Goal: Task Accomplishment & Management: Manage account settings

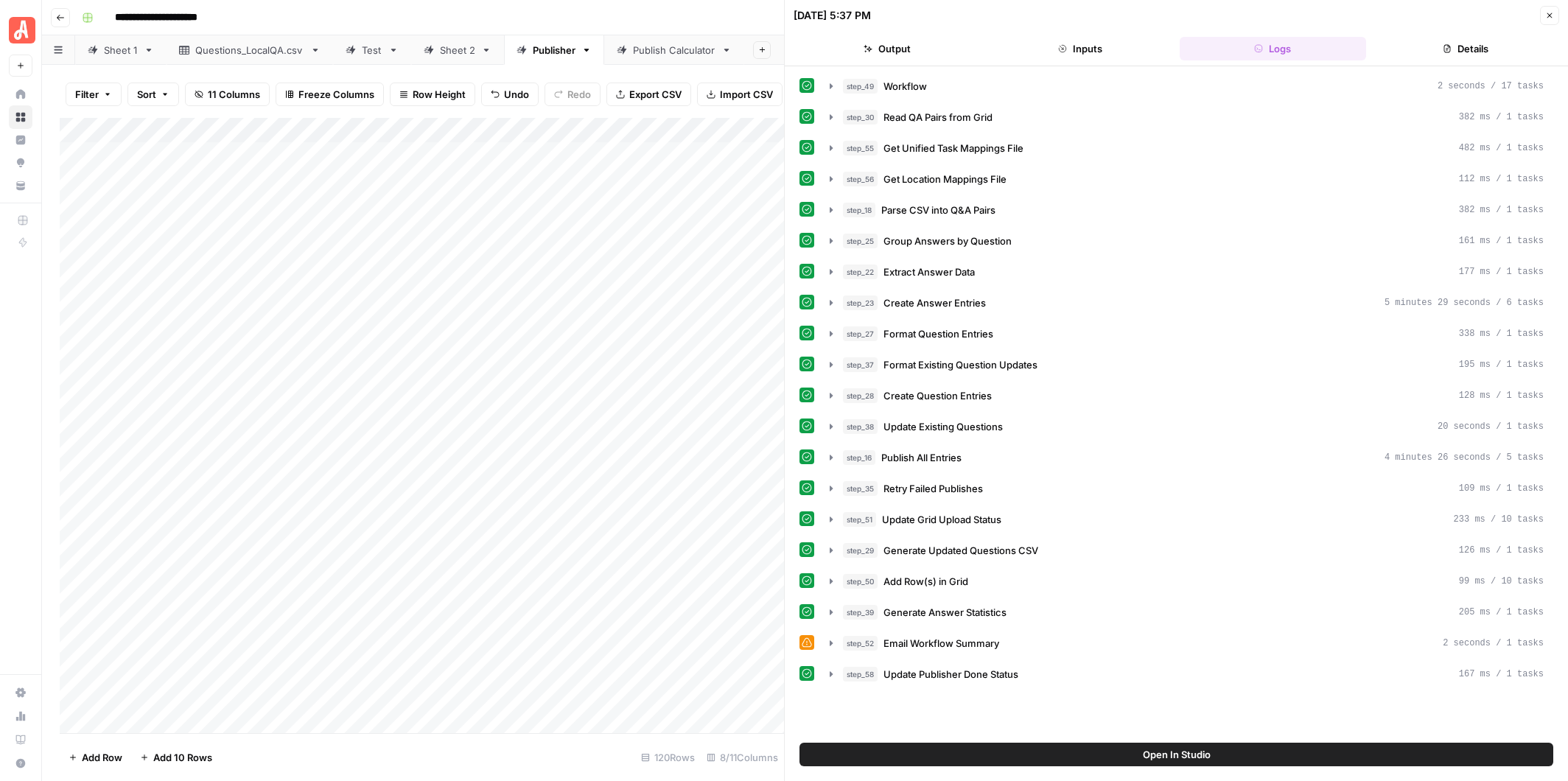
click at [1547, 11] on icon "button" at bounding box center [1549, 15] width 8 height 8
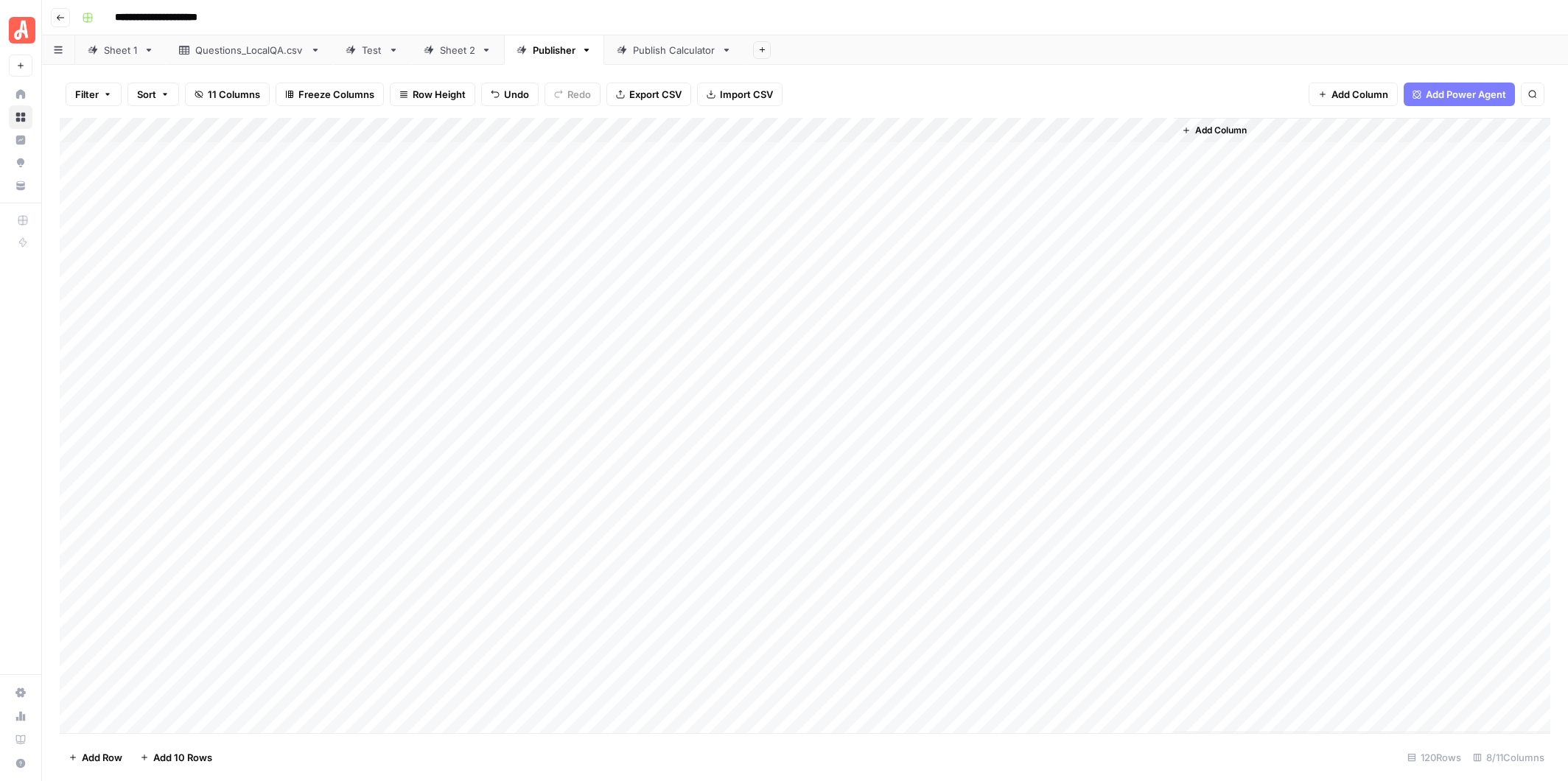
click at [669, 52] on div "Publish Calculator" at bounding box center [674, 50] width 83 height 15
click at [556, 53] on div "Publisher" at bounding box center [553, 50] width 42 height 15
click at [676, 52] on div "Publish Calculator" at bounding box center [674, 50] width 83 height 15
click at [373, 130] on div "Add Column" at bounding box center [804, 425] width 1491 height 615
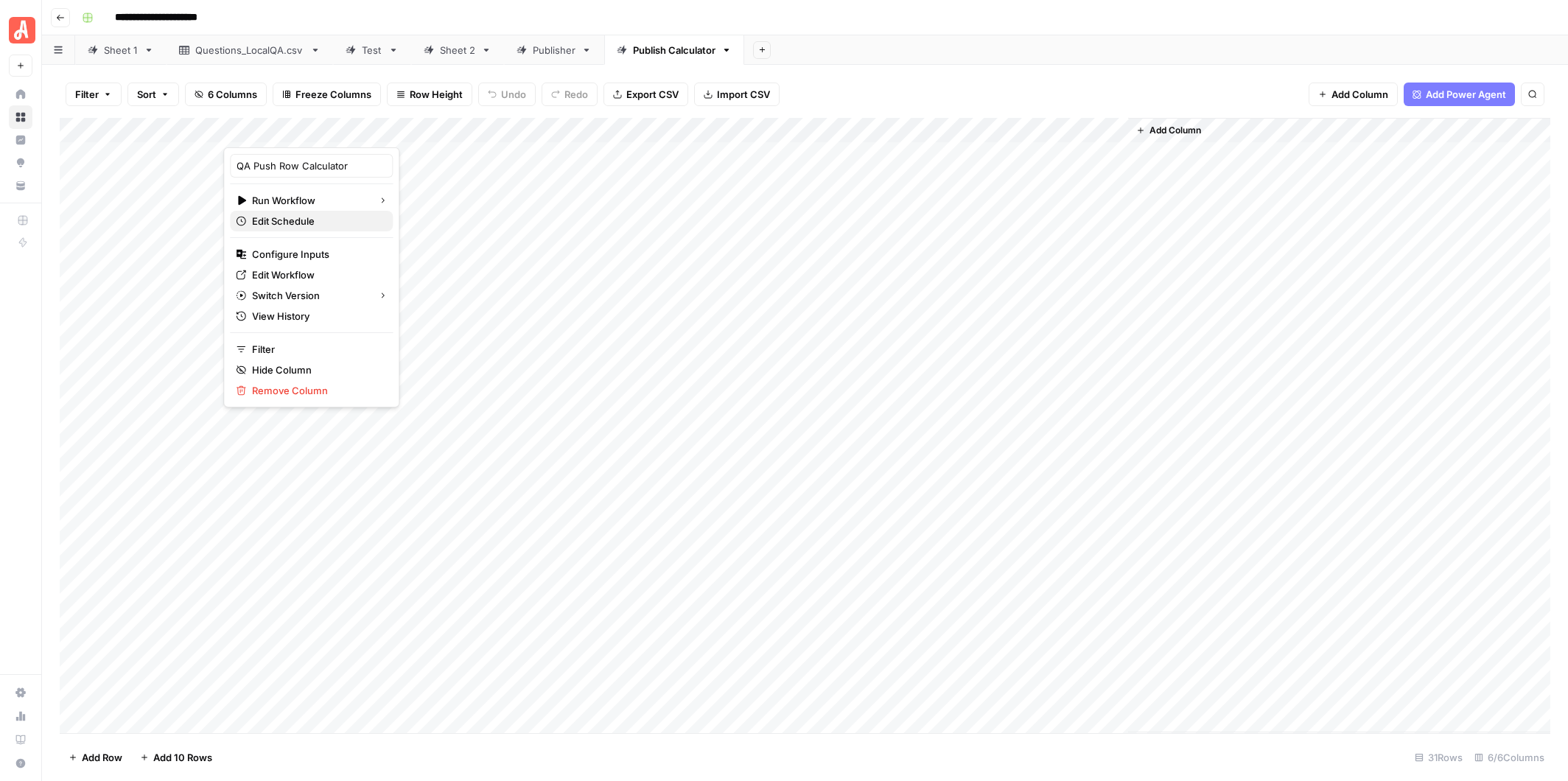
click at [312, 219] on span "Edit Schedule" at bounding box center [316, 222] width 129 height 15
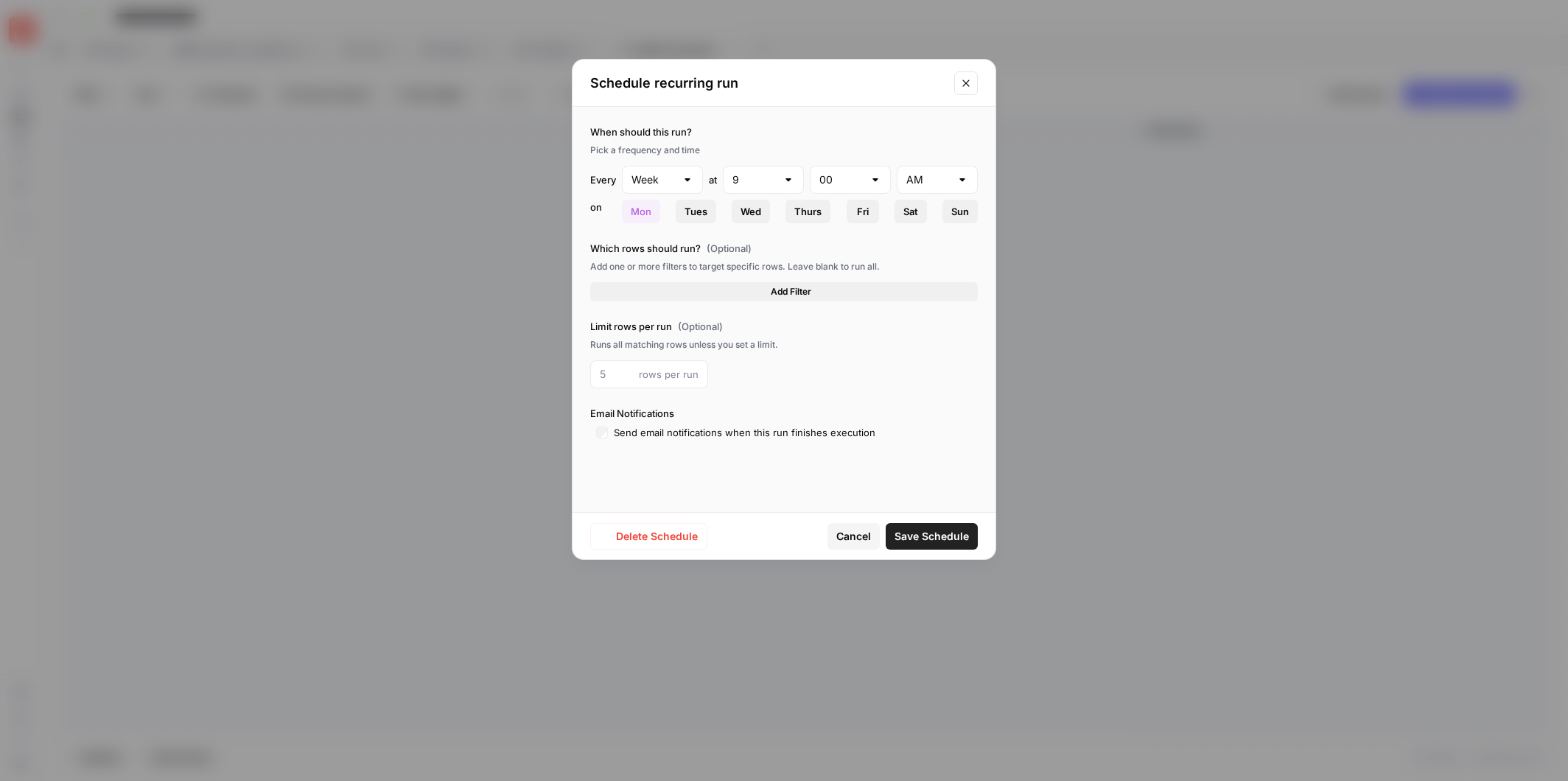
type input "Day"
type input "5"
type input "PM"
type input "1"
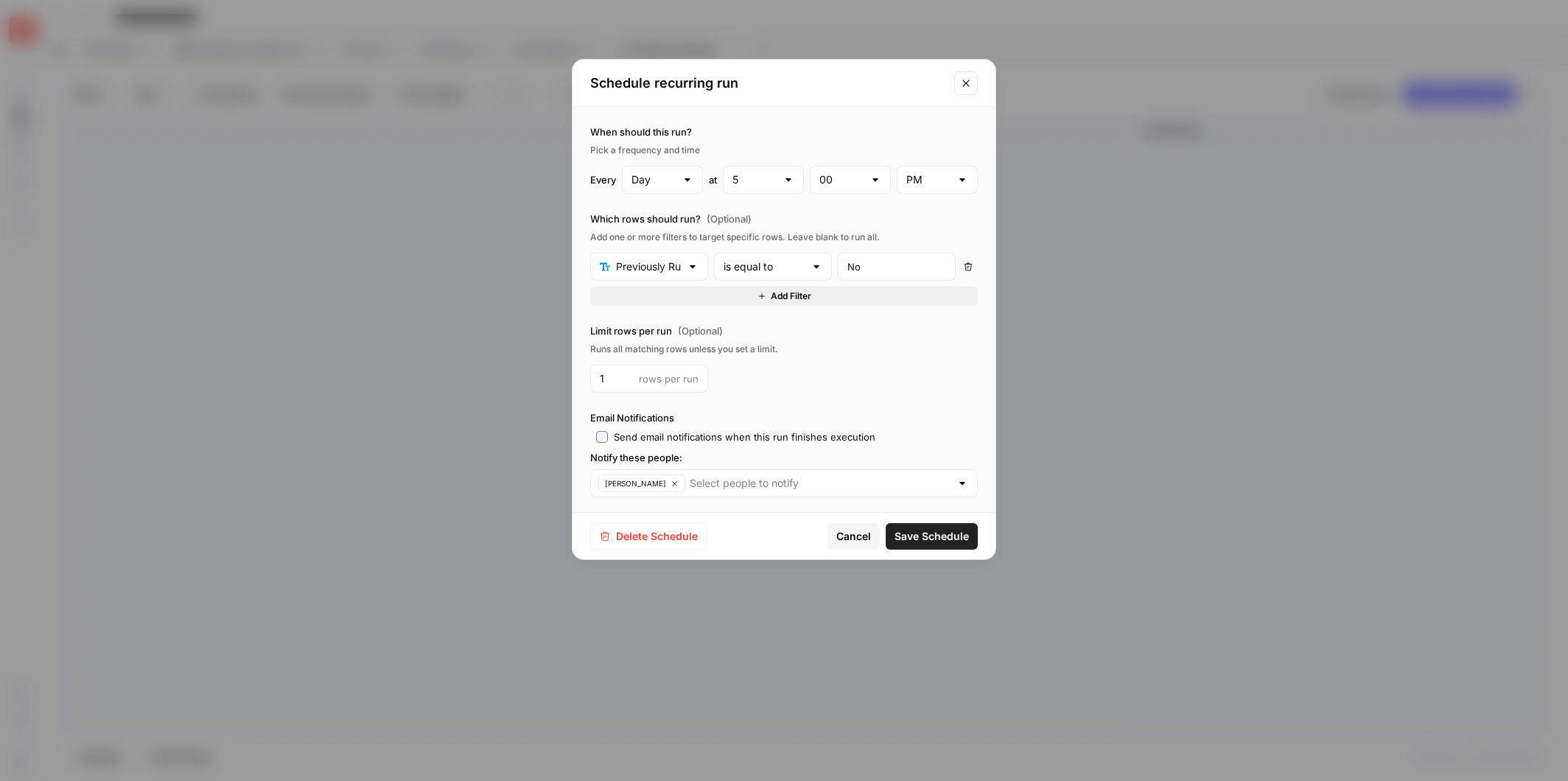
click at [655, 538] on span "Delete Schedule" at bounding box center [656, 537] width 82 height 15
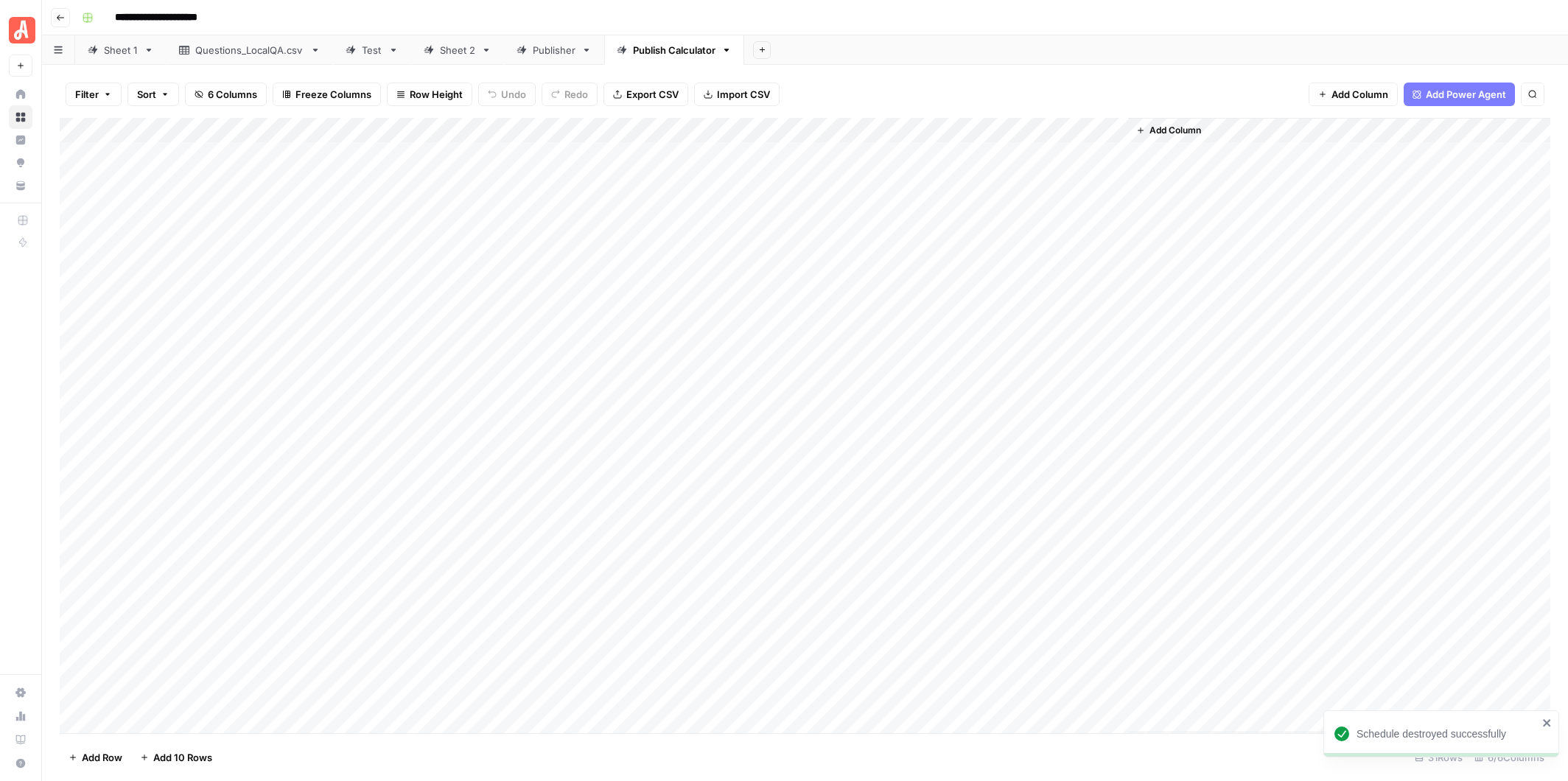
click at [536, 48] on div "Publisher" at bounding box center [553, 50] width 42 height 15
click at [586, 50] on icon "button" at bounding box center [586, 50] width 10 height 10
click at [639, 128] on span "Delete Sheet" at bounding box center [643, 132] width 71 height 15
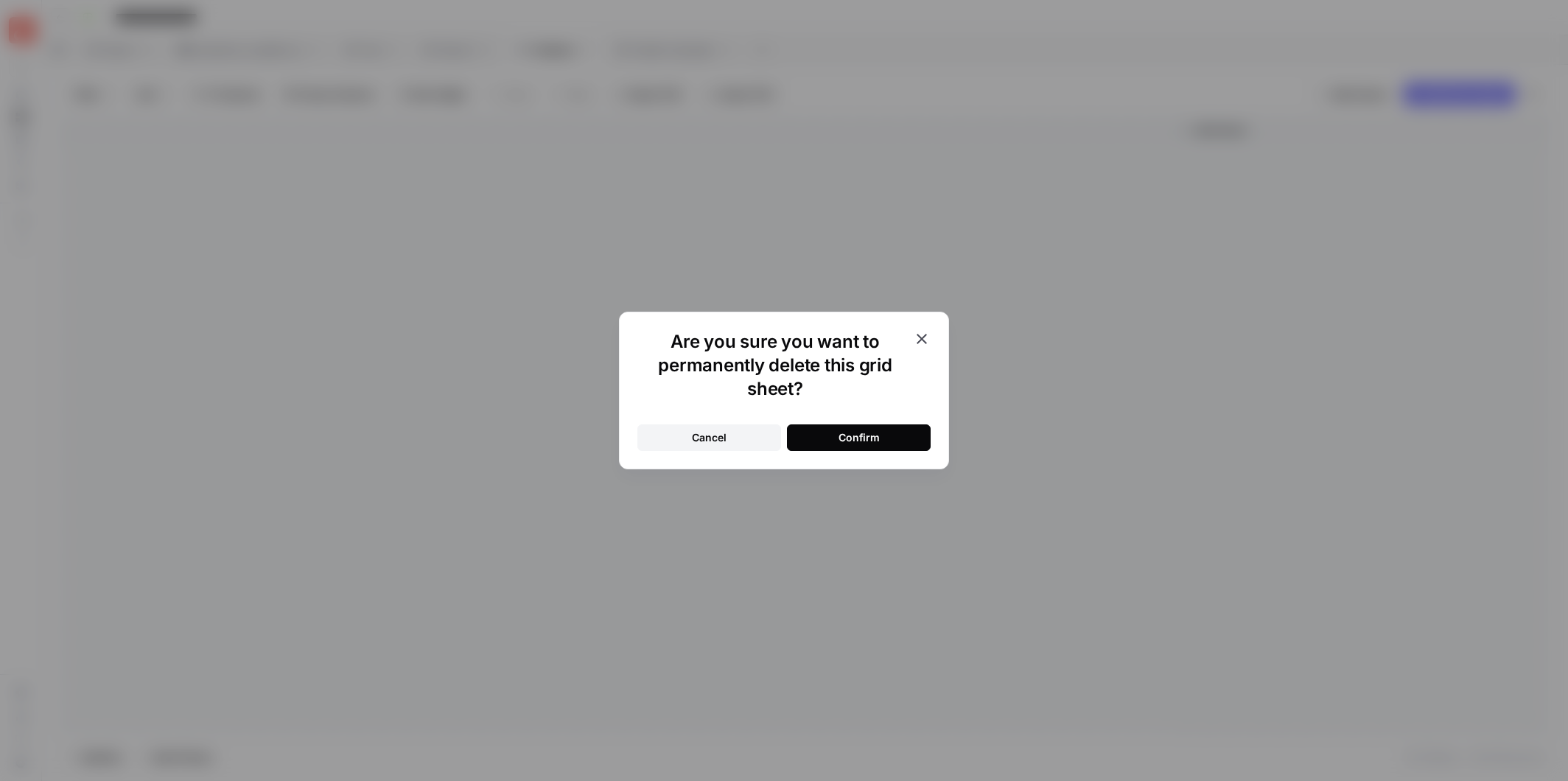
click at [866, 439] on div "Confirm" at bounding box center [859, 438] width 41 height 15
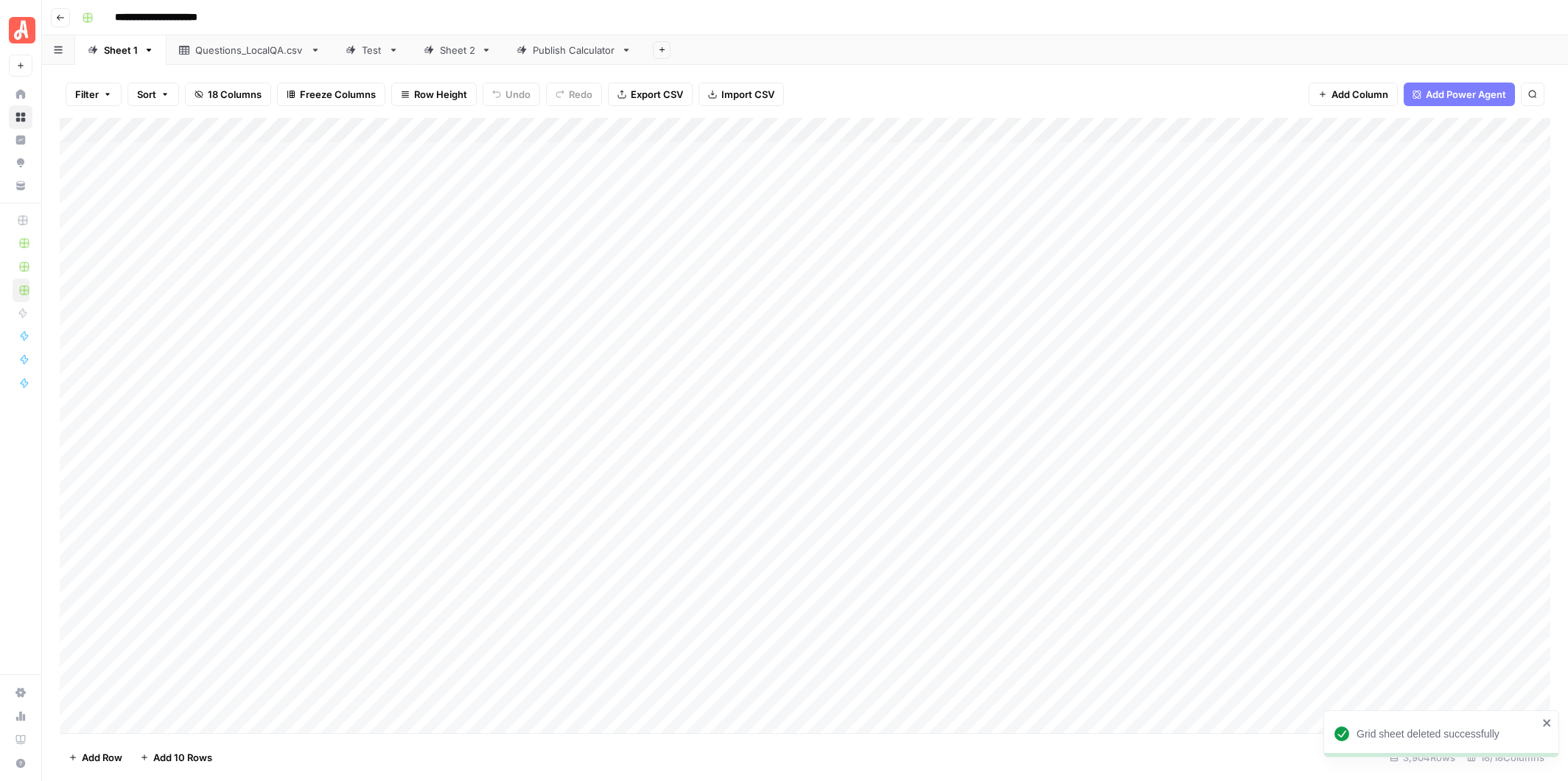
click at [624, 49] on icon at bounding box center [626, 50] width 5 height 3
click at [625, 49] on icon "button" at bounding box center [626, 50] width 5 height 3
click at [671, 129] on span "Delete Sheet" at bounding box center [684, 132] width 71 height 15
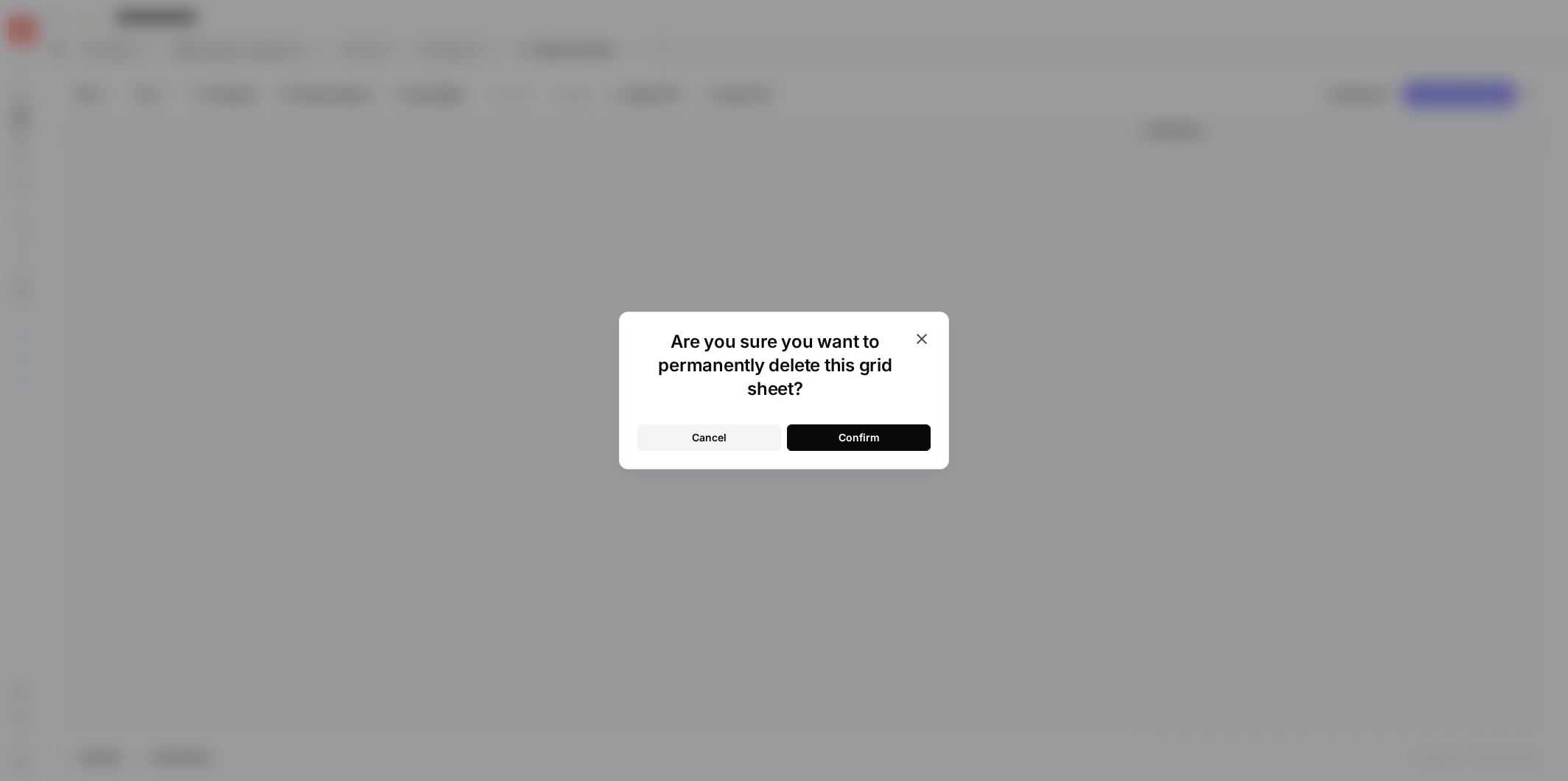
click at [848, 437] on div "Confirm" at bounding box center [859, 438] width 41 height 15
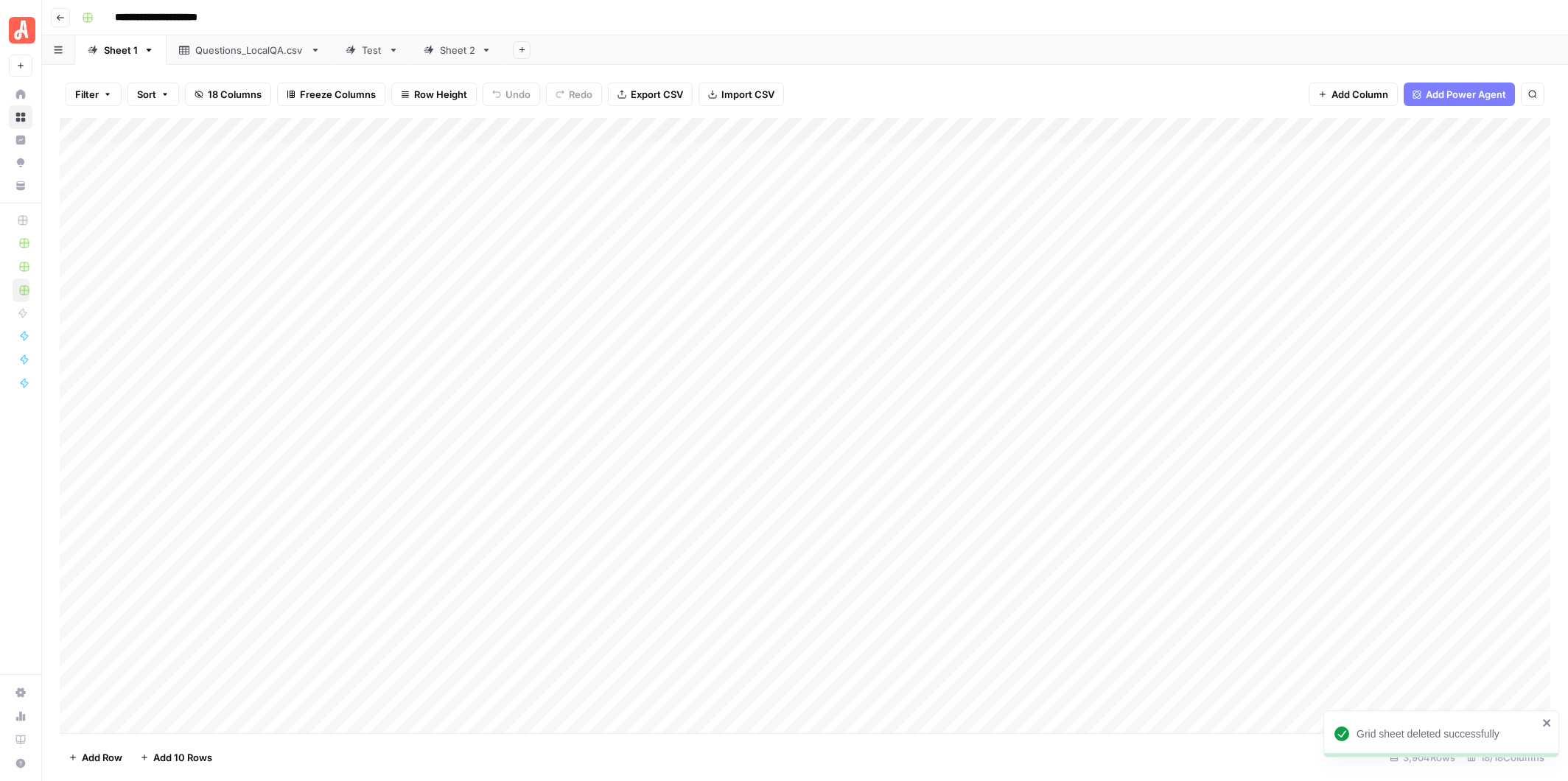
click at [454, 56] on div "Sheet 2" at bounding box center [458, 50] width 36 height 15
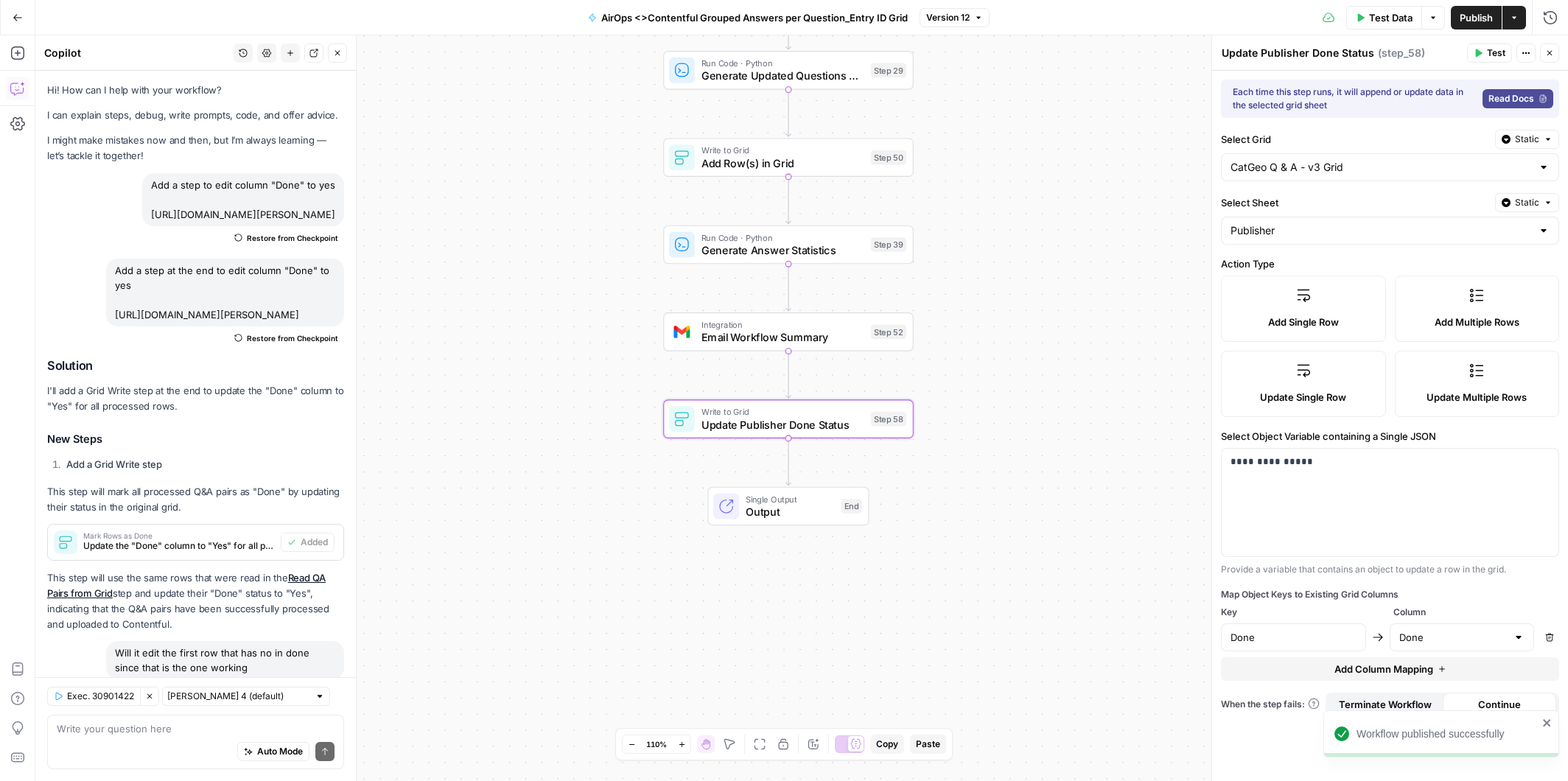
scroll to position [1548, 0]
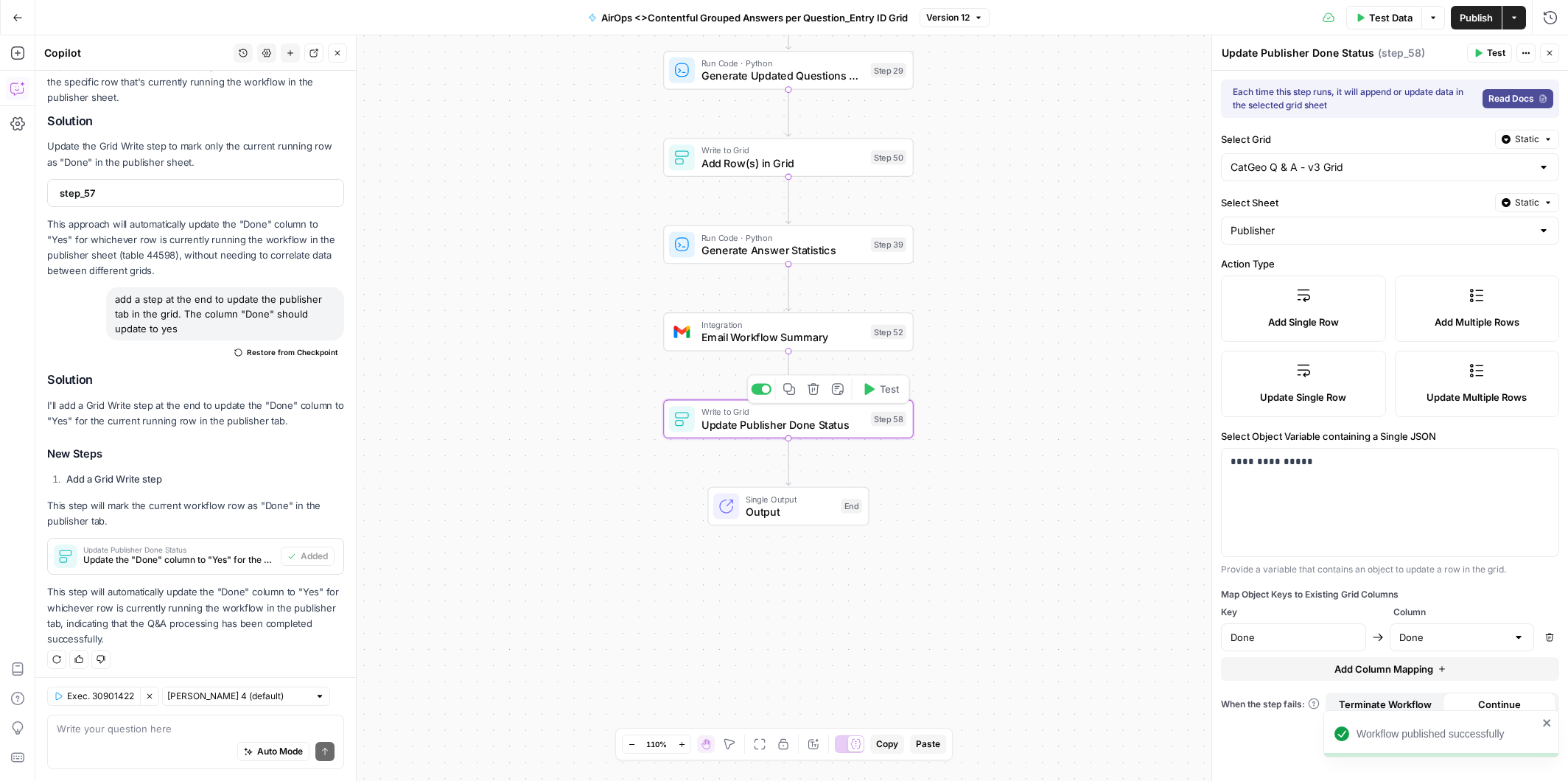
click at [760, 390] on div at bounding box center [761, 389] width 21 height 11
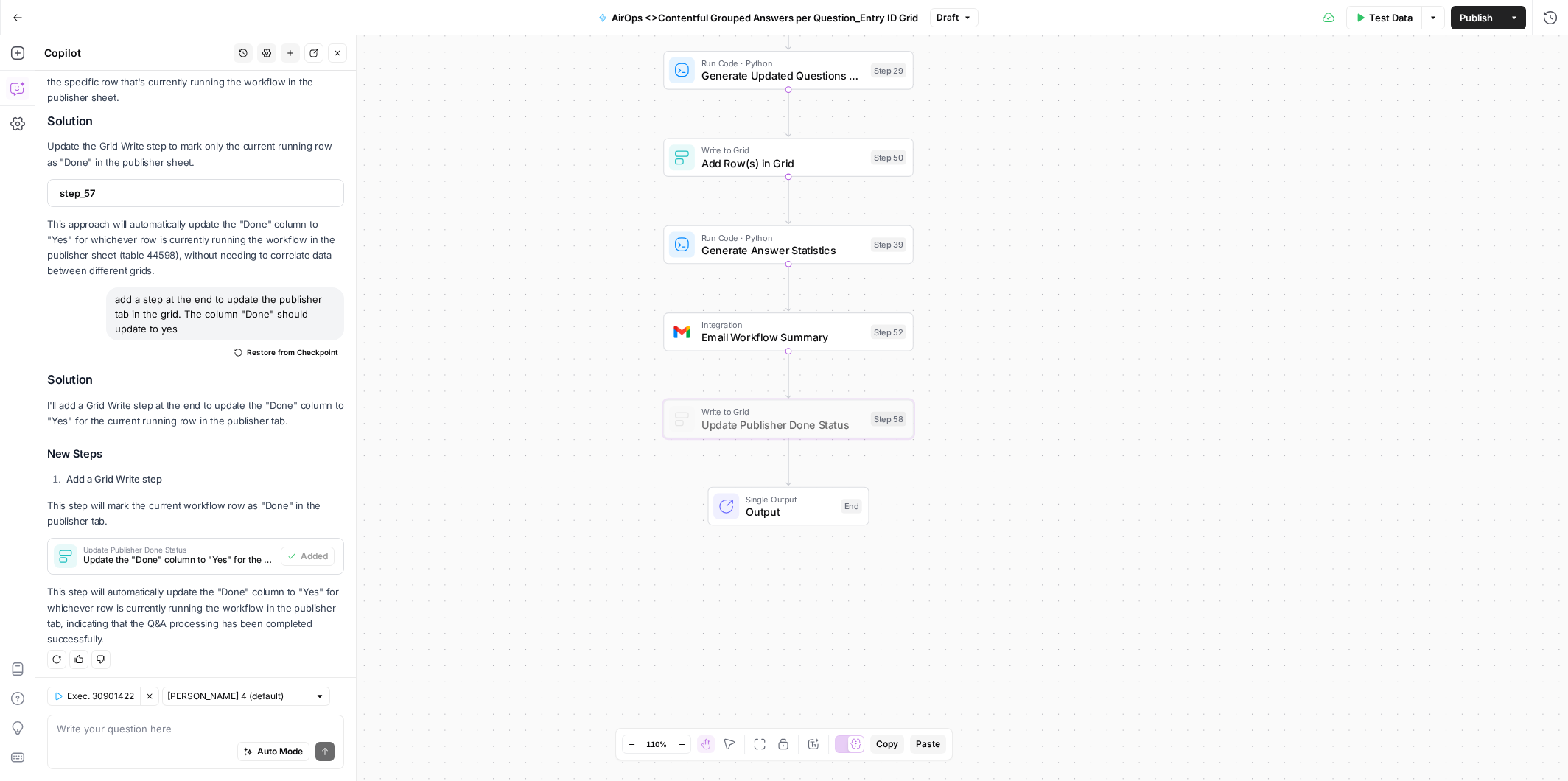
click at [1475, 17] on span "Publish" at bounding box center [1476, 18] width 33 height 15
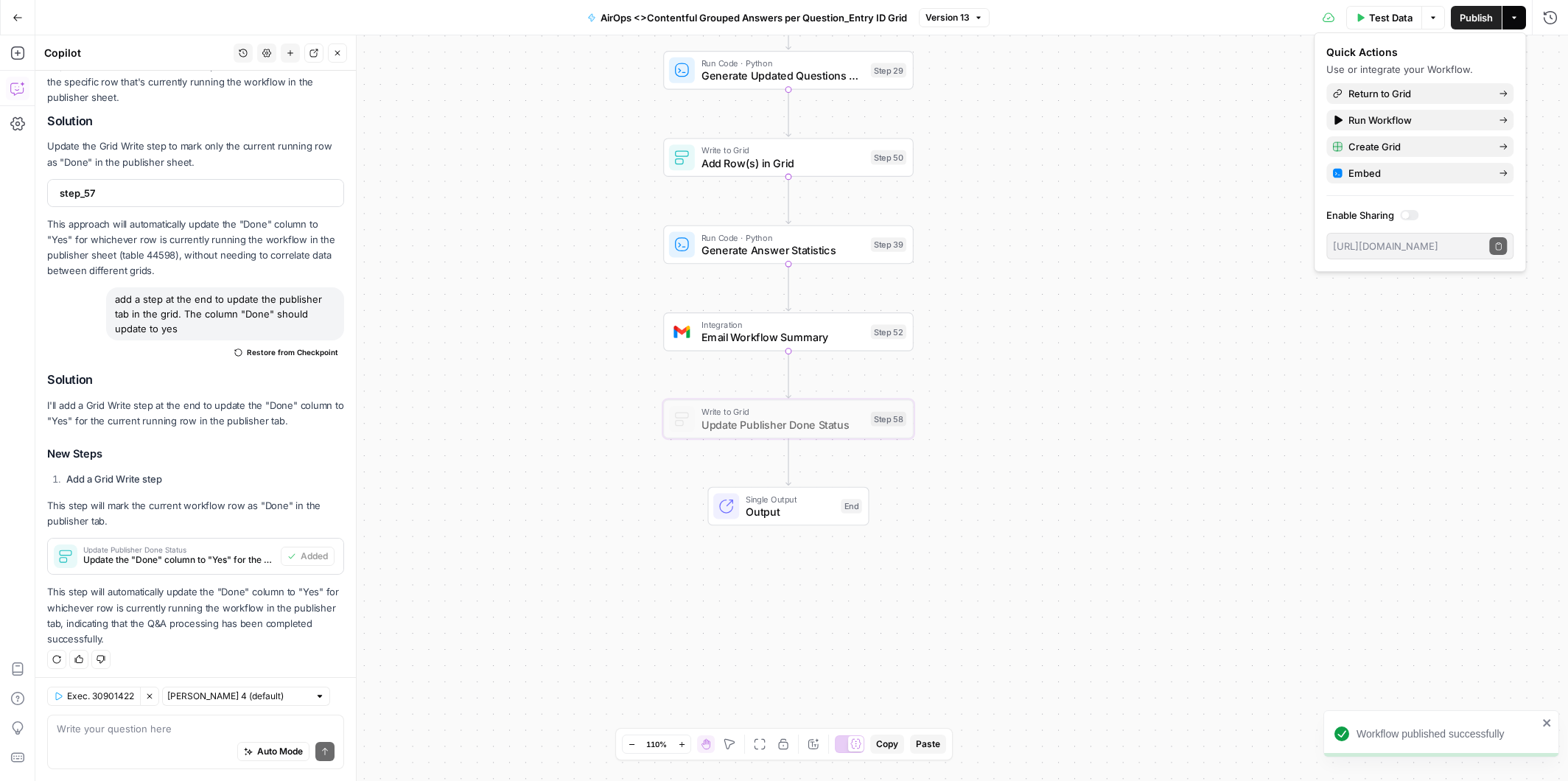
click at [978, 14] on icon "button" at bounding box center [978, 17] width 8 height 8
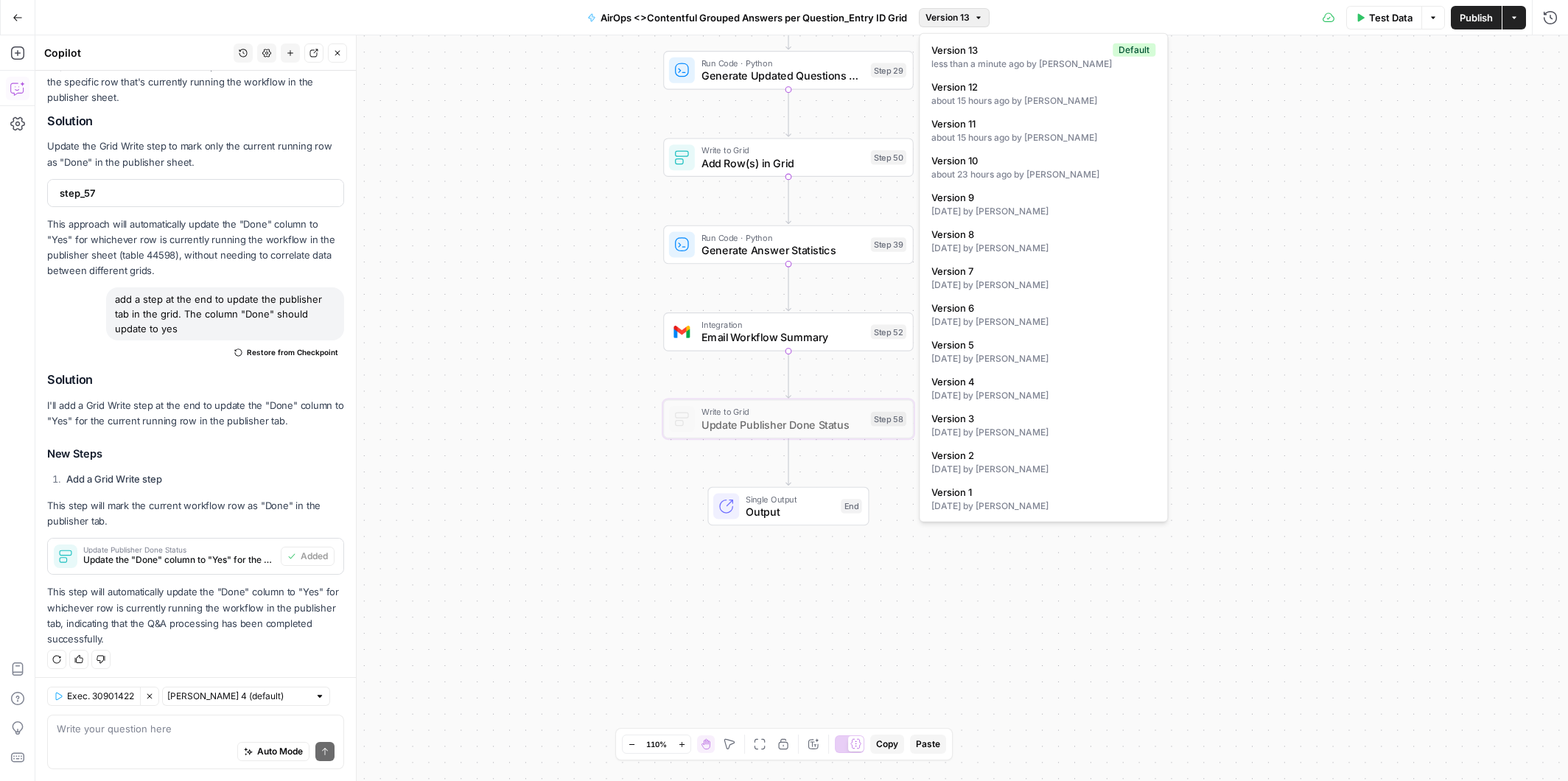
click at [1233, 113] on div "Workflow Input Settings Inputs Workflow Workflow Step 49 Output Copy 1 2 { "csv…" at bounding box center [801, 408] width 1532 height 746
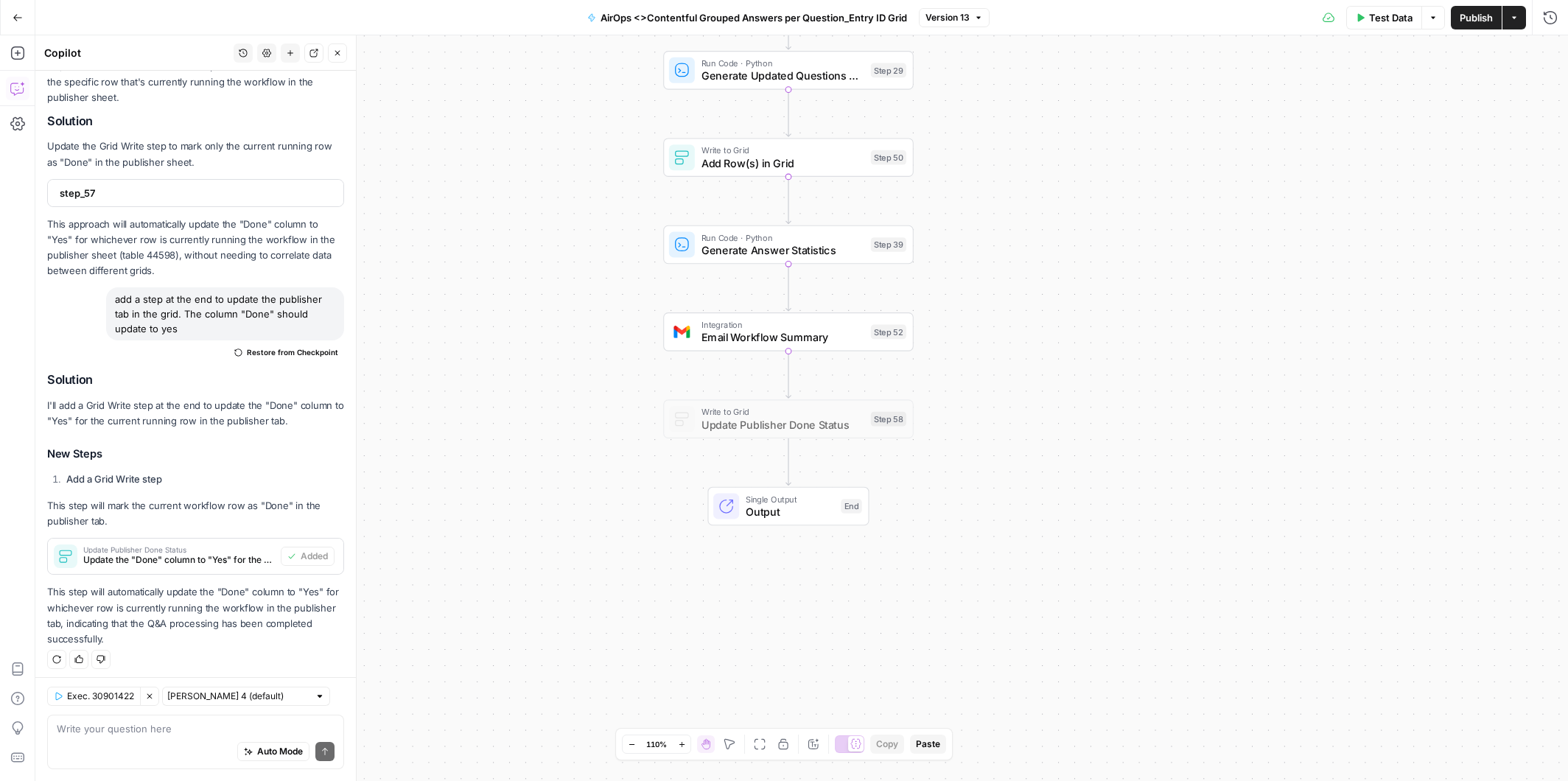
click at [650, 18] on span "AirOps <>Contentful Grouped Answers per Question_Entry ID Grid" at bounding box center [753, 18] width 306 height 15
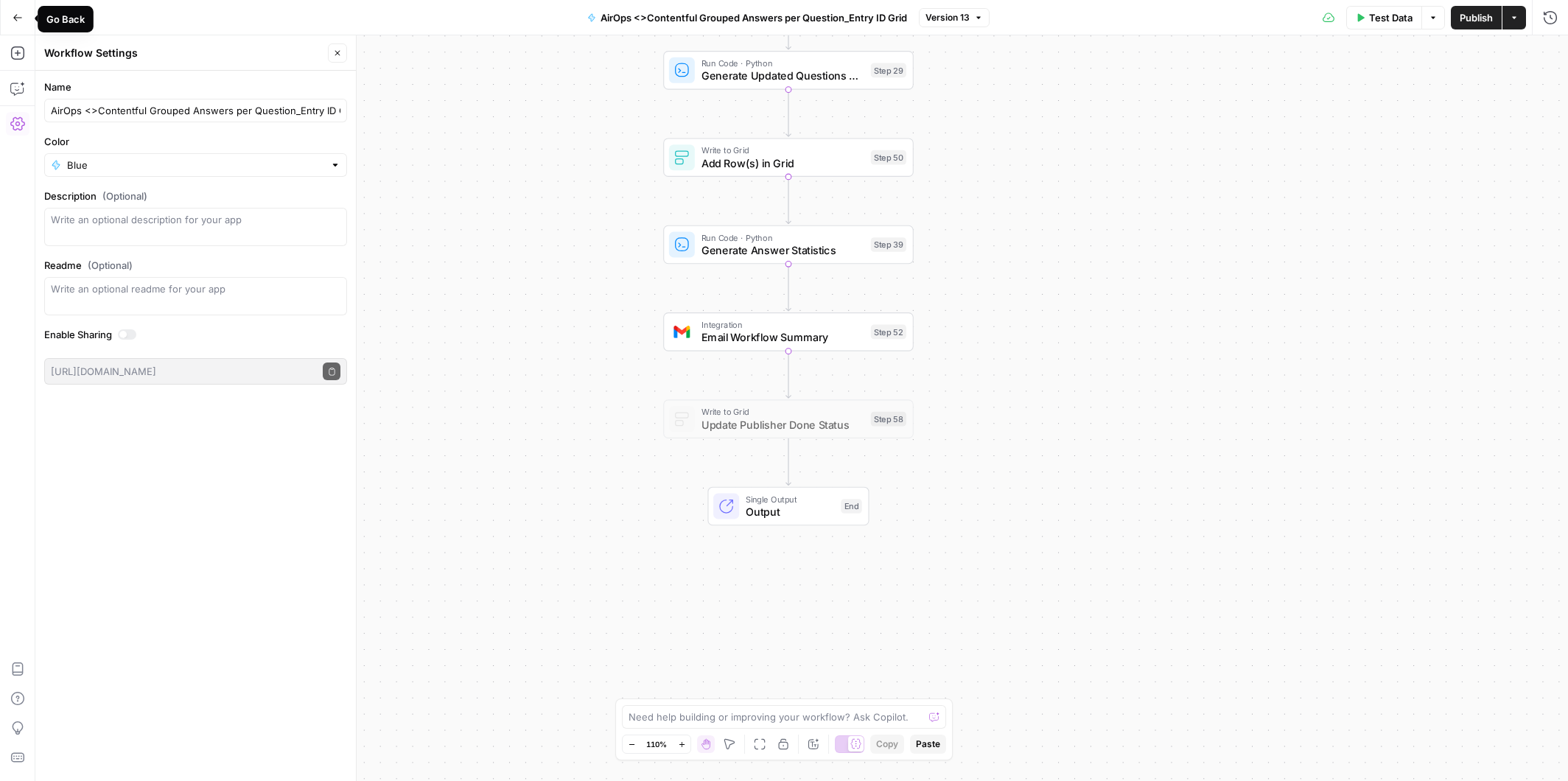
click at [20, 15] on icon "button" at bounding box center [17, 17] width 10 height 10
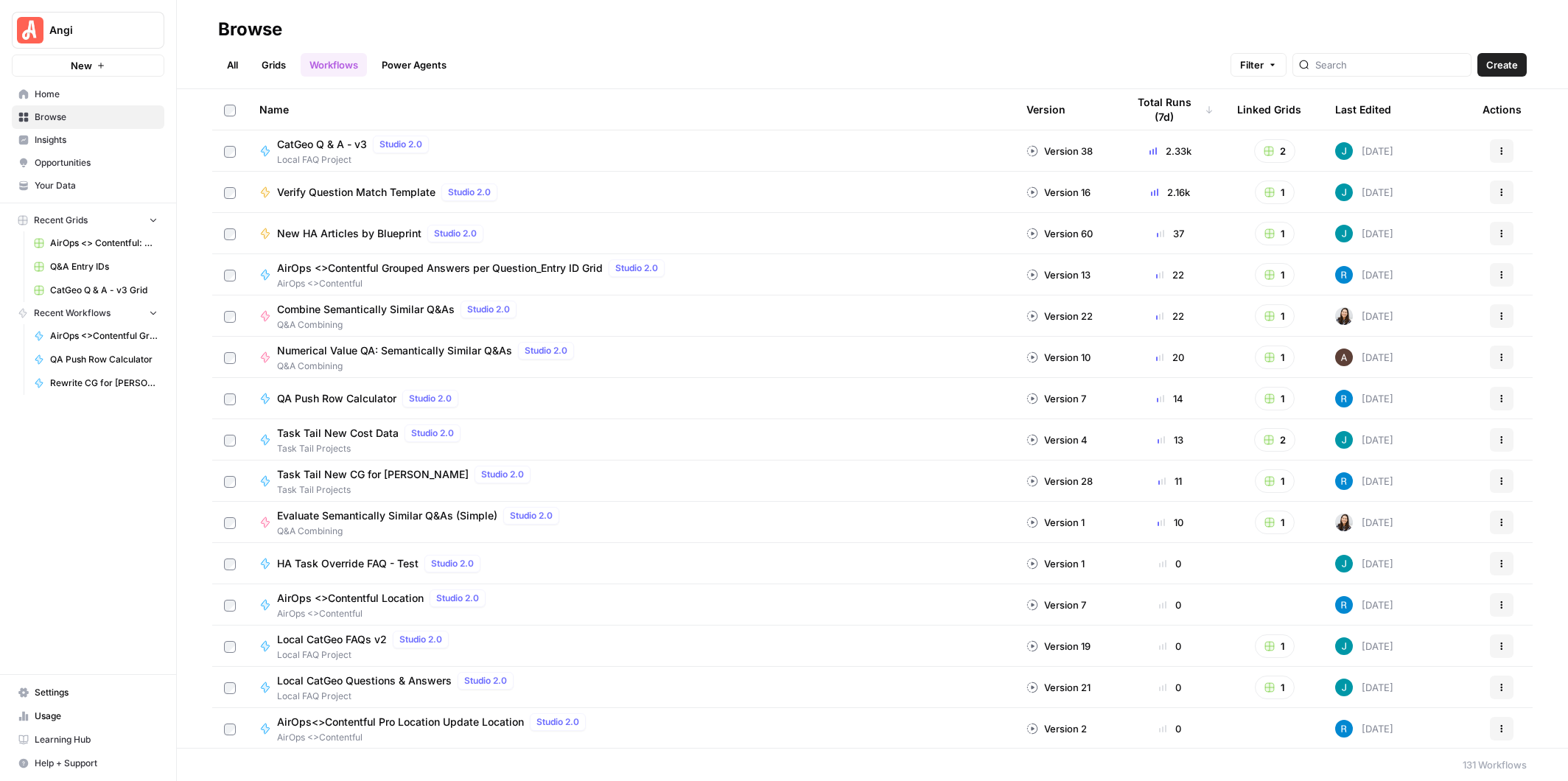
click at [451, 261] on span "AirOps <>Contentful Grouped Answers per Question_Entry ID Grid" at bounding box center [439, 269] width 325 height 15
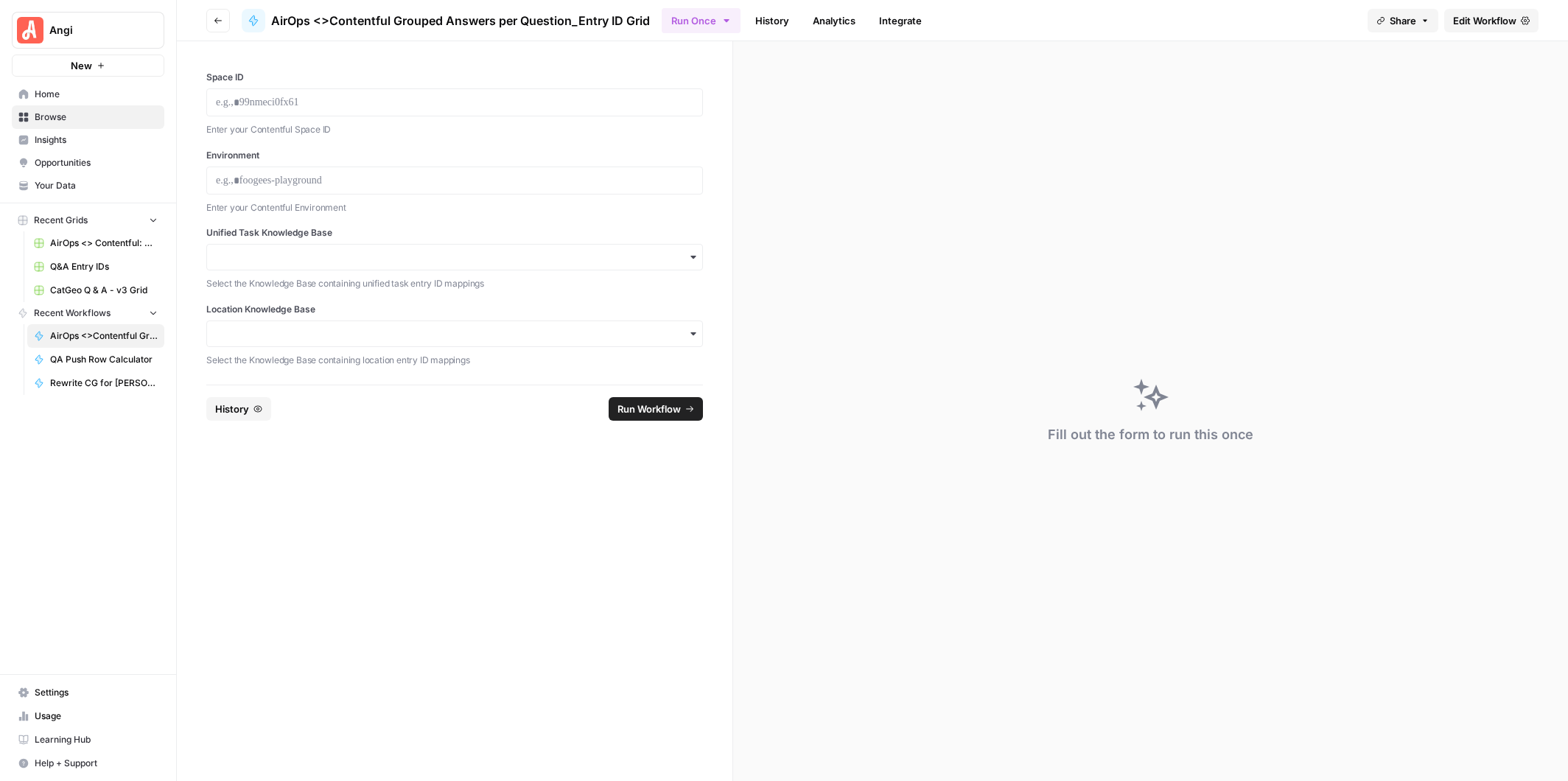
click at [692, 258] on icon "button" at bounding box center [693, 257] width 12 height 12
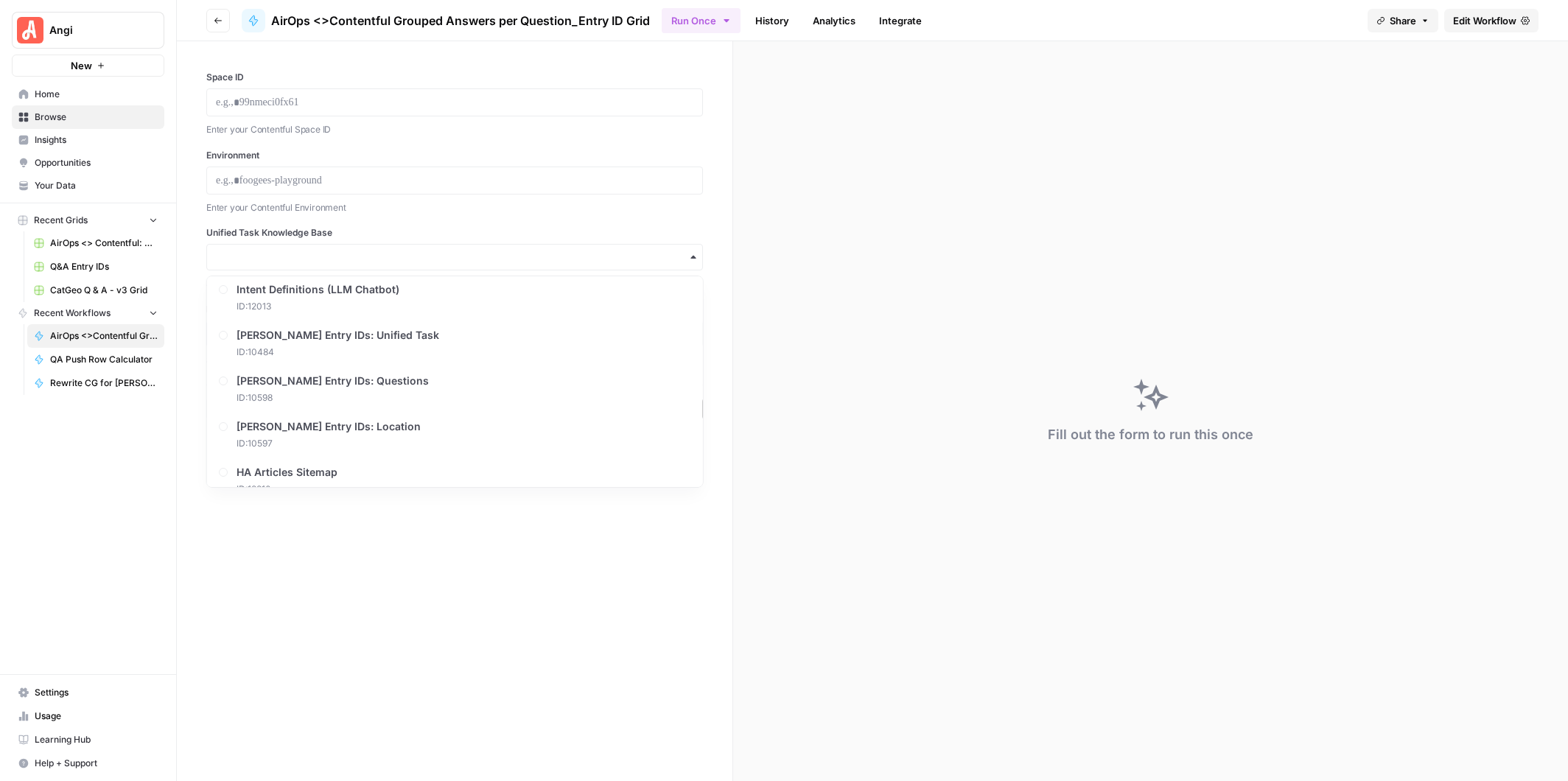
scroll to position [319, 0]
click at [370, 340] on span "Angi Entry IDs: Unified Task" at bounding box center [341, 344] width 203 height 15
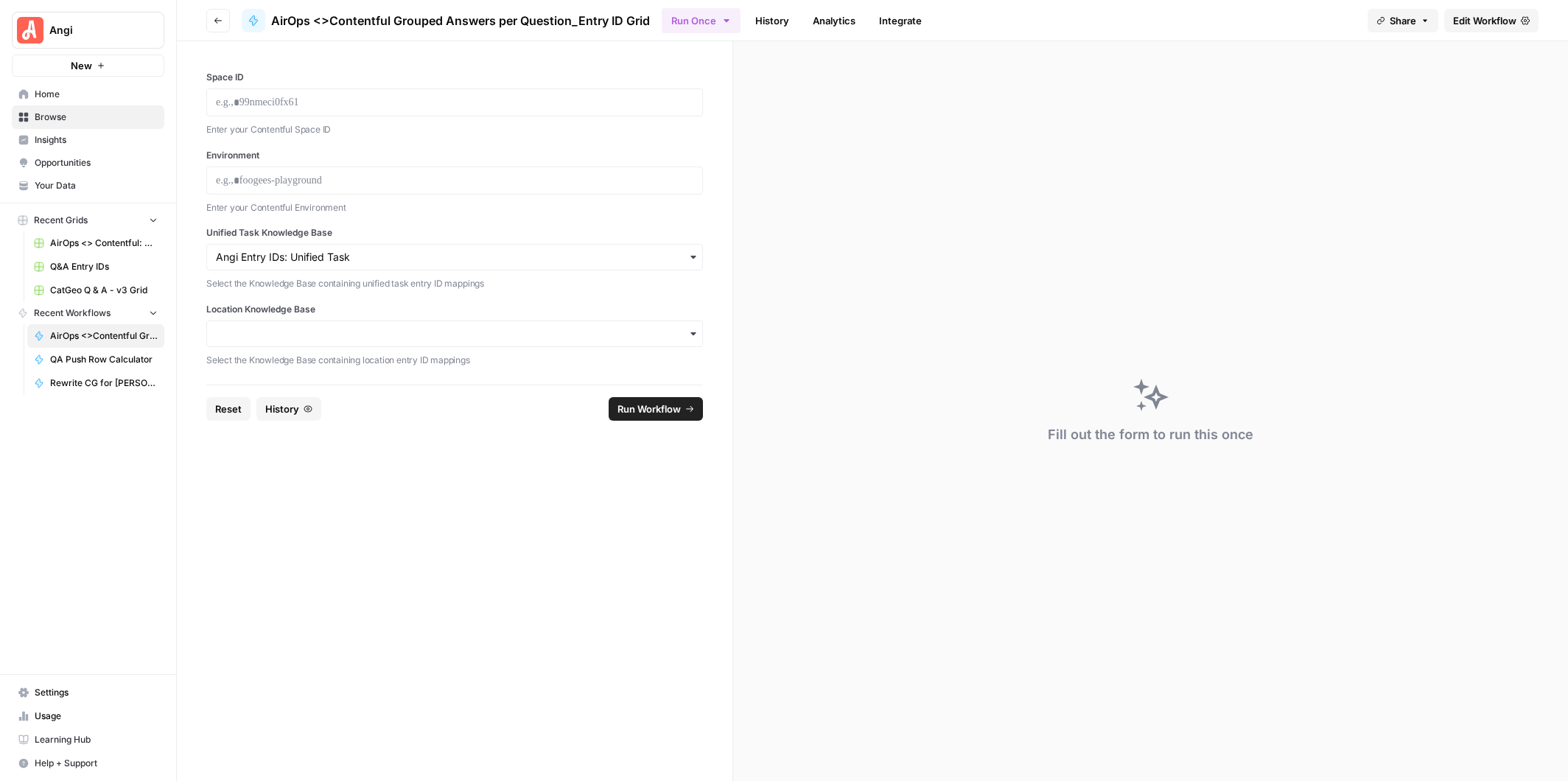
click at [694, 337] on icon "button" at bounding box center [693, 334] width 12 height 12
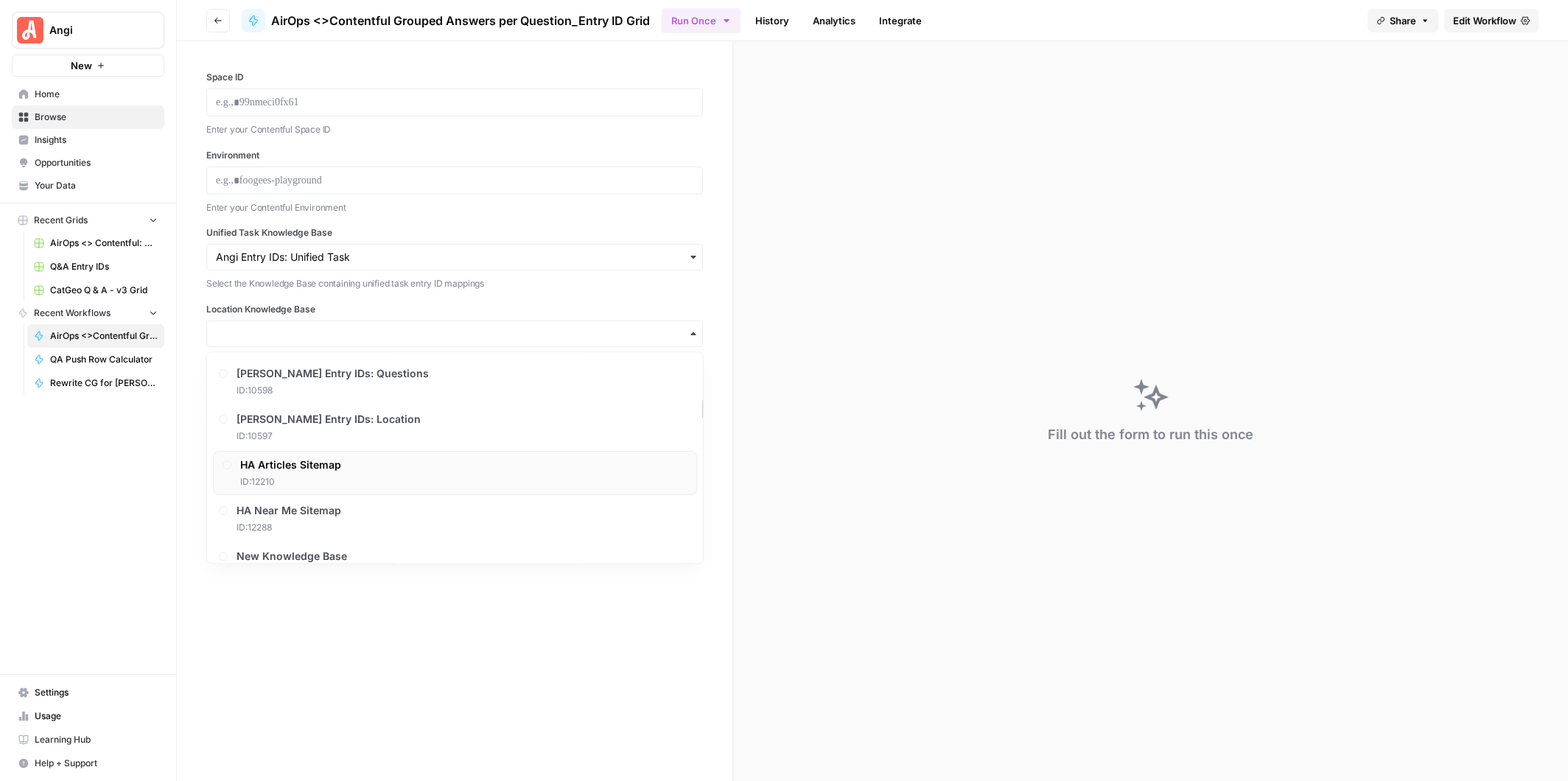
scroll to position [390, 0]
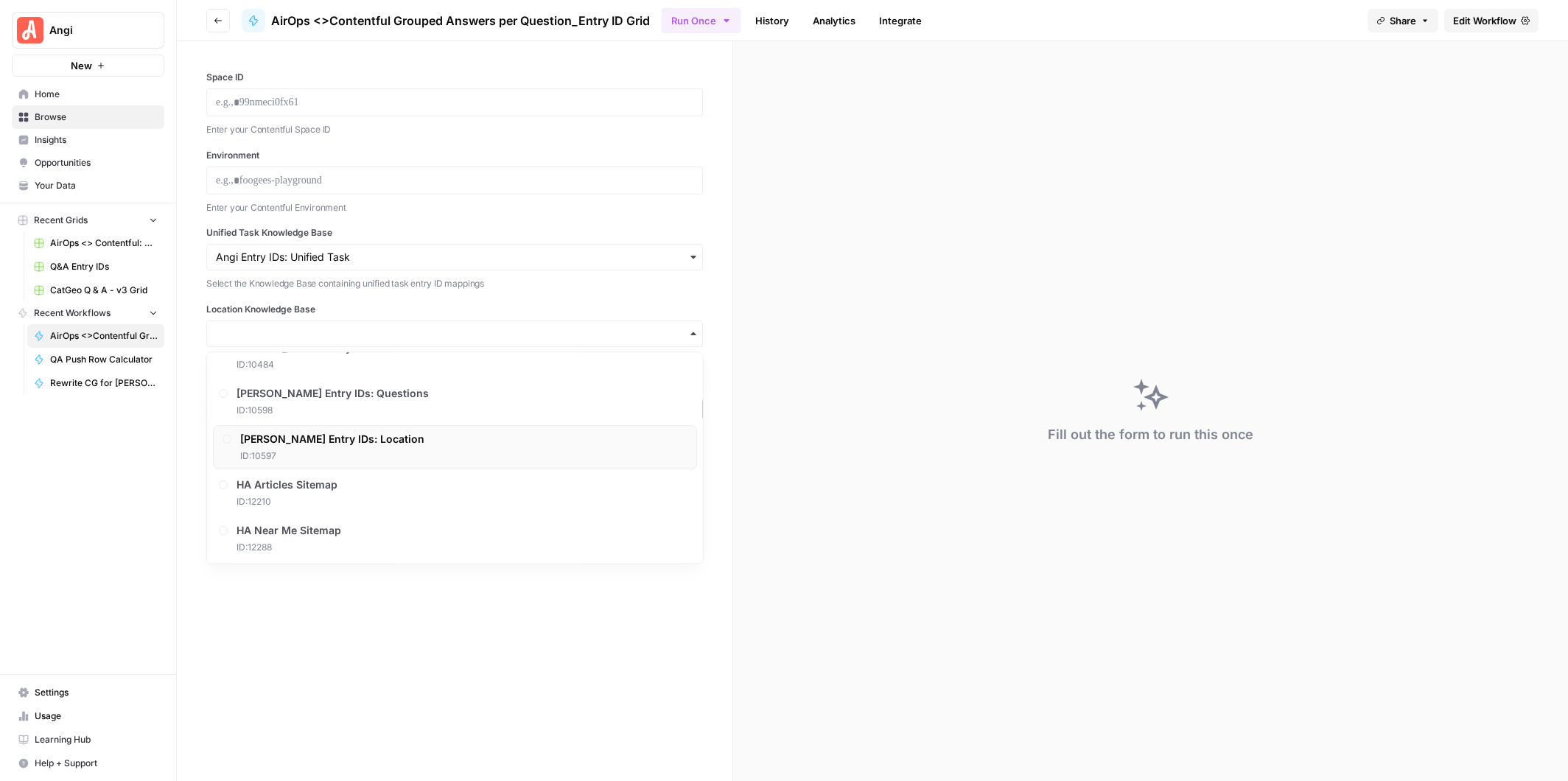
click at [351, 440] on span "Angi Entry IDs: Location" at bounding box center [332, 440] width 184 height 15
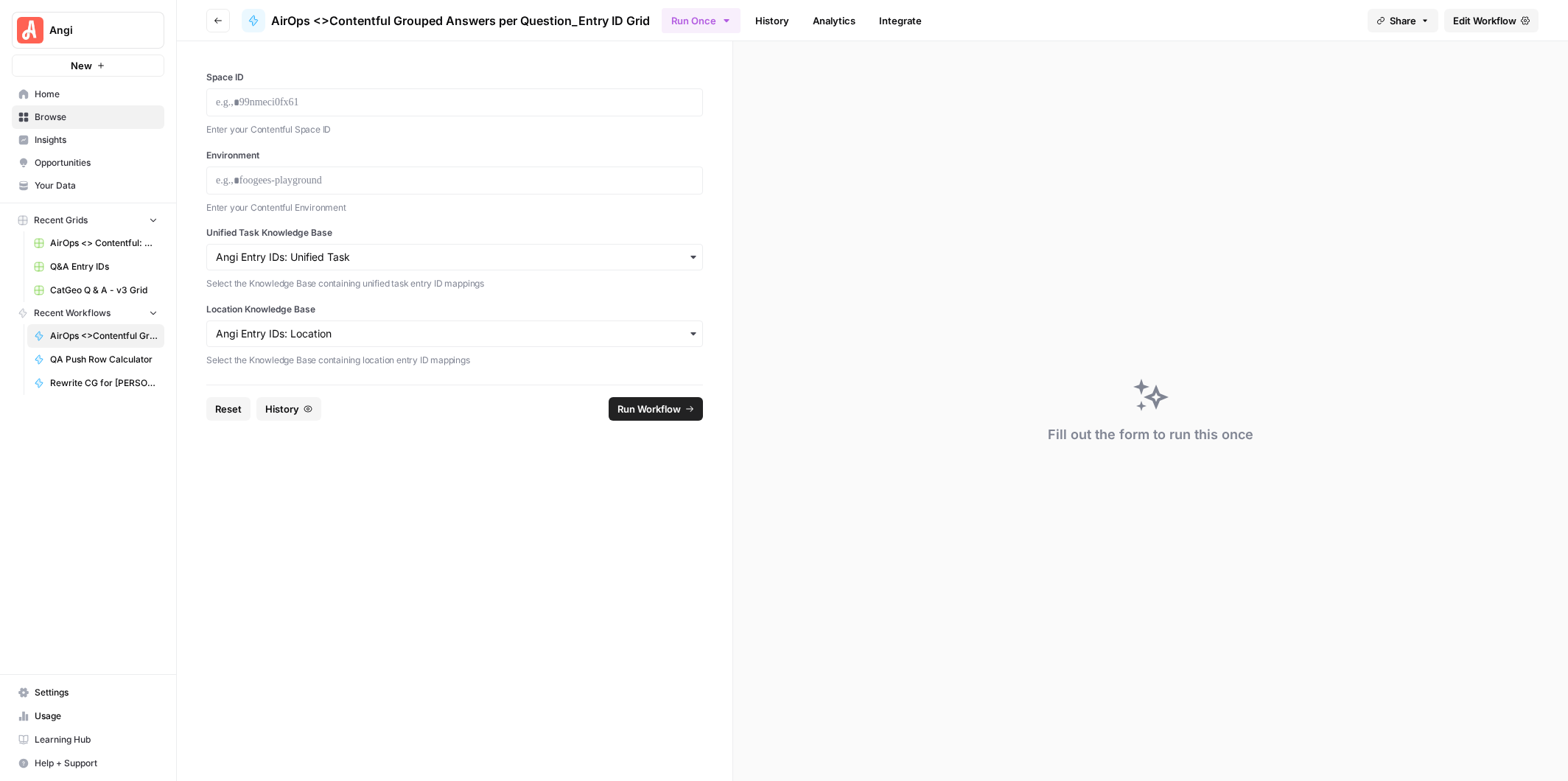
click at [366, 477] on form "Space ID Enter your Contentful Space ID Environment Enter your Contentful Envir…" at bounding box center [455, 411] width 556 height 740
drag, startPoint x: 321, startPoint y: 99, endPoint x: 291, endPoint y: 100, distance: 30.0
click at [291, 100] on p at bounding box center [454, 103] width 477 height 15
drag, startPoint x: 241, startPoint y: 103, endPoint x: 295, endPoint y: 103, distance: 54.0
click at [295, 103] on p at bounding box center [454, 103] width 477 height 15
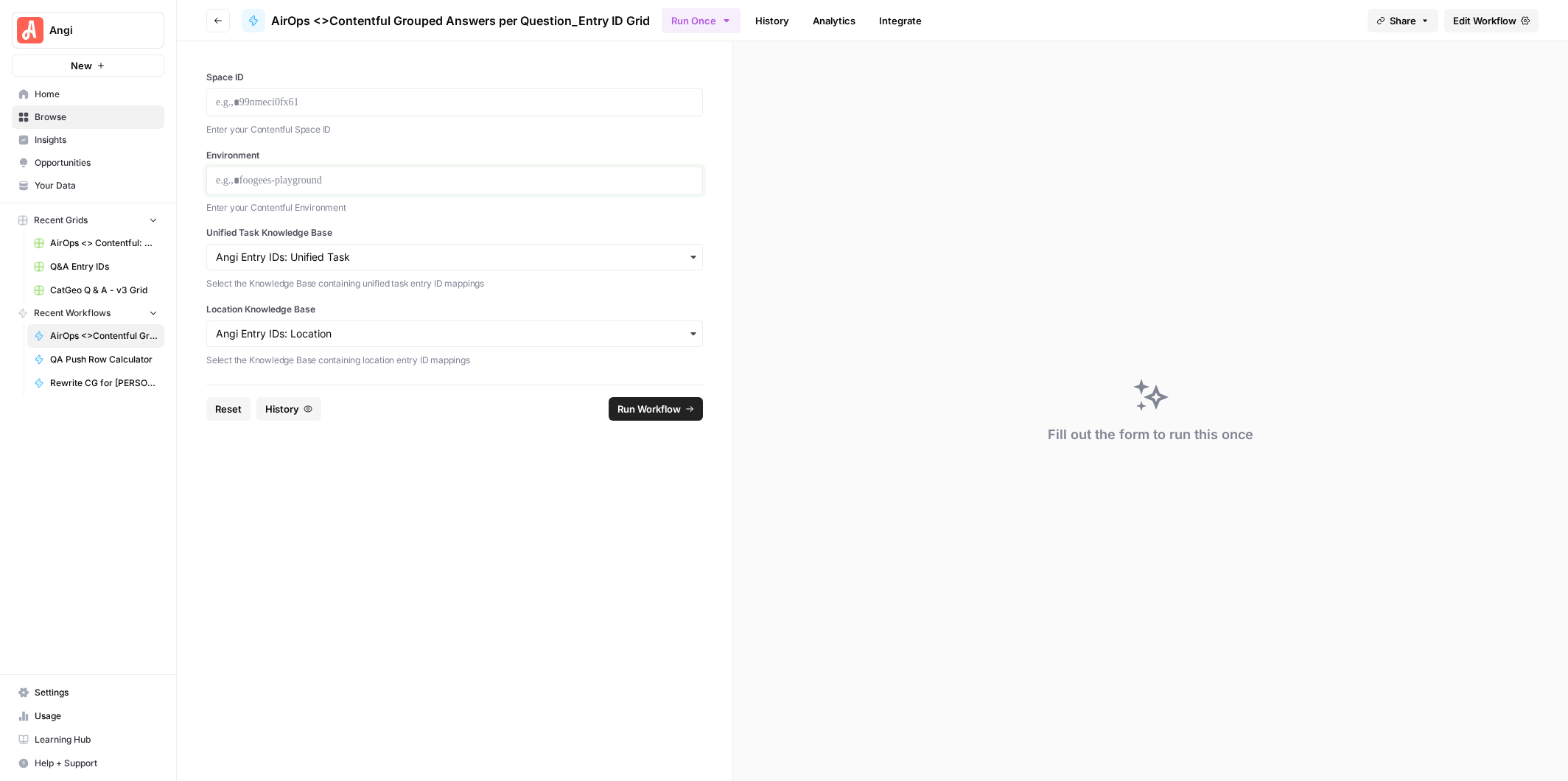
click at [265, 180] on p at bounding box center [454, 181] width 477 height 15
drag, startPoint x: 290, startPoint y: 184, endPoint x: 210, endPoint y: 184, distance: 80.0
click at [210, 184] on div "**********" at bounding box center [454, 181] width 497 height 28
copy p "**********"
click at [726, 19] on icon "button" at bounding box center [725, 20] width 5 height 3
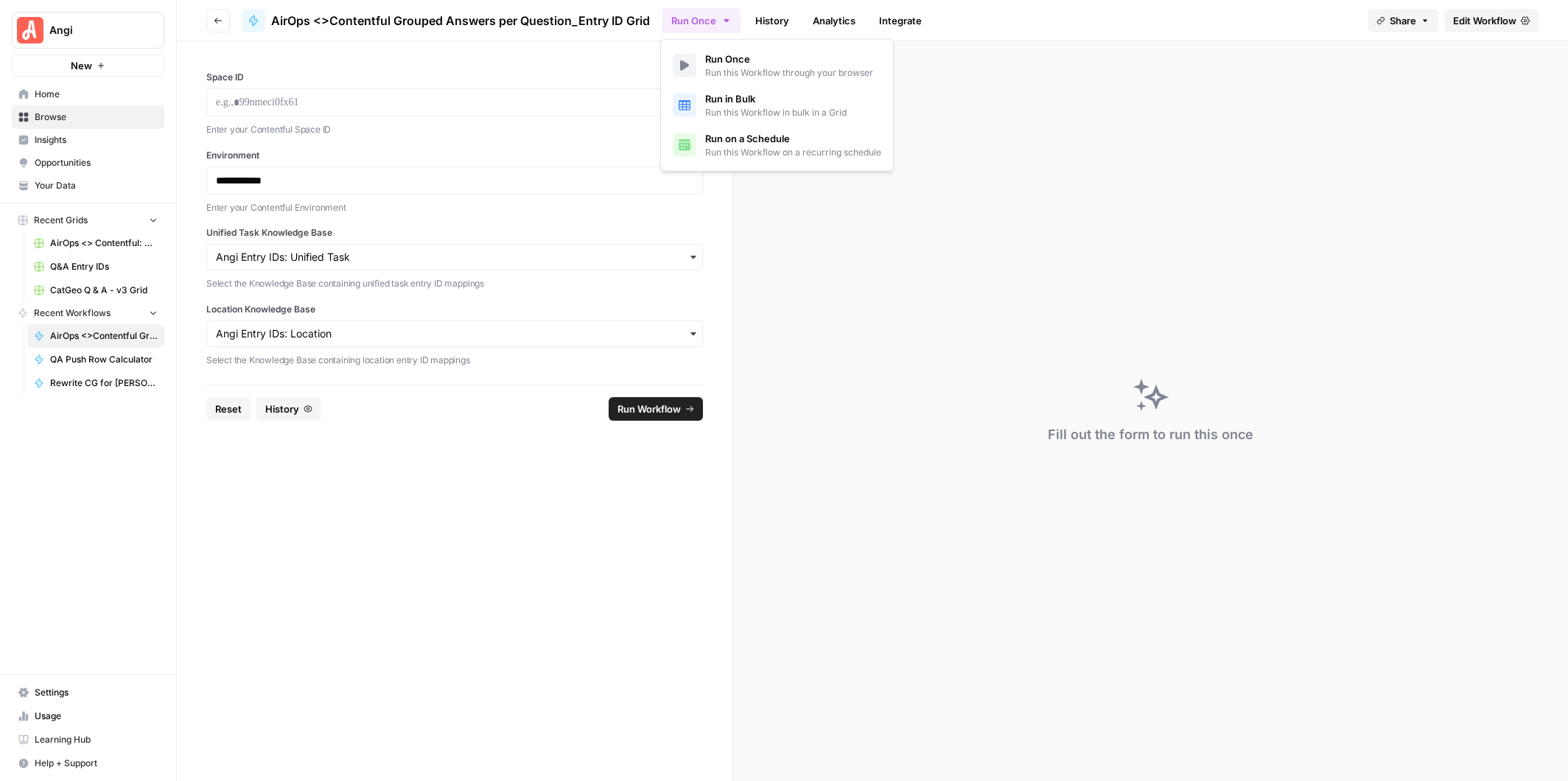
click at [756, 150] on span "Run this Workflow on a recurring schedule" at bounding box center [793, 153] width 176 height 13
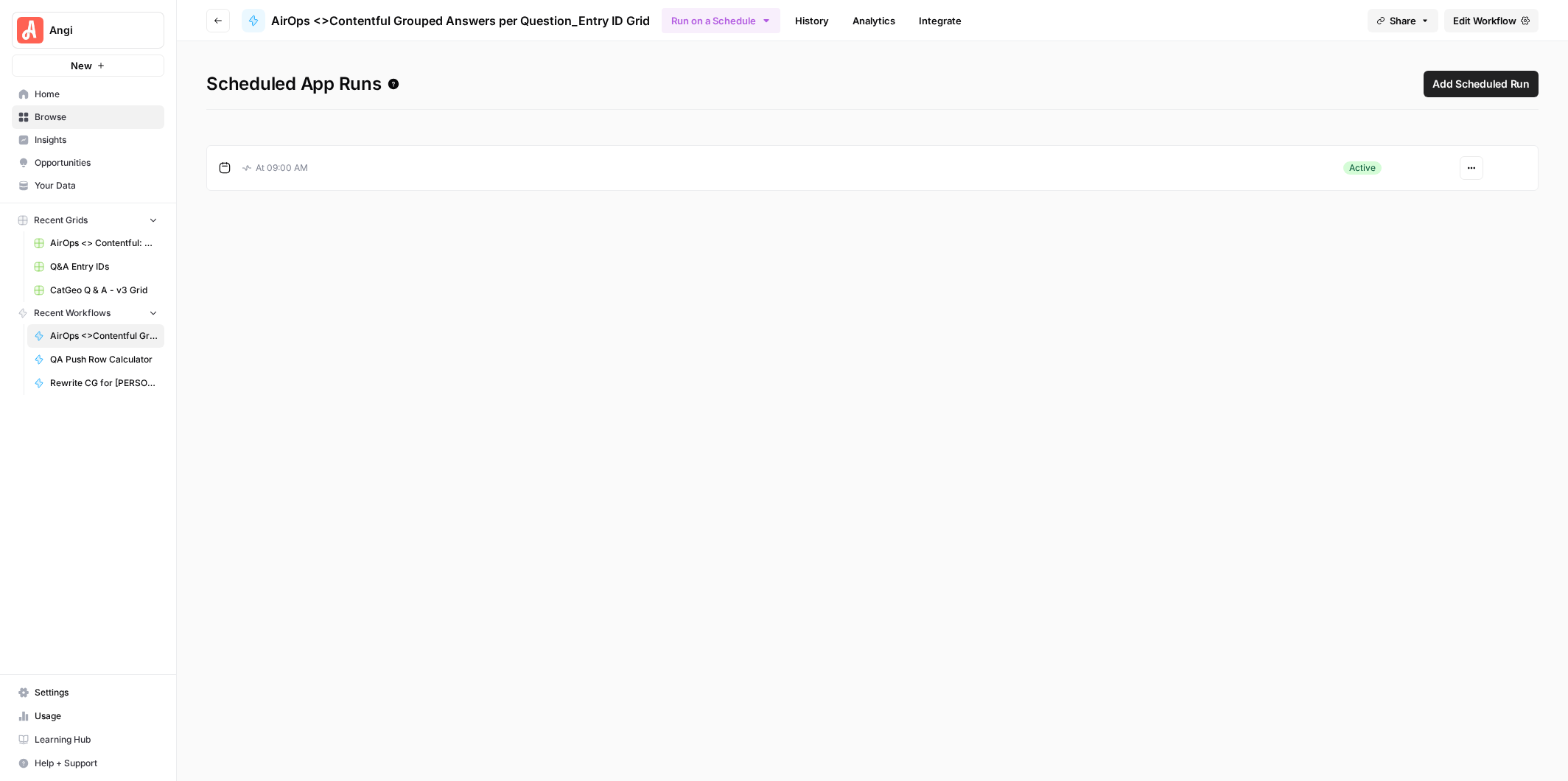
click at [498, 172] on div "At 09:00 AM" at bounding box center [763, 168] width 1089 height 26
click at [534, 175] on div "At 09:00 AM" at bounding box center [763, 168] width 1089 height 26
click at [1471, 160] on button "Actions" at bounding box center [1471, 168] width 24 height 24
click at [1414, 219] on span "Edit" at bounding box center [1432, 223] width 63 height 15
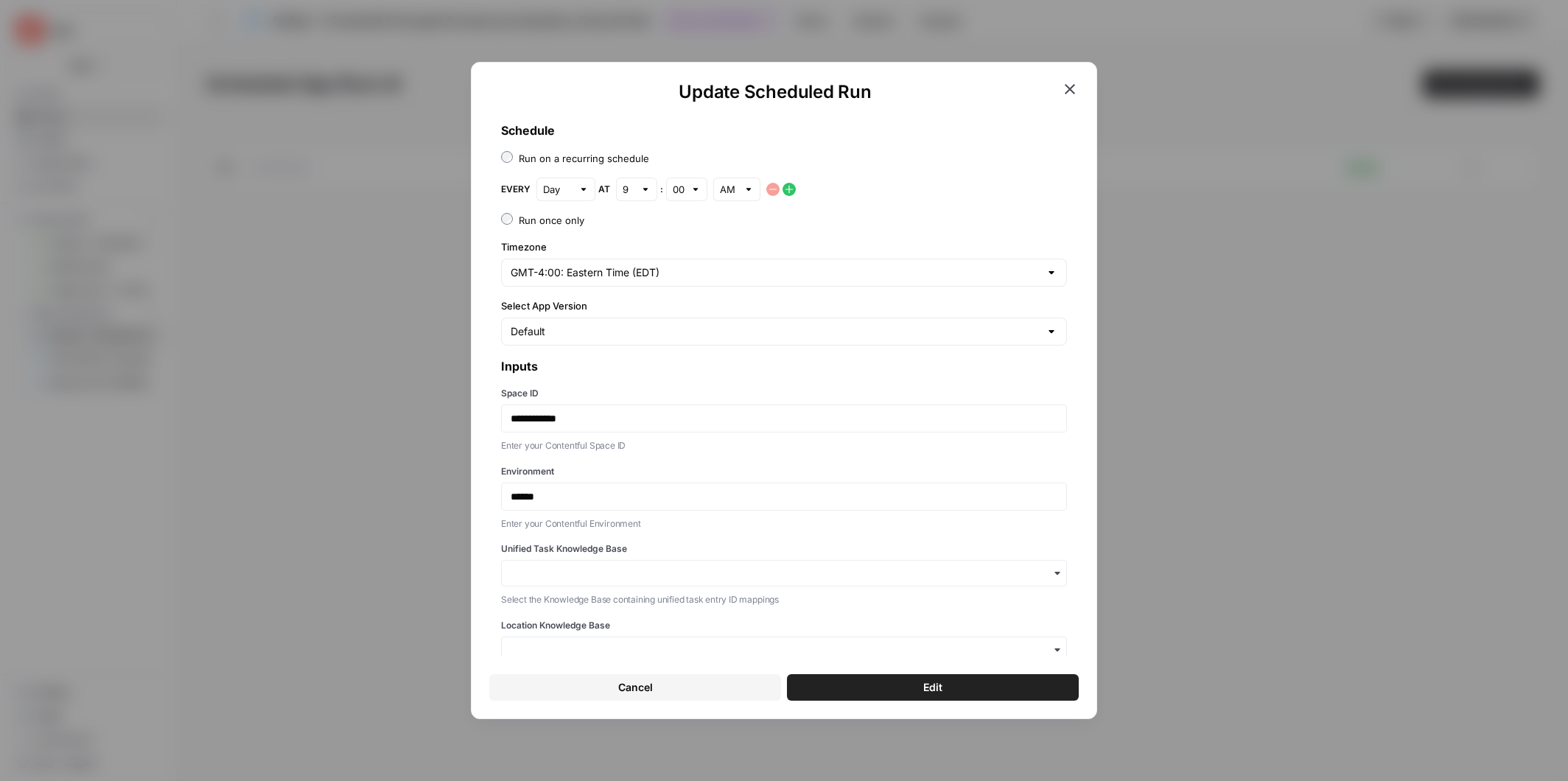
click at [694, 190] on div at bounding box center [695, 190] width 10 height 15
type input "00"
click at [719, 231] on div "**********" at bounding box center [784, 402] width 589 height 585
click at [695, 189] on div at bounding box center [695, 190] width 10 height 15
click at [688, 239] on div "15" at bounding box center [685, 245] width 16 height 15
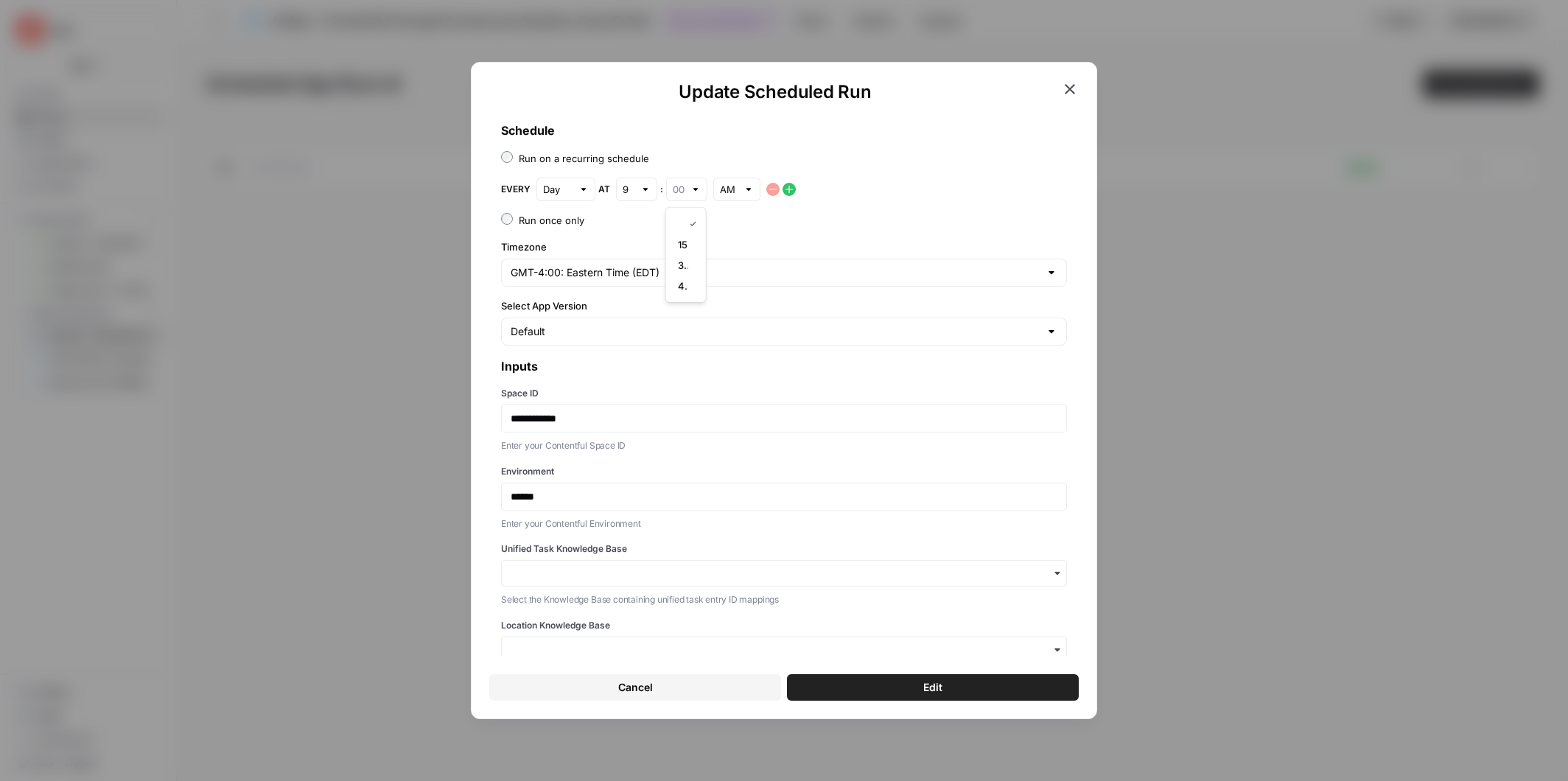
type input "15"
click at [720, 240] on label "Timezone" at bounding box center [784, 247] width 566 height 15
click at [720, 265] on input "GMT-4:00: Eastern Time (EDT)" at bounding box center [775, 273] width 529 height 15
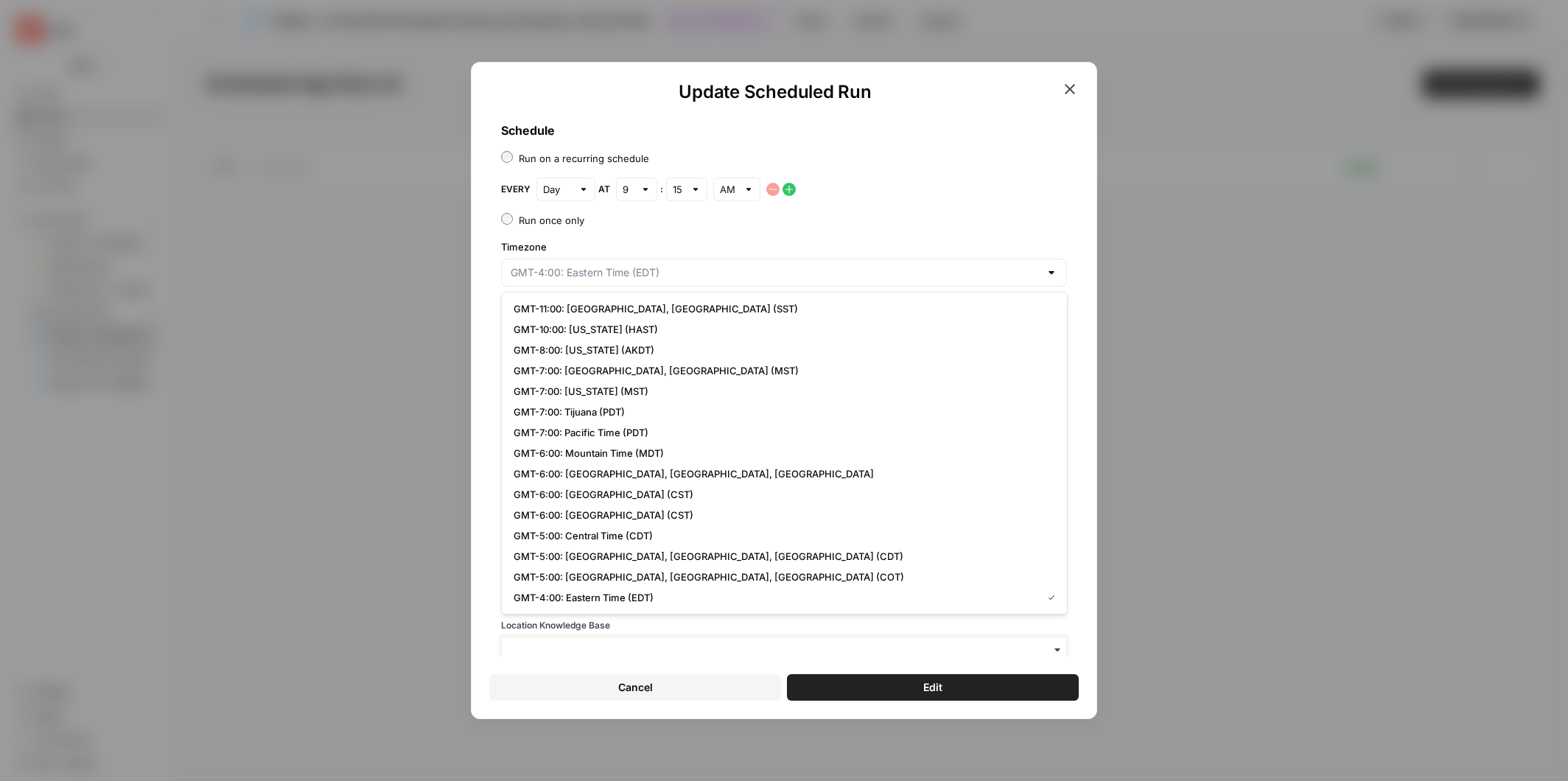
type input "GMT-4:00: Eastern Time (EDT)"
click at [665, 653] on input "Location Knowledge Base" at bounding box center [784, 650] width 547 height 15
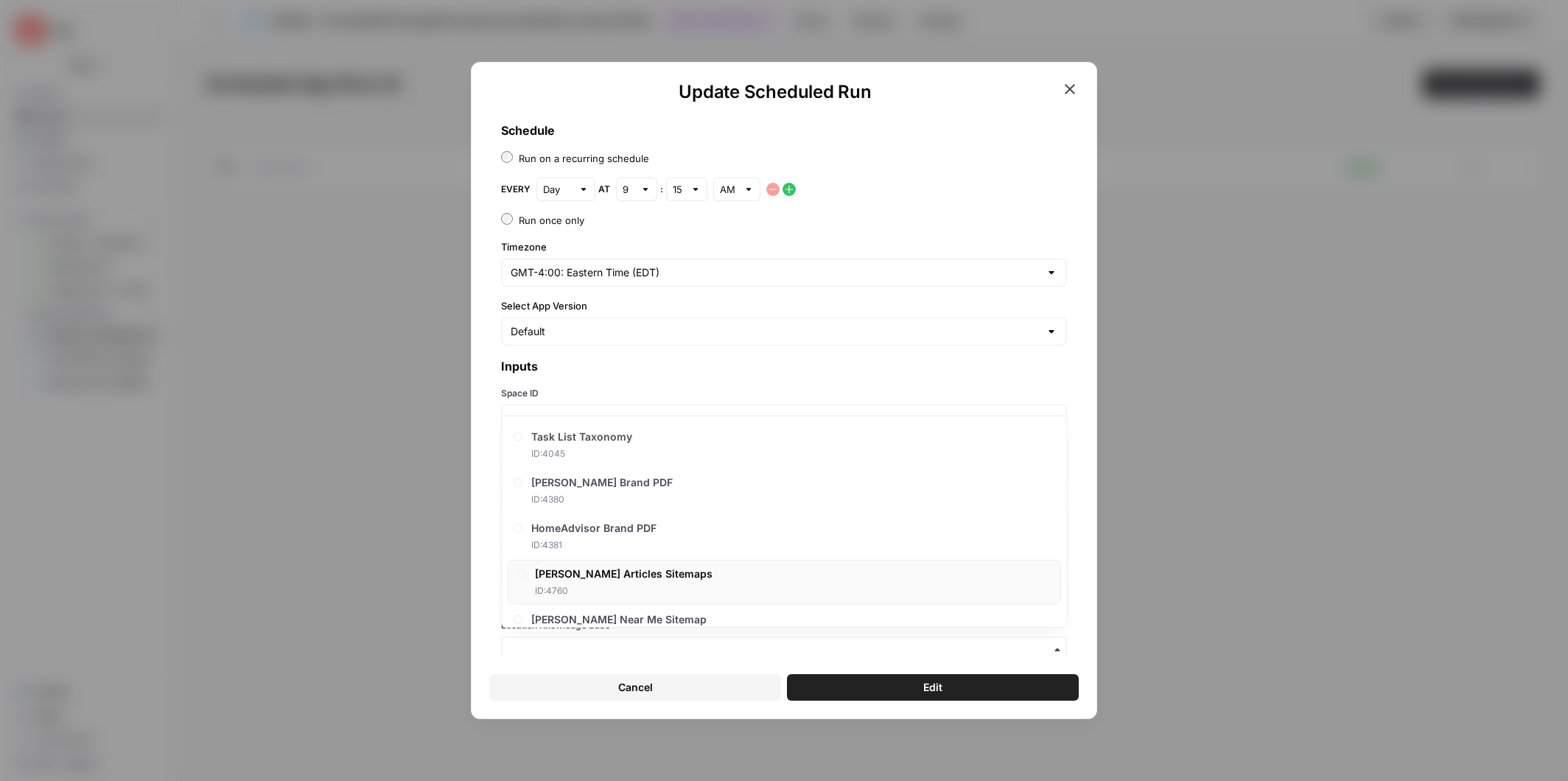
scroll to position [20, 0]
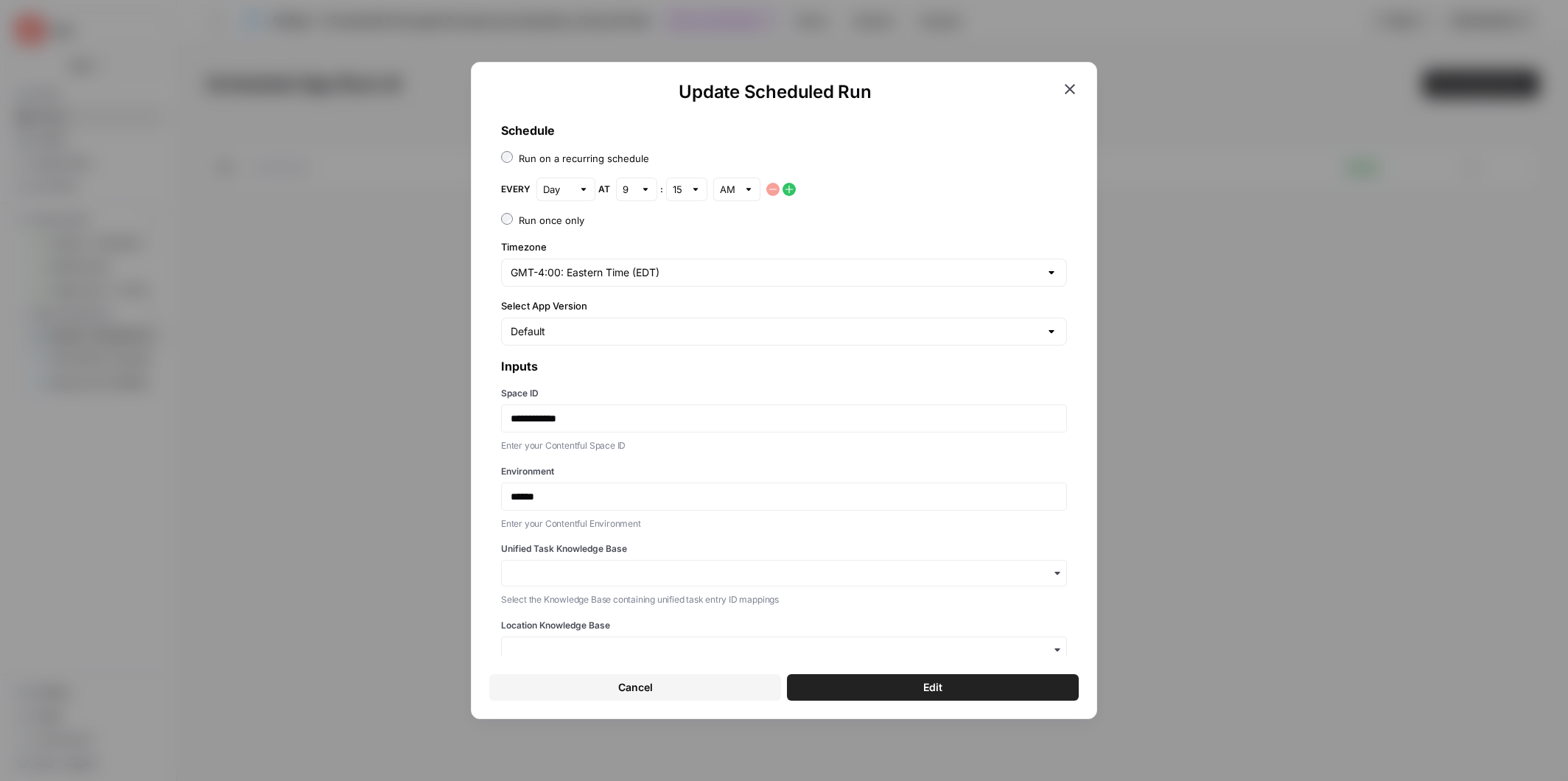
click at [487, 455] on div "**********" at bounding box center [784, 390] width 626 height 657
click at [635, 568] on input "Unified Task Knowledge Base" at bounding box center [784, 573] width 547 height 15
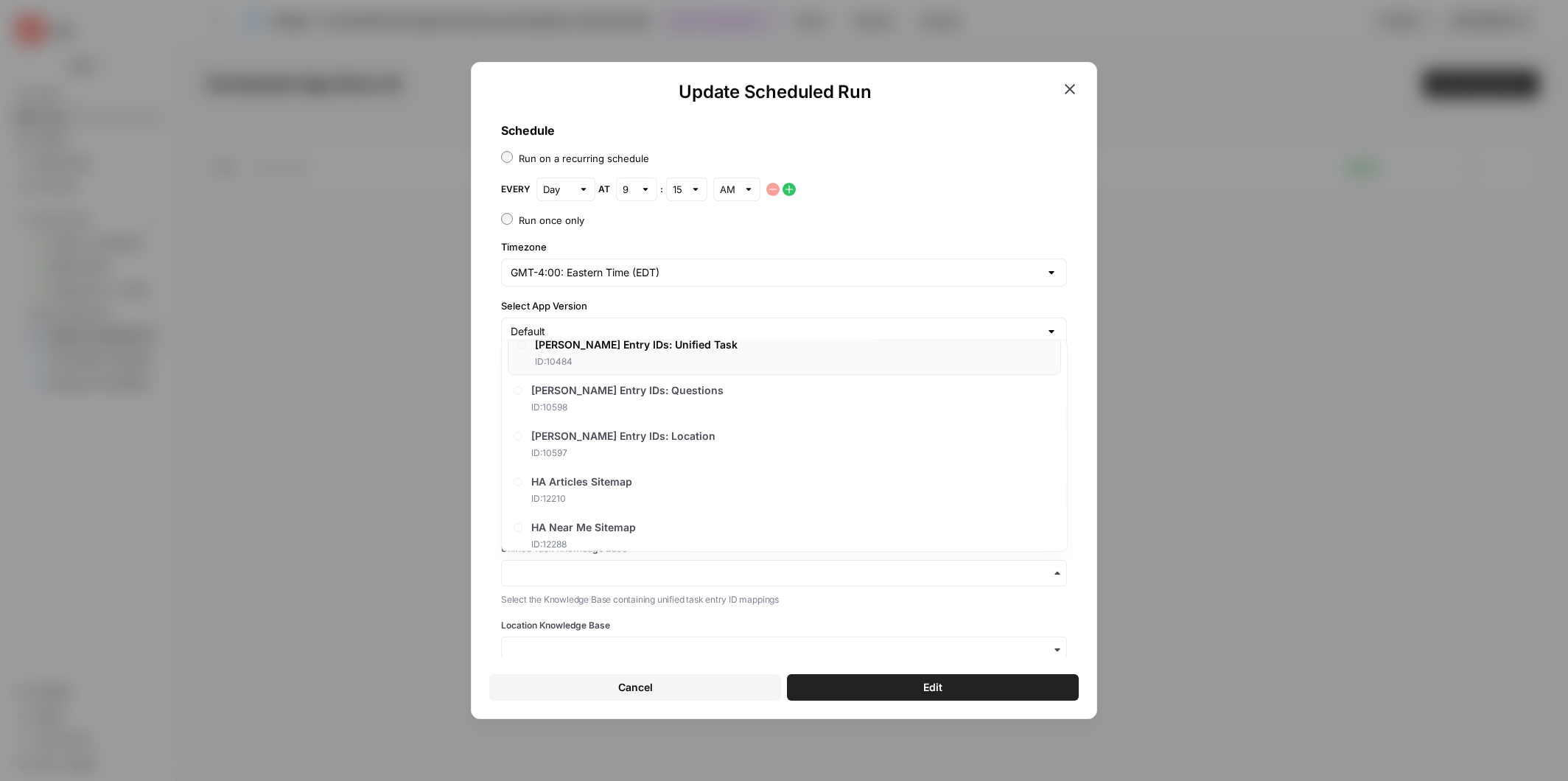
scroll to position [369, 0]
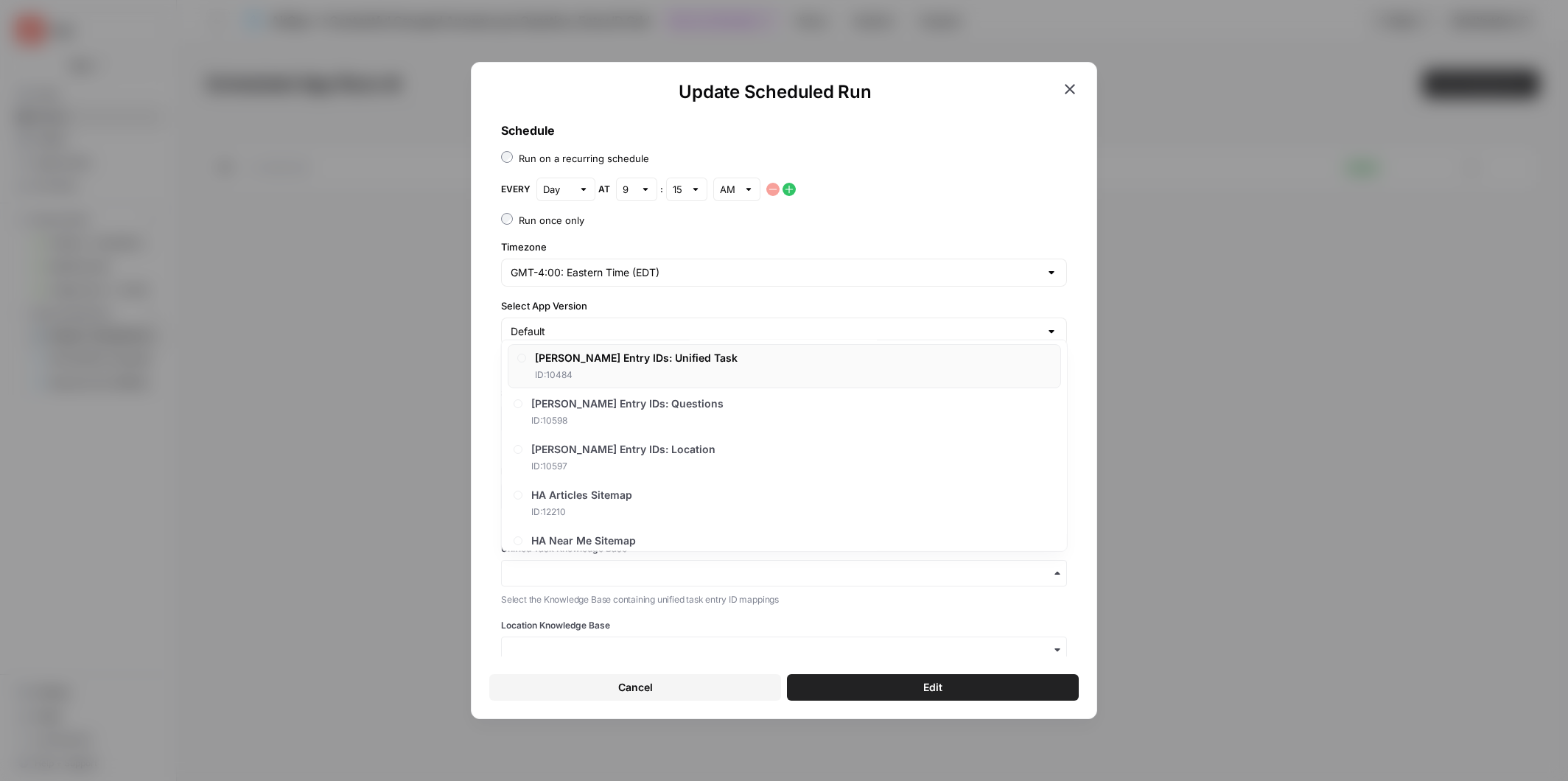
click at [636, 355] on span "Angi Entry IDs: Unified Task" at bounding box center [635, 358] width 203 height 15
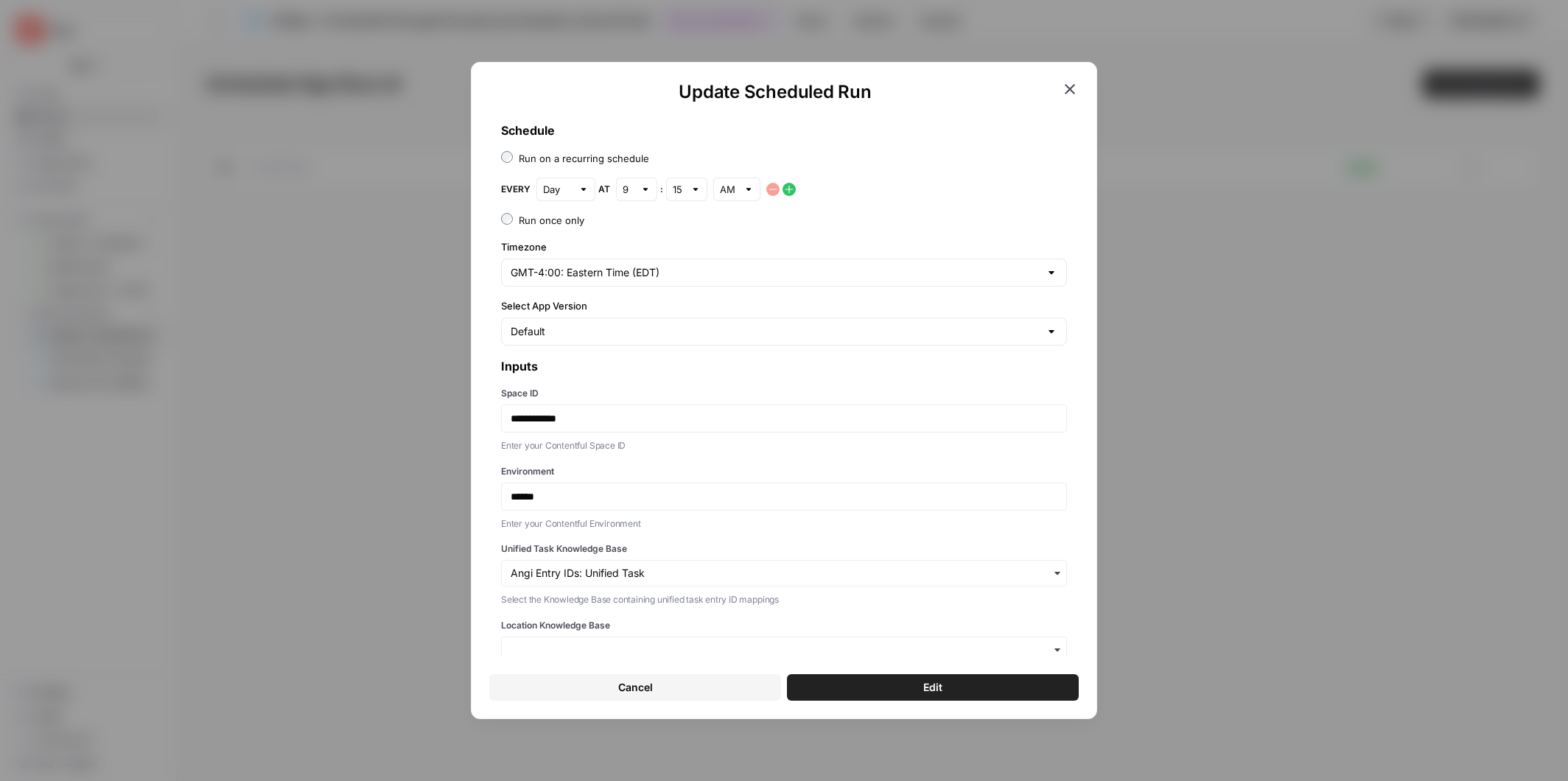
scroll to position [36, 0]
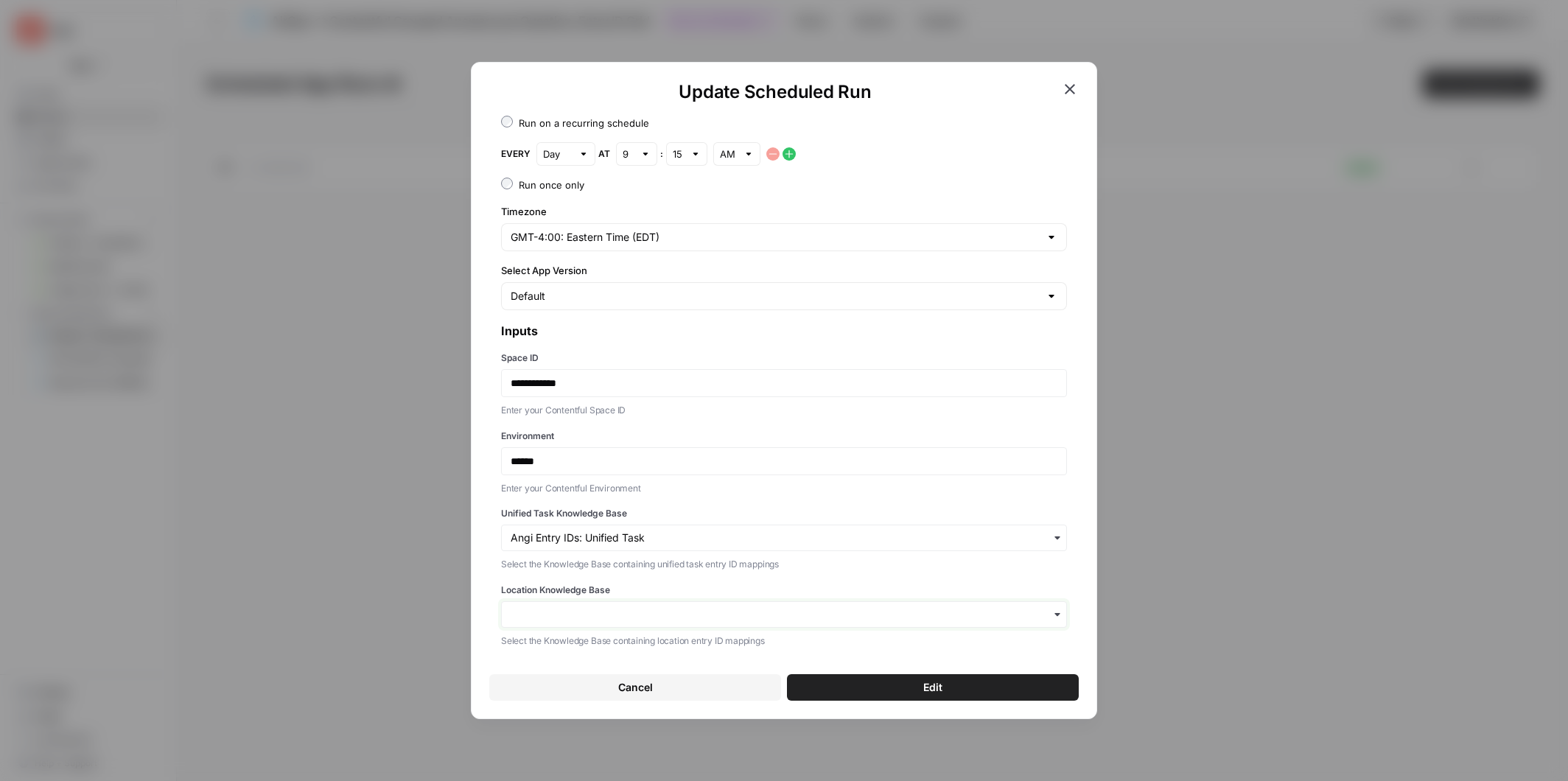
click at [628, 608] on input "Location Knowledge Base" at bounding box center [784, 615] width 547 height 15
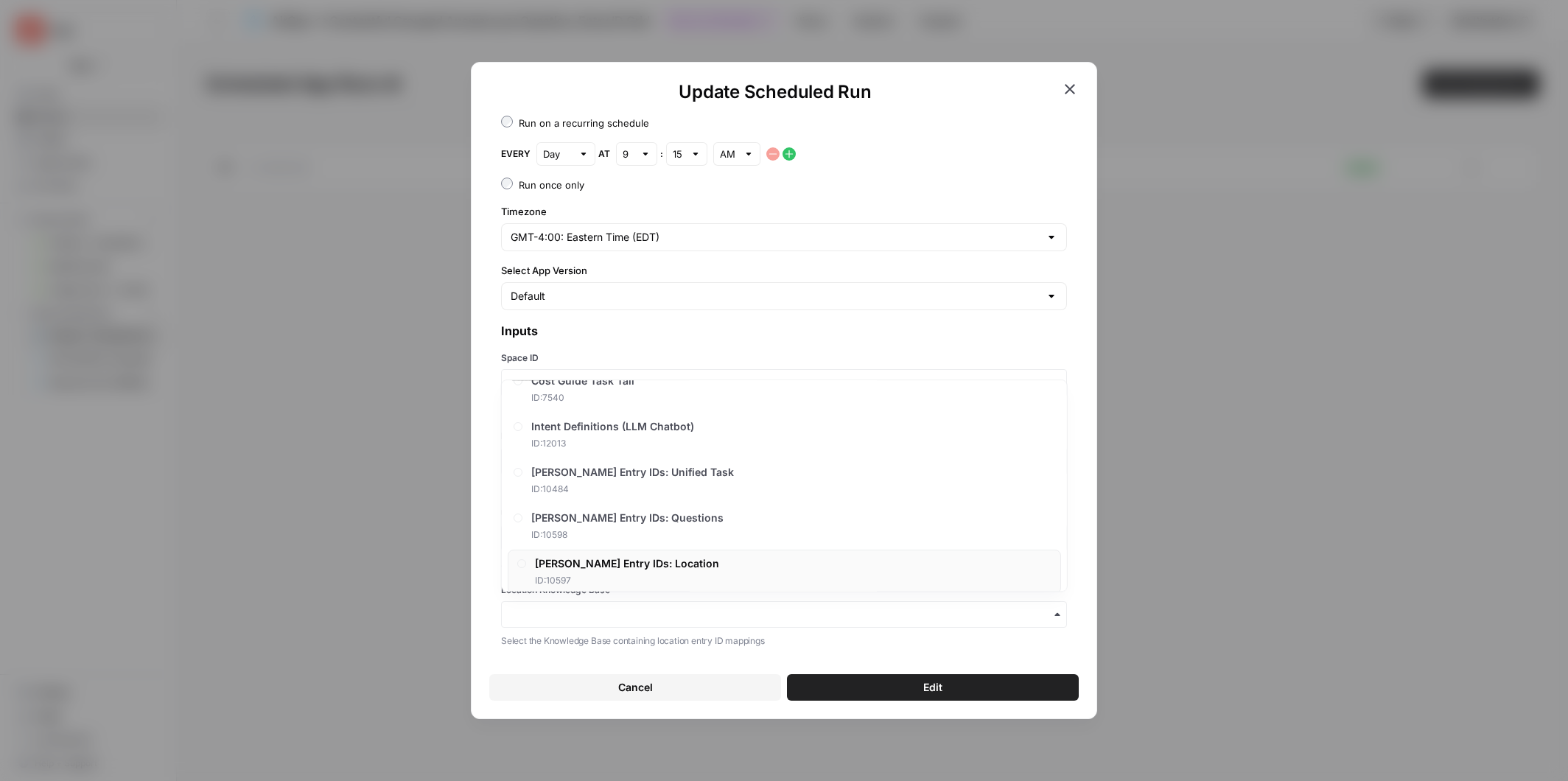
scroll to position [296, 0]
click at [618, 557] on span "Angi Entry IDs: Location" at bounding box center [626, 562] width 184 height 15
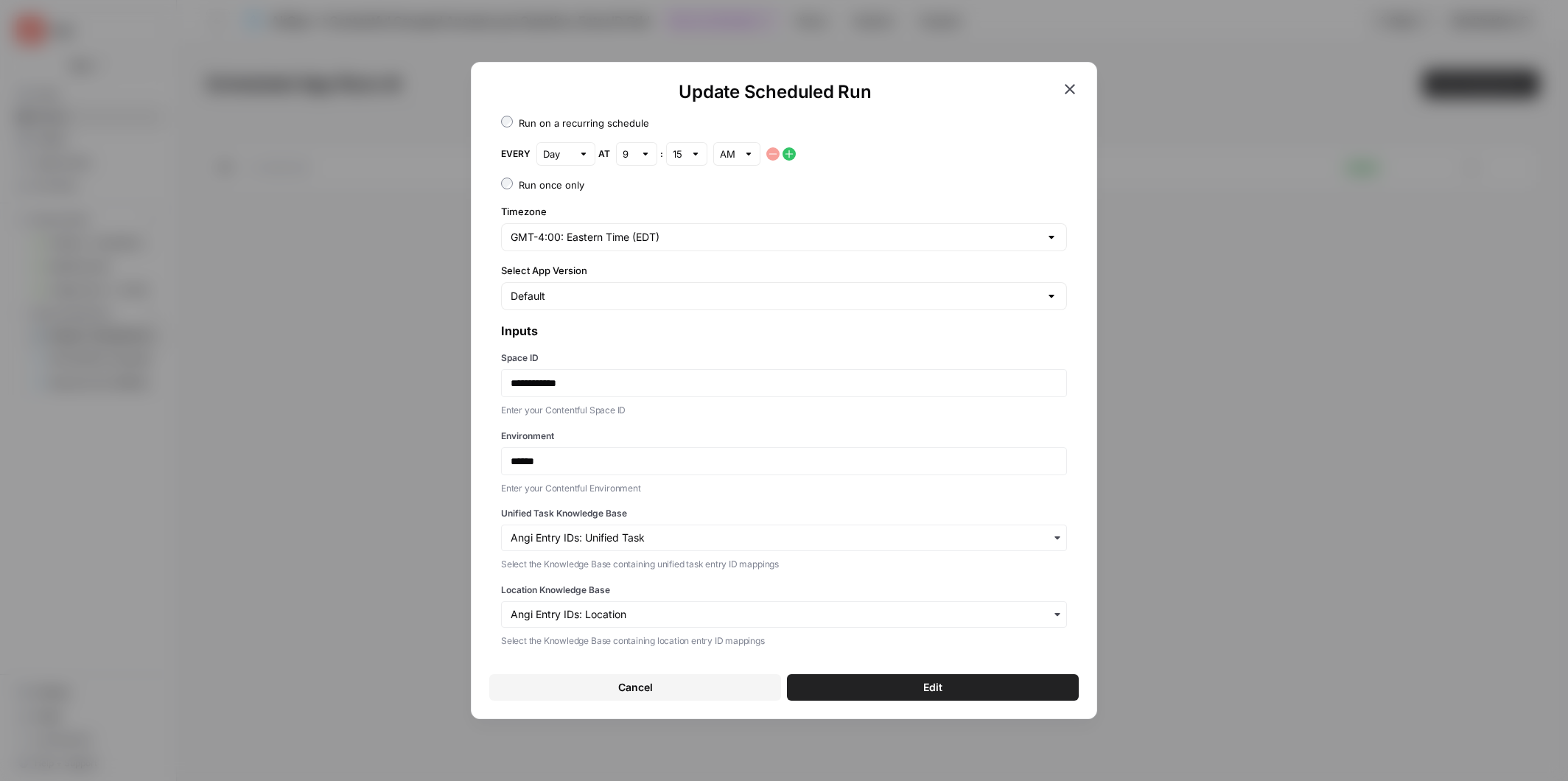
click at [694, 154] on div at bounding box center [695, 155] width 10 height 15
click at [685, 184] on span "00" at bounding box center [683, 188] width 10 height 15
type input "00"
click at [911, 685] on button "Edit" at bounding box center [933, 688] width 291 height 26
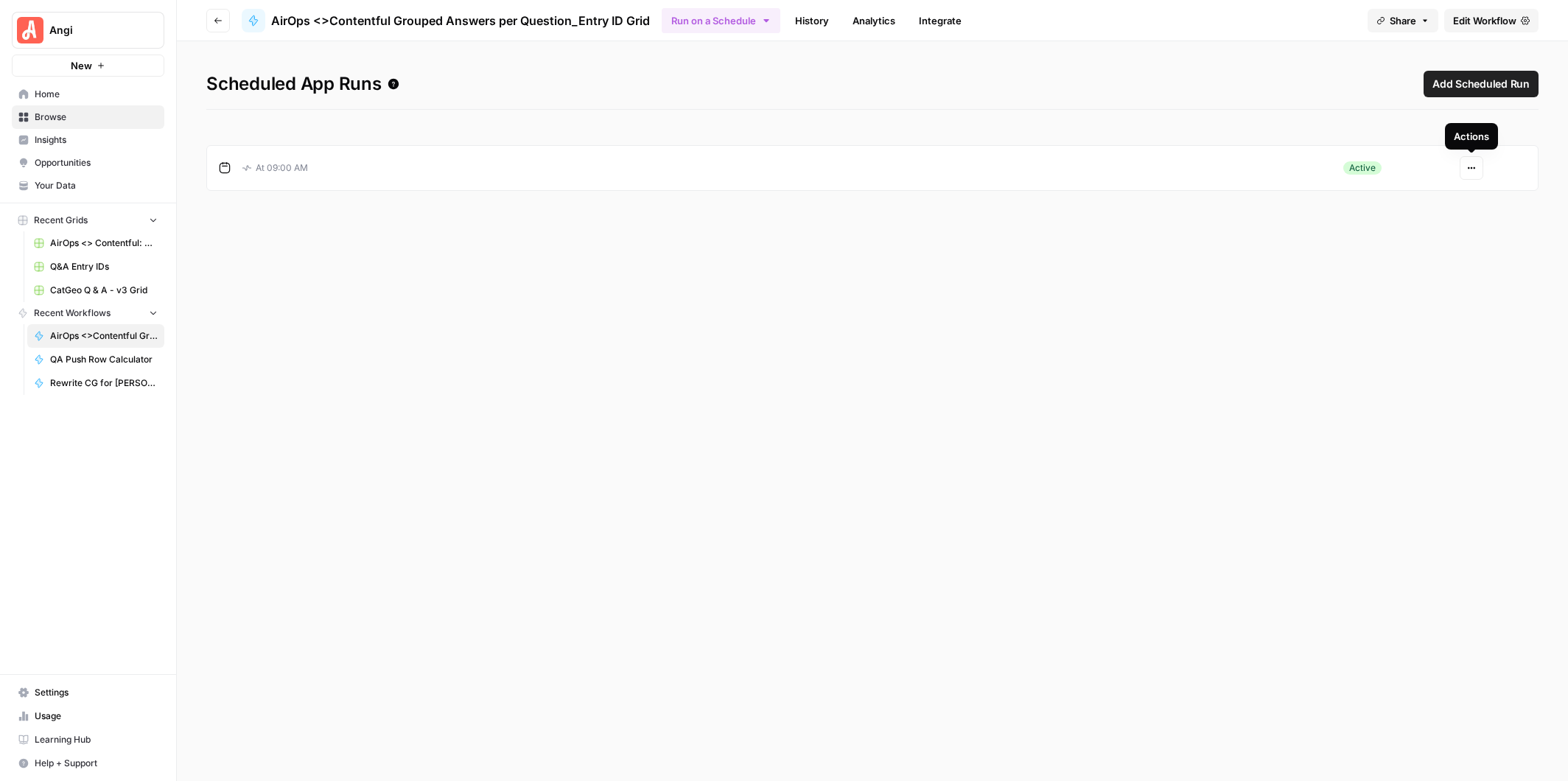
click at [1473, 169] on icon "button" at bounding box center [1471, 167] width 8 height 8
click at [1504, 289] on div "Scheduled App Runs Add Scheduled Run At 09:00 AM Active Actions" at bounding box center [872, 411] width 1391 height 740
click at [1470, 168] on icon "button" at bounding box center [1471, 167] width 8 height 8
click at [1026, 115] on div "Scheduled App Runs Add Scheduled Run At 09:00 AM Active Actions" at bounding box center [872, 411] width 1391 height 740
click at [462, 173] on div "At 09:00 AM" at bounding box center [763, 168] width 1089 height 26
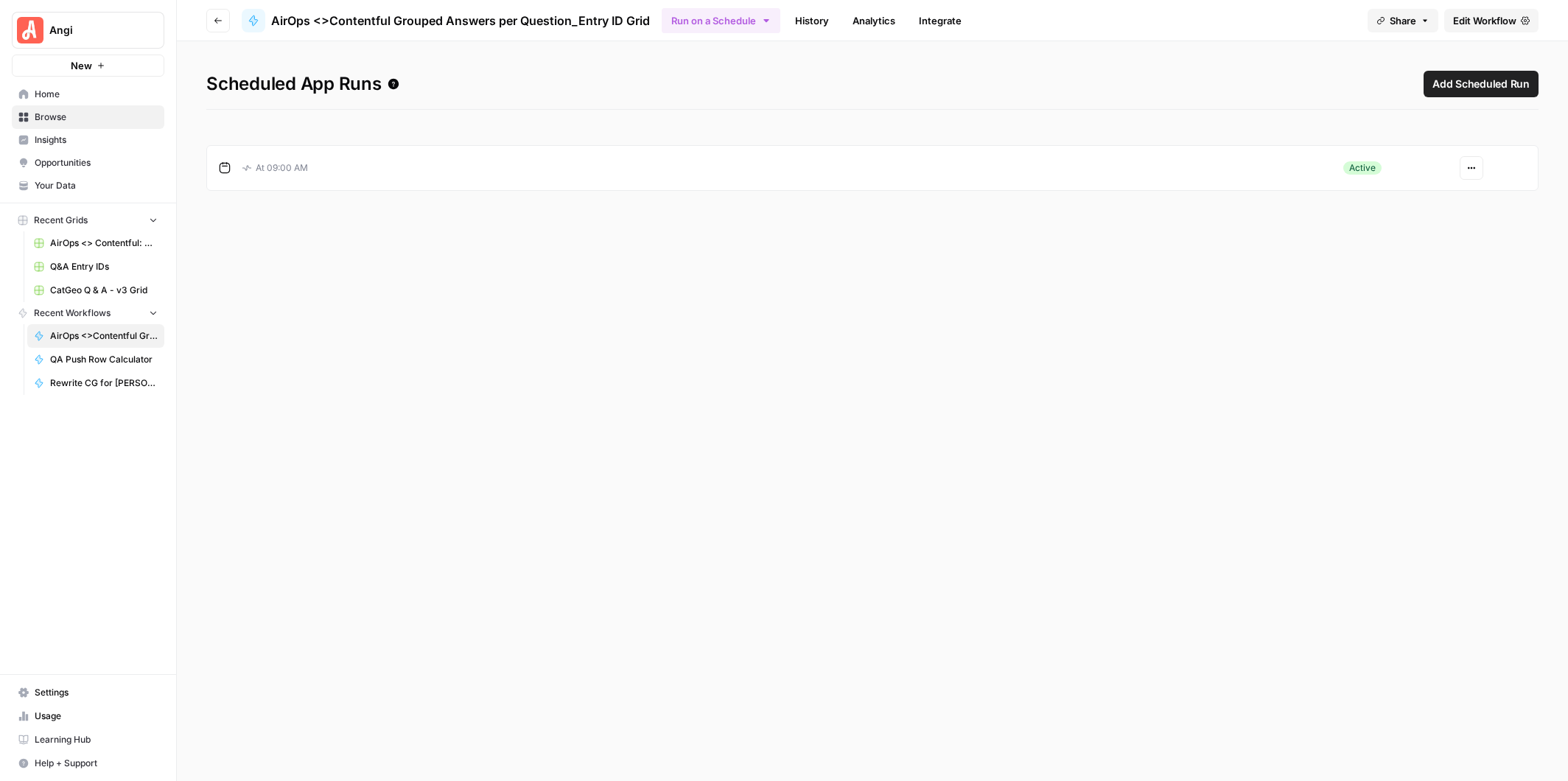
click at [218, 22] on icon "button" at bounding box center [218, 20] width 8 height 8
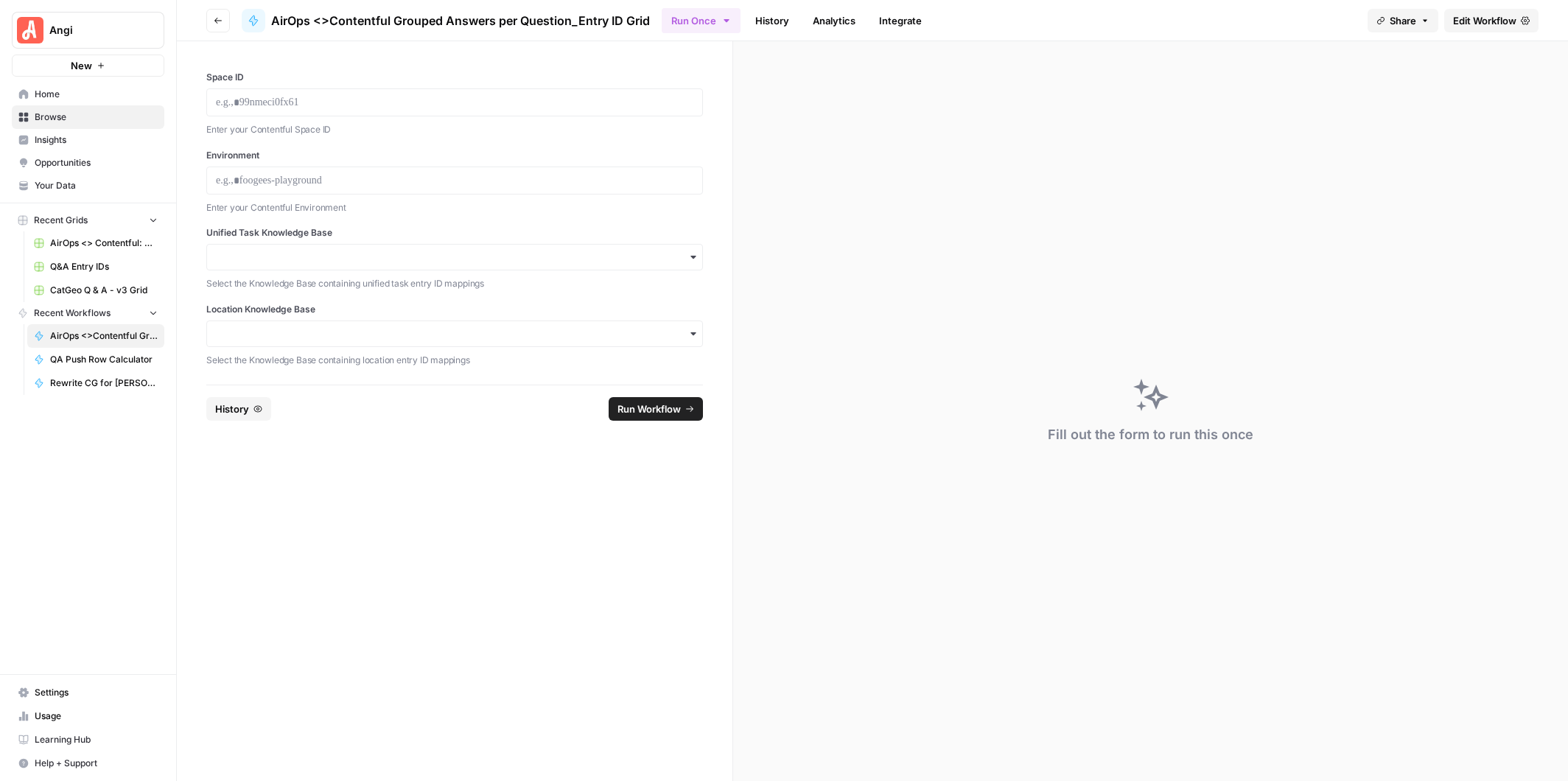
click at [243, 413] on span "History" at bounding box center [232, 409] width 34 height 15
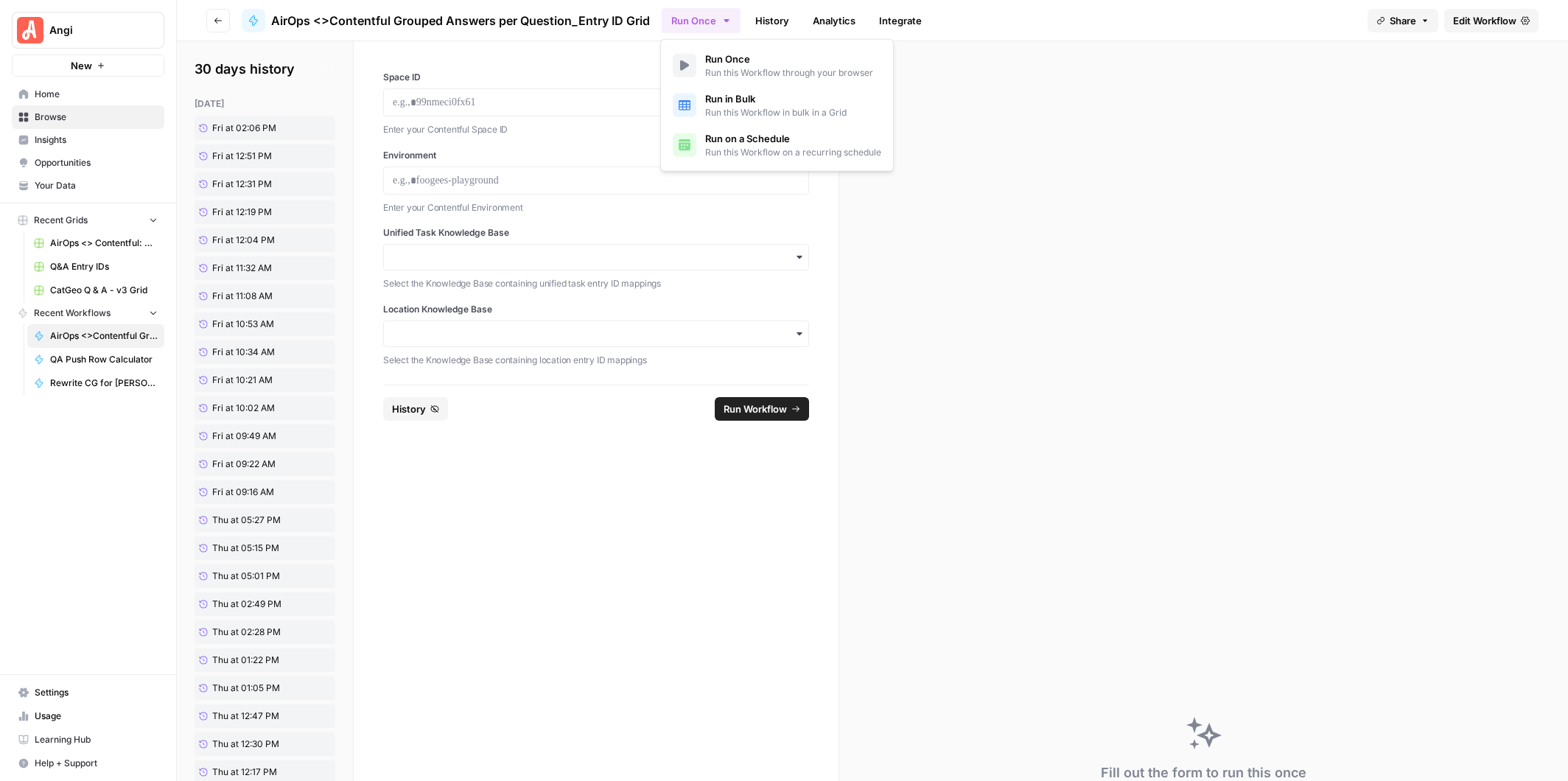
click at [726, 20] on icon "button" at bounding box center [725, 20] width 5 height 3
click at [724, 147] on span "Run this Workflow on a recurring schedule" at bounding box center [793, 153] width 176 height 13
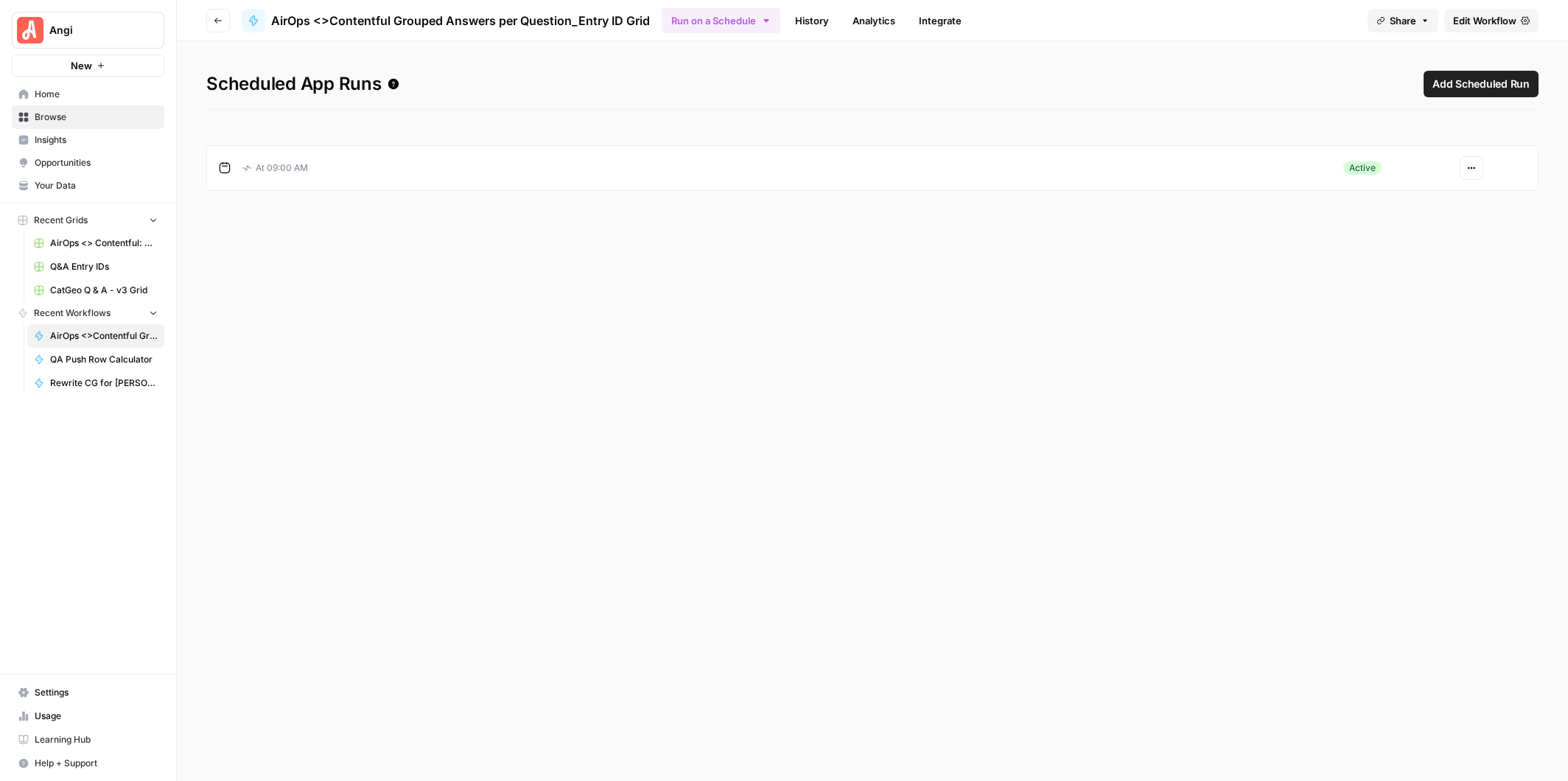
click at [1509, 77] on span "Add Scheduled Run" at bounding box center [1480, 84] width 97 height 15
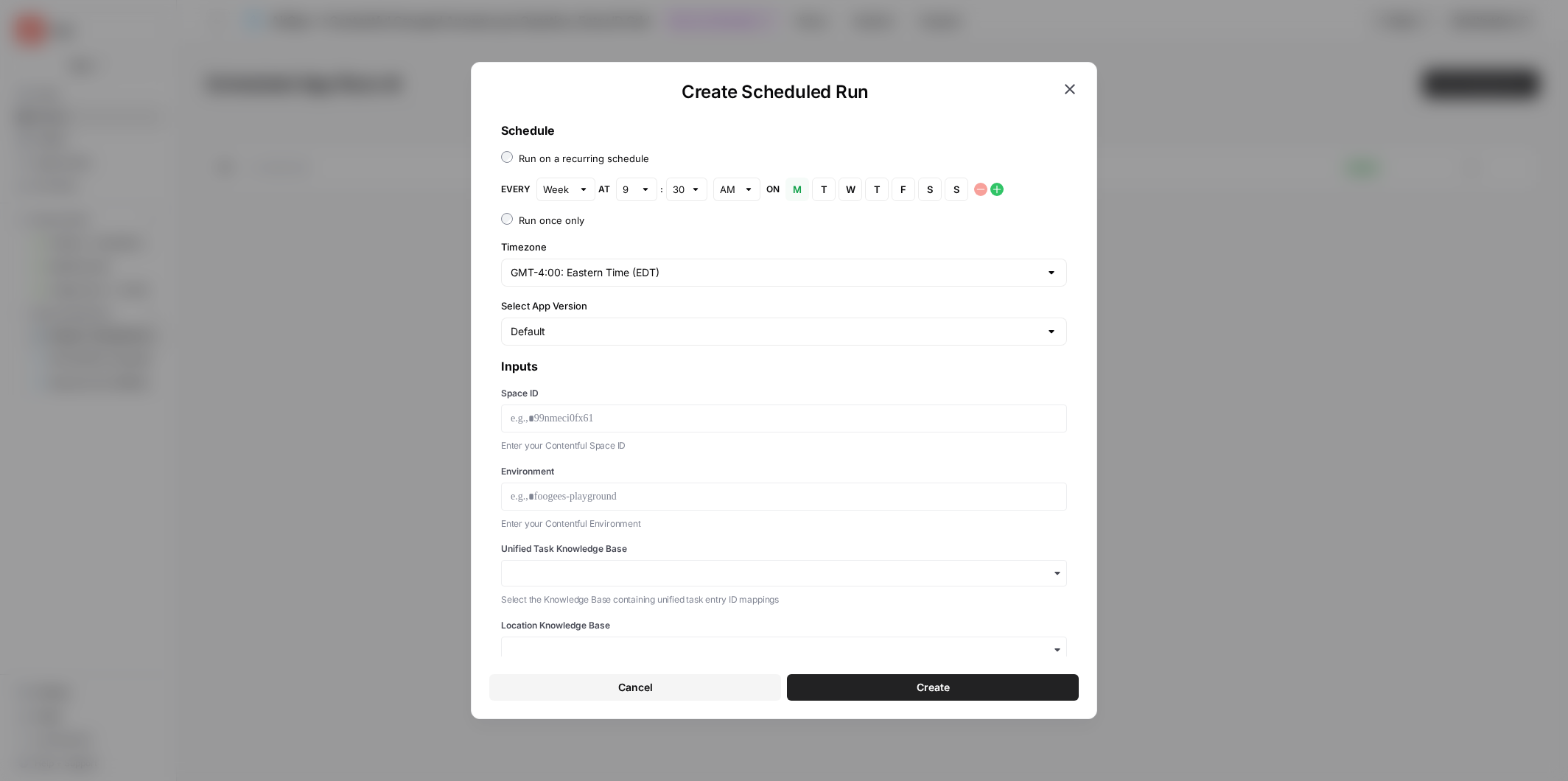
click at [1072, 91] on icon "button" at bounding box center [1069, 89] width 10 height 10
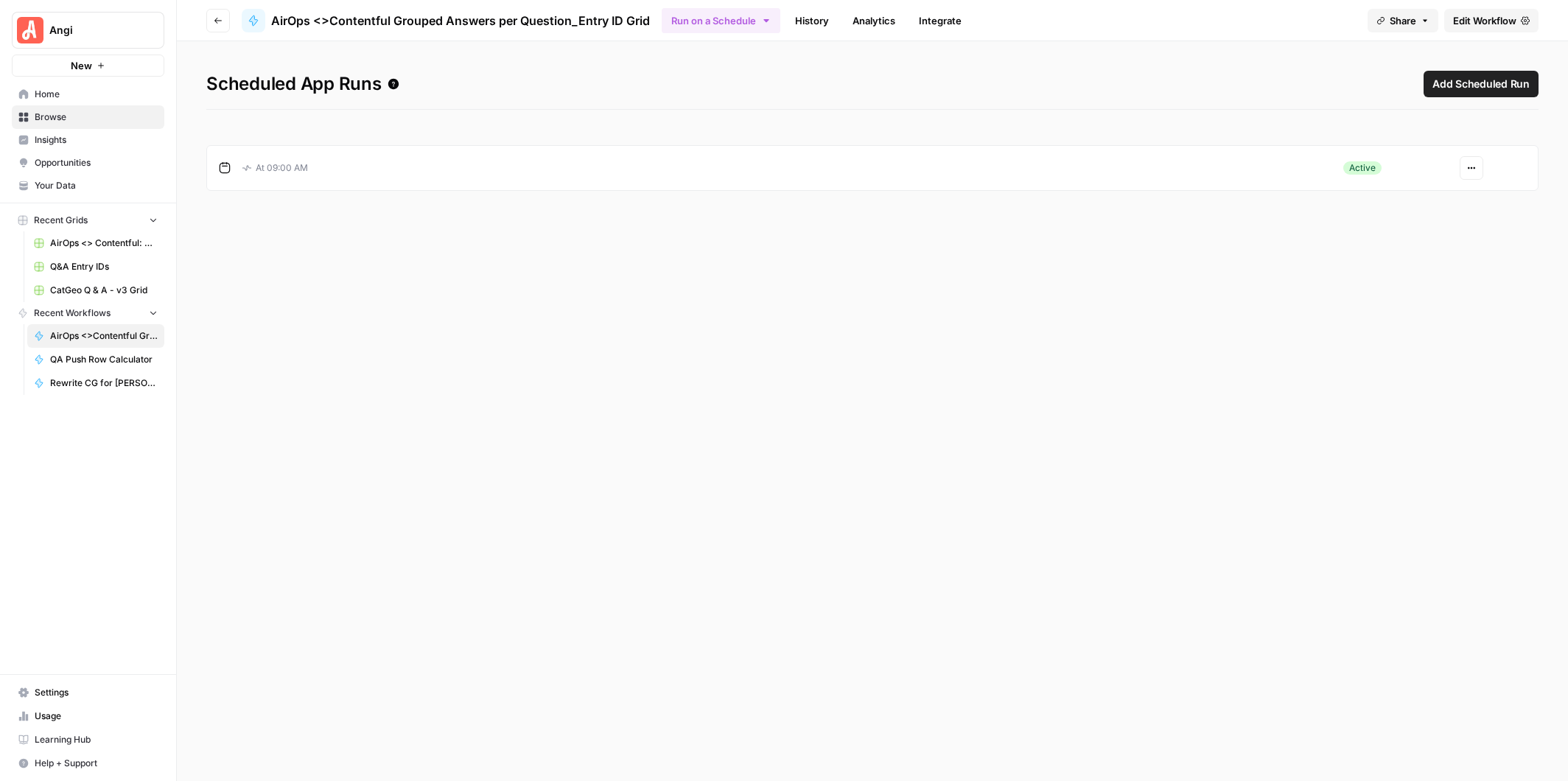
click at [1473, 173] on button "Actions" at bounding box center [1471, 168] width 24 height 24
click at [1424, 214] on button "Edit" at bounding box center [1428, 223] width 97 height 21
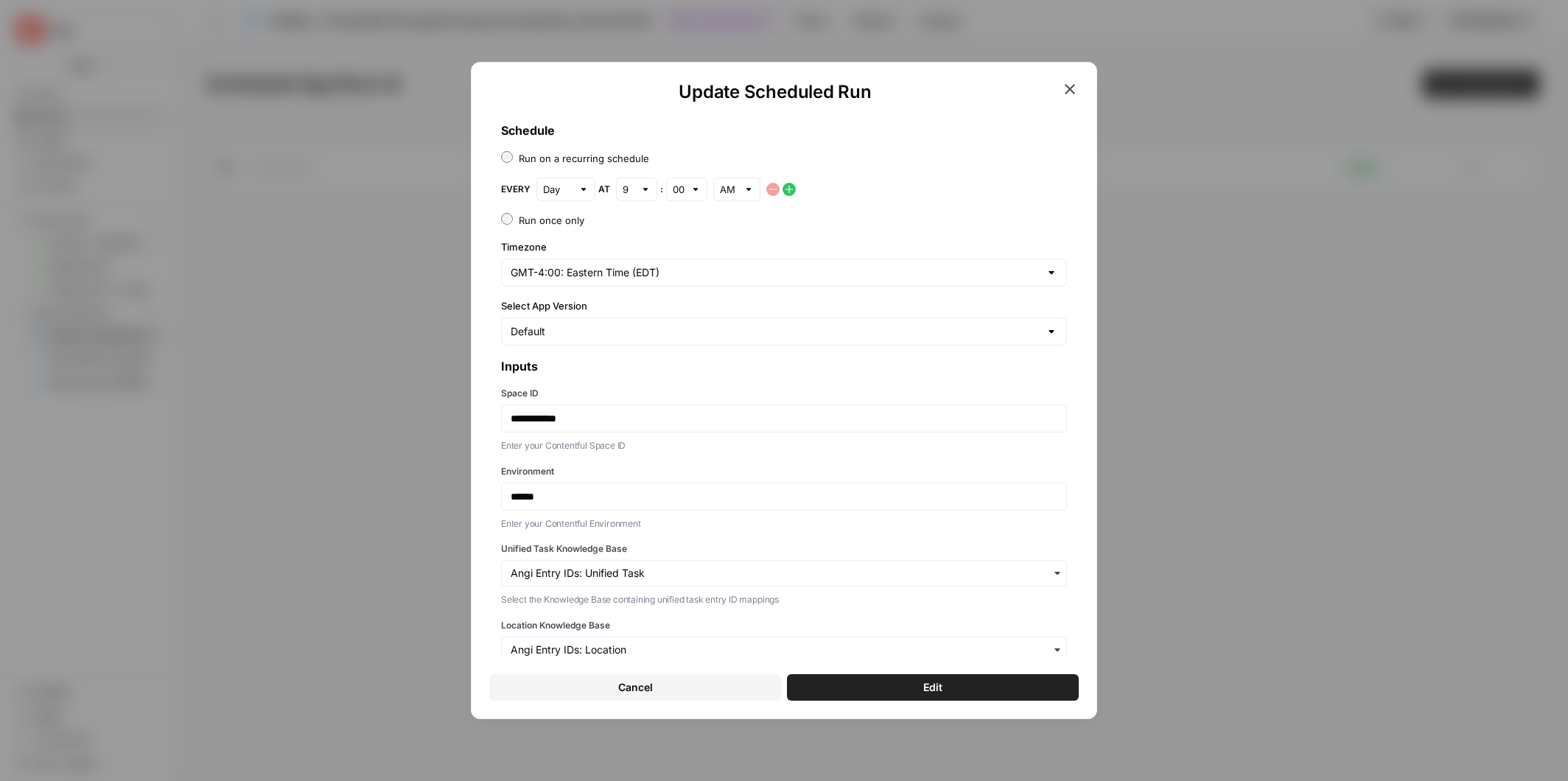
click at [1066, 90] on icon "button" at bounding box center [1069, 89] width 18 height 18
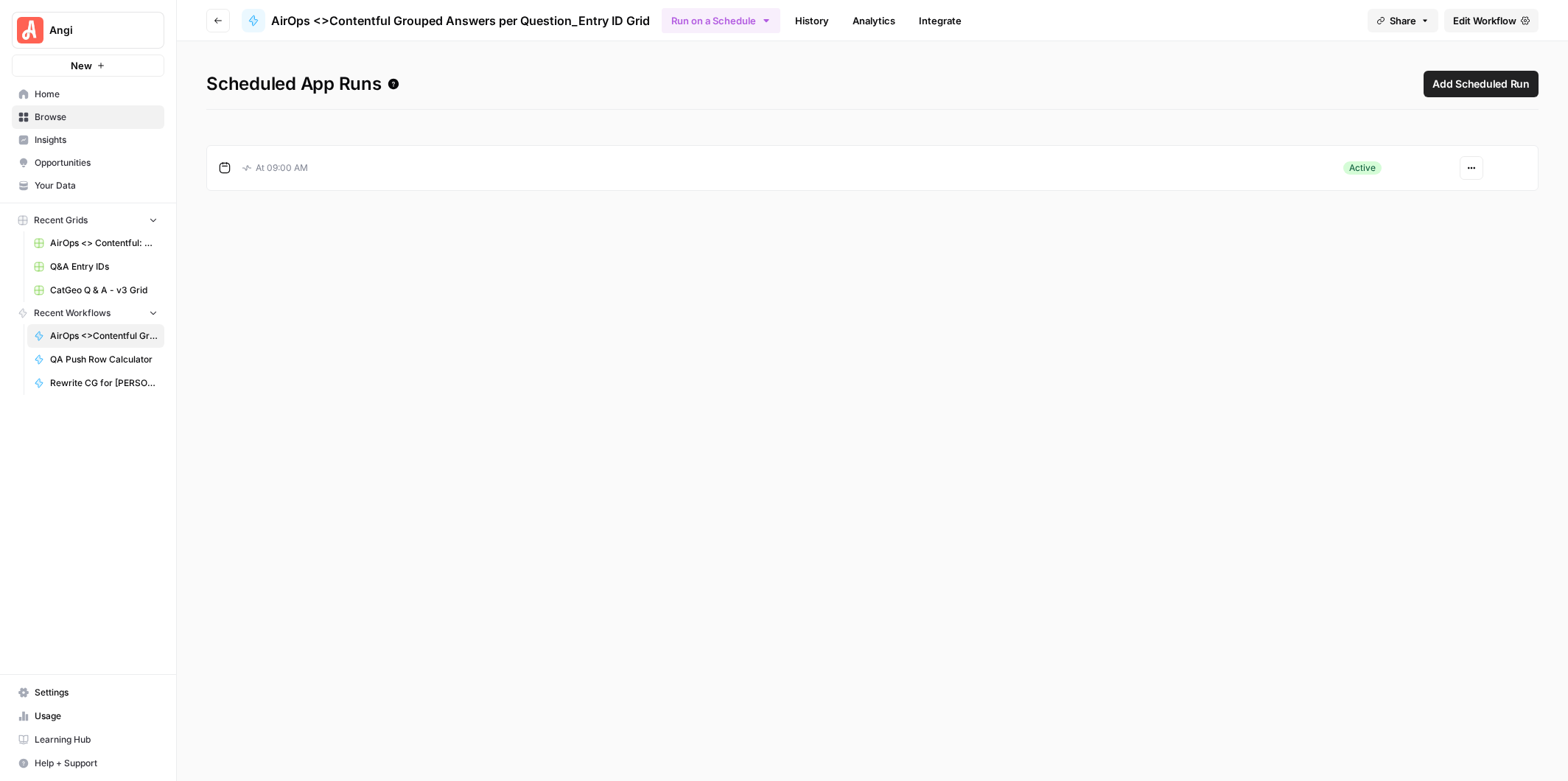
click at [813, 21] on link "History" at bounding box center [812, 20] width 52 height 24
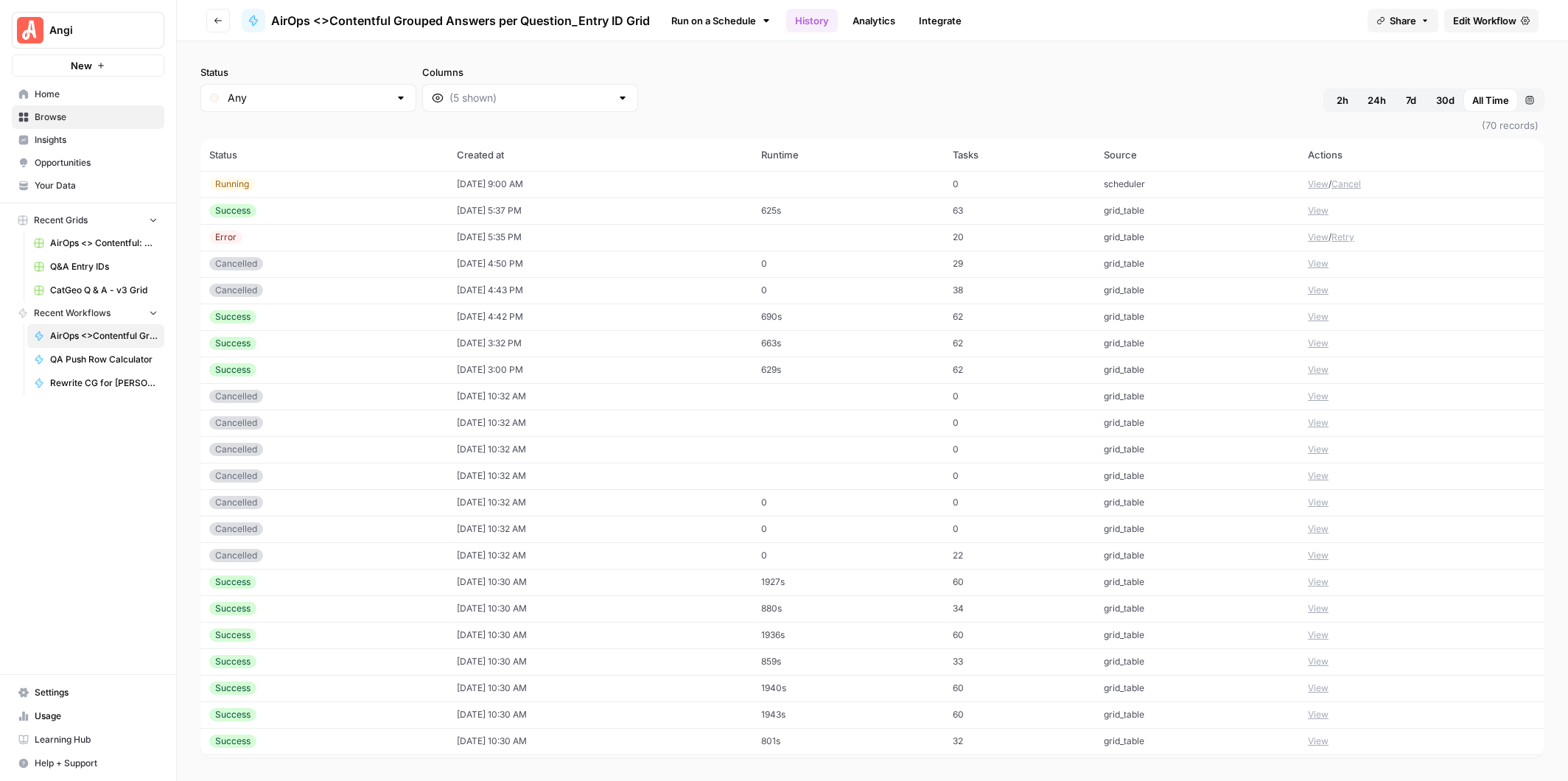
click at [1315, 184] on button "View" at bounding box center [1318, 184] width 21 height 13
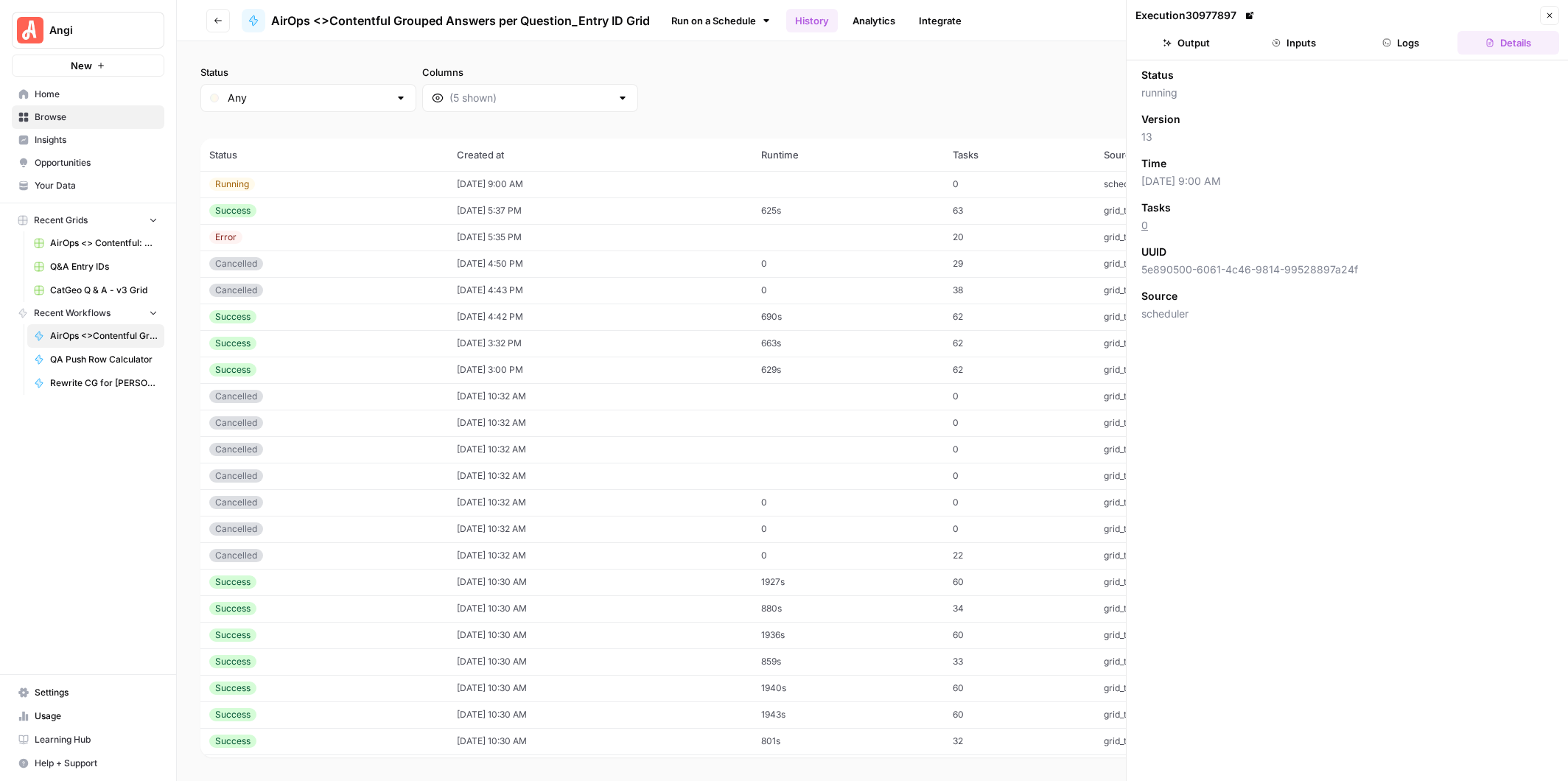
click at [1399, 38] on button "Logs" at bounding box center [1401, 42] width 102 height 24
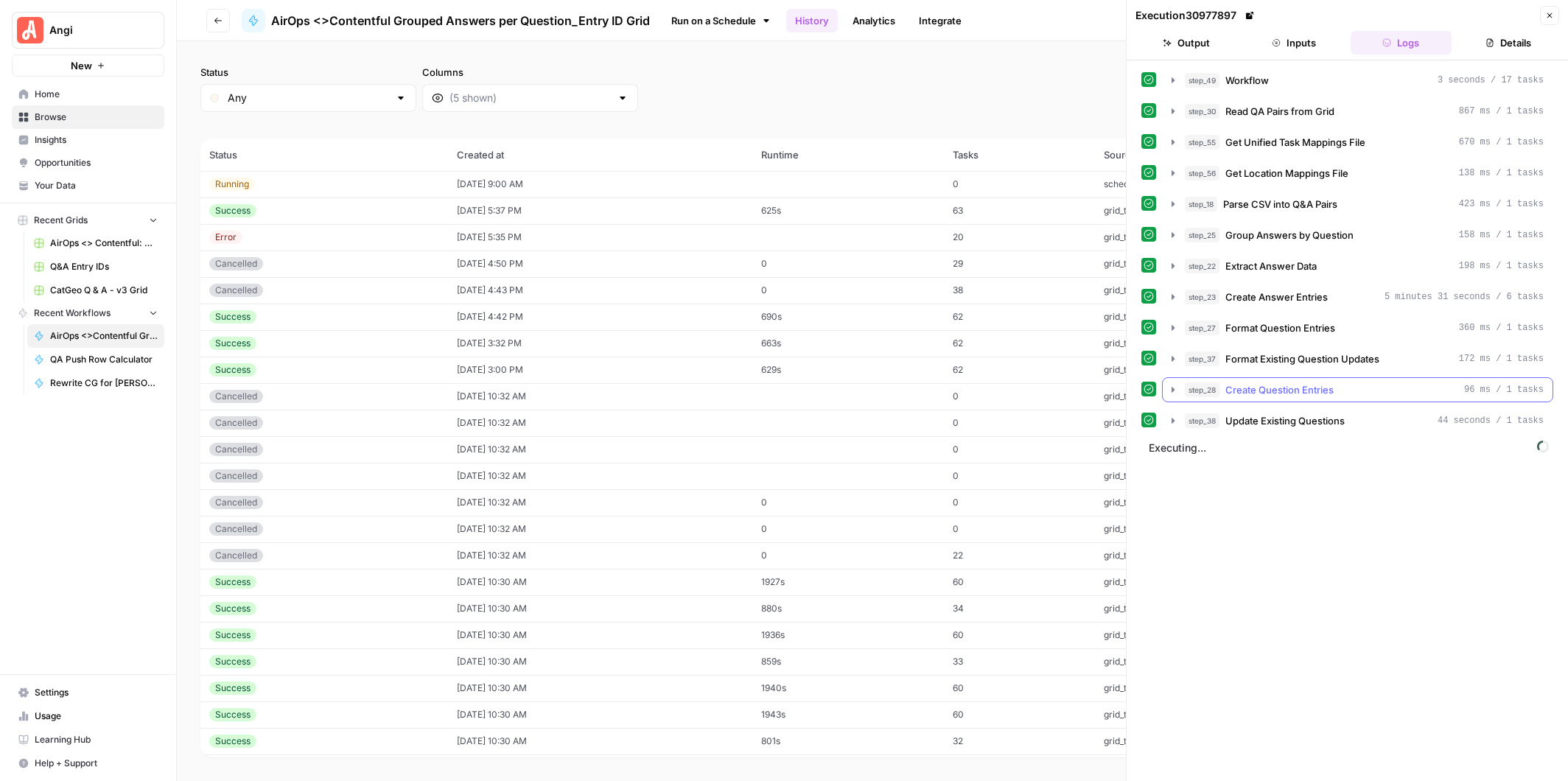
click at [1172, 386] on icon "button" at bounding box center [1173, 390] width 12 height 12
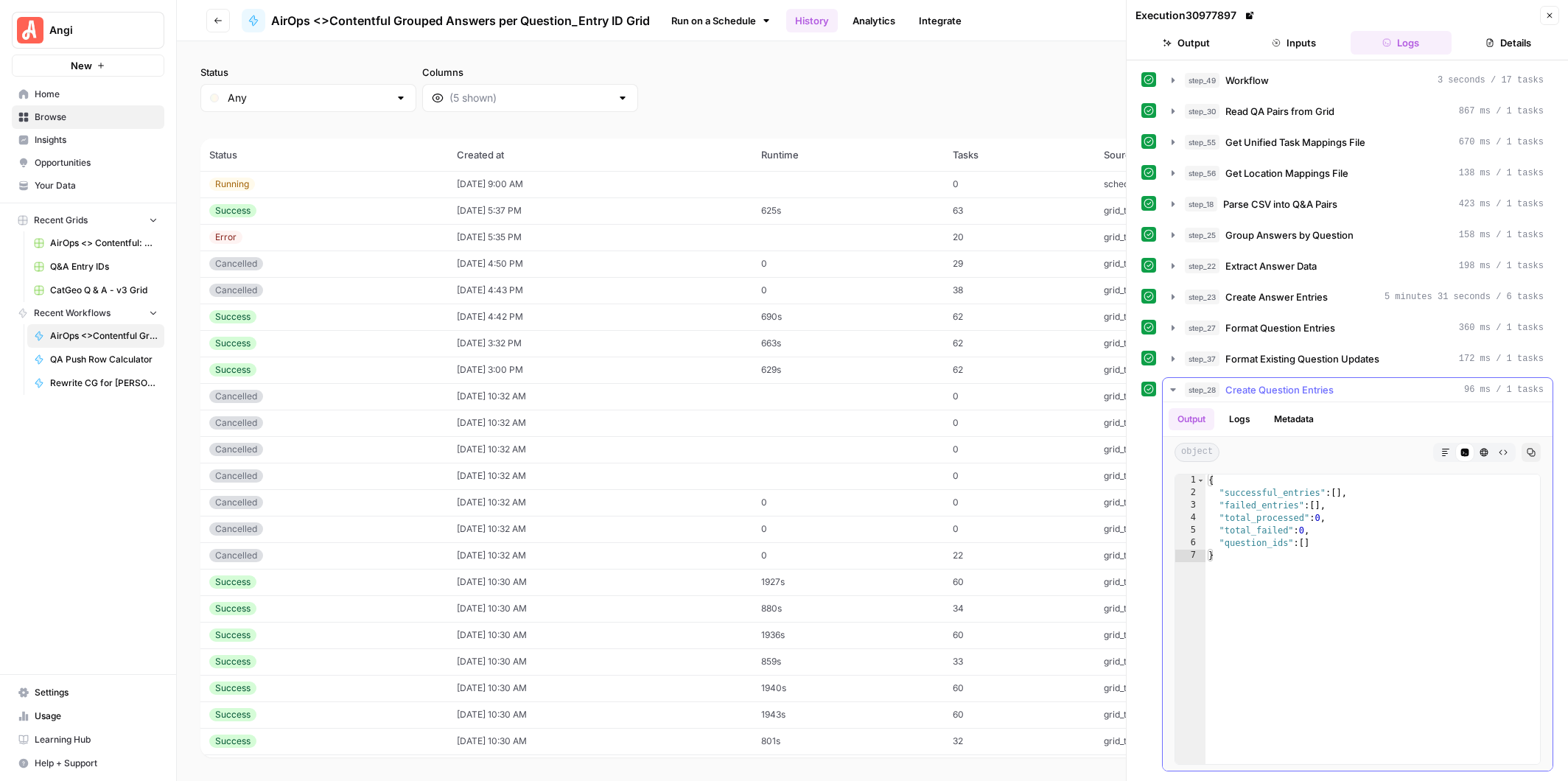
click at [1172, 386] on icon "button" at bounding box center [1173, 390] width 12 height 12
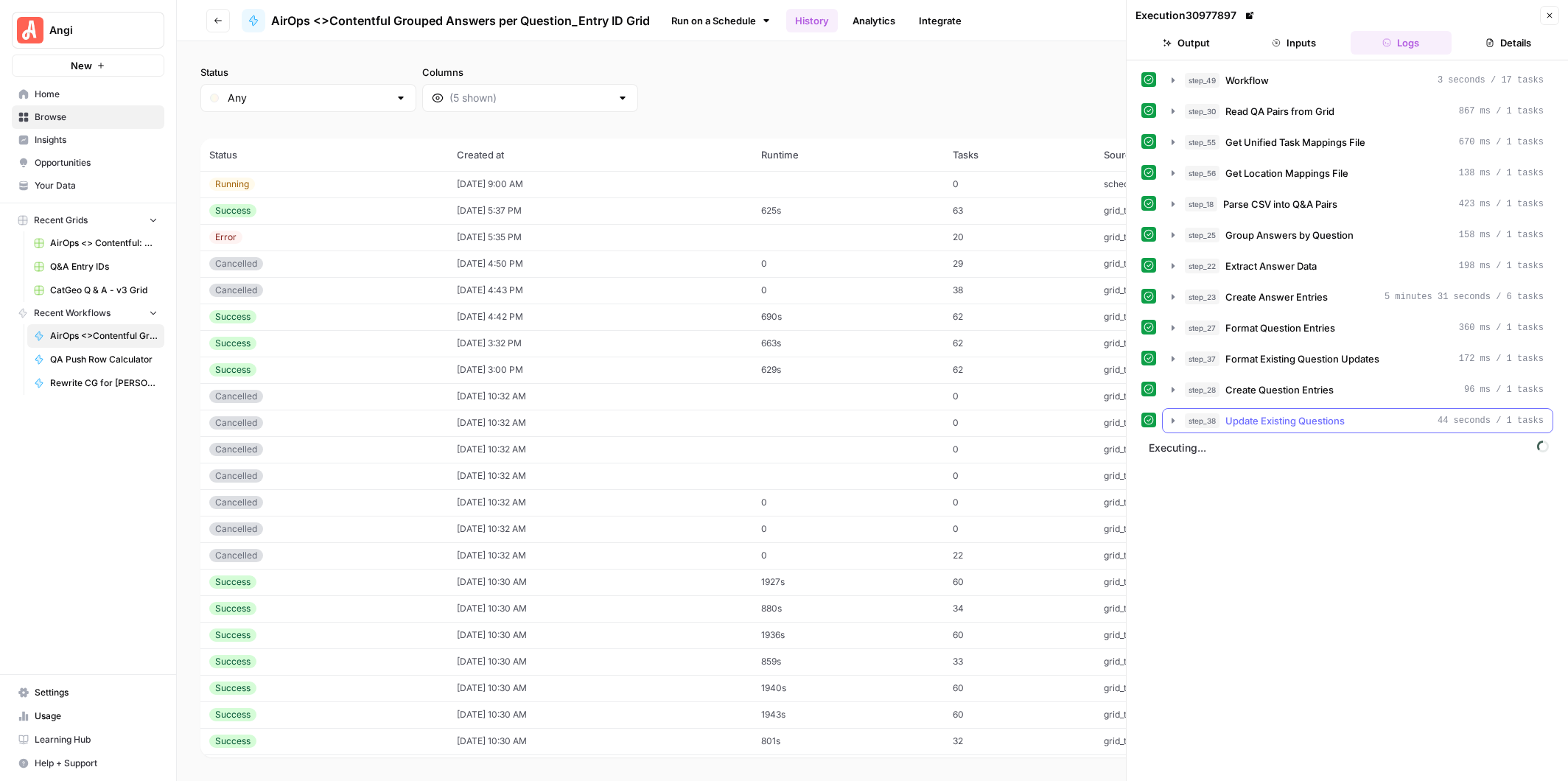
click at [1174, 418] on icon "button" at bounding box center [1172, 420] width 3 height 5
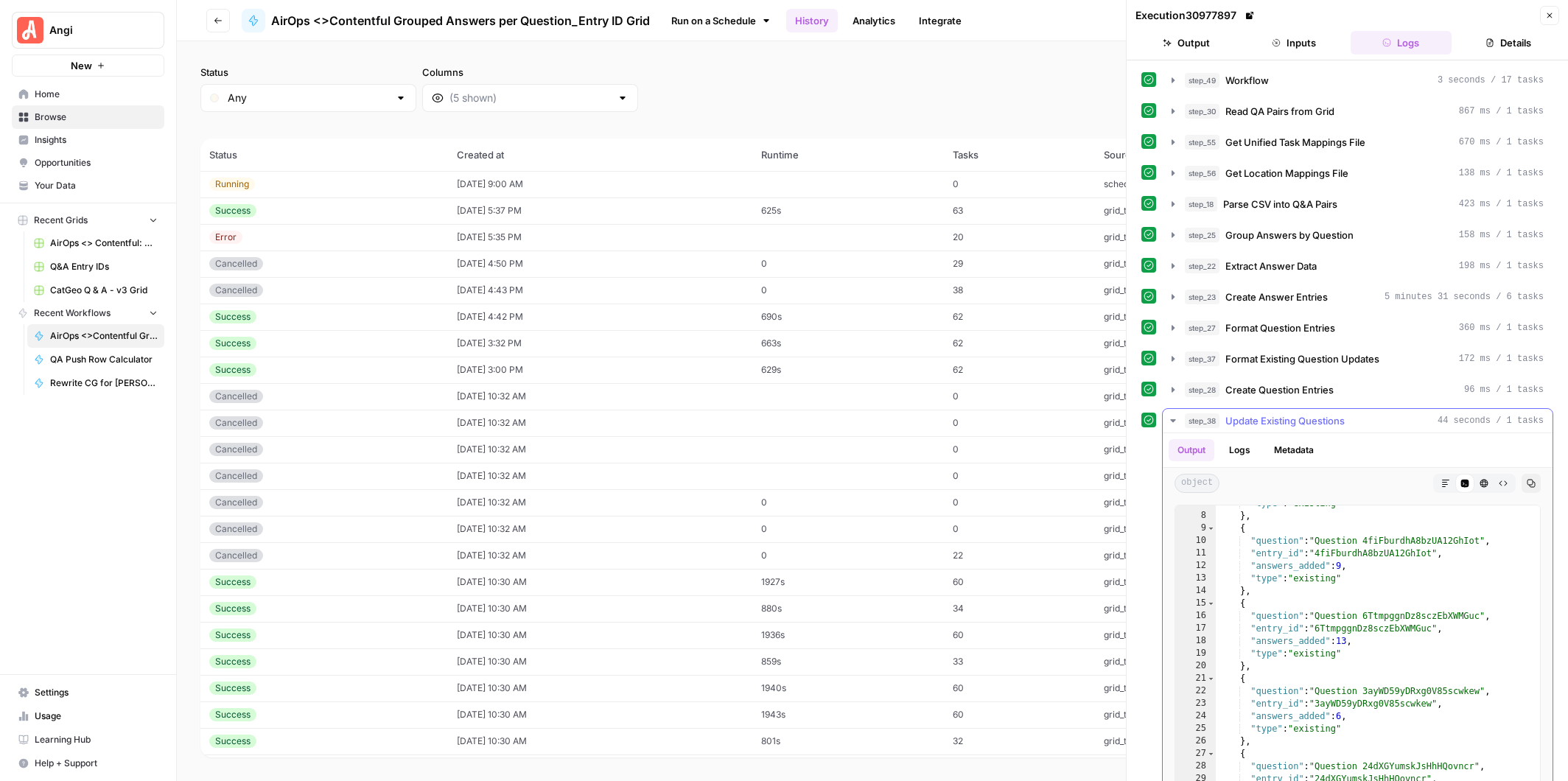
scroll to position [79, 0]
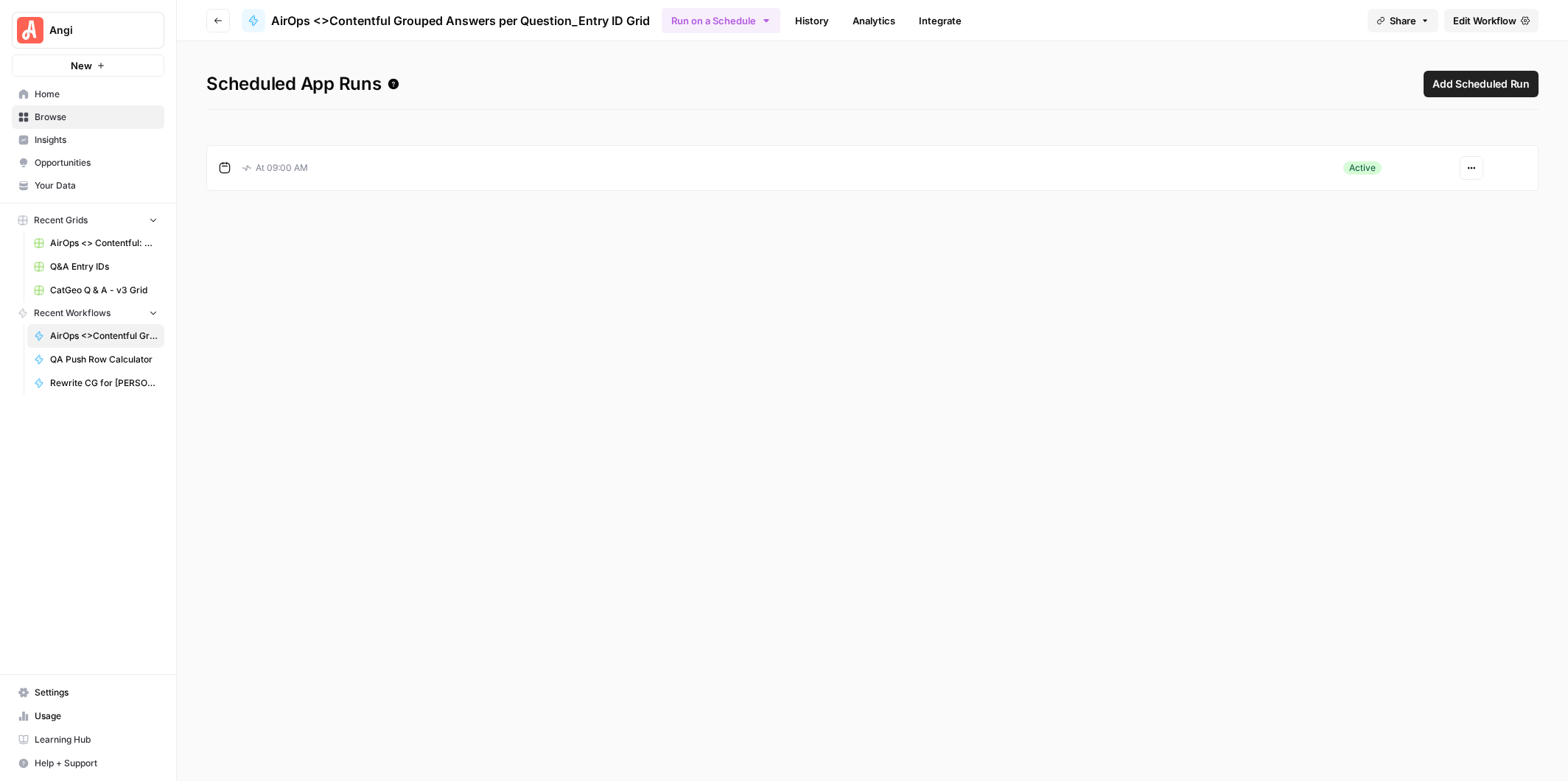
click at [815, 21] on link "History" at bounding box center [812, 20] width 52 height 24
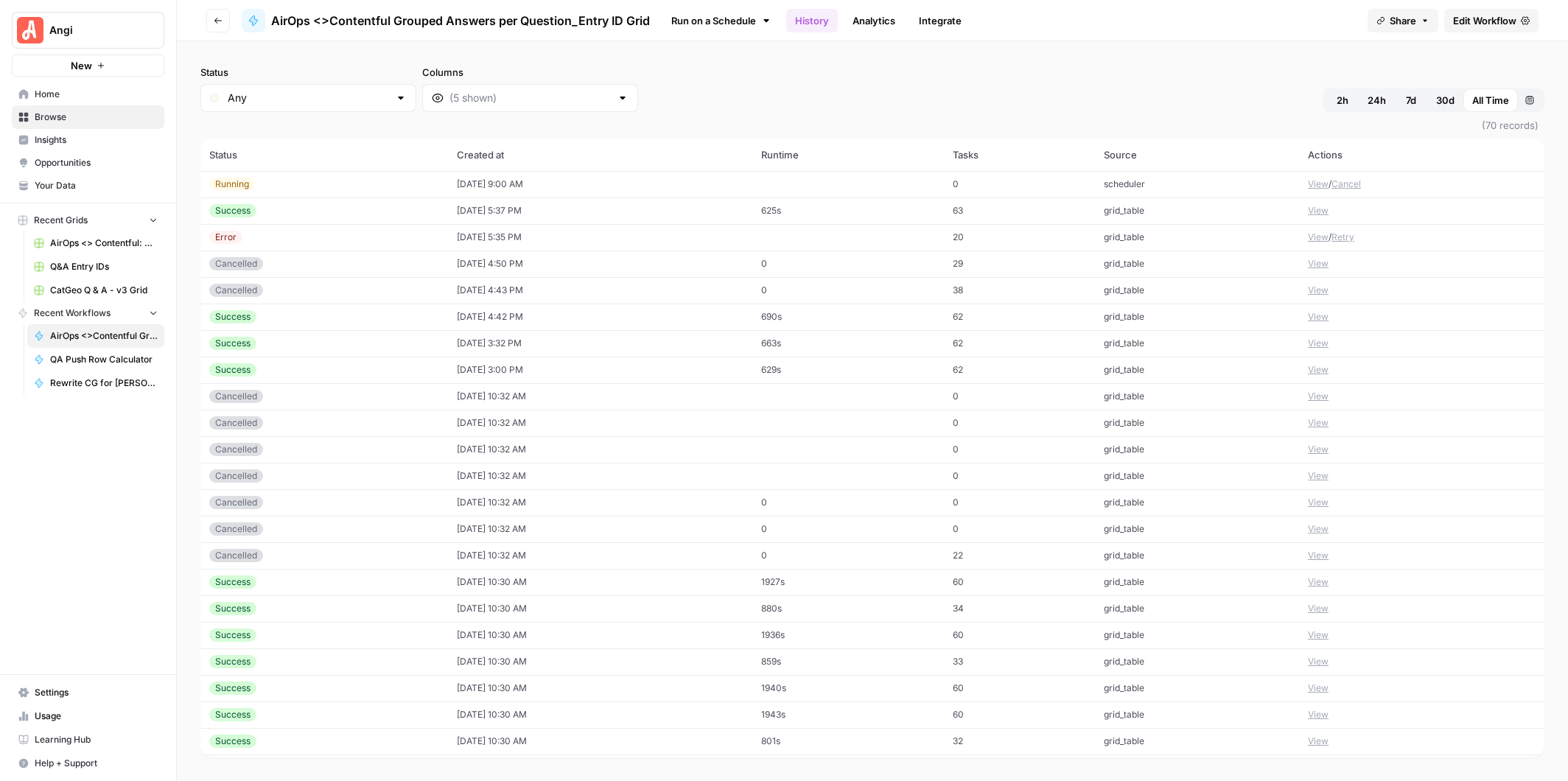
click at [1316, 185] on button "View" at bounding box center [1318, 184] width 21 height 13
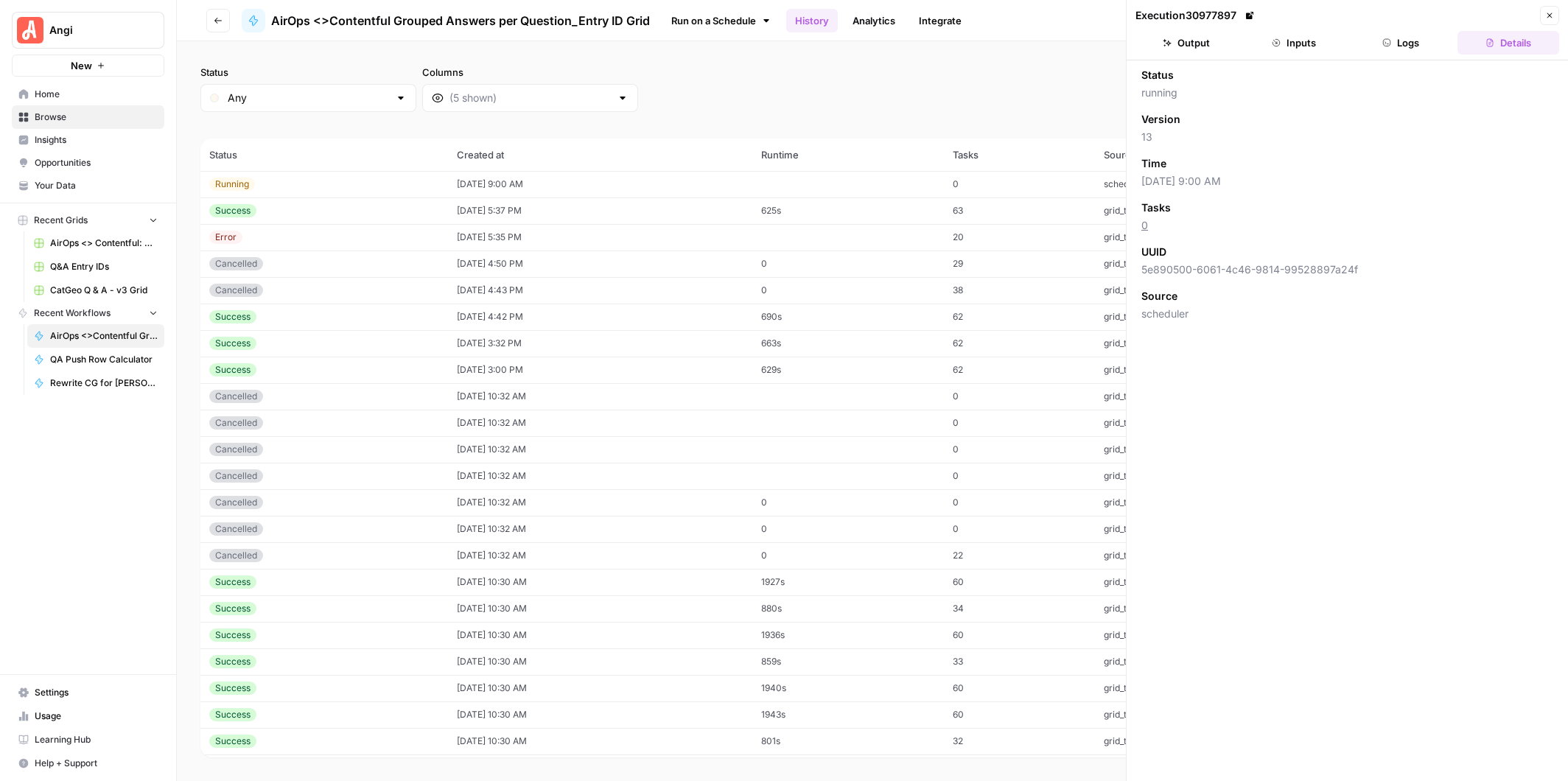
click at [1401, 32] on button "Logs" at bounding box center [1401, 42] width 102 height 24
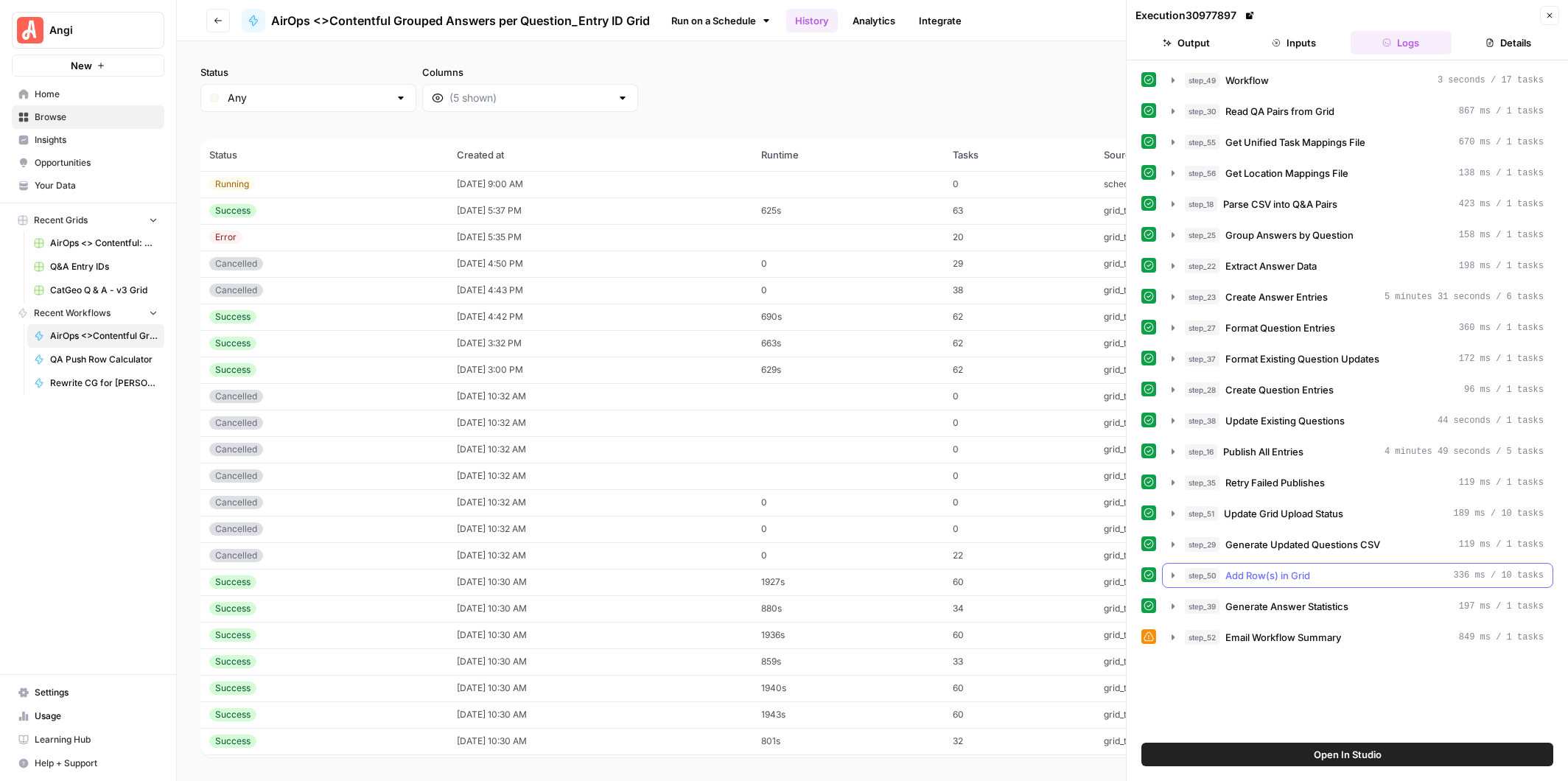
click at [1177, 570] on icon "button" at bounding box center [1173, 575] width 12 height 12
click at [1172, 570] on icon "button" at bounding box center [1173, 575] width 12 height 12
click at [1173, 570] on icon "button" at bounding box center [1173, 575] width 12 height 12
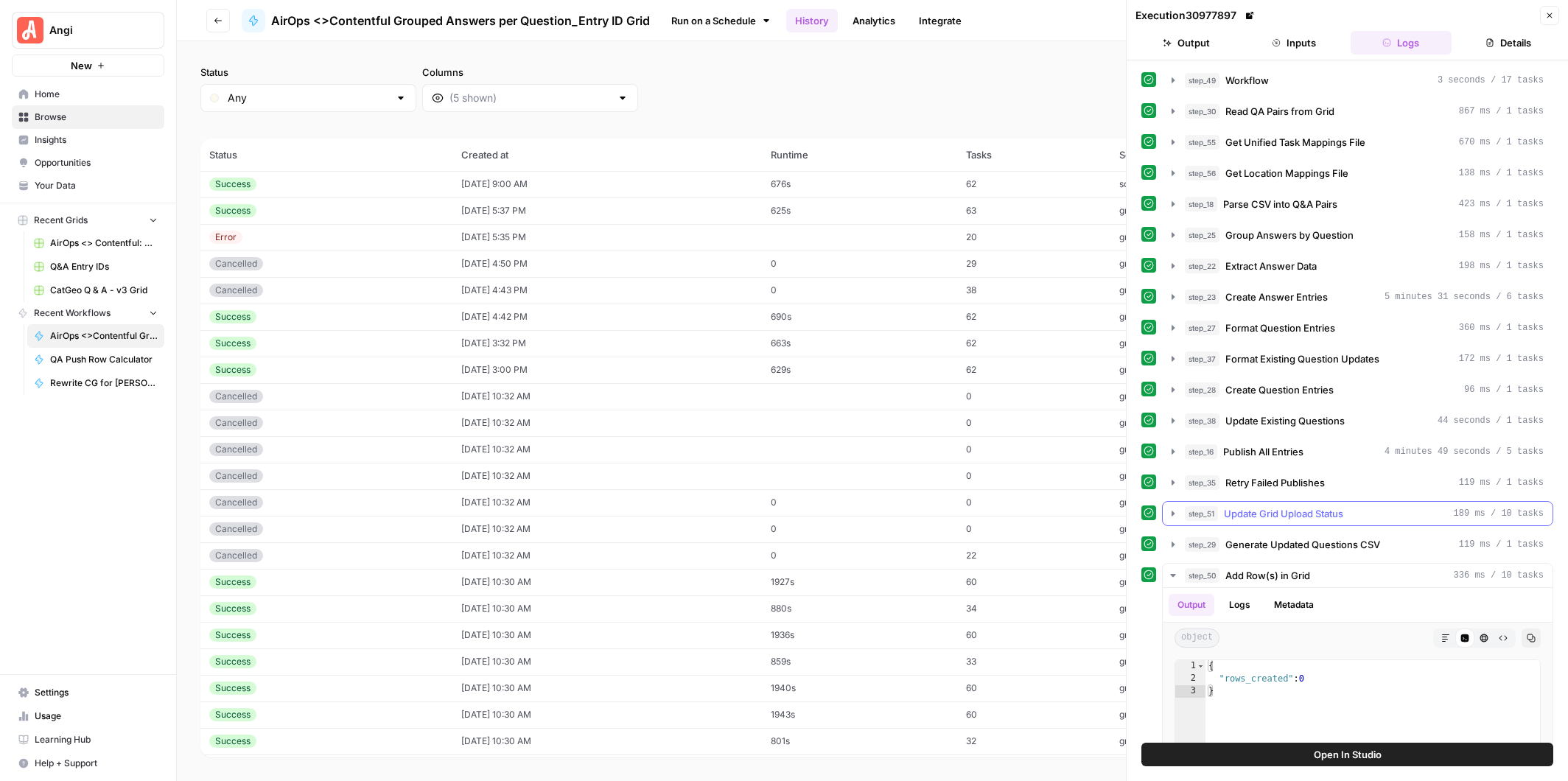
click at [1175, 507] on icon "button" at bounding box center [1173, 513] width 12 height 12
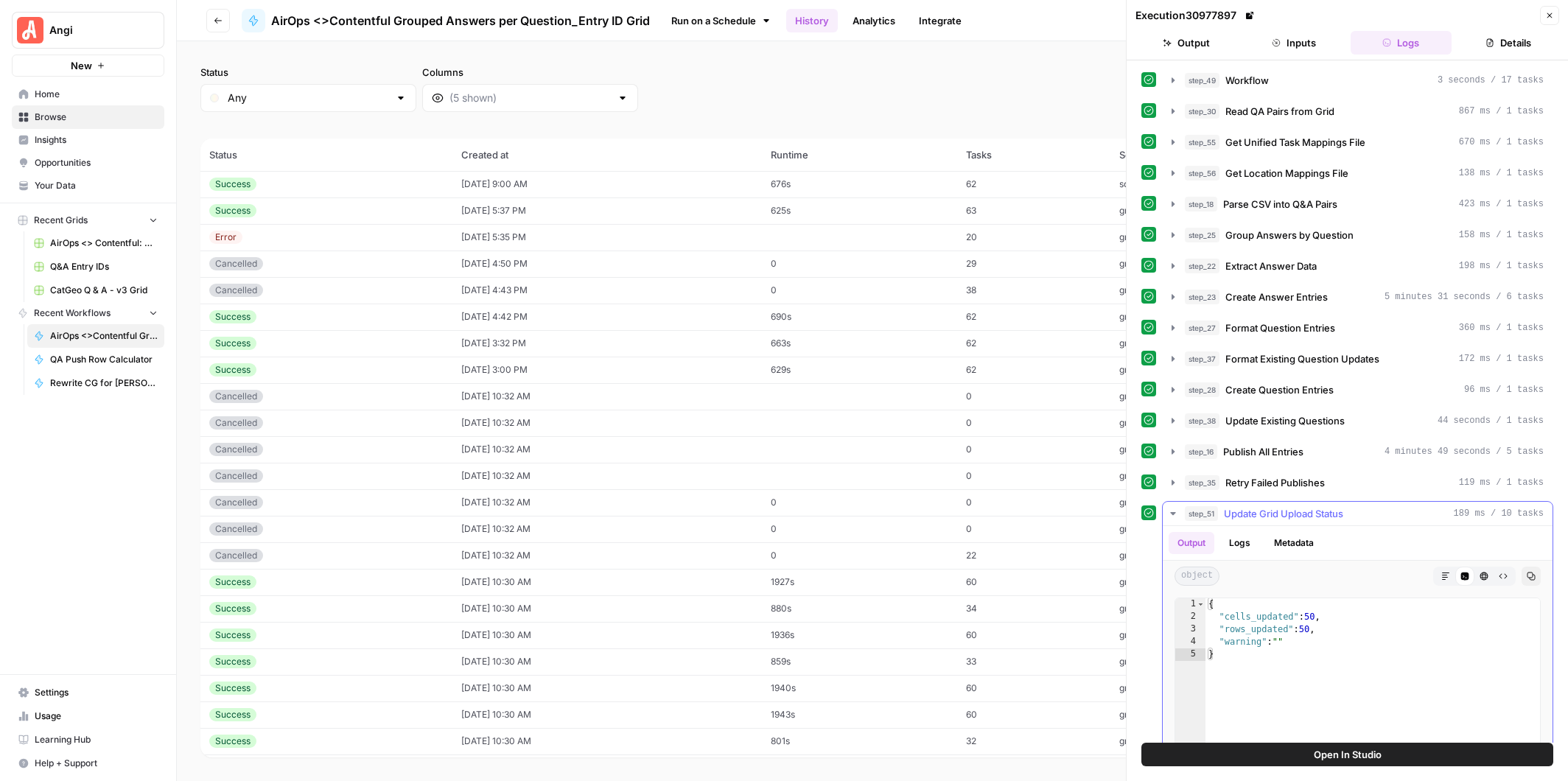
click at [1175, 512] on icon "button" at bounding box center [1172, 513] width 5 height 3
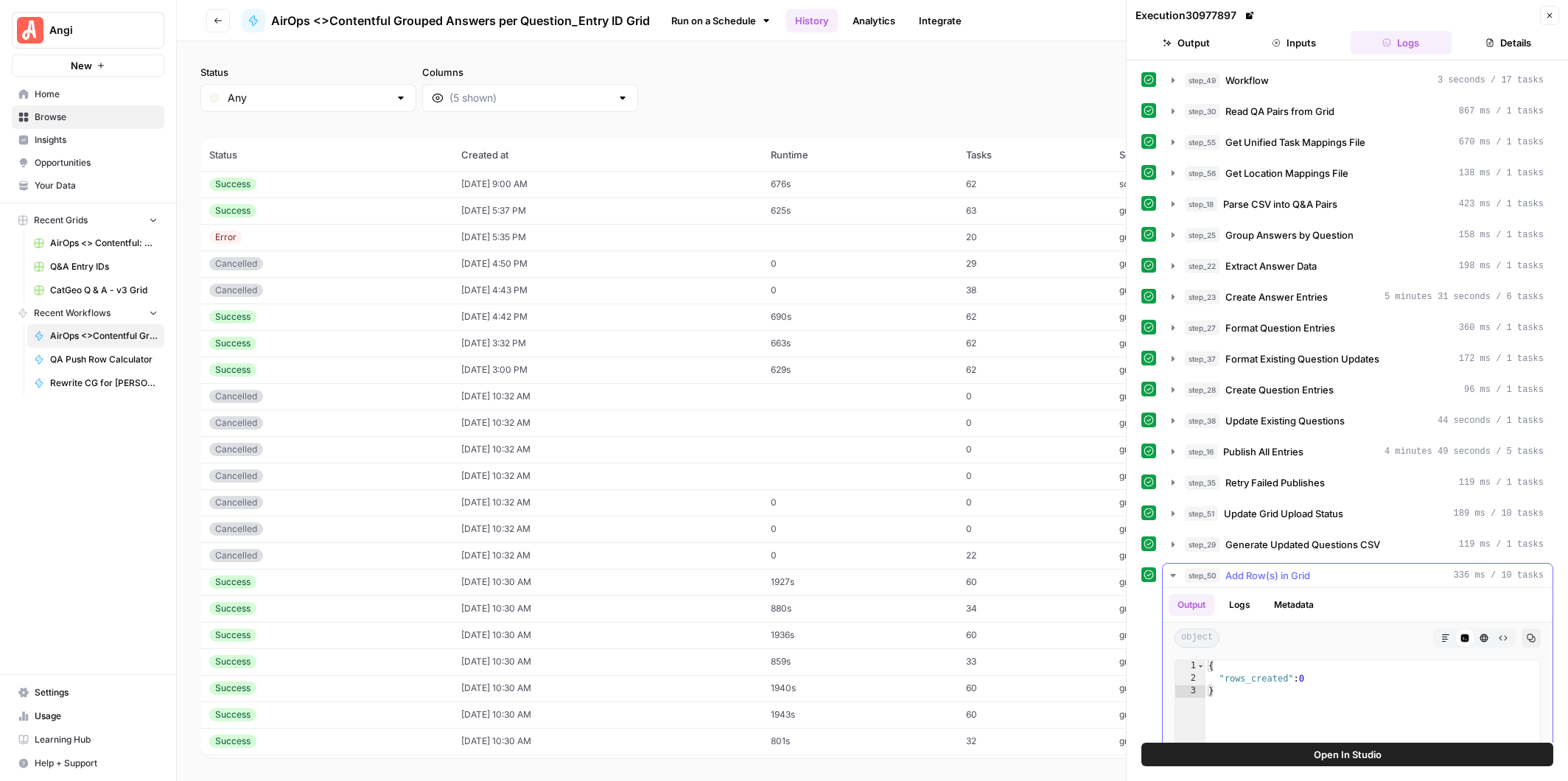
click at [1175, 570] on icon "button" at bounding box center [1173, 575] width 12 height 12
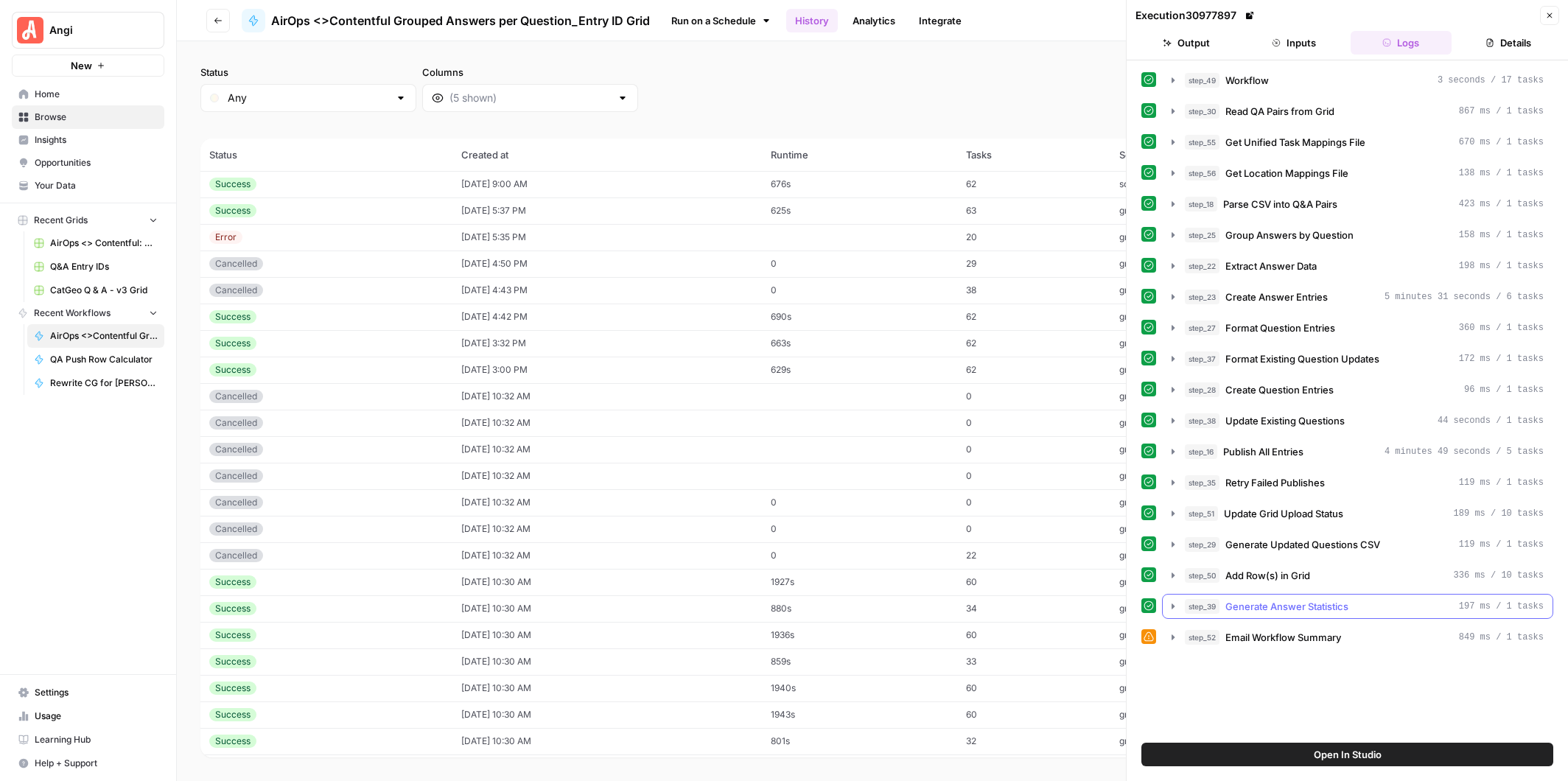
click at [1175, 601] on icon "button" at bounding box center [1173, 607] width 12 height 12
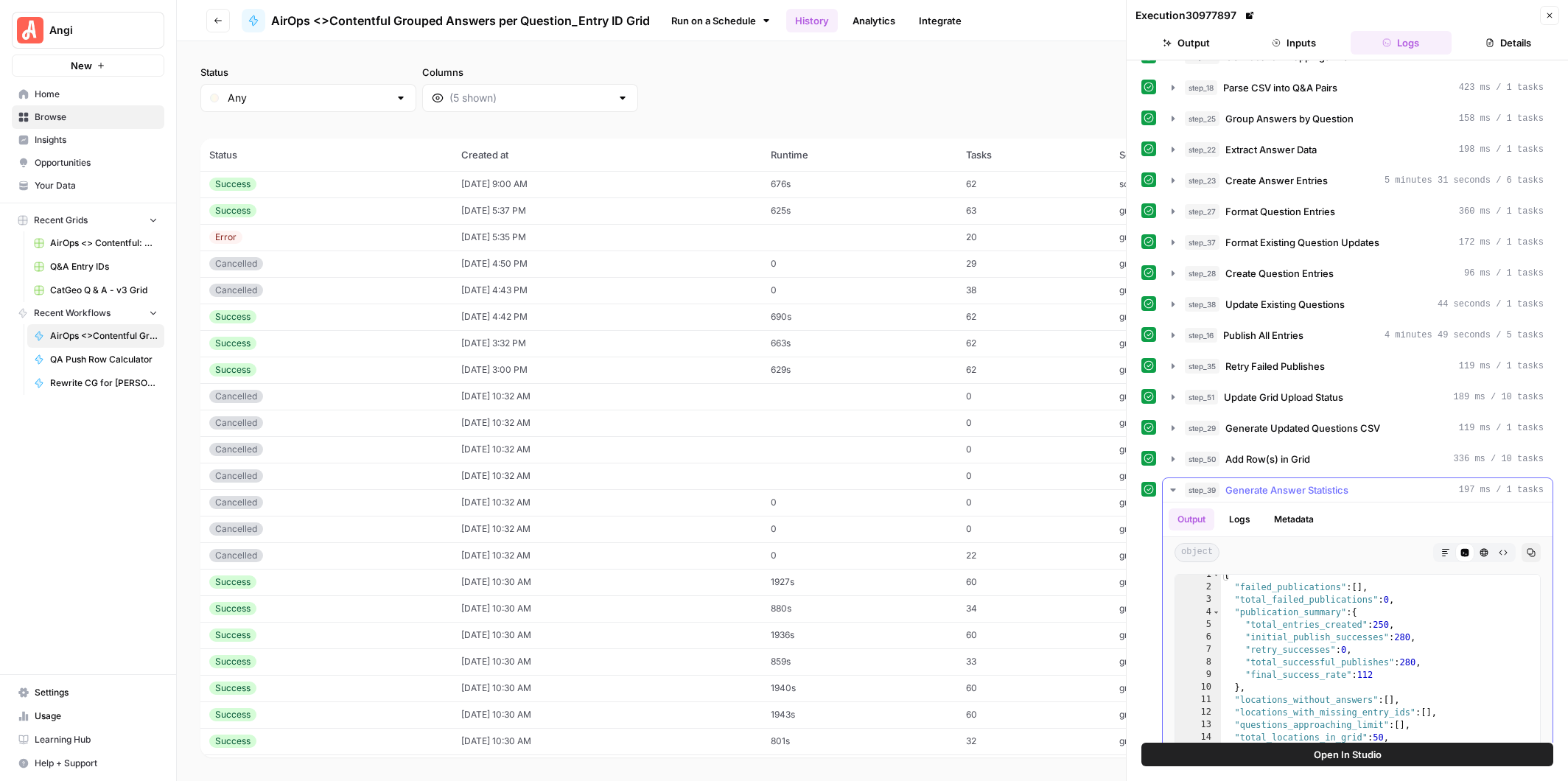
scroll to position [6, 0]
click at [1549, 13] on icon "button" at bounding box center [1549, 15] width 8 height 8
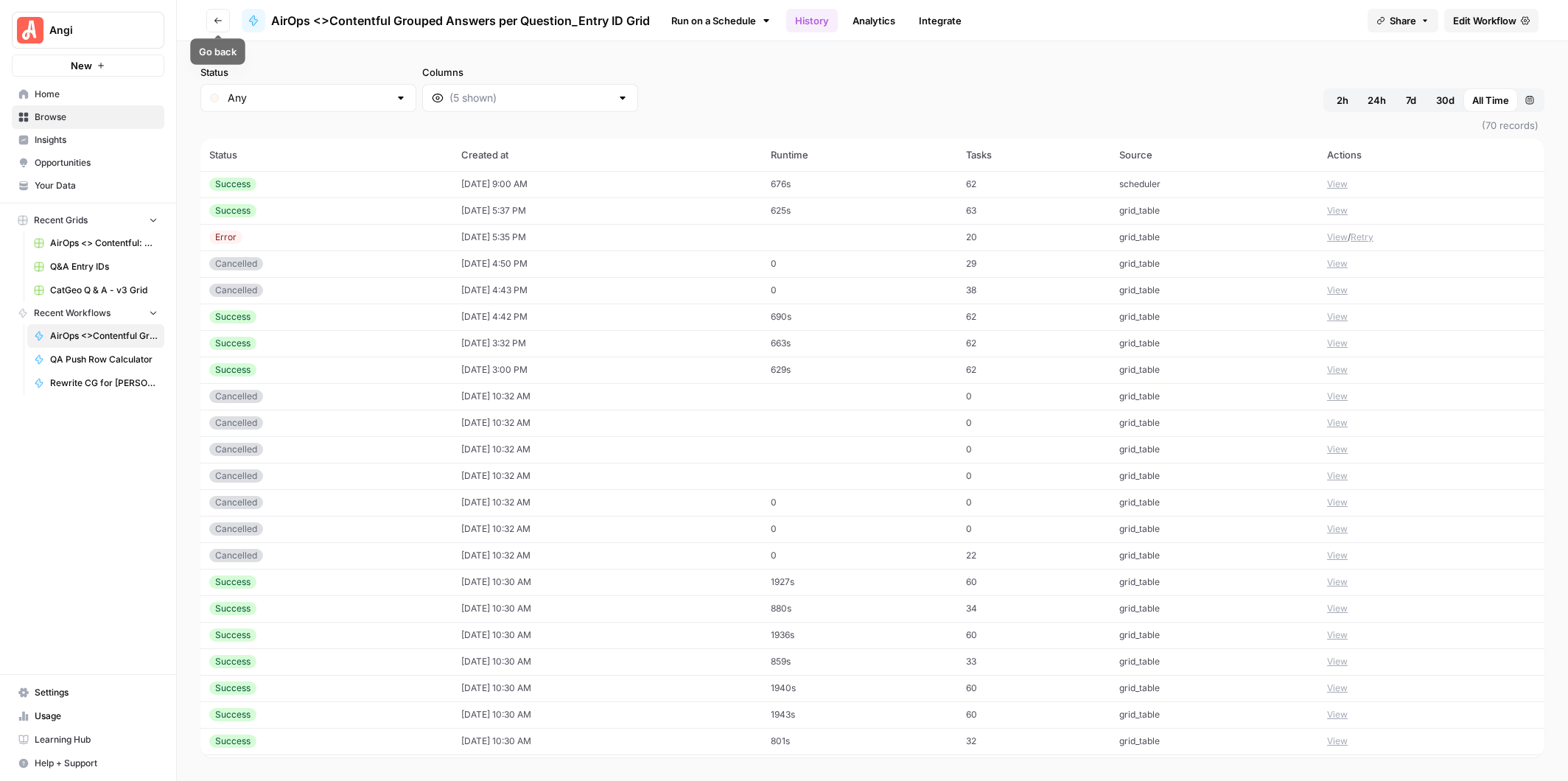
click at [223, 22] on button "Go back" at bounding box center [218, 20] width 24 height 24
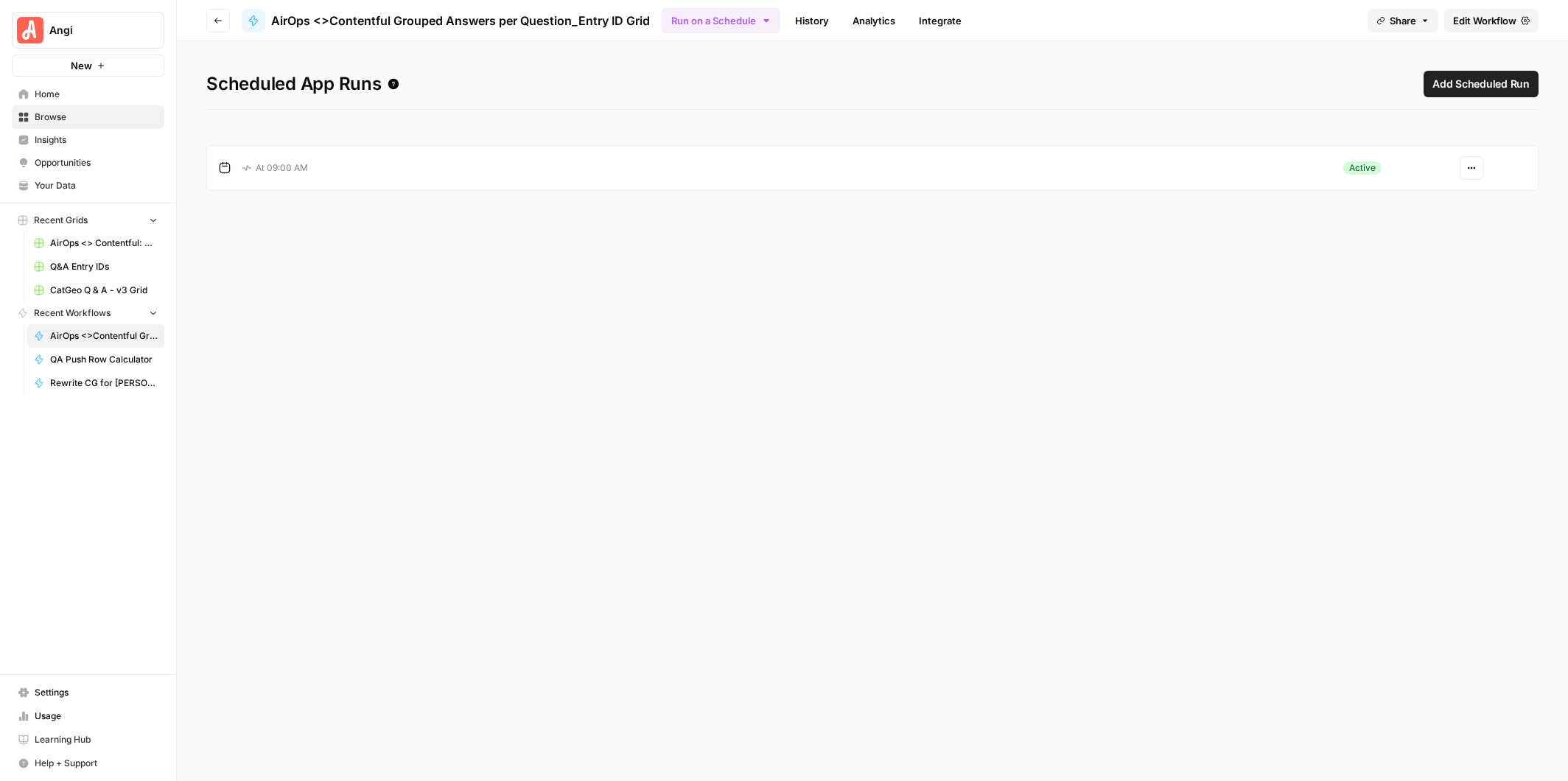
click at [1492, 19] on span "Edit Workflow" at bounding box center [1484, 21] width 63 height 15
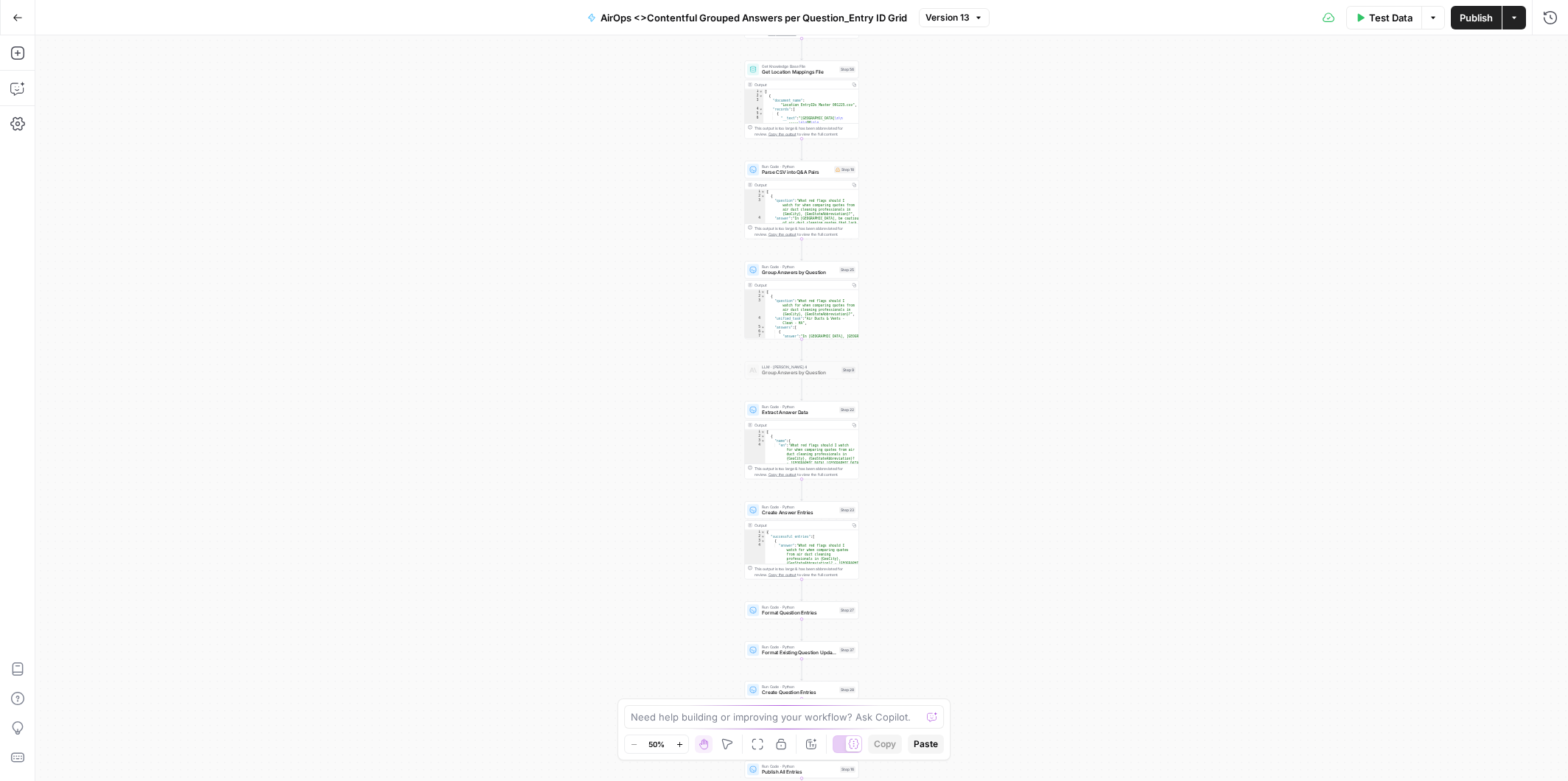
click at [905, 253] on div "Workflow Input Settings Inputs Workflow Workflow Step 49 Output Copy 1 2 { "csv…" at bounding box center [801, 408] width 1532 height 746
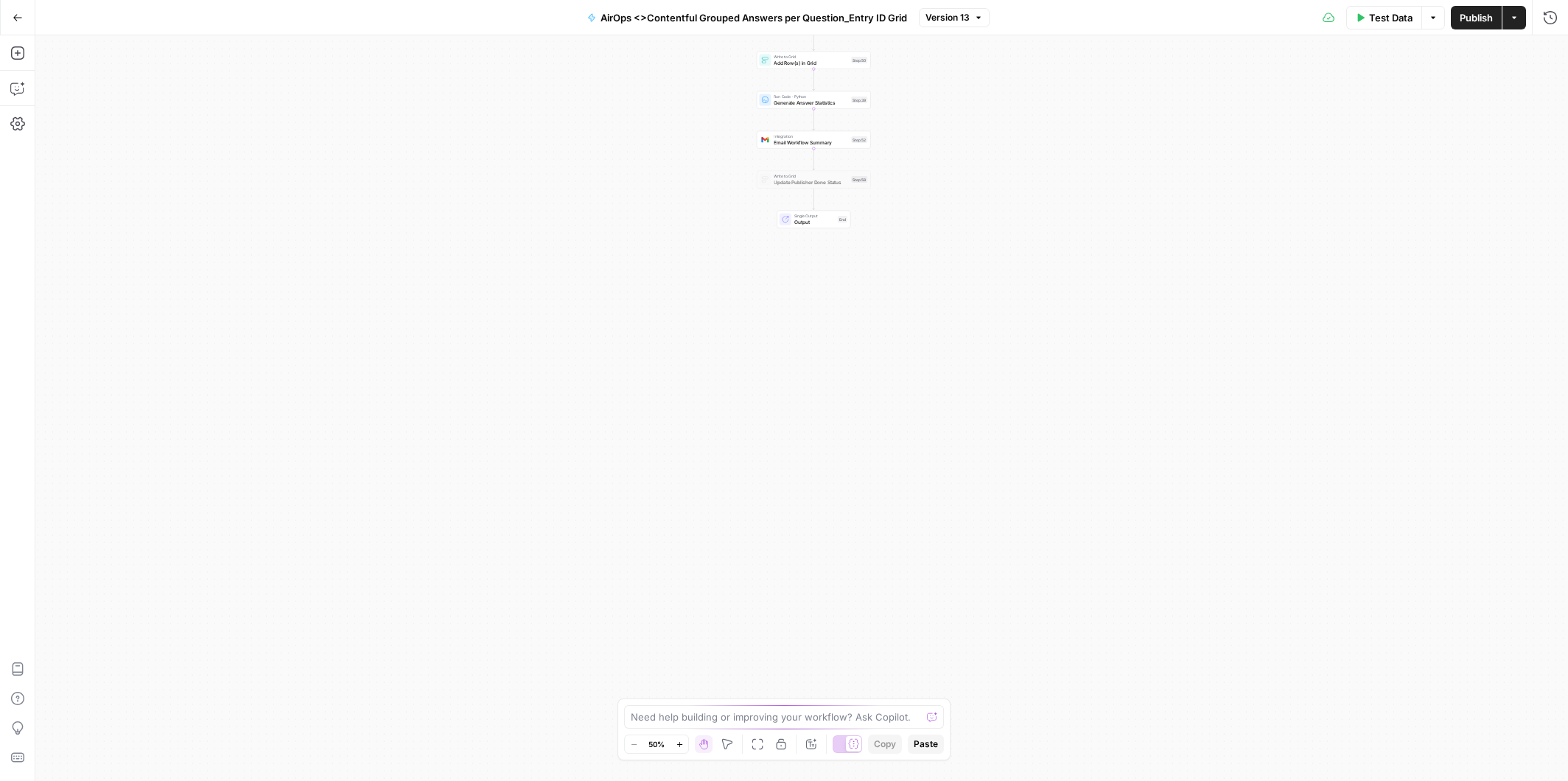
drag, startPoint x: 952, startPoint y: 248, endPoint x: 948, endPoint y: 586, distance: 338.0
click at [948, 586] on div "Workflow Input Settings Inputs Workflow Workflow Step 49 Output Copy 1 2 { "csv…" at bounding box center [801, 408] width 1532 height 746
drag, startPoint x: 959, startPoint y: 190, endPoint x: 959, endPoint y: 474, distance: 284.0
click at [959, 474] on div "Workflow Input Settings Inputs Workflow Workflow Step 49 Output Copy 1 2 { "csv…" at bounding box center [801, 408] width 1532 height 746
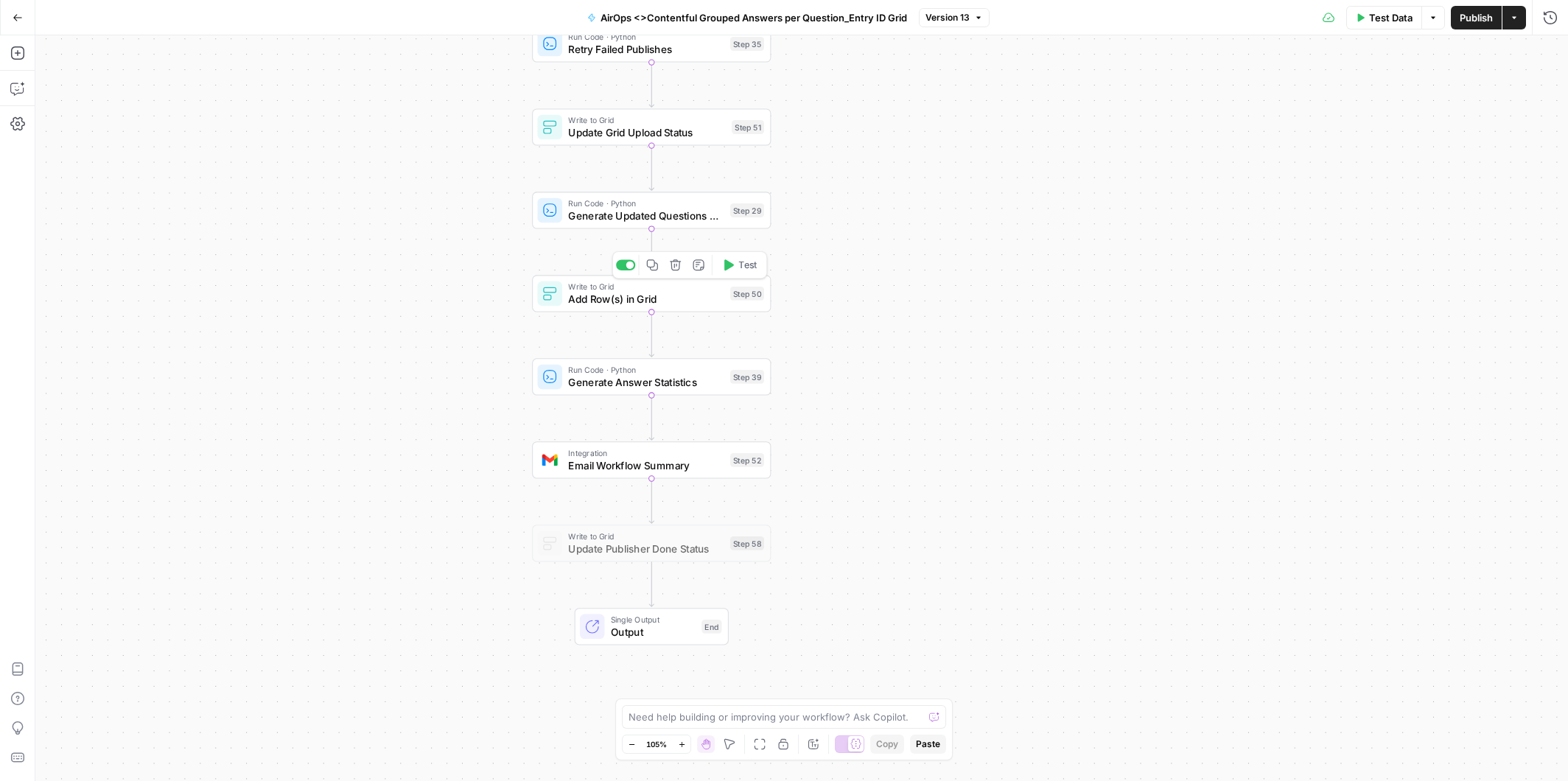
click at [625, 297] on span "Add Row(s) in Grid" at bounding box center [645, 299] width 156 height 15
type input "Questions_LocalQA.csv"
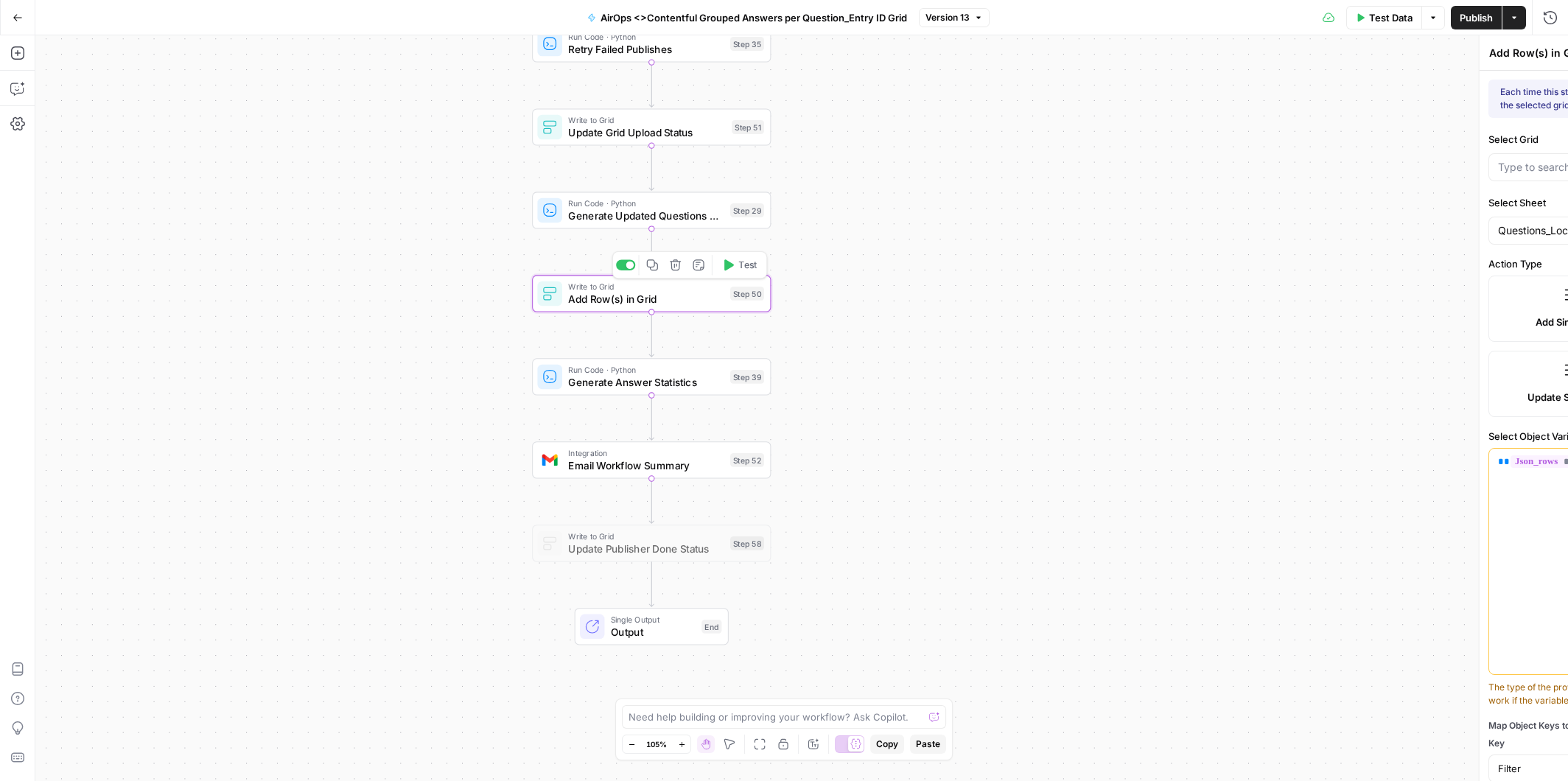
type input "CatGeo Q & A - v3 Grid"
type input "Filter"
type input "questionText"
type input "contentful_entry_id"
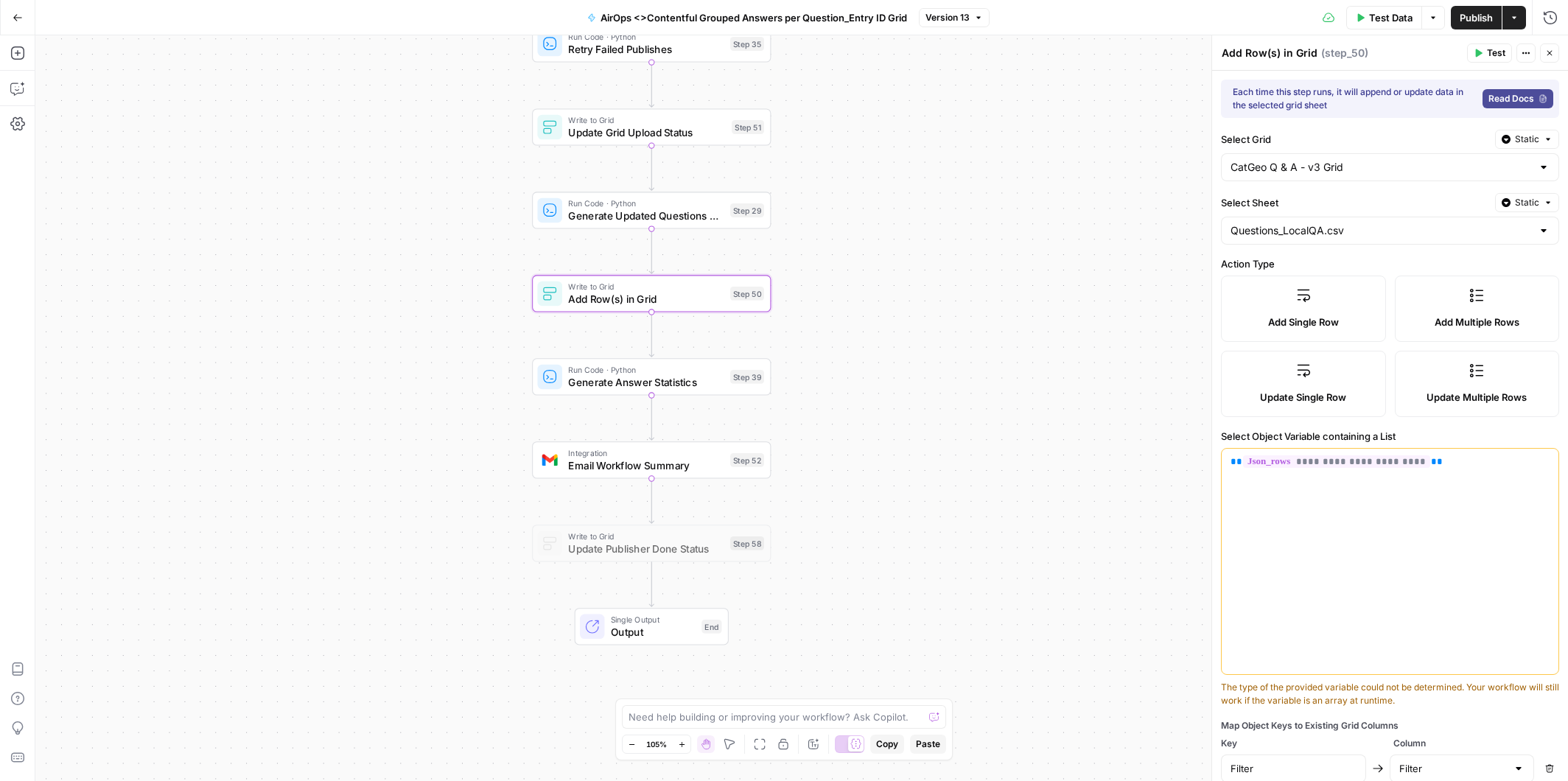
click at [473, 345] on div "Workflow Input Settings Inputs Workflow Workflow Step 49 Output Copy 1 2 { "csv…" at bounding box center [801, 408] width 1532 height 746
click at [588, 130] on span "Update Grid Upload Status" at bounding box center [646, 132] width 157 height 15
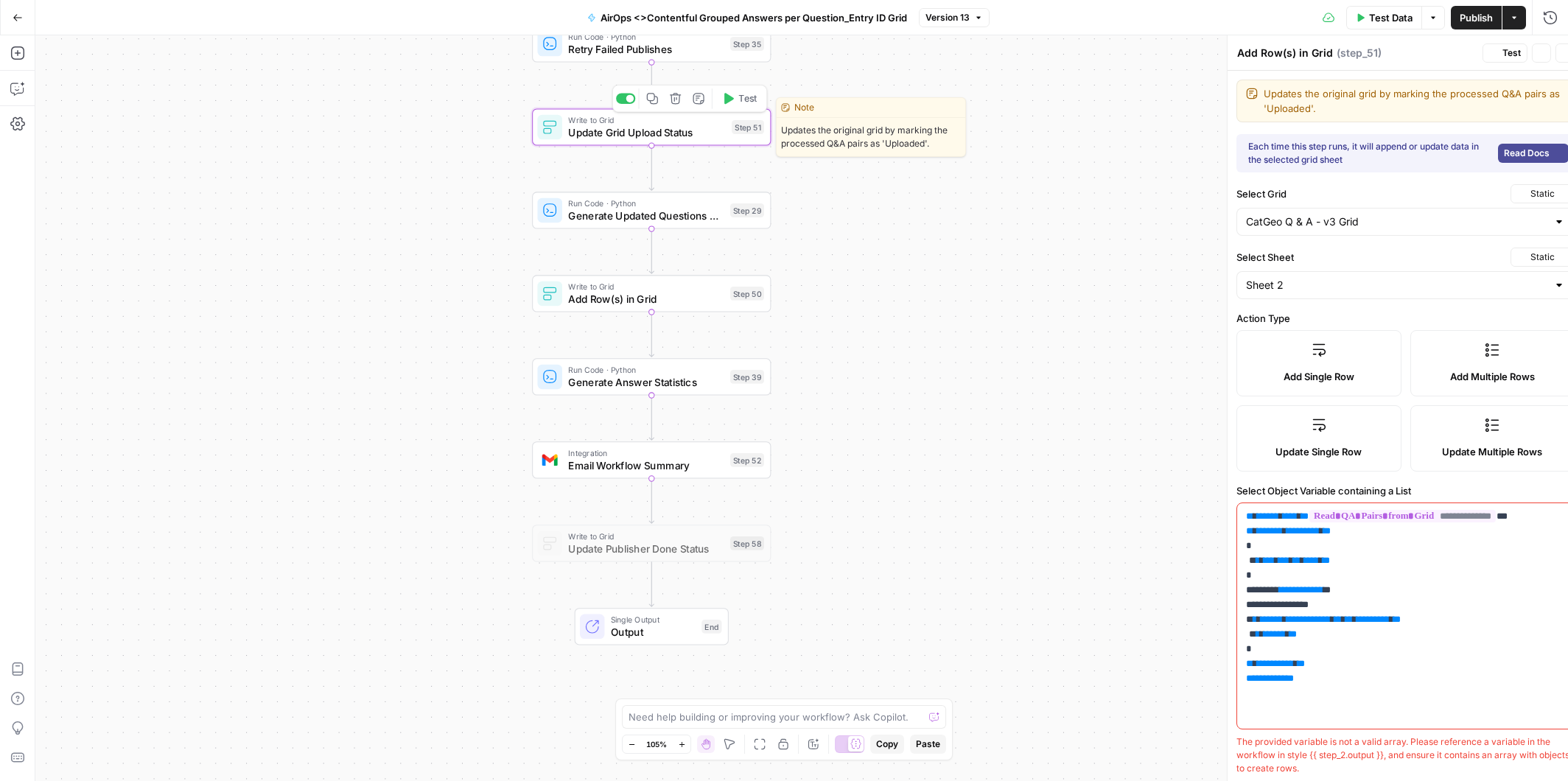
type textarea "Update Grid Upload Status"
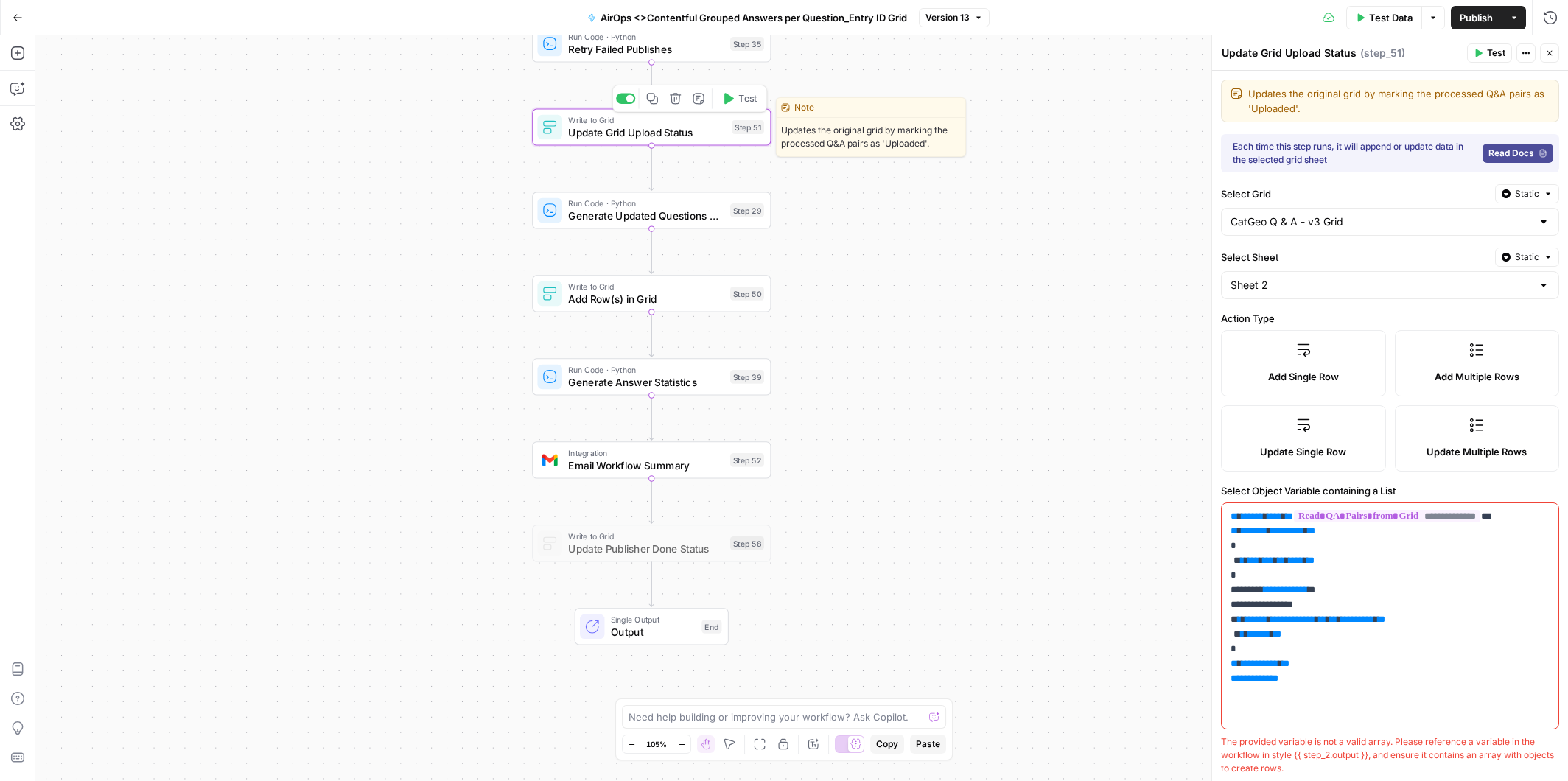
type input "Uploaded"
click at [571, 298] on span "Add Row(s) in Grid" at bounding box center [645, 299] width 156 height 15
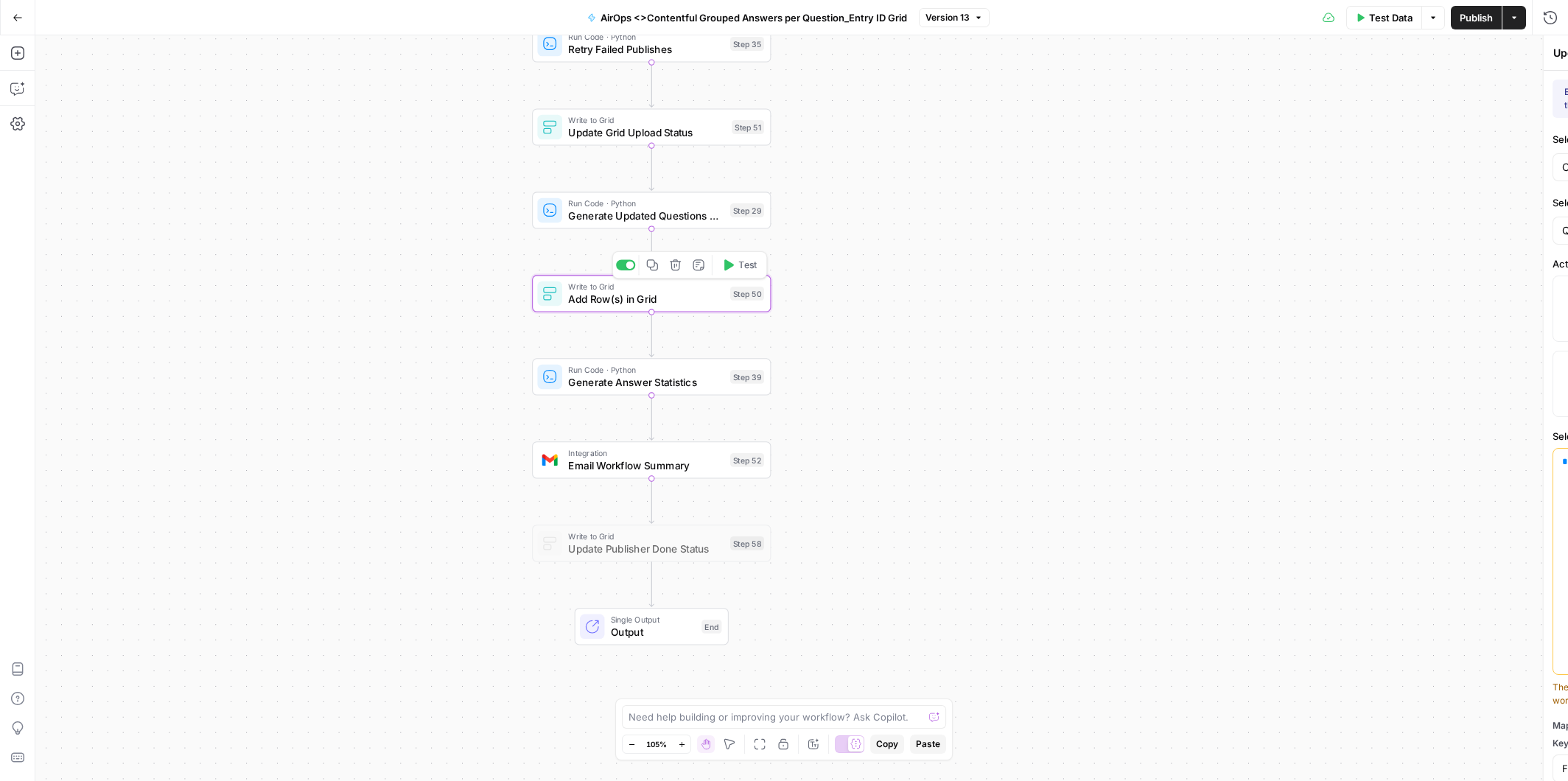
type textarea "Add Row(s) in Grid"
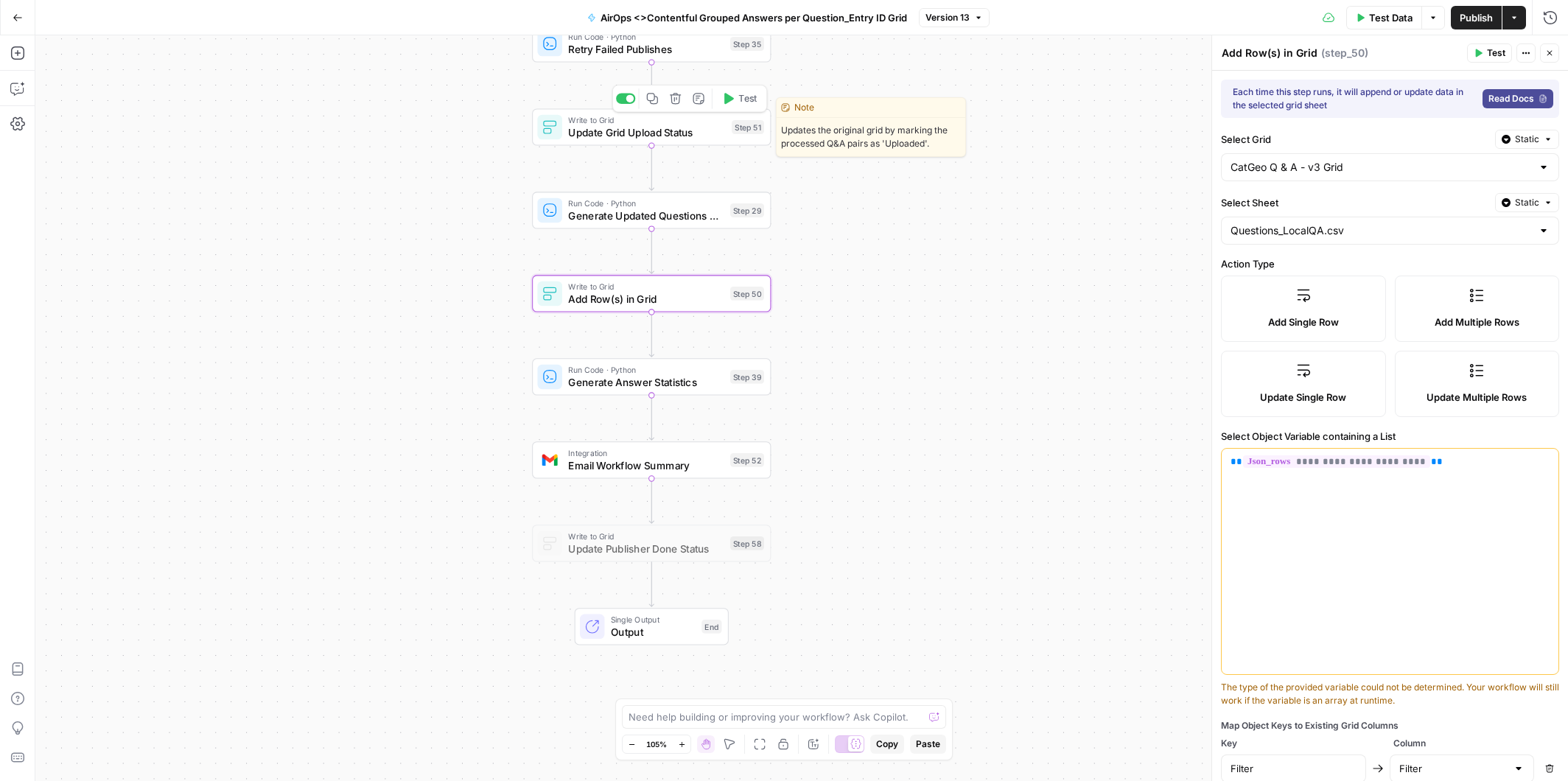
click at [580, 130] on span "Update Grid Upload Status" at bounding box center [646, 132] width 157 height 15
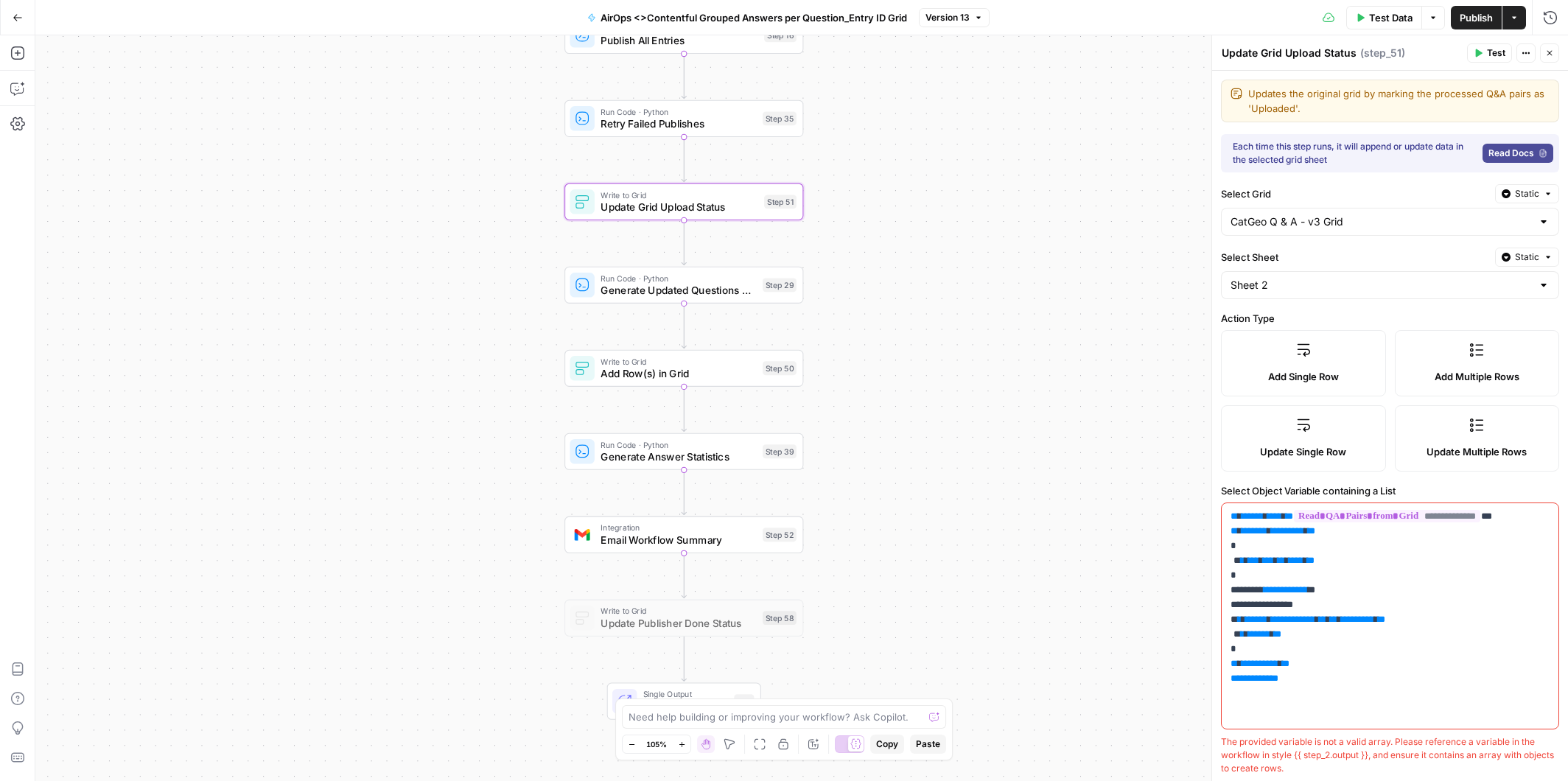
click at [19, 18] on icon "button" at bounding box center [17, 17] width 10 height 10
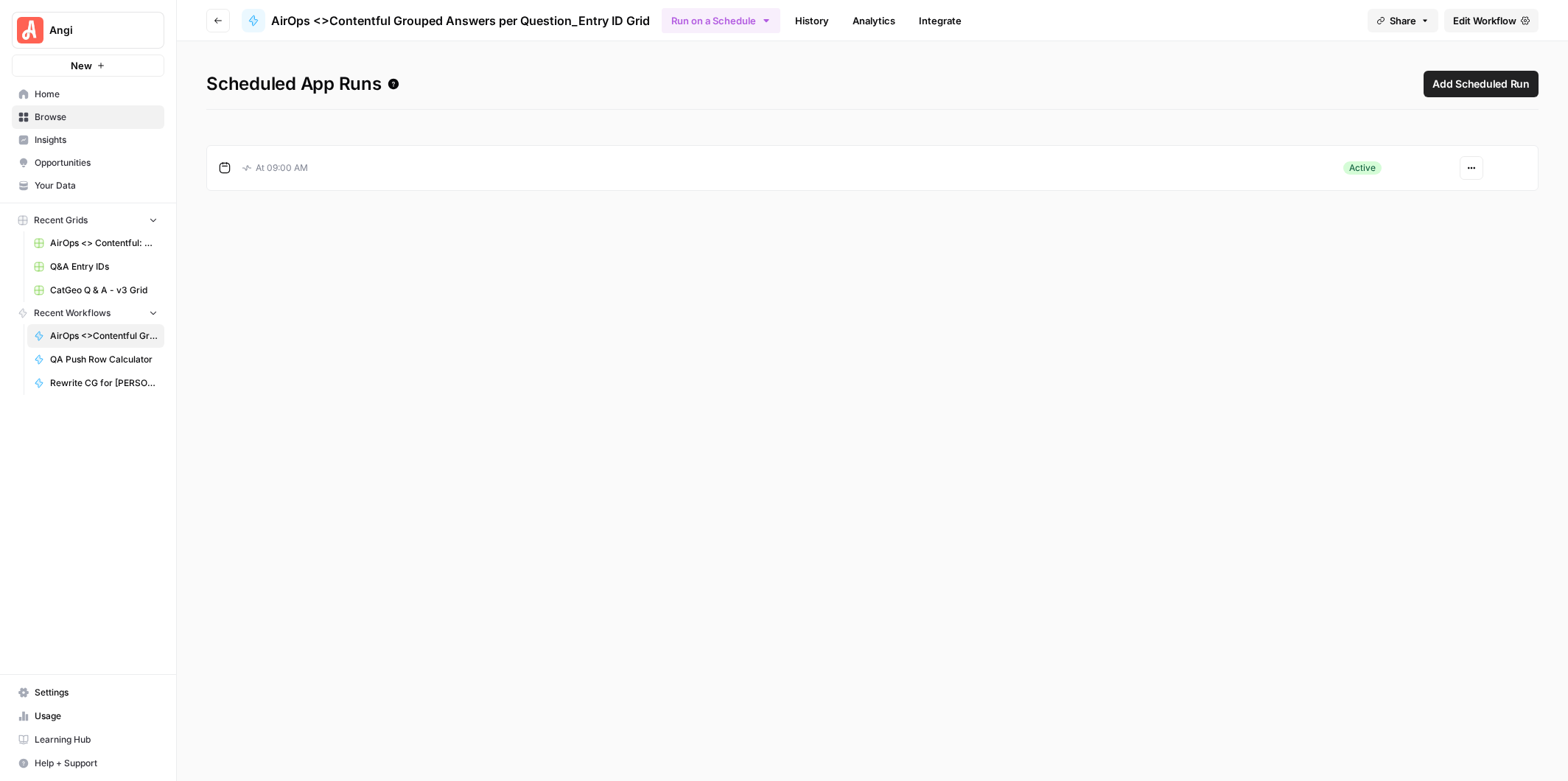
click at [1470, 163] on icon "button" at bounding box center [1471, 167] width 8 height 8
click at [1421, 220] on span "Edit" at bounding box center [1432, 223] width 63 height 15
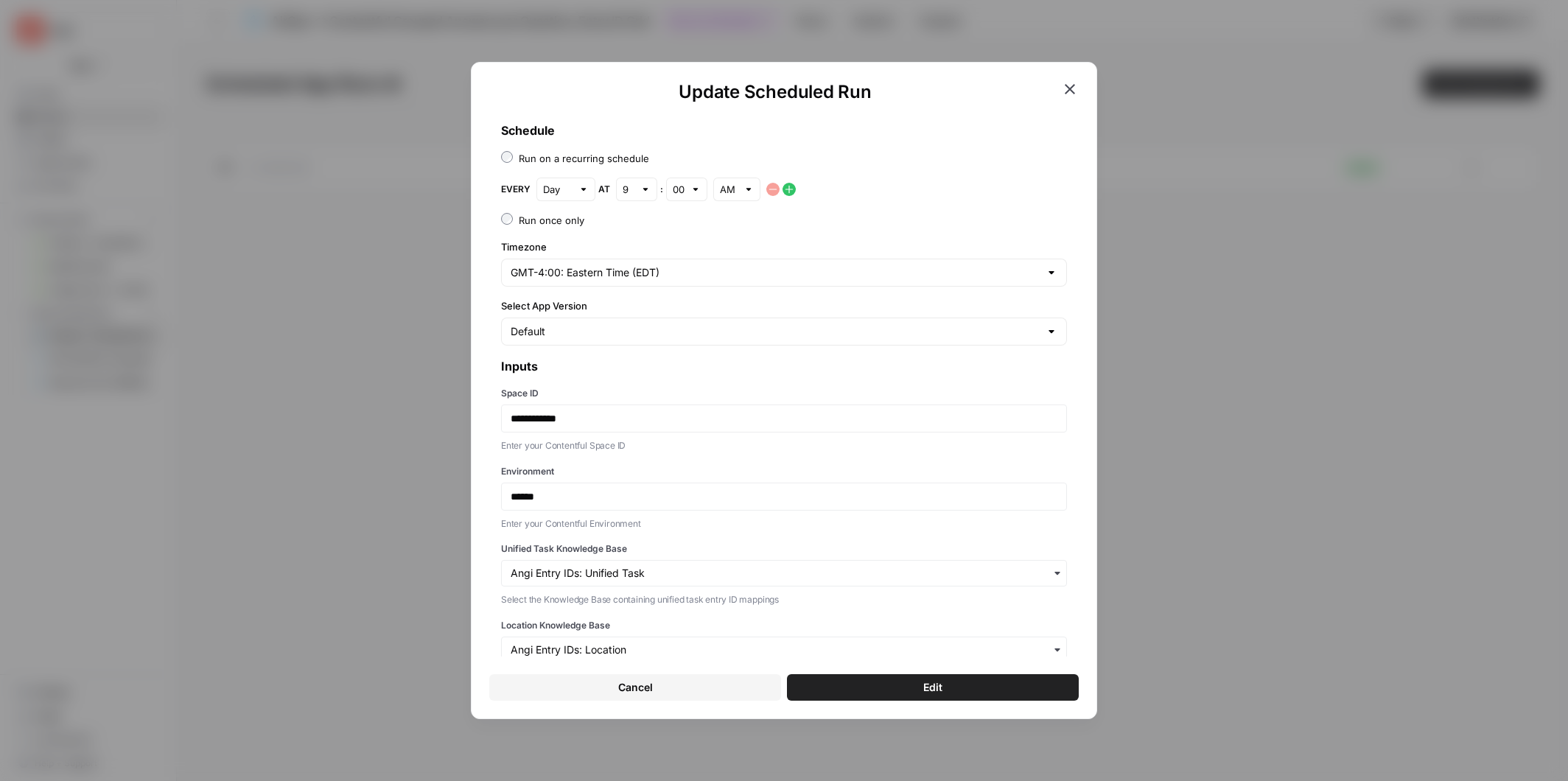
click at [583, 187] on div at bounding box center [583, 190] width 10 height 15
type input "Day"
click at [841, 174] on div "**********" at bounding box center [784, 402] width 589 height 585
click at [788, 191] on icon "button" at bounding box center [789, 190] width 12 height 12
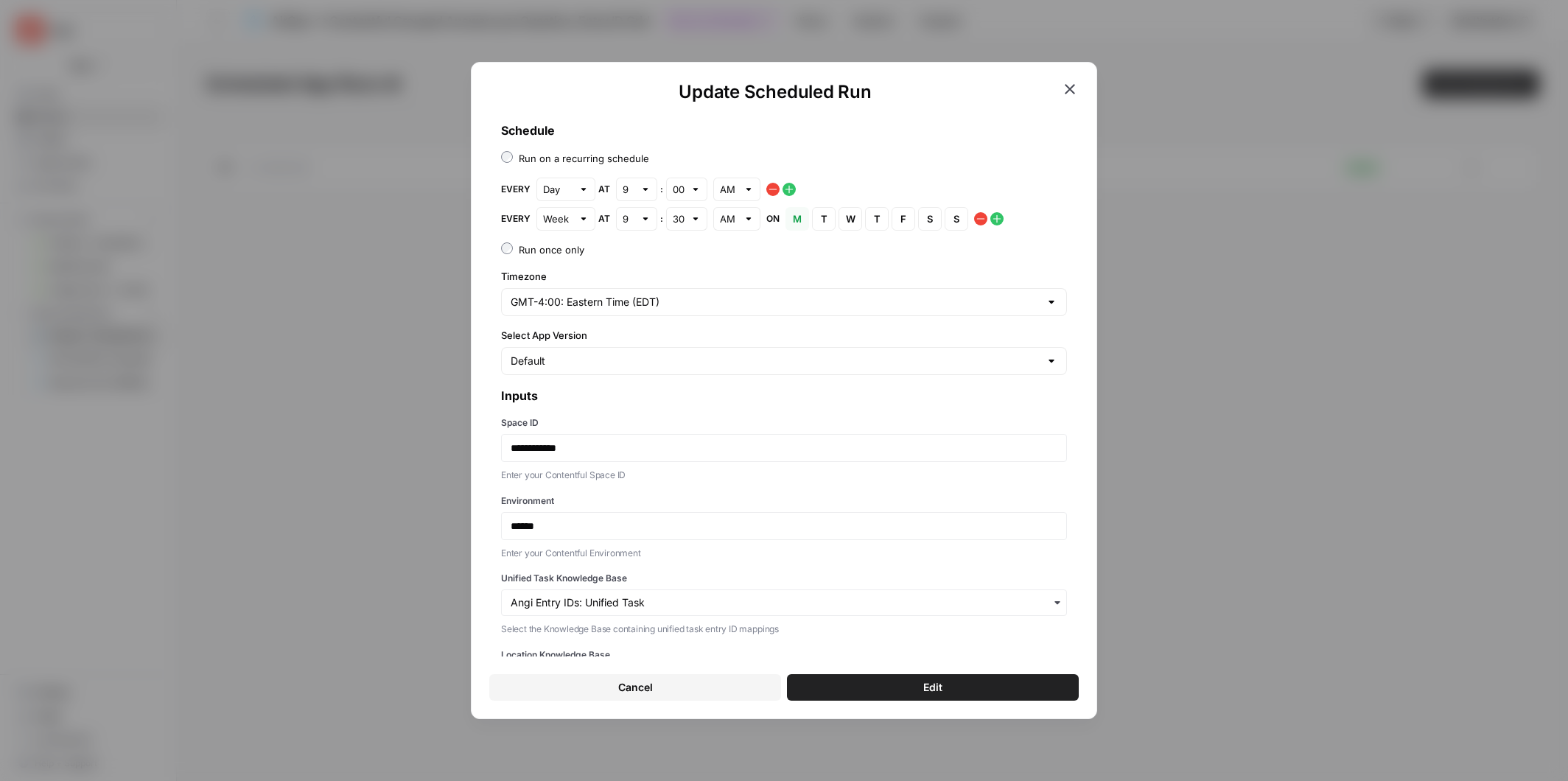
click at [643, 215] on div at bounding box center [645, 219] width 10 height 15
click at [641, 439] on div "10" at bounding box center [635, 439] width 16 height 15
type input "10"
click at [693, 215] on div at bounding box center [695, 219] width 10 height 15
click at [688, 251] on div "00" at bounding box center [685, 253] width 16 height 15
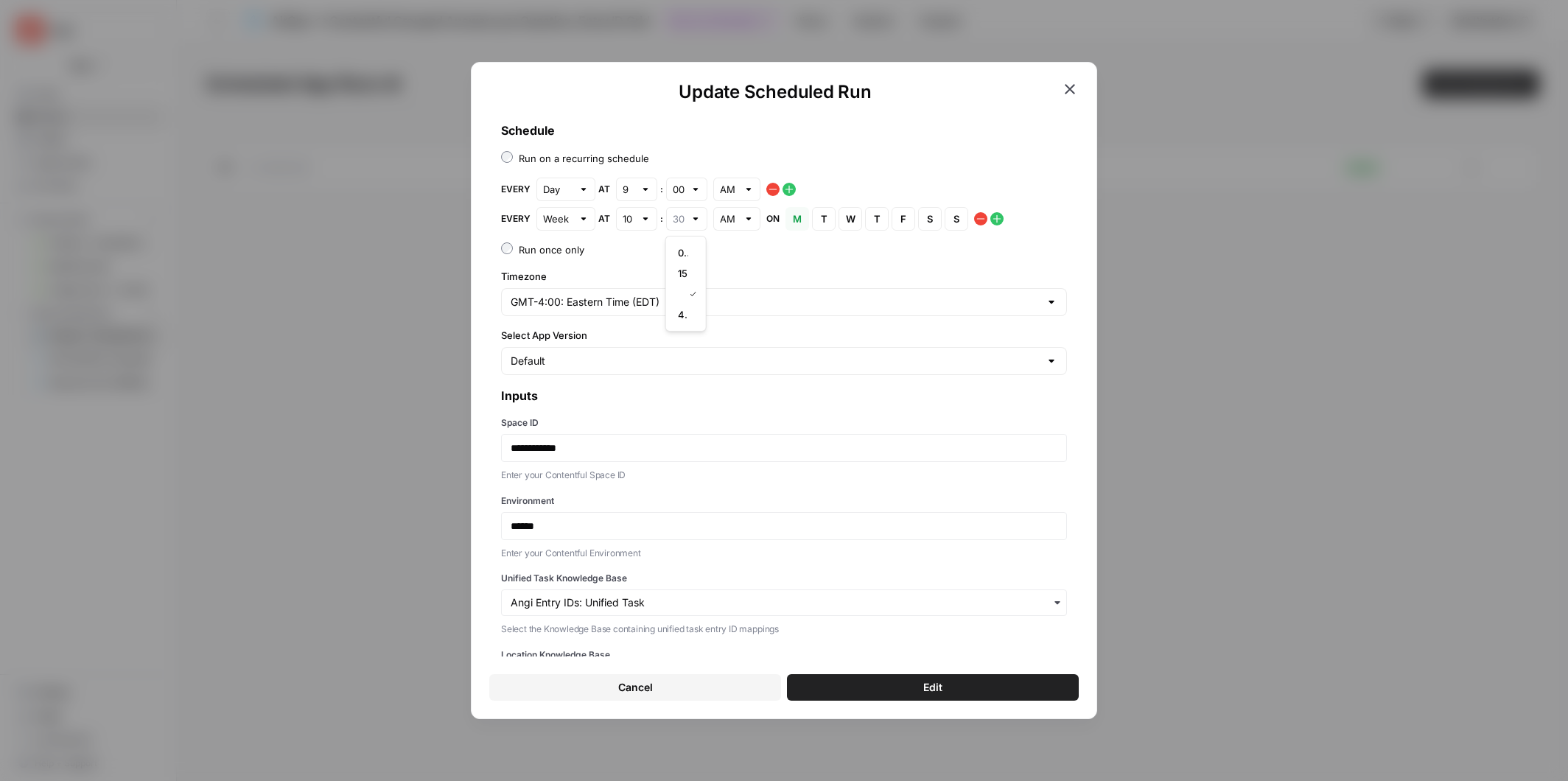
type input "00"
click at [820, 220] on span "T" at bounding box center [823, 219] width 8 height 15
click at [846, 218] on span "W" at bounding box center [850, 219] width 8 height 15
click at [883, 221] on button "T Thursday" at bounding box center [876, 219] width 24 height 24
click at [905, 220] on span "F" at bounding box center [902, 219] width 8 height 15
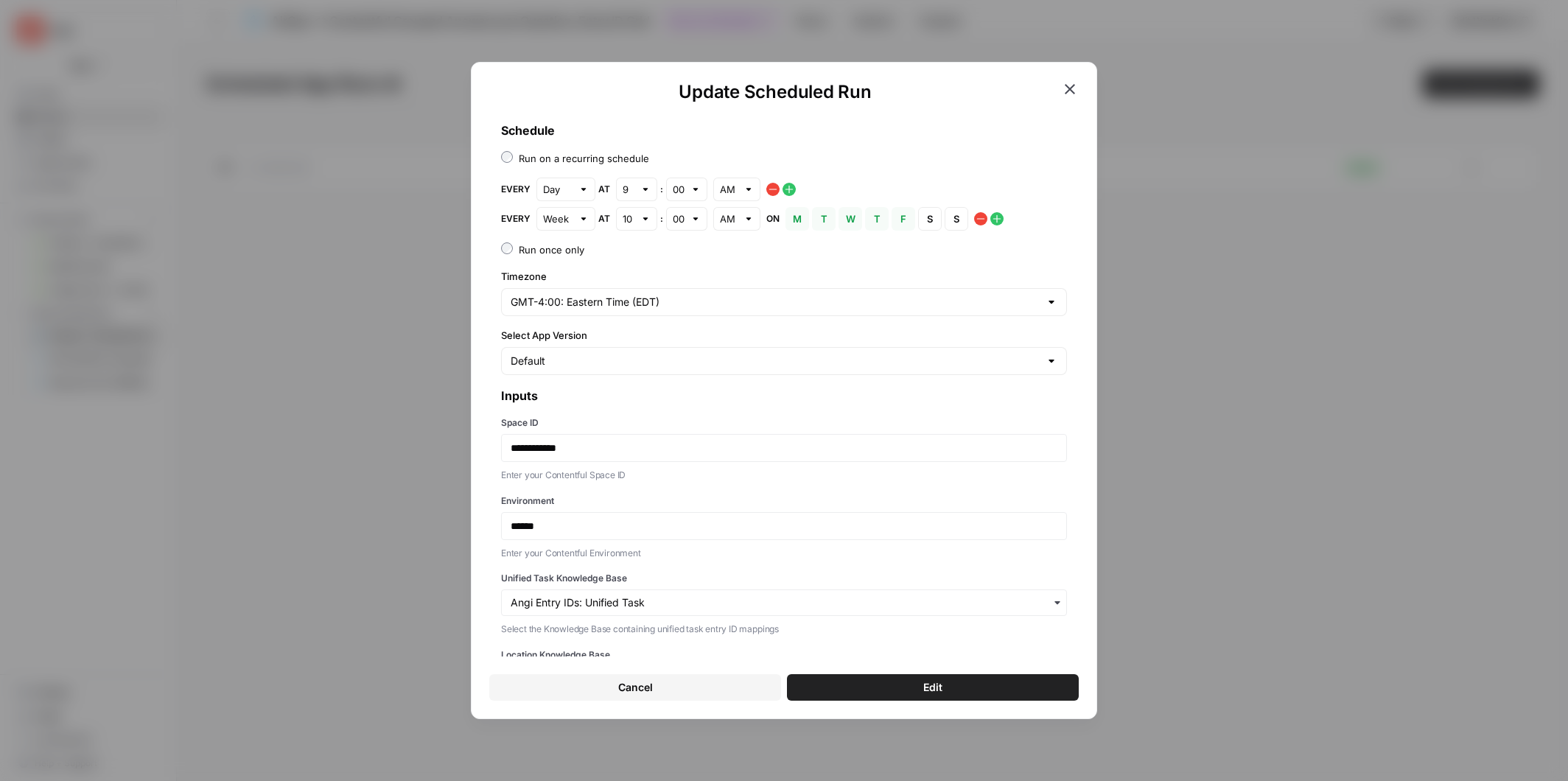
click at [584, 190] on div at bounding box center [583, 190] width 10 height 15
click at [571, 221] on span "Week" at bounding box center [562, 224] width 28 height 15
type input "Week"
click at [847, 184] on div "Every Week at 9 : 00 AM" at bounding box center [784, 189] width 566 height 24
click at [581, 192] on div at bounding box center [583, 190] width 10 height 15
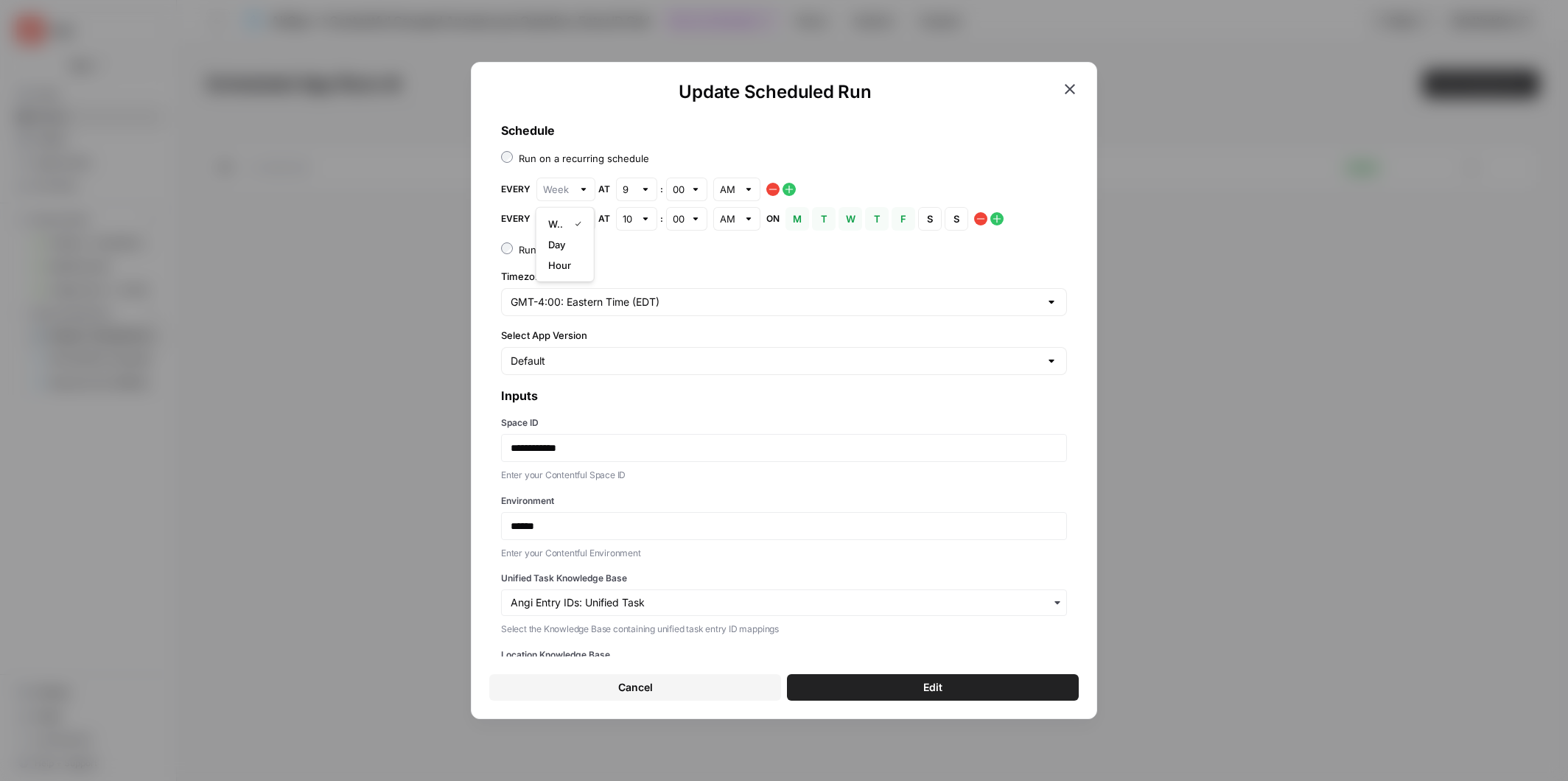
type input "Week"
click at [639, 240] on div "**********" at bounding box center [784, 417] width 589 height 615
click at [583, 191] on div at bounding box center [583, 190] width 10 height 15
click at [569, 241] on span "Day" at bounding box center [562, 245] width 28 height 15
type input "Day"
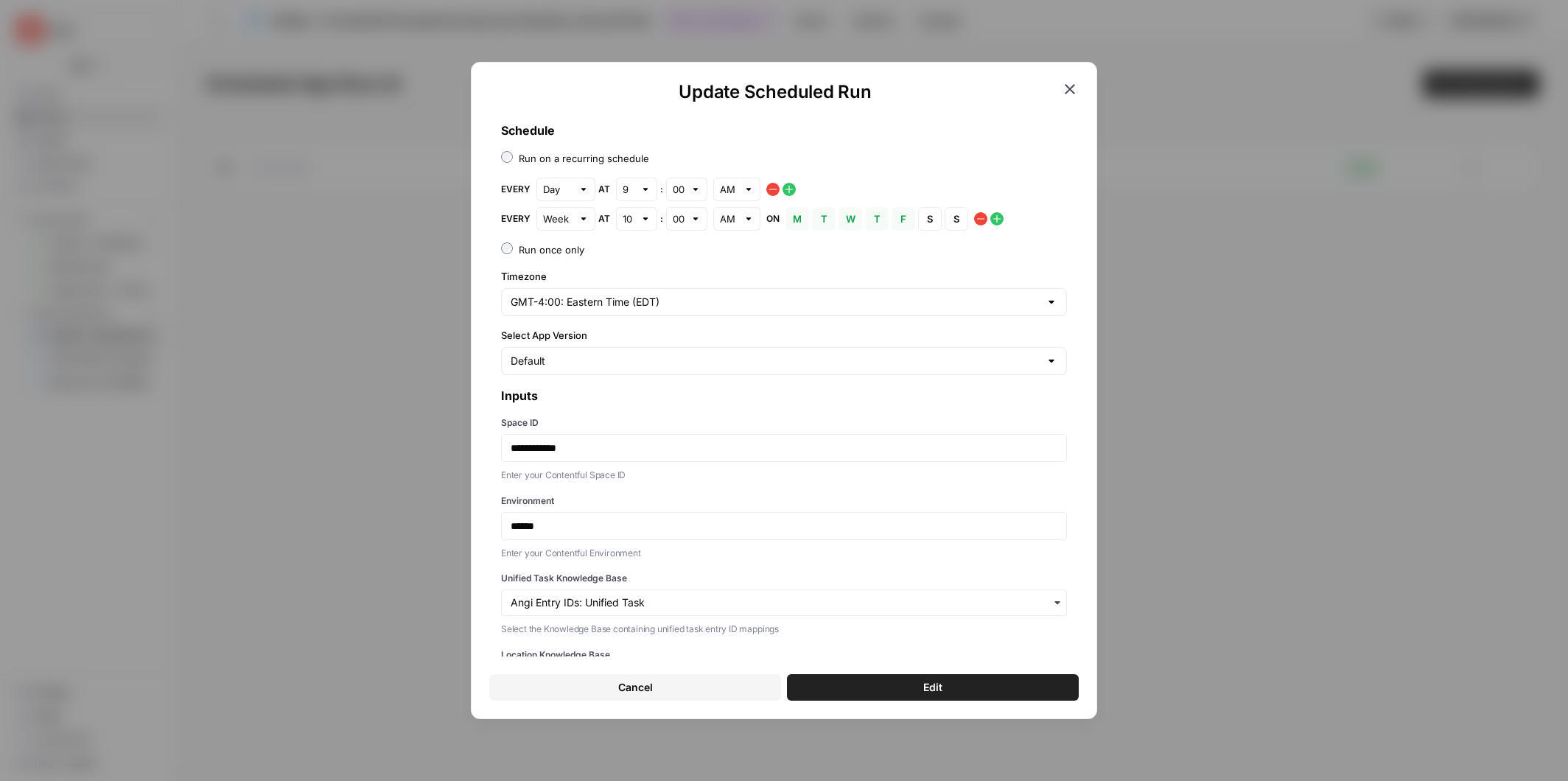
click at [997, 218] on icon "button" at bounding box center [997, 219] width 12 height 12
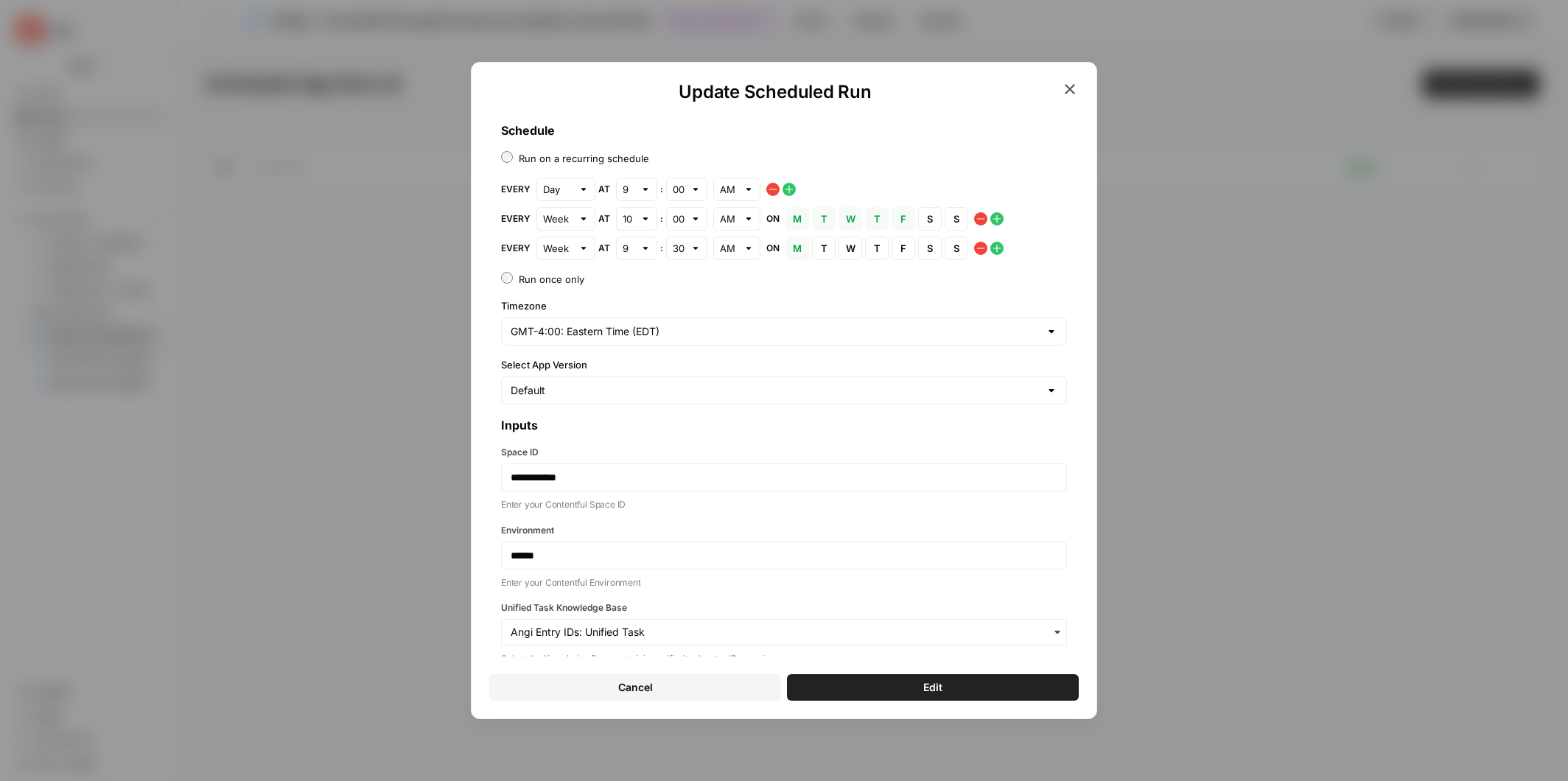
click at [646, 248] on div at bounding box center [645, 249] width 10 height 15
click at [640, 490] on div "11" at bounding box center [635, 489] width 16 height 15
type input "11"
click at [698, 248] on div at bounding box center [695, 249] width 10 height 15
click at [684, 281] on span "00" at bounding box center [683, 282] width 10 height 15
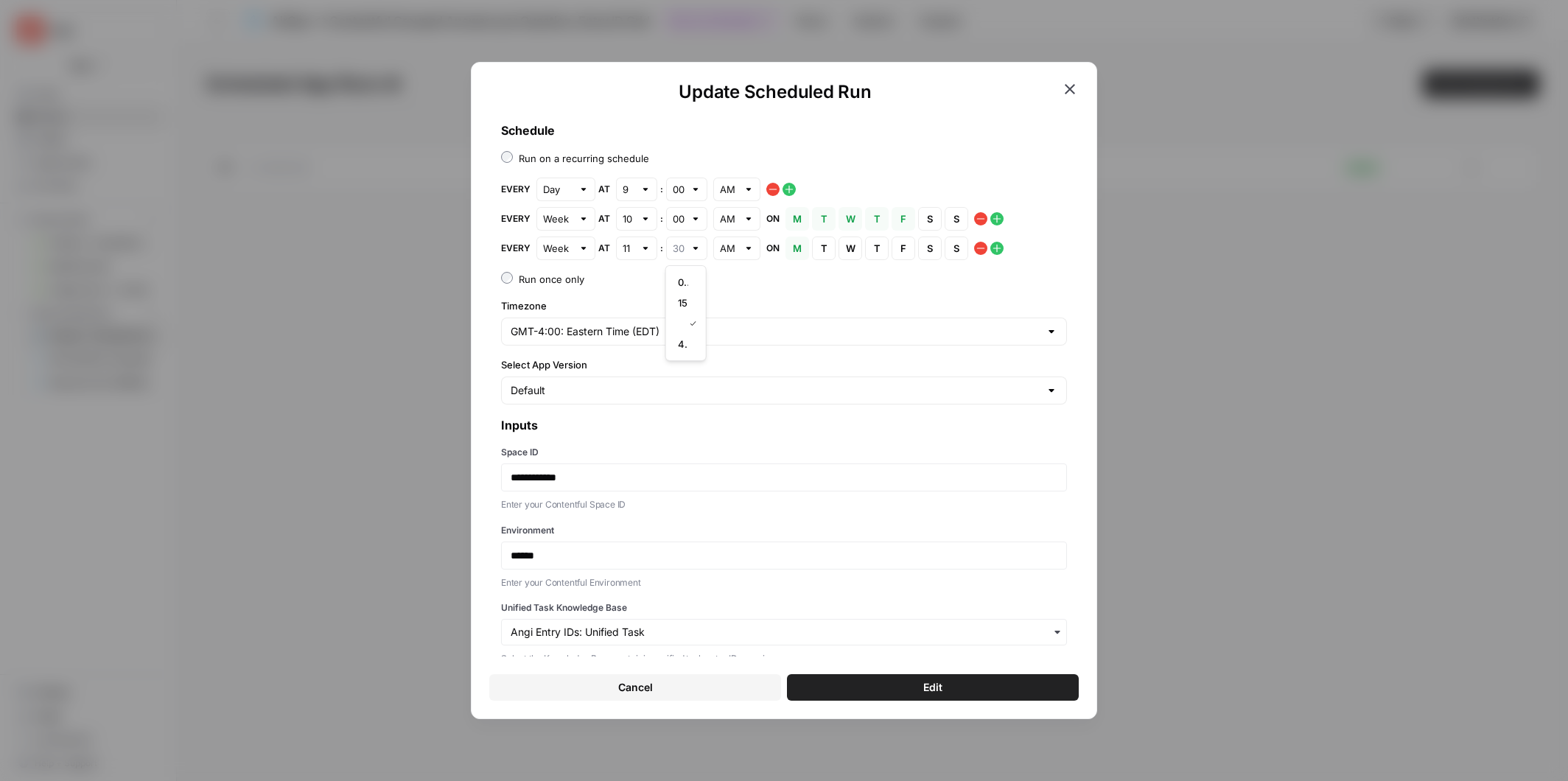
type input "00"
click at [825, 245] on span "T" at bounding box center [823, 249] width 8 height 15
click at [854, 247] on span "W" at bounding box center [850, 249] width 8 height 15
click at [877, 246] on span "T" at bounding box center [876, 249] width 8 height 15
click at [903, 247] on span "F" at bounding box center [902, 249] width 8 height 15
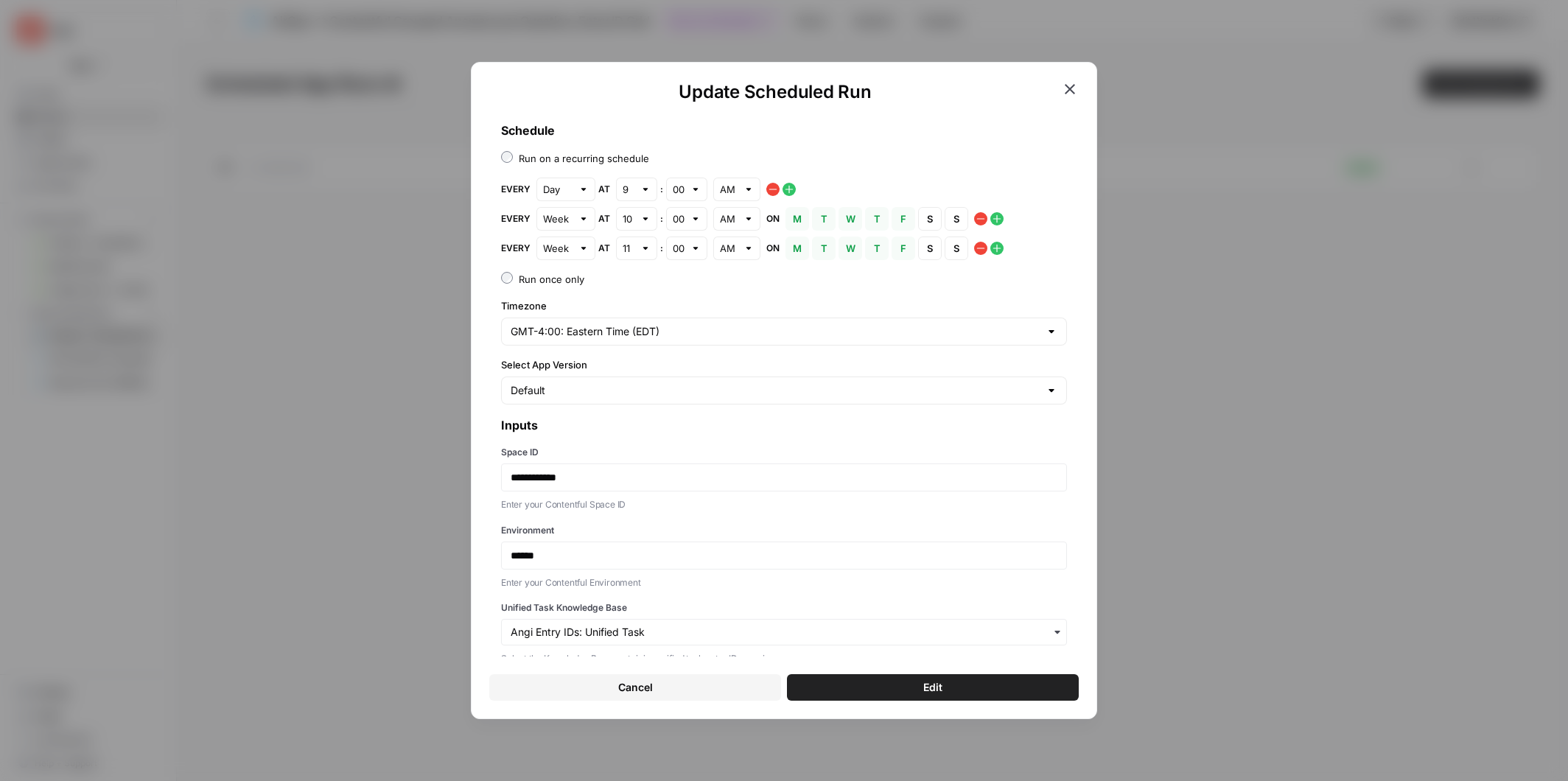
click at [998, 245] on icon "button" at bounding box center [997, 248] width 12 height 12
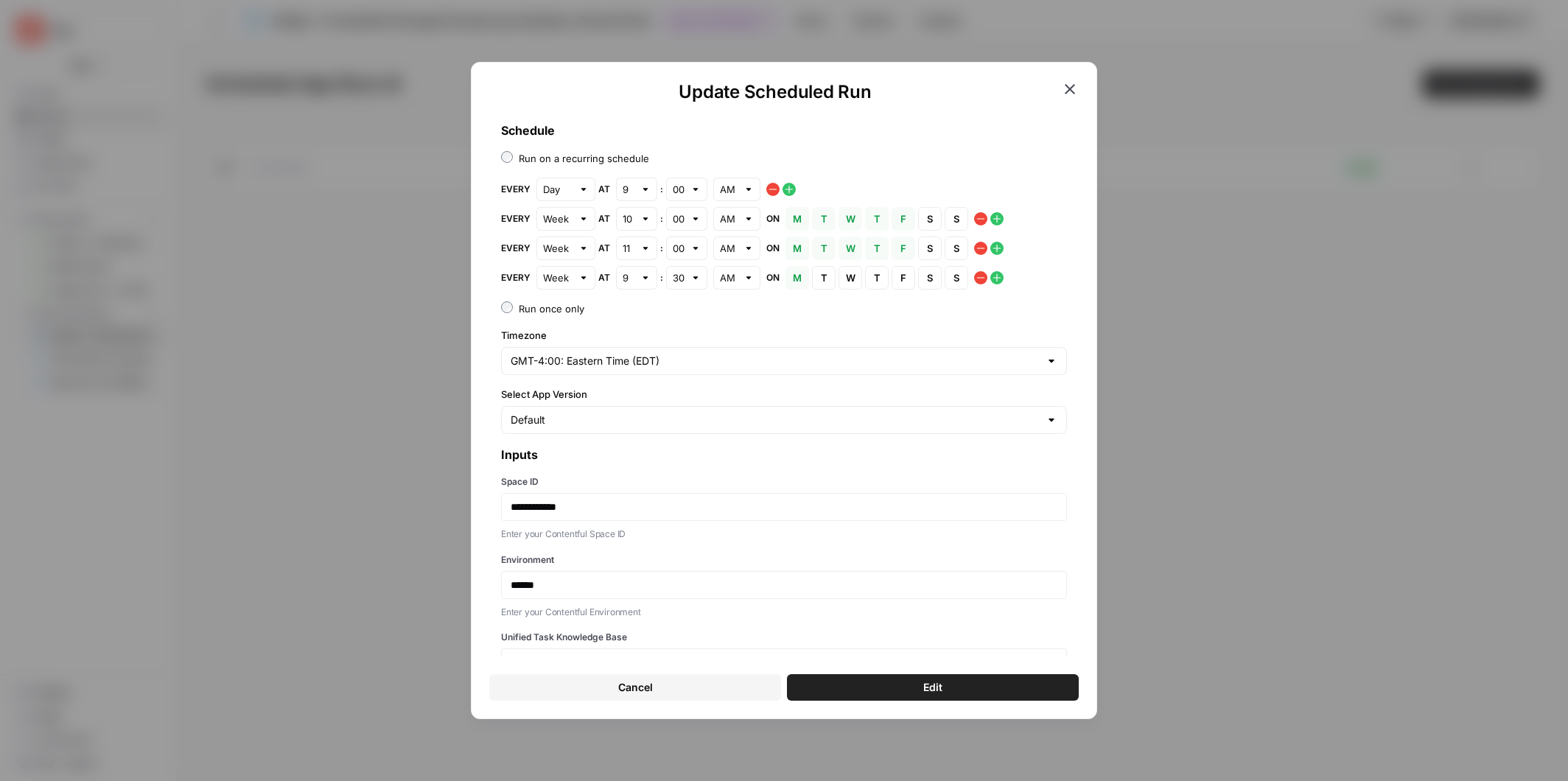
click at [646, 278] on div at bounding box center [645, 278] width 10 height 15
click at [632, 308] on span "1" at bounding box center [633, 312] width 10 height 15
type input "1"
click at [692, 278] on div at bounding box center [695, 278] width 10 height 15
click at [688, 306] on div "00" at bounding box center [685, 312] width 16 height 15
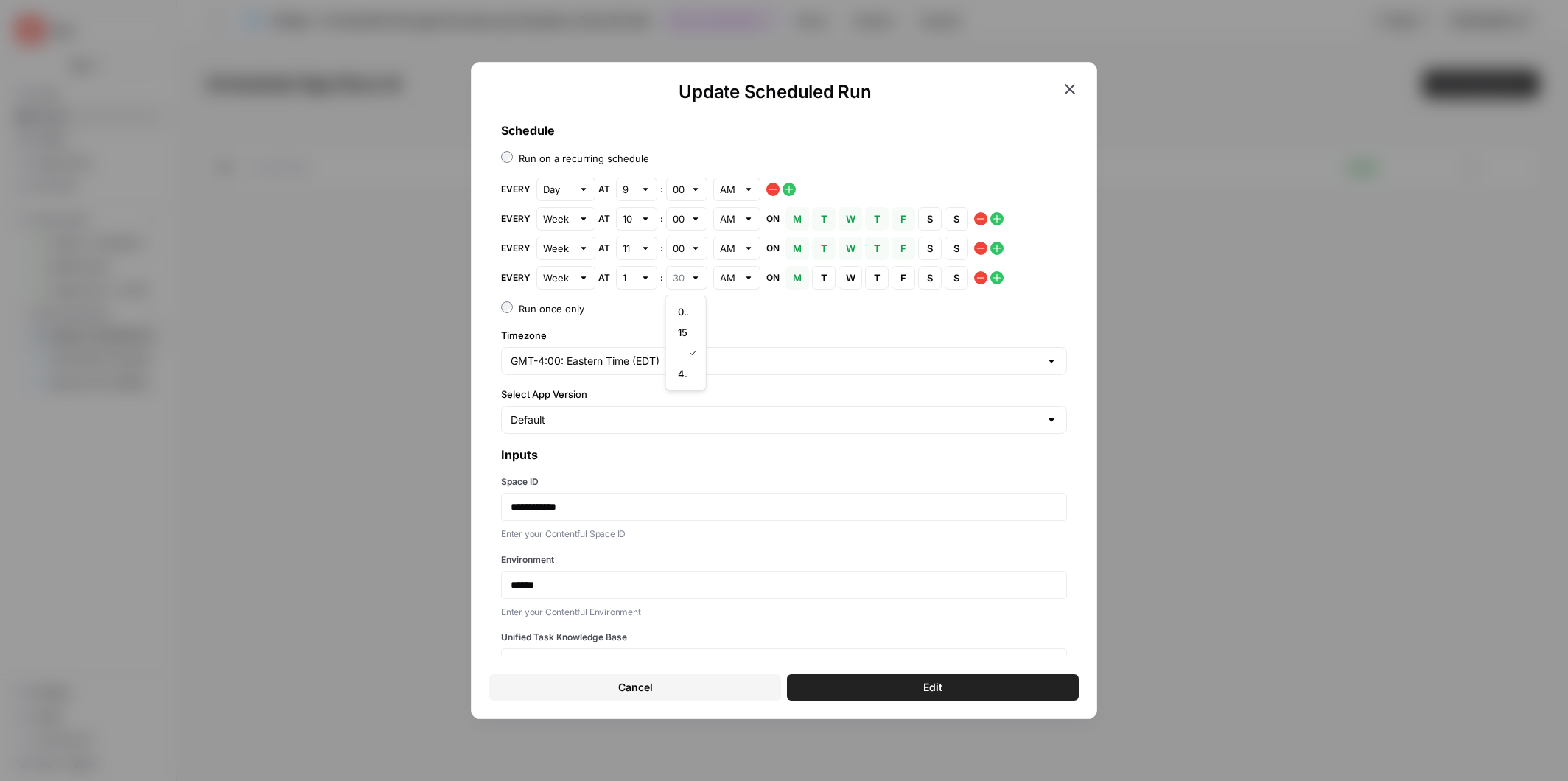
type input "00"
click at [749, 278] on div at bounding box center [748, 278] width 10 height 15
click at [738, 327] on span "PM" at bounding box center [733, 333] width 16 height 15
type input "PM"
click at [824, 283] on span "T" at bounding box center [823, 278] width 8 height 15
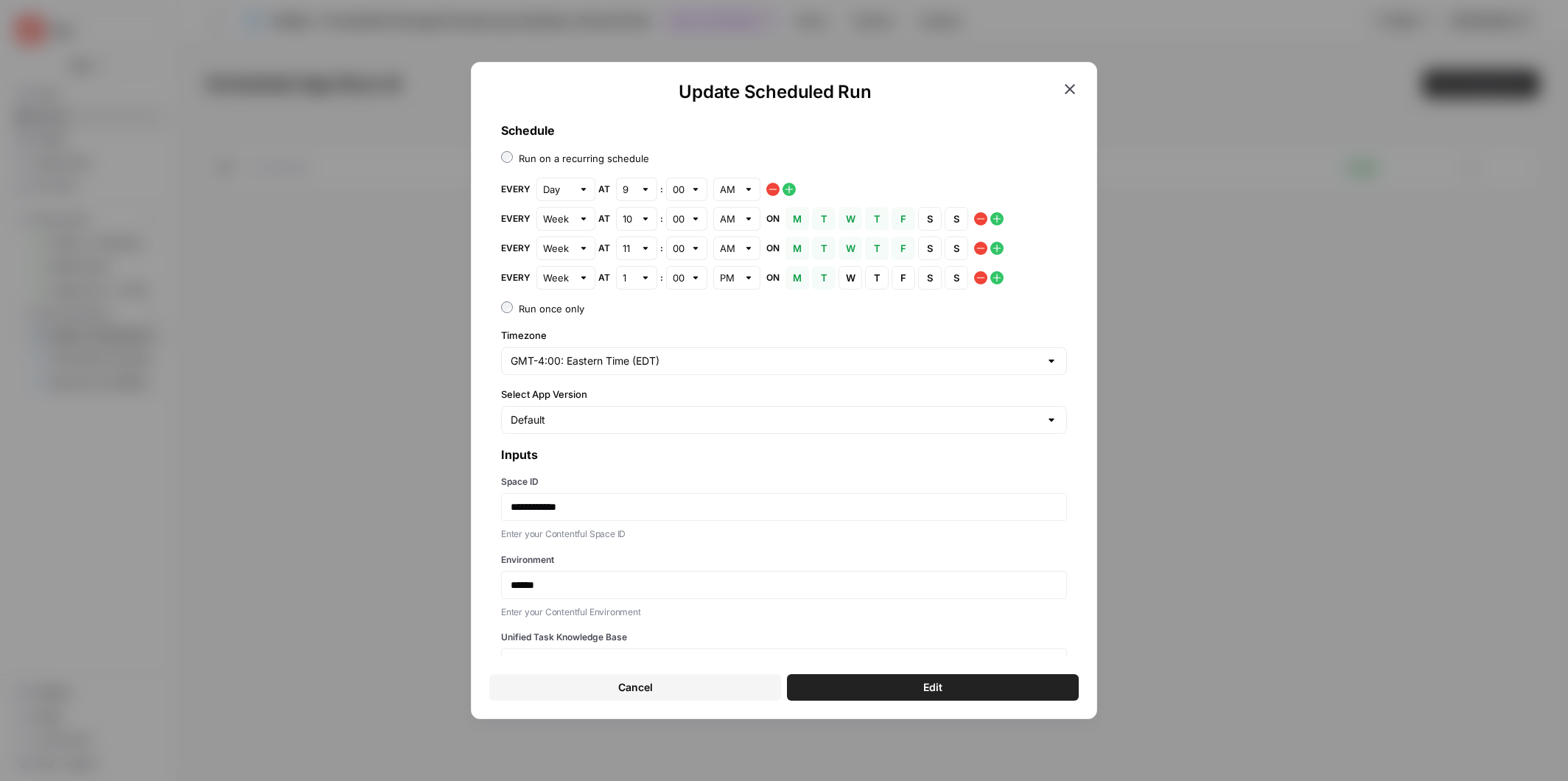
click at [841, 279] on button "W Wednesday" at bounding box center [850, 277] width 24 height 24
click at [881, 278] on span "Thursday" at bounding box center [881, 278] width 1 height 1
click at [902, 278] on span "F" at bounding box center [902, 278] width 8 height 15
click at [996, 277] on icon "button" at bounding box center [997, 278] width 8 height 8
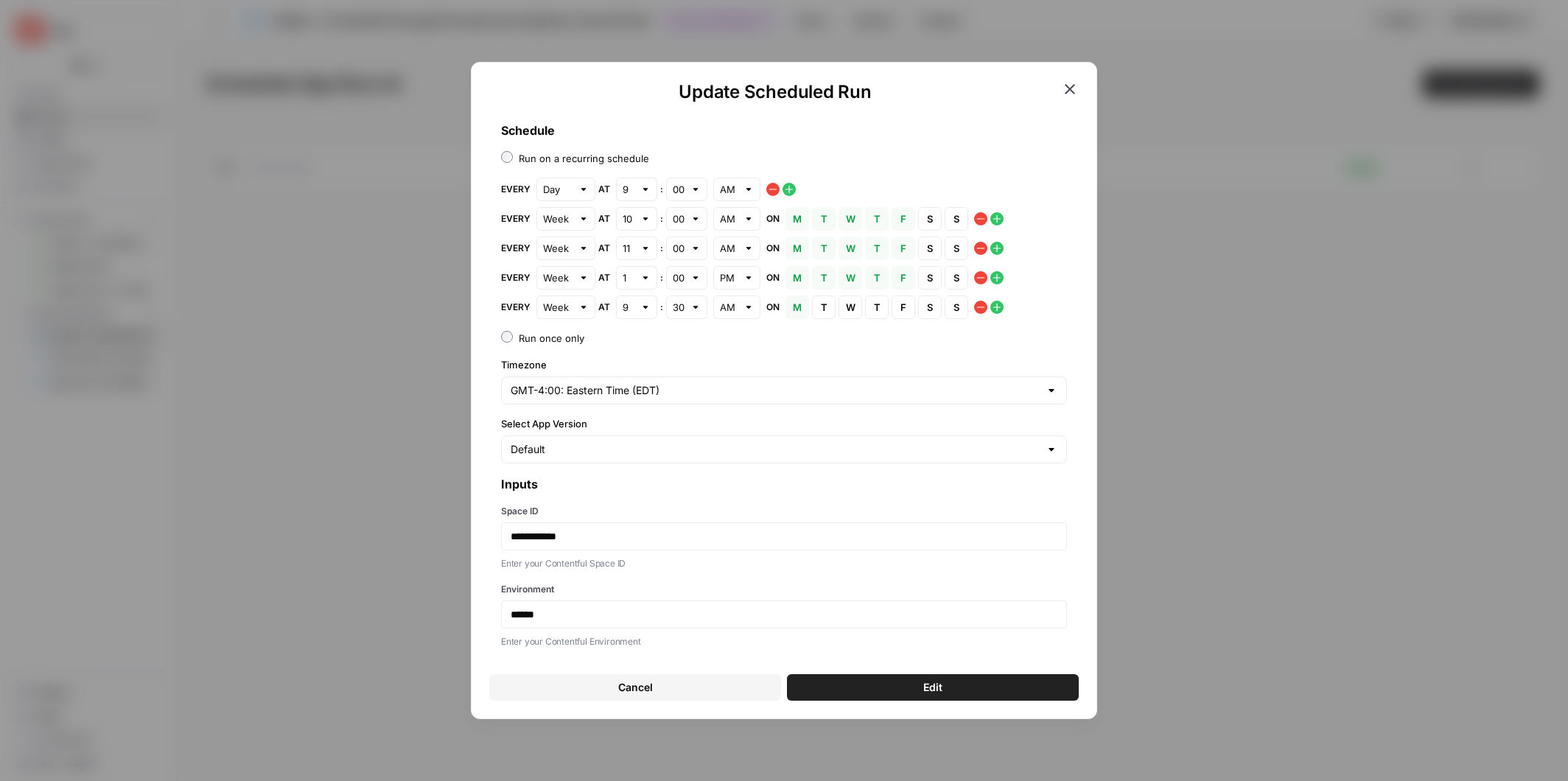
click at [644, 308] on div at bounding box center [645, 307] width 10 height 15
click at [642, 358] on div "2" at bounding box center [635, 362] width 16 height 15
type input "2"
click at [696, 307] on div at bounding box center [695, 307] width 10 height 15
click at [694, 341] on button "00" at bounding box center [686, 341] width 28 height 21
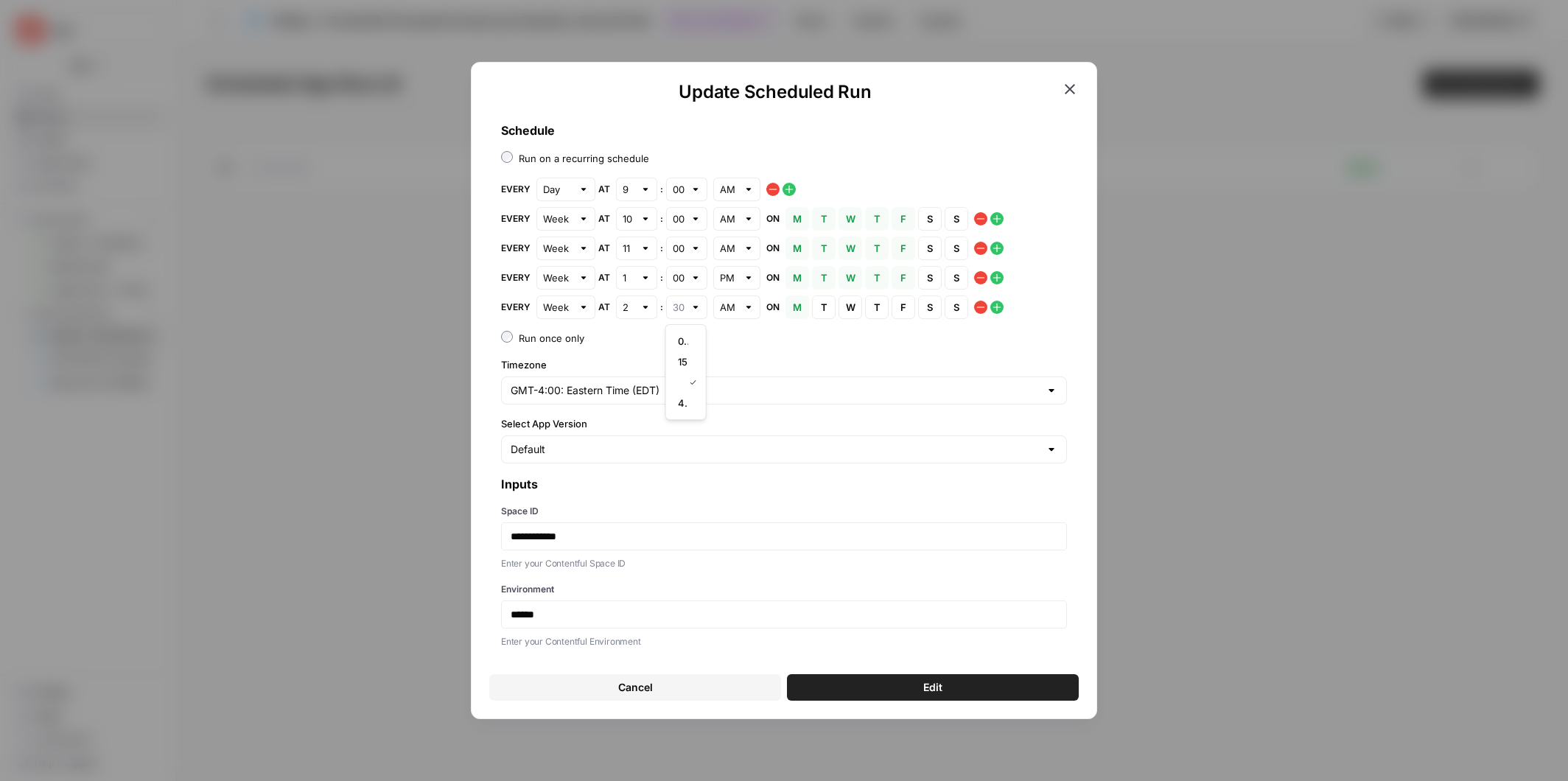
type input "00"
click at [747, 309] on div at bounding box center [748, 307] width 10 height 15
click at [744, 357] on div "PM" at bounding box center [735, 362] width 22 height 15
type input "PM"
click at [694, 218] on div at bounding box center [695, 219] width 10 height 15
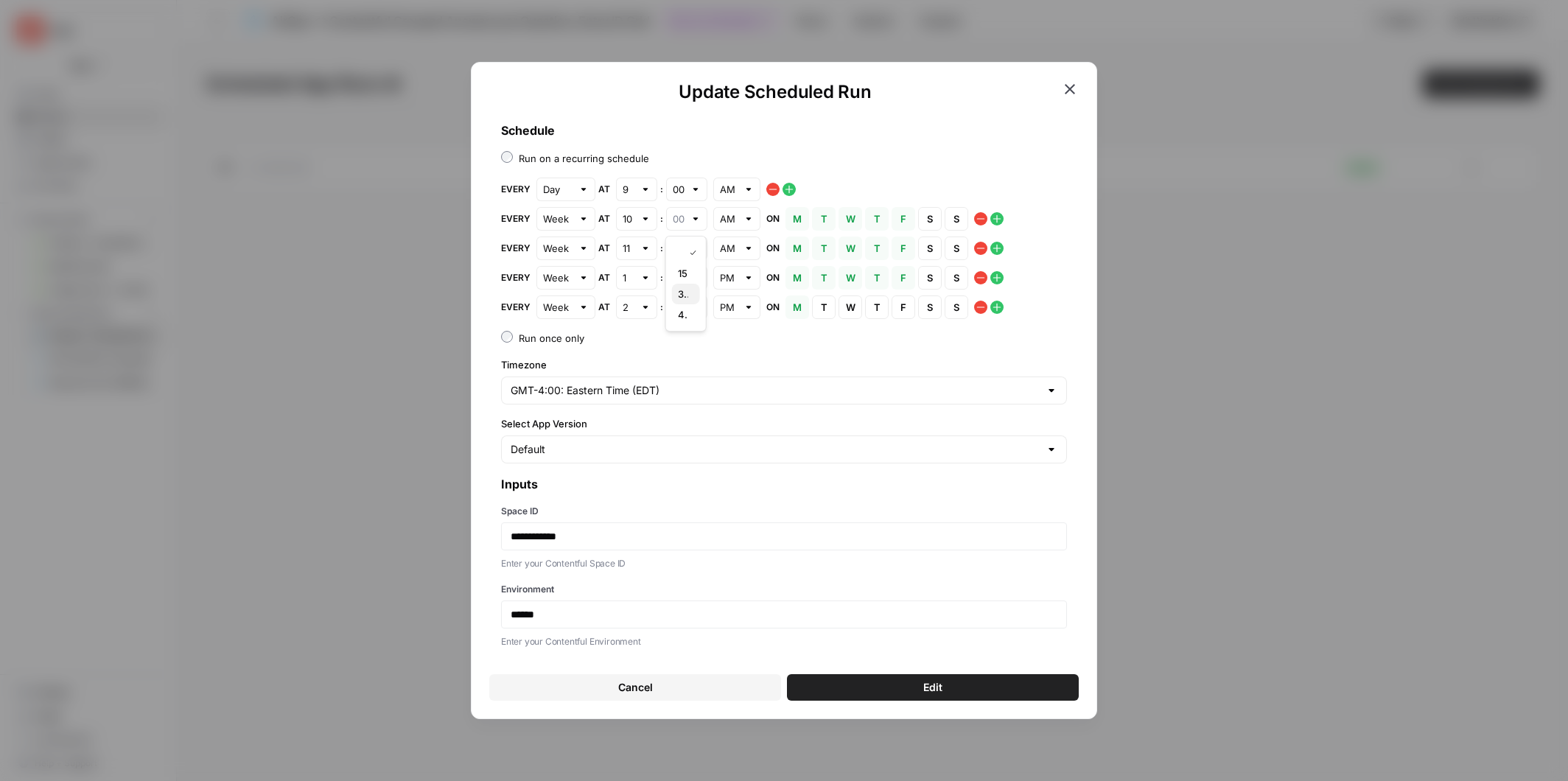
click at [687, 291] on span "30" at bounding box center [683, 294] width 10 height 15
type input "30"
click at [642, 248] on div at bounding box center [645, 249] width 10 height 15
click at [641, 506] on div "12" at bounding box center [635, 509] width 16 height 15
type input "12"
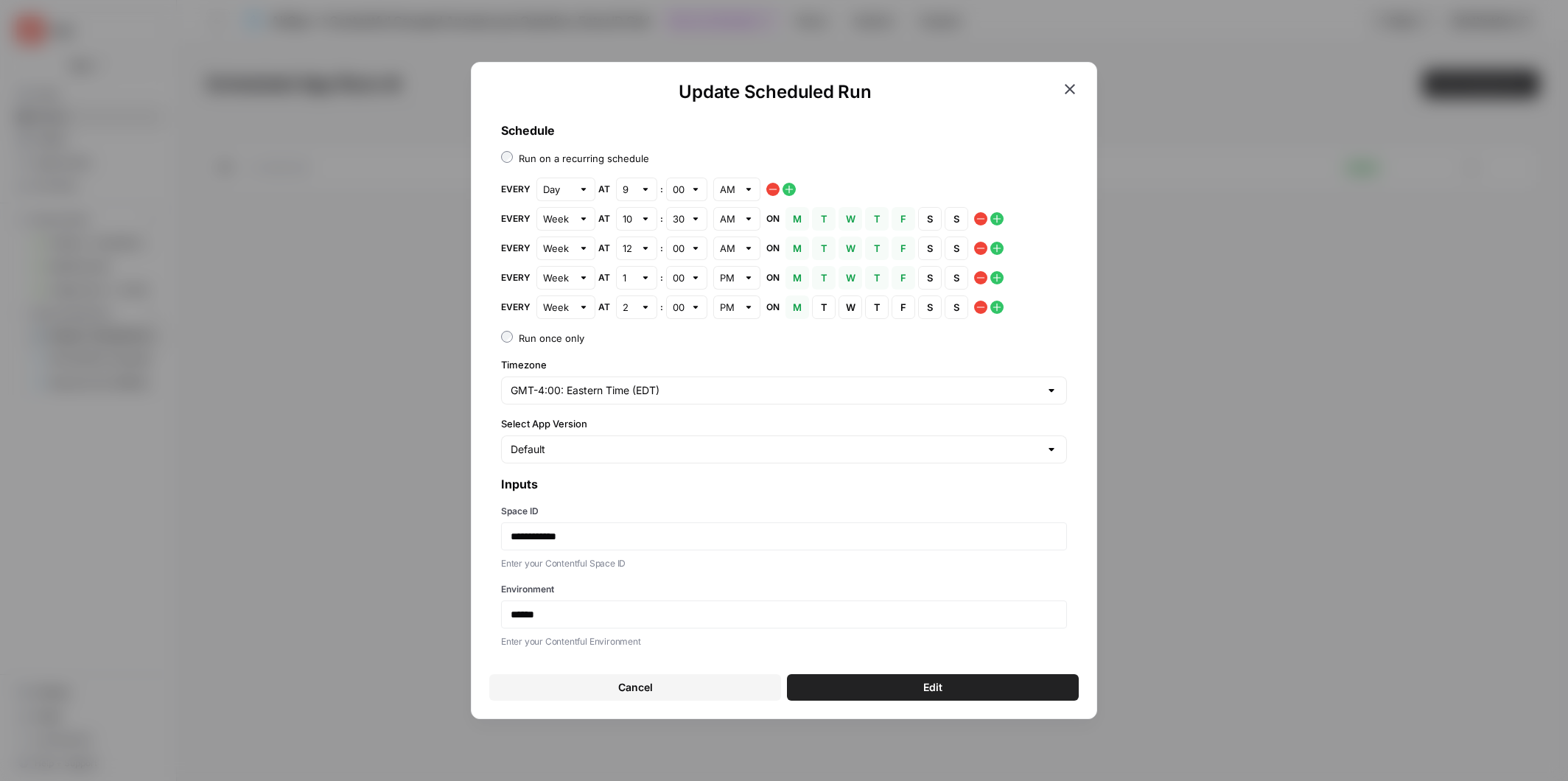
click at [748, 249] on div at bounding box center [748, 249] width 10 height 15
click at [735, 302] on span "PM" at bounding box center [733, 303] width 16 height 15
type input "PM"
click at [698, 275] on div at bounding box center [695, 278] width 10 height 15
click at [686, 350] on span "30" at bounding box center [683, 353] width 10 height 15
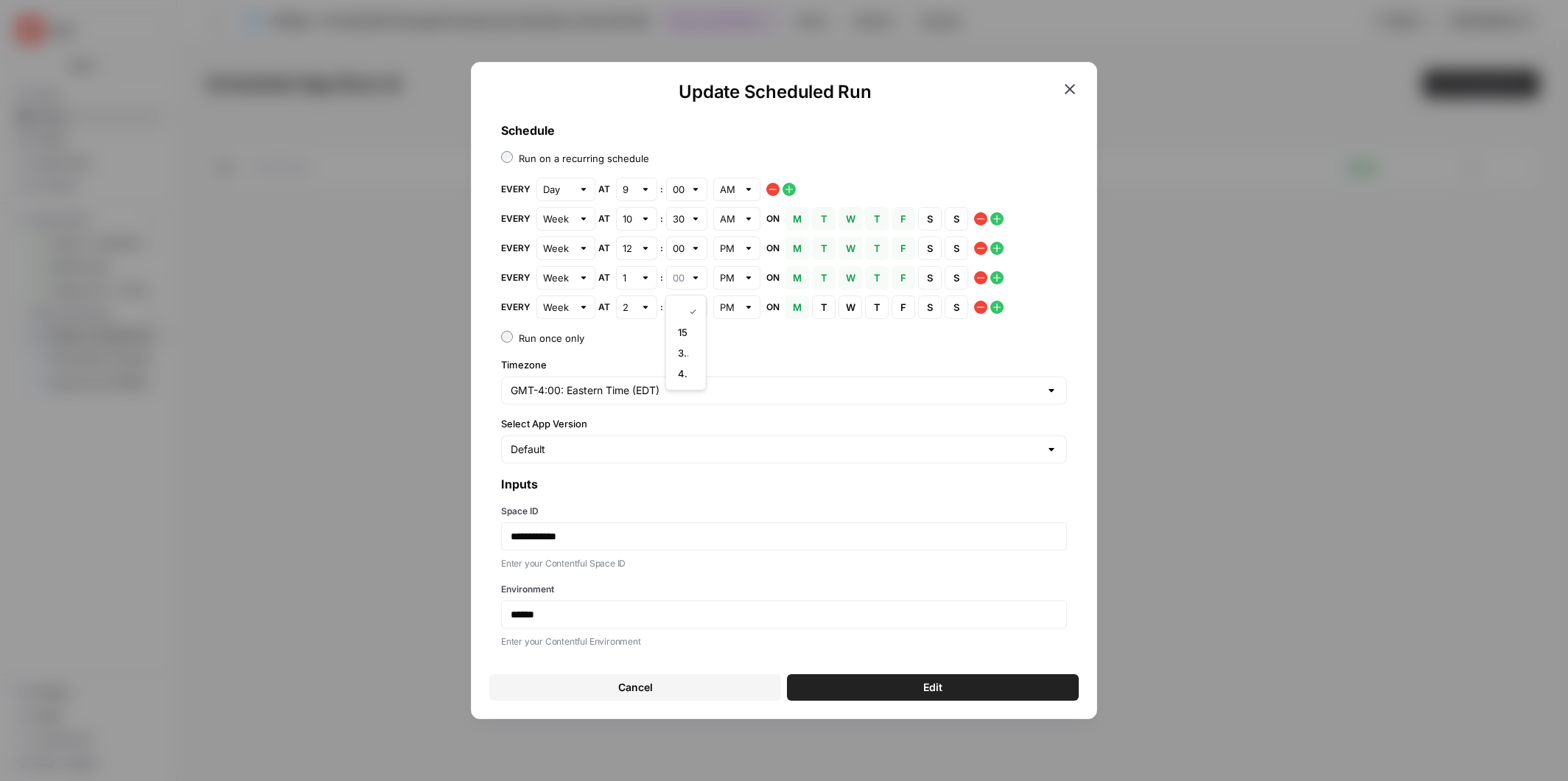
type input "30"
click at [646, 308] on div at bounding box center [645, 307] width 10 height 15
click at [639, 387] on div "3" at bounding box center [635, 383] width 16 height 15
type input "3"
click at [820, 305] on span "T" at bounding box center [823, 307] width 8 height 15
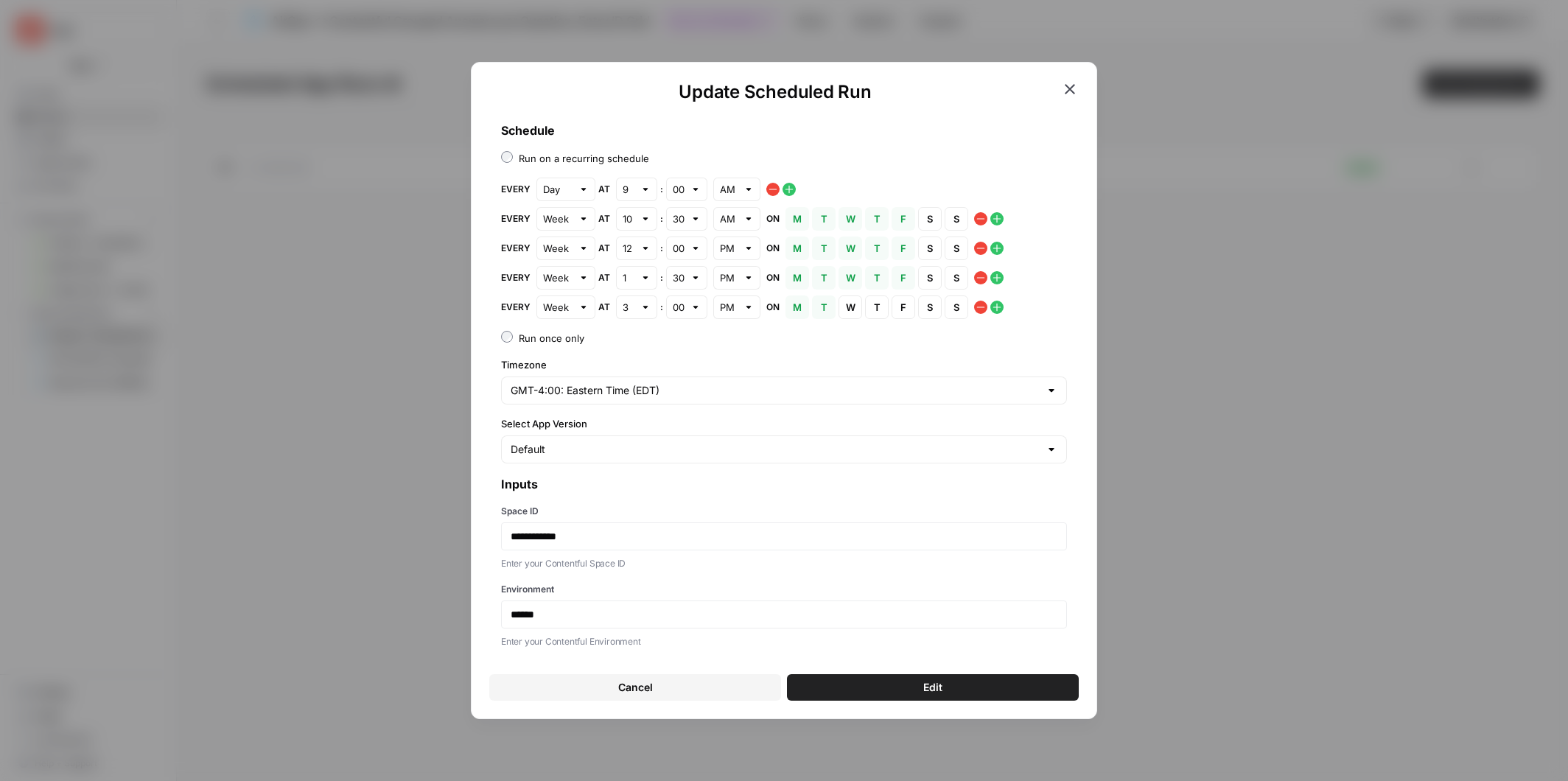
click at [851, 309] on span "W" at bounding box center [850, 307] width 8 height 15
click at [872, 310] on span "T" at bounding box center [876, 307] width 8 height 15
click at [904, 309] on span "F" at bounding box center [902, 307] width 8 height 15
click at [996, 307] on icon "button" at bounding box center [997, 307] width 12 height 12
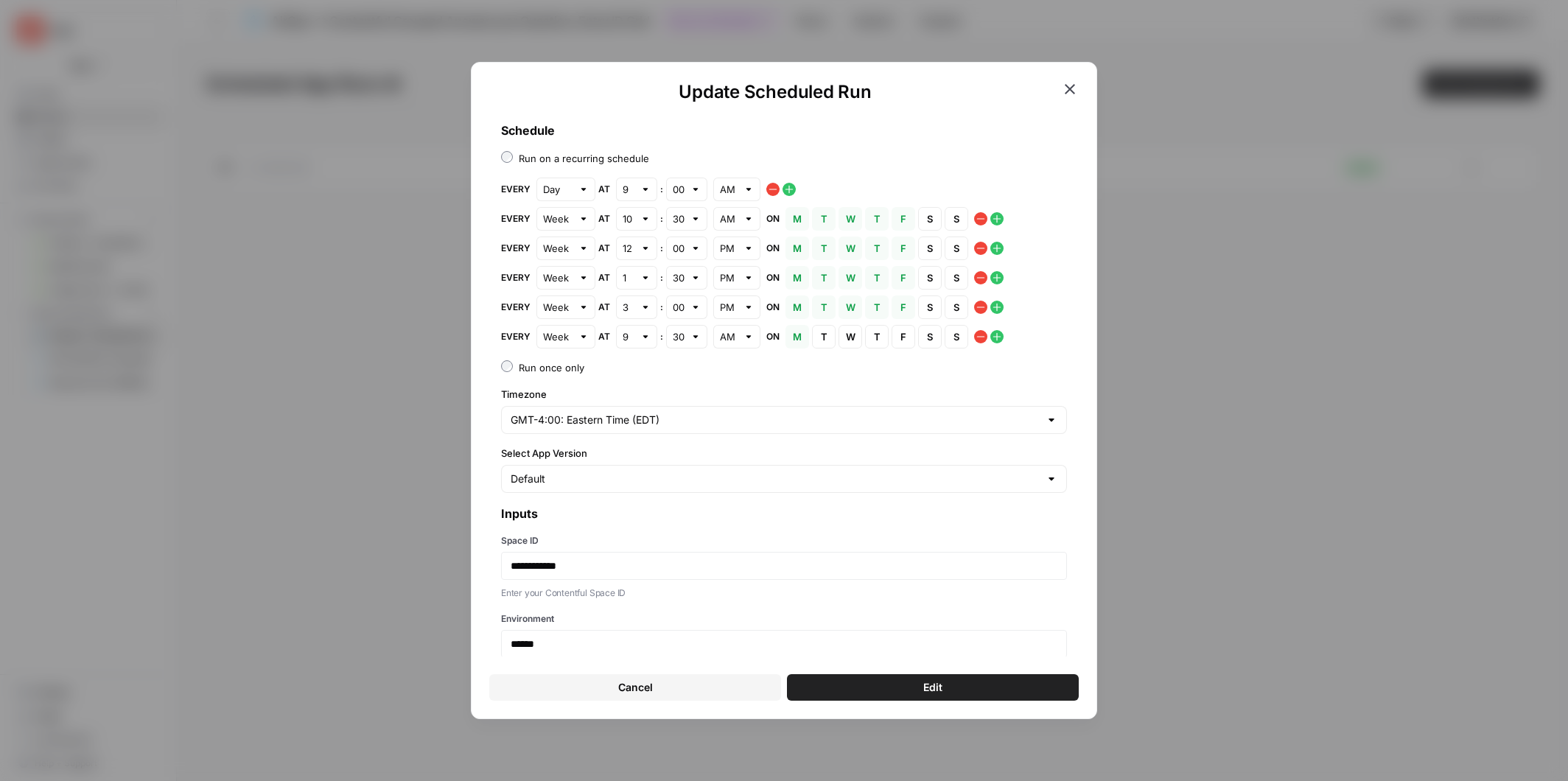
click at [644, 338] on div at bounding box center [645, 337] width 10 height 15
click at [636, 430] on span "4" at bounding box center [633, 433] width 10 height 15
type input "4"
click at [736, 338] on div "AM" at bounding box center [736, 337] width 47 height 24
click at [736, 390] on span "PM" at bounding box center [733, 391] width 16 height 15
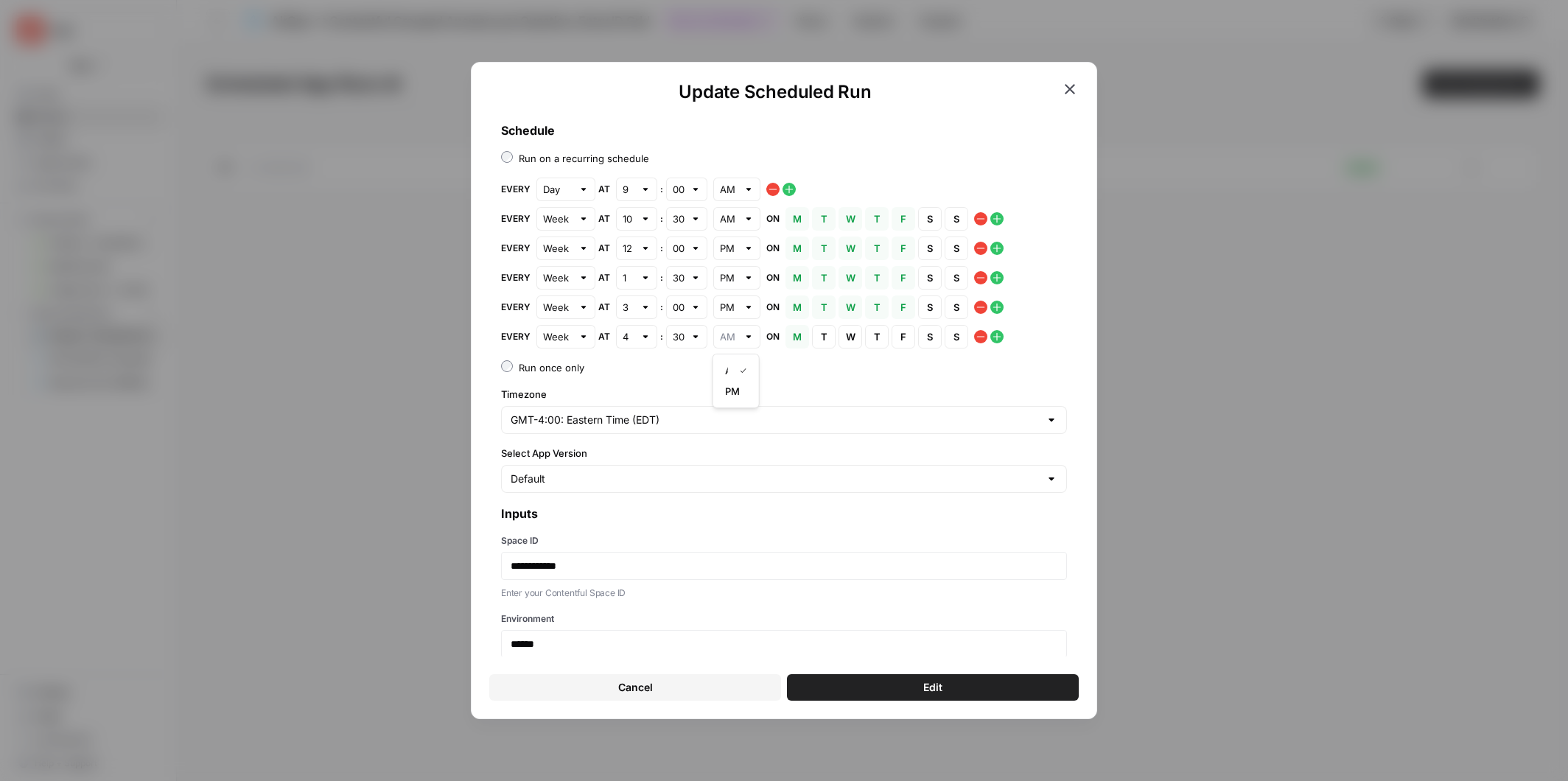
type input "PM"
click at [828, 336] on button "T Tuesday" at bounding box center [823, 337] width 24 height 24
click at [847, 336] on span "W" at bounding box center [850, 337] width 8 height 15
click at [875, 336] on span "T" at bounding box center [876, 337] width 8 height 15
click at [904, 339] on span "F" at bounding box center [902, 337] width 8 height 15
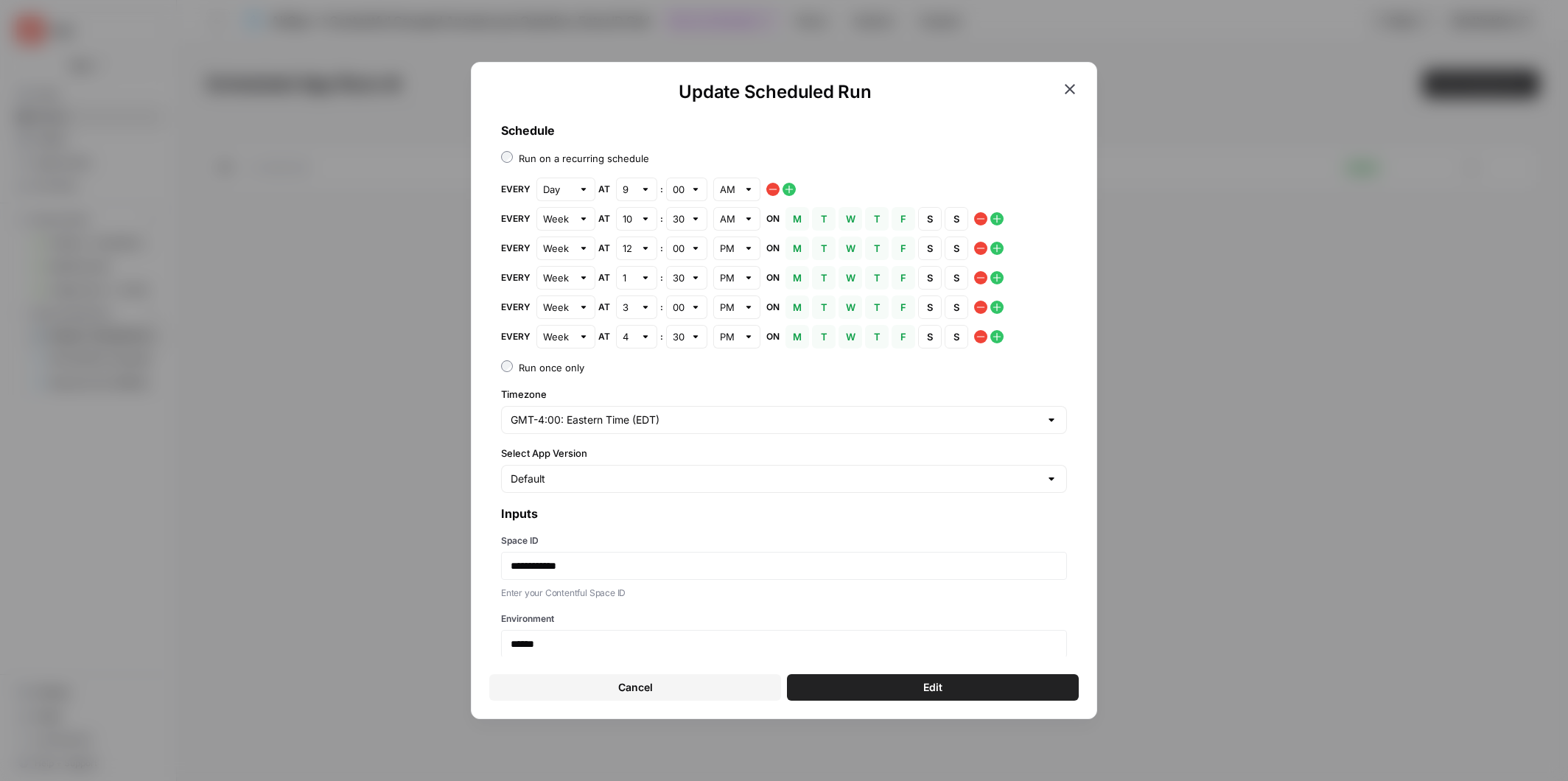
click at [582, 190] on div at bounding box center [583, 190] width 10 height 15
type input "Day"
click at [717, 149] on div "**********" at bounding box center [784, 475] width 589 height 733
click at [644, 219] on div at bounding box center [645, 219] width 10 height 15
click at [639, 411] on div "9" at bounding box center [635, 418] width 16 height 15
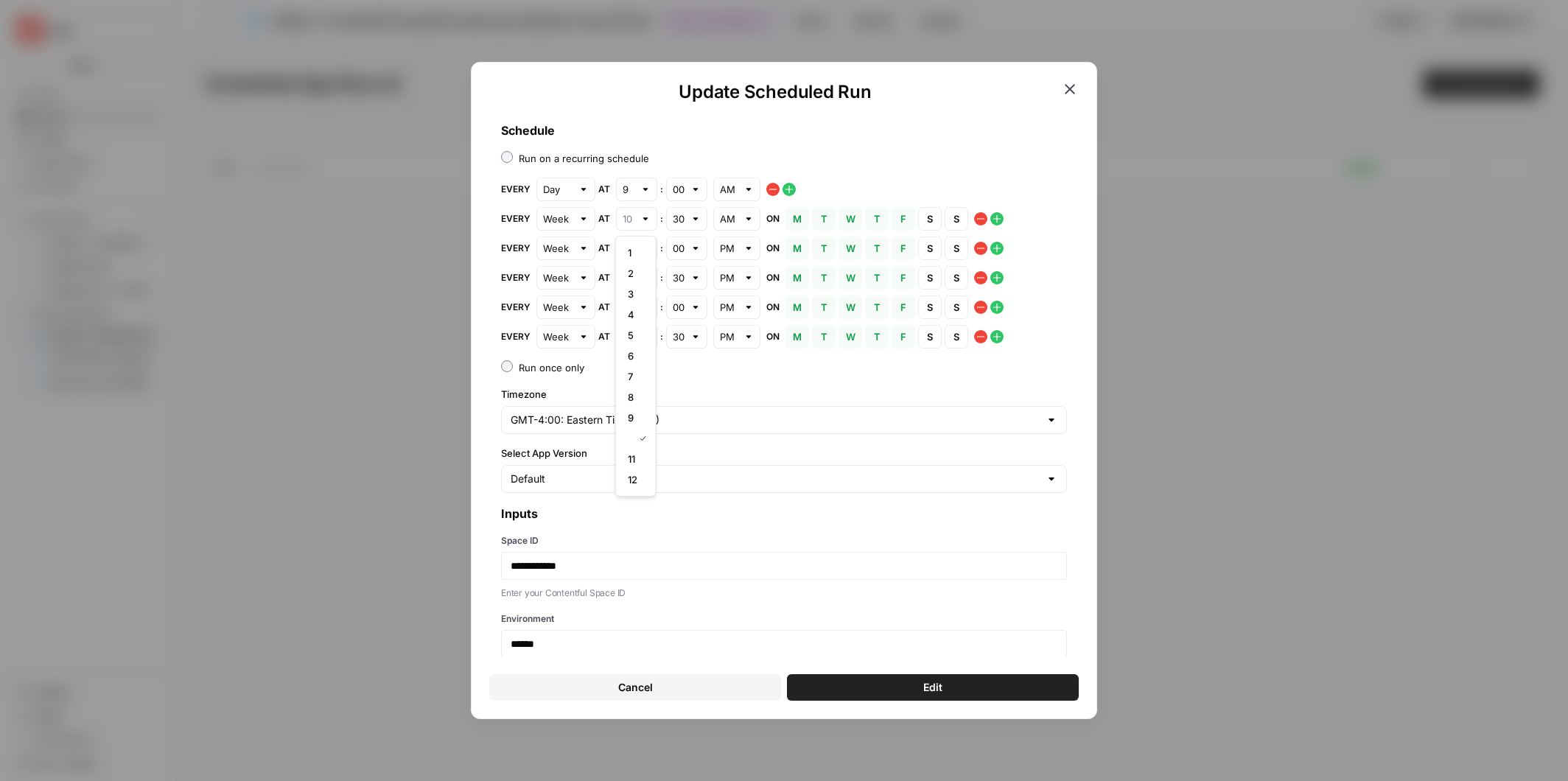
type input "9"
click at [701, 379] on div "**********" at bounding box center [784, 475] width 589 height 733
click at [968, 690] on button "Edit" at bounding box center [933, 688] width 291 height 26
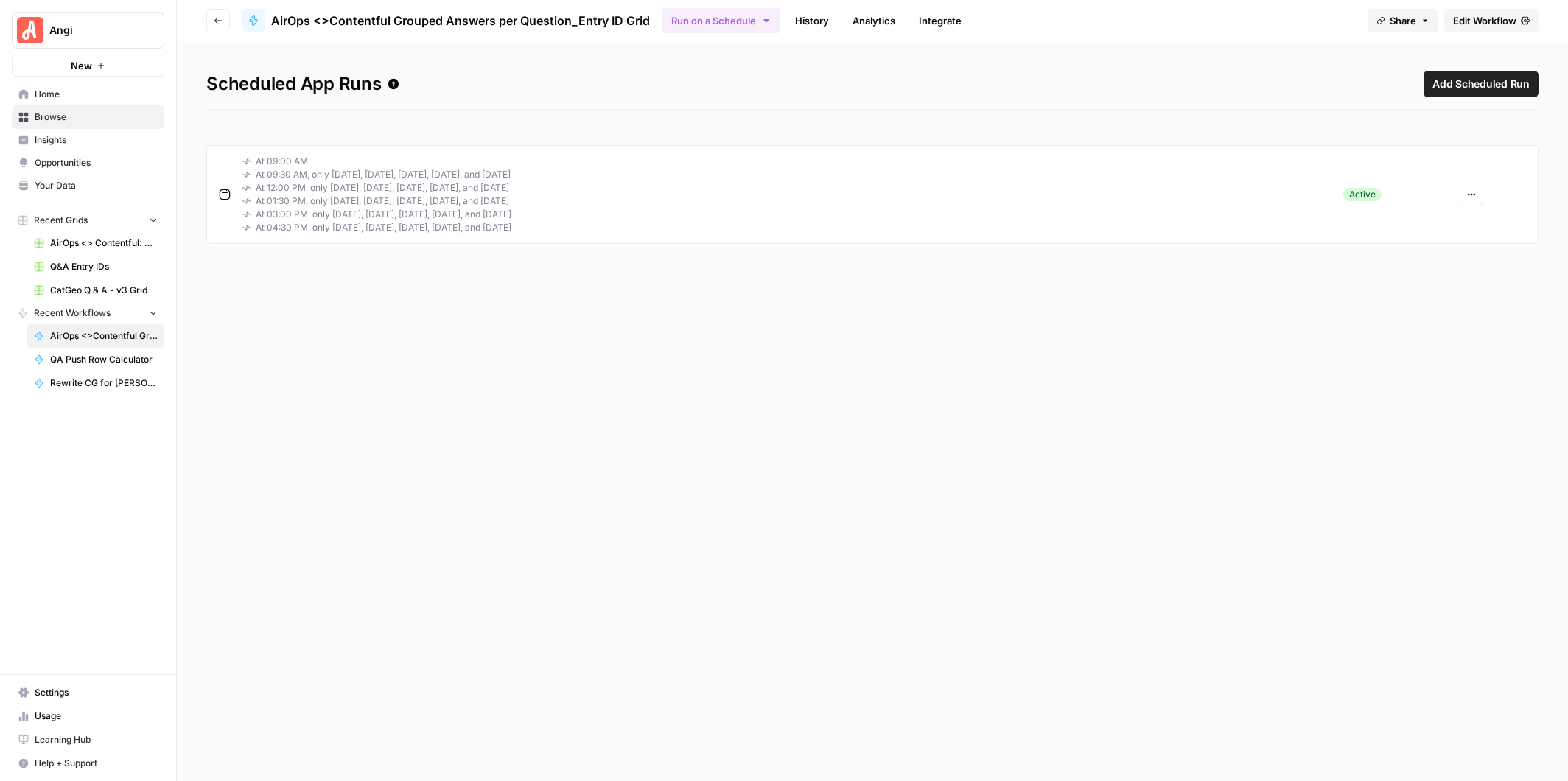
click at [815, 22] on link "History" at bounding box center [812, 20] width 52 height 24
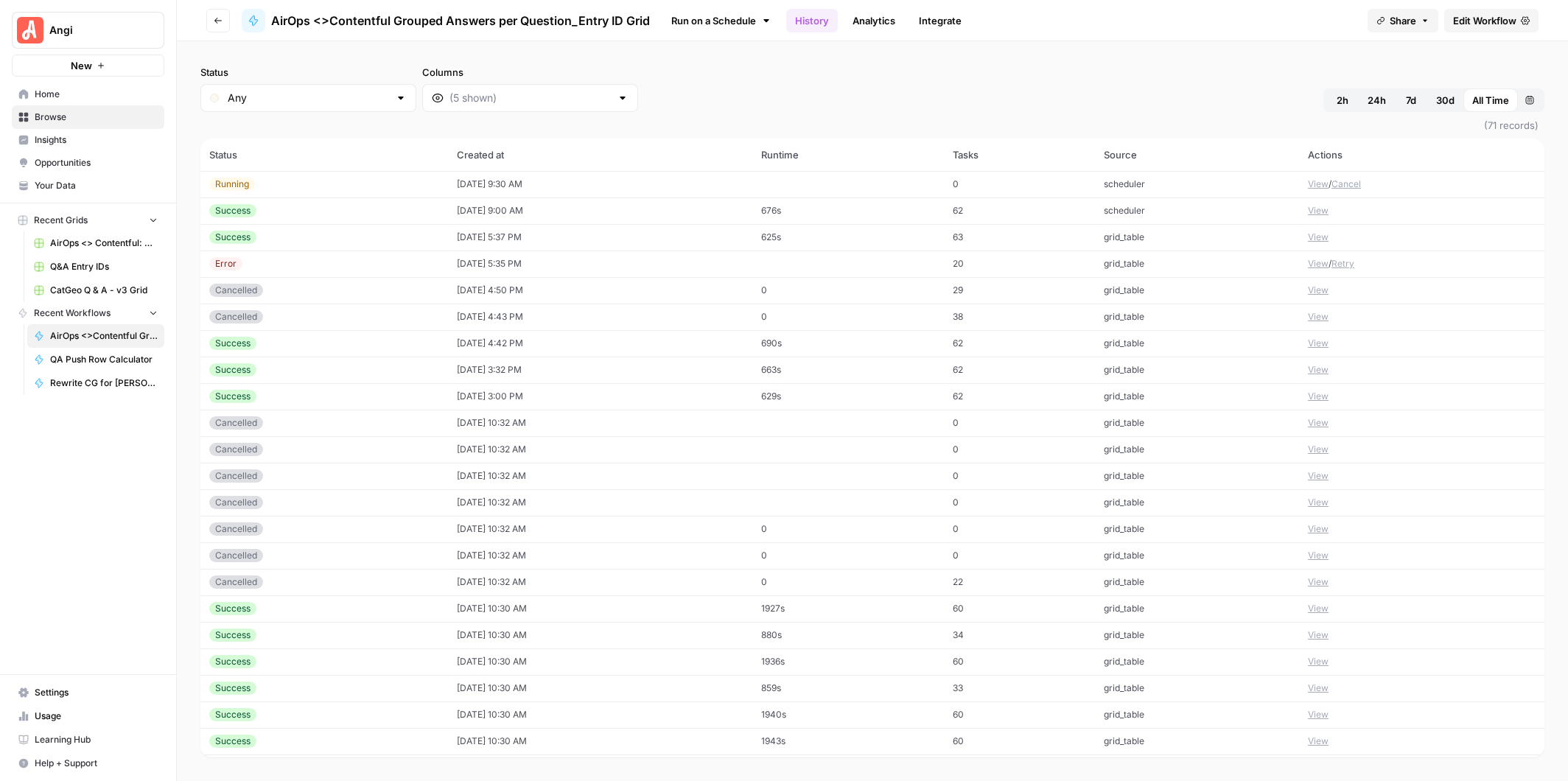
click at [1319, 184] on button "View" at bounding box center [1318, 184] width 21 height 13
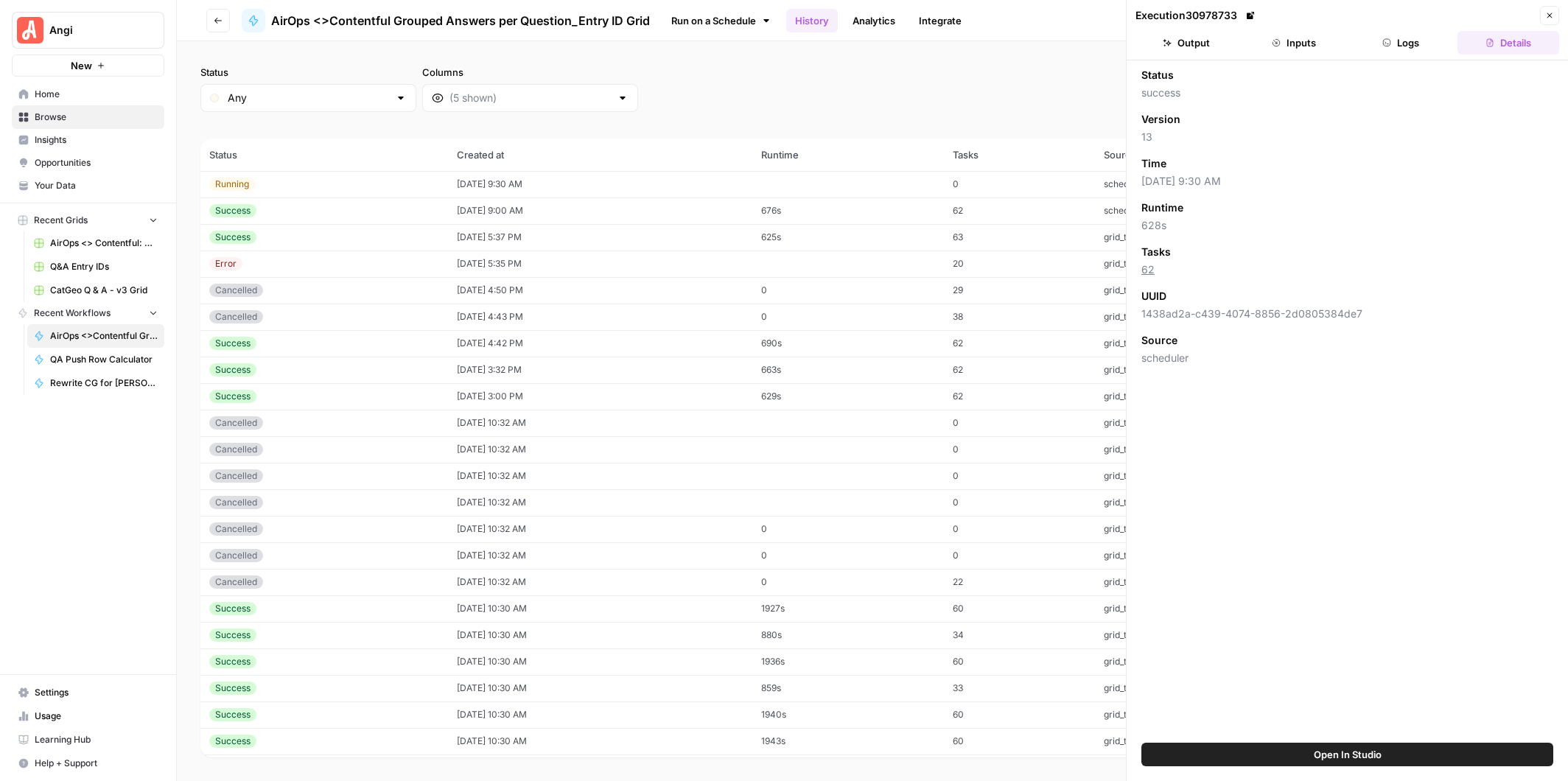
click at [1408, 42] on button "Logs" at bounding box center [1401, 42] width 102 height 24
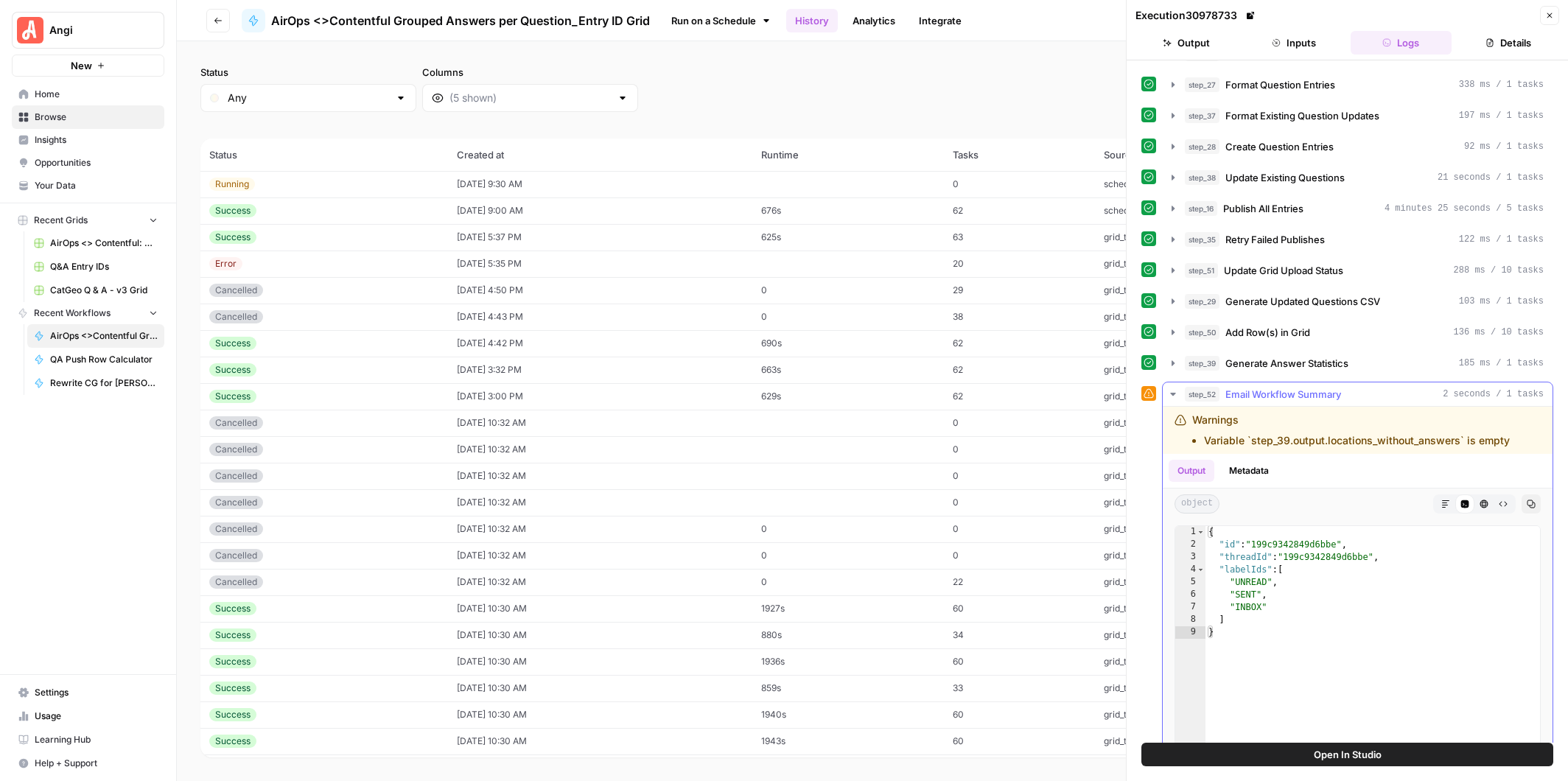
scroll to position [231, 0]
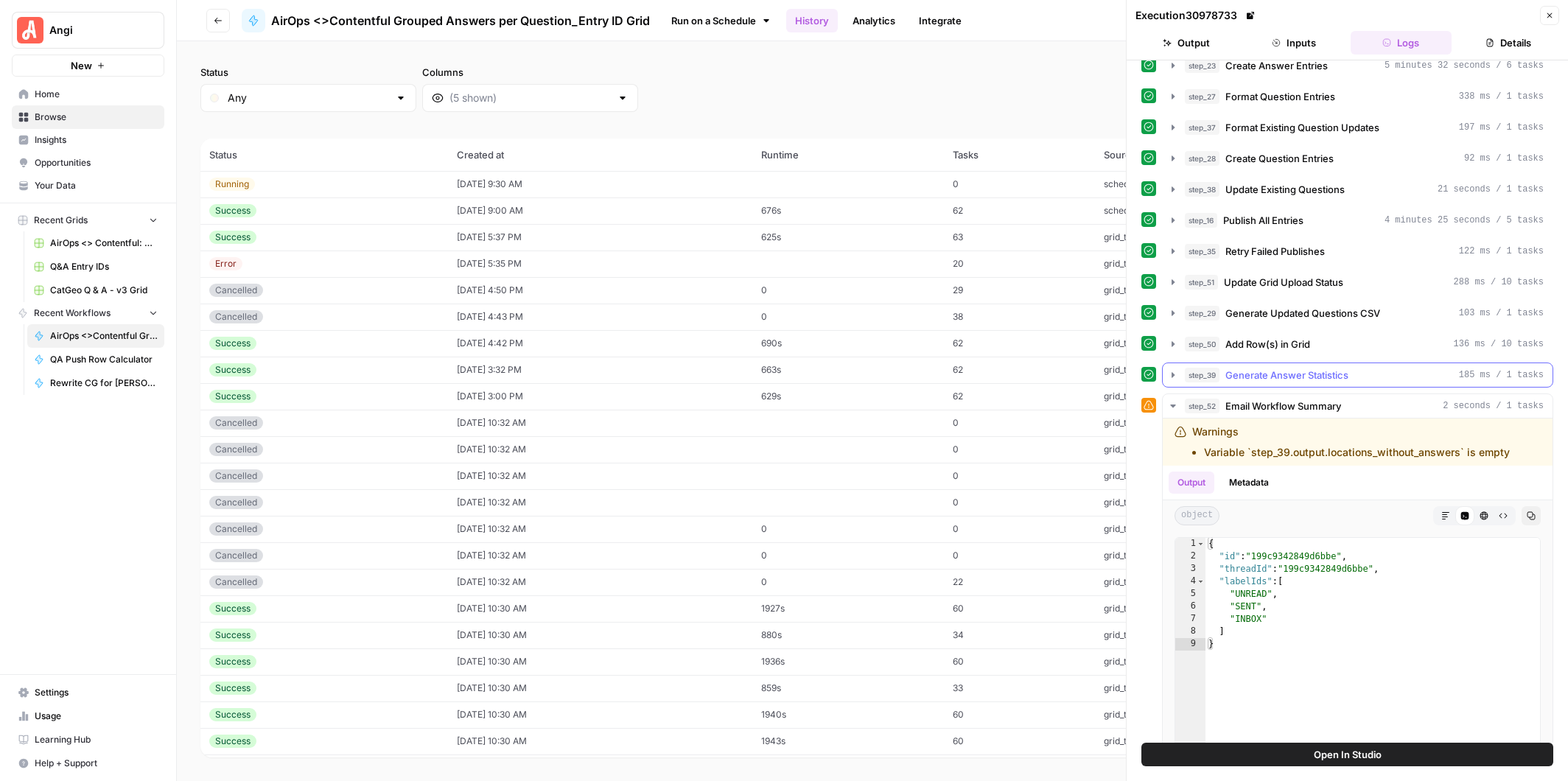
click at [1173, 369] on icon "button" at bounding box center [1173, 374] width 12 height 12
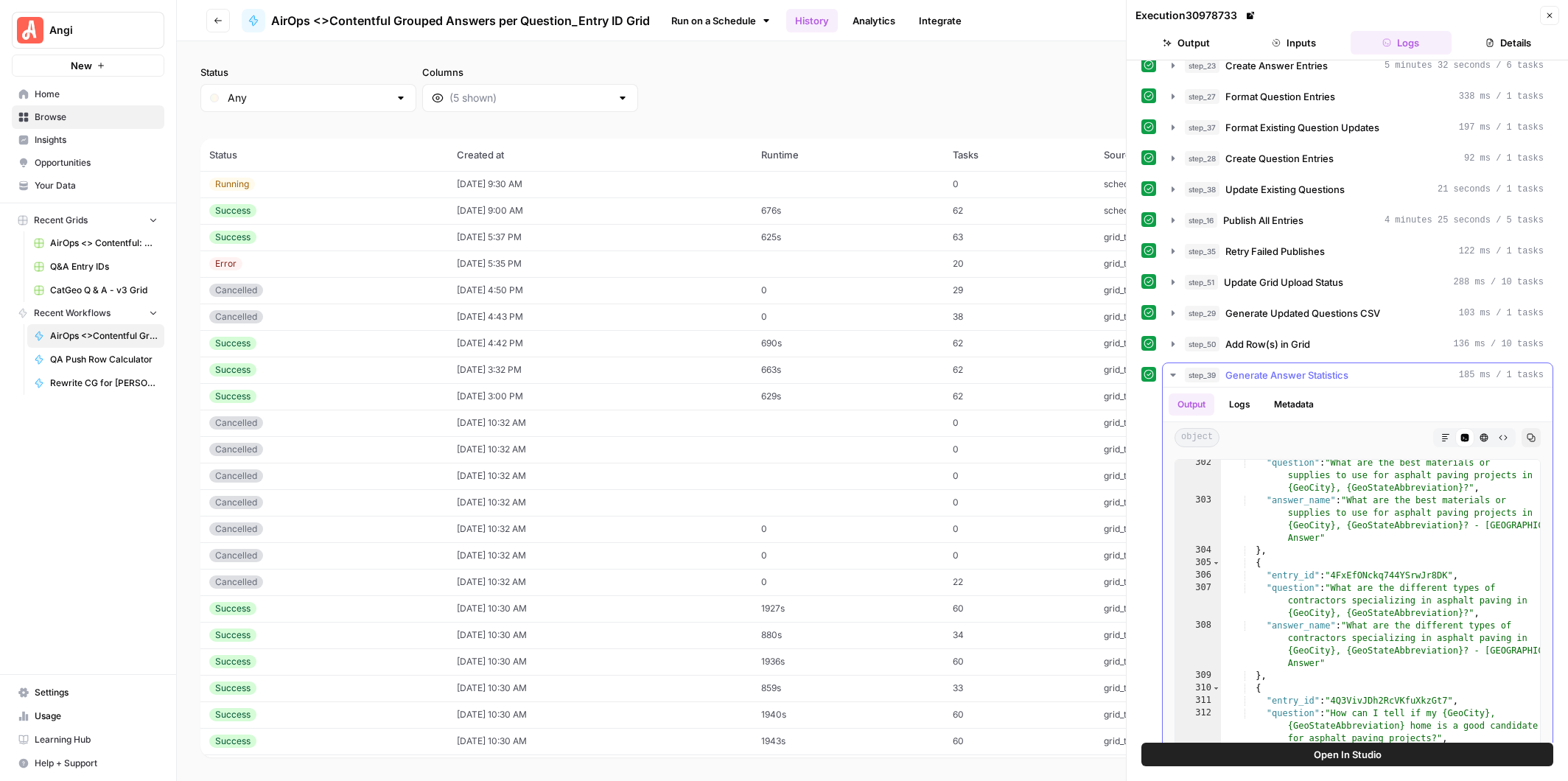
scroll to position [4406, 0]
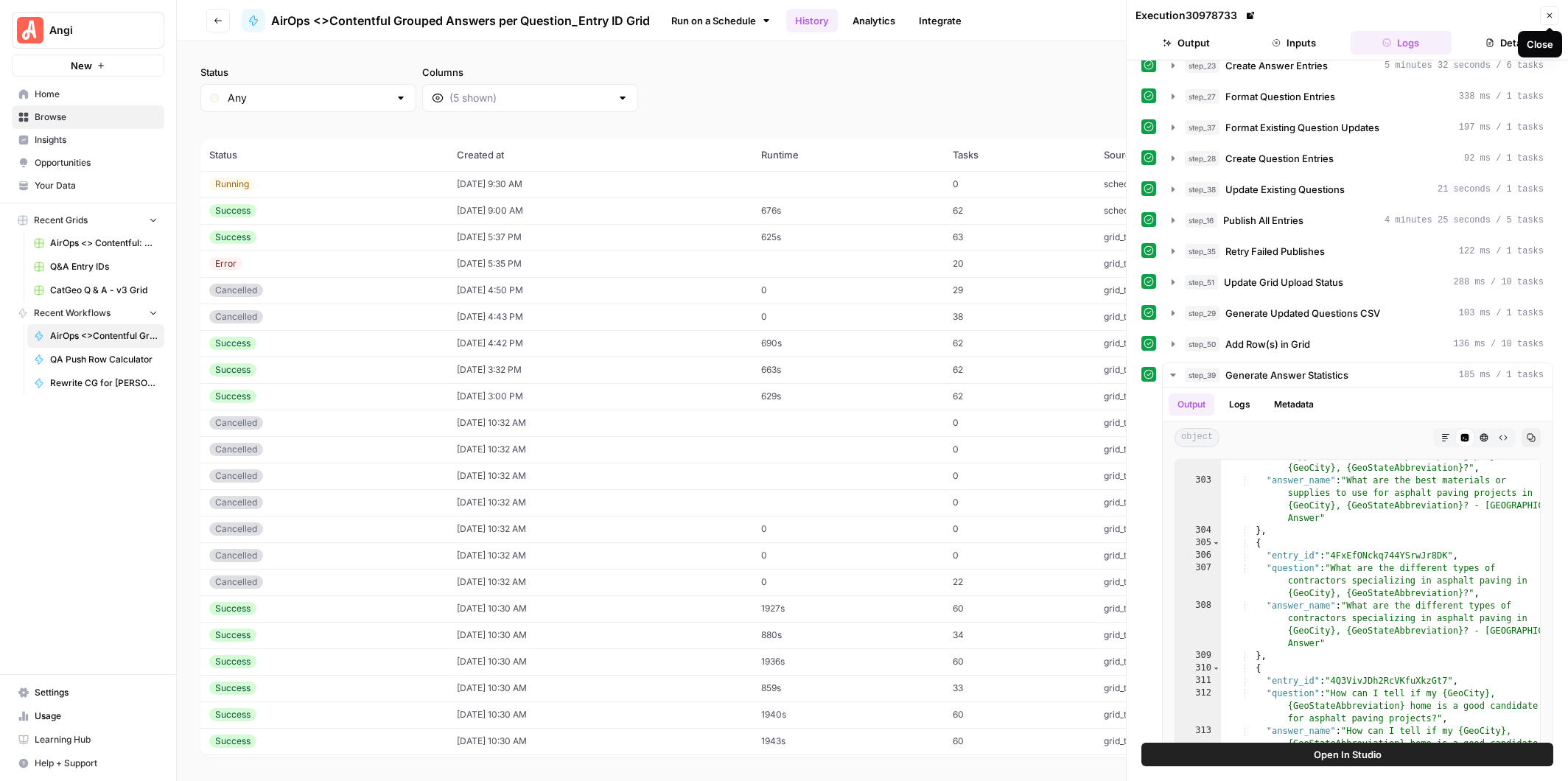
click at [1549, 15] on icon "button" at bounding box center [1549, 15] width 5 height 5
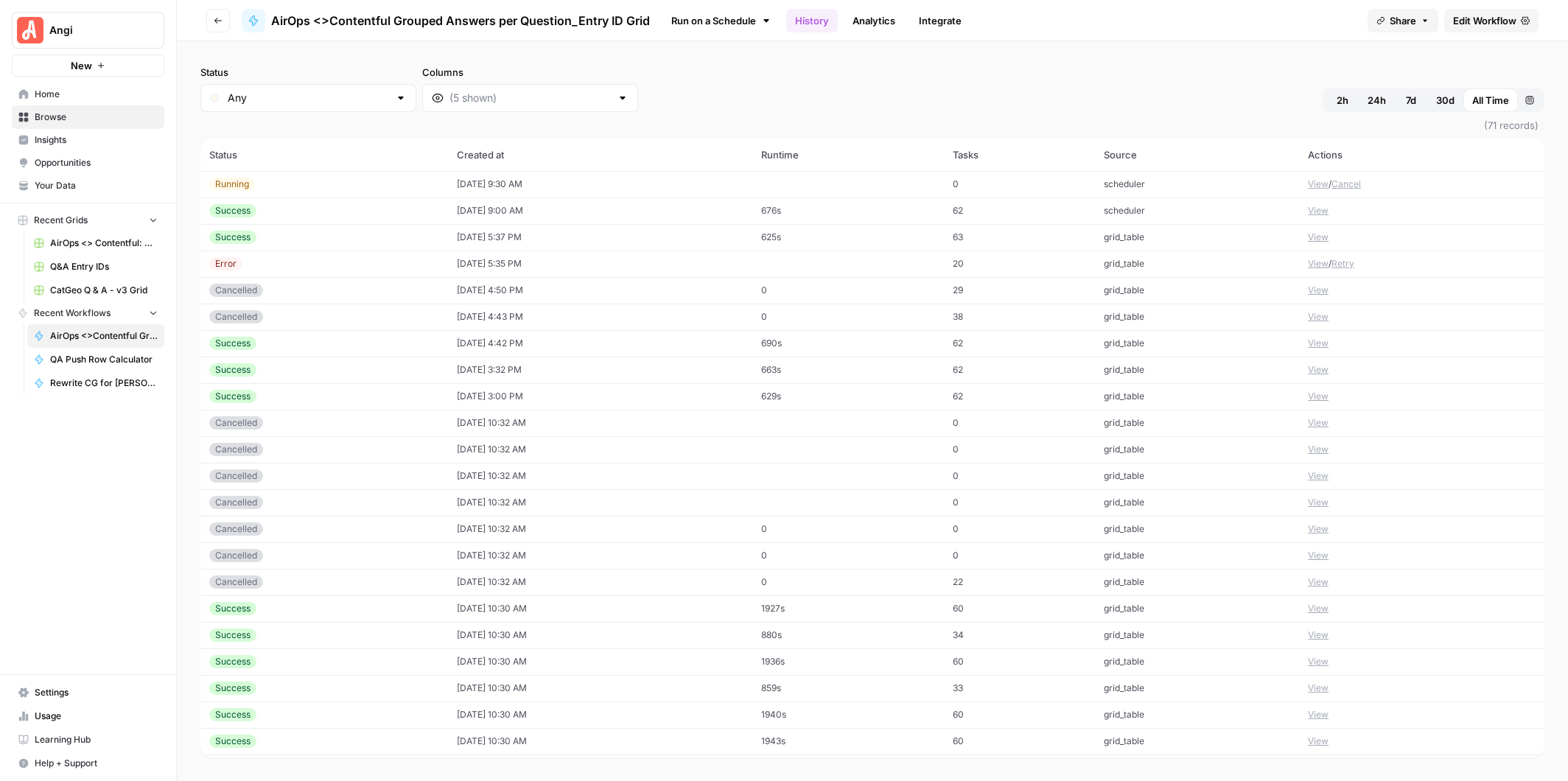
click at [767, 19] on icon at bounding box center [766, 20] width 5 height 3
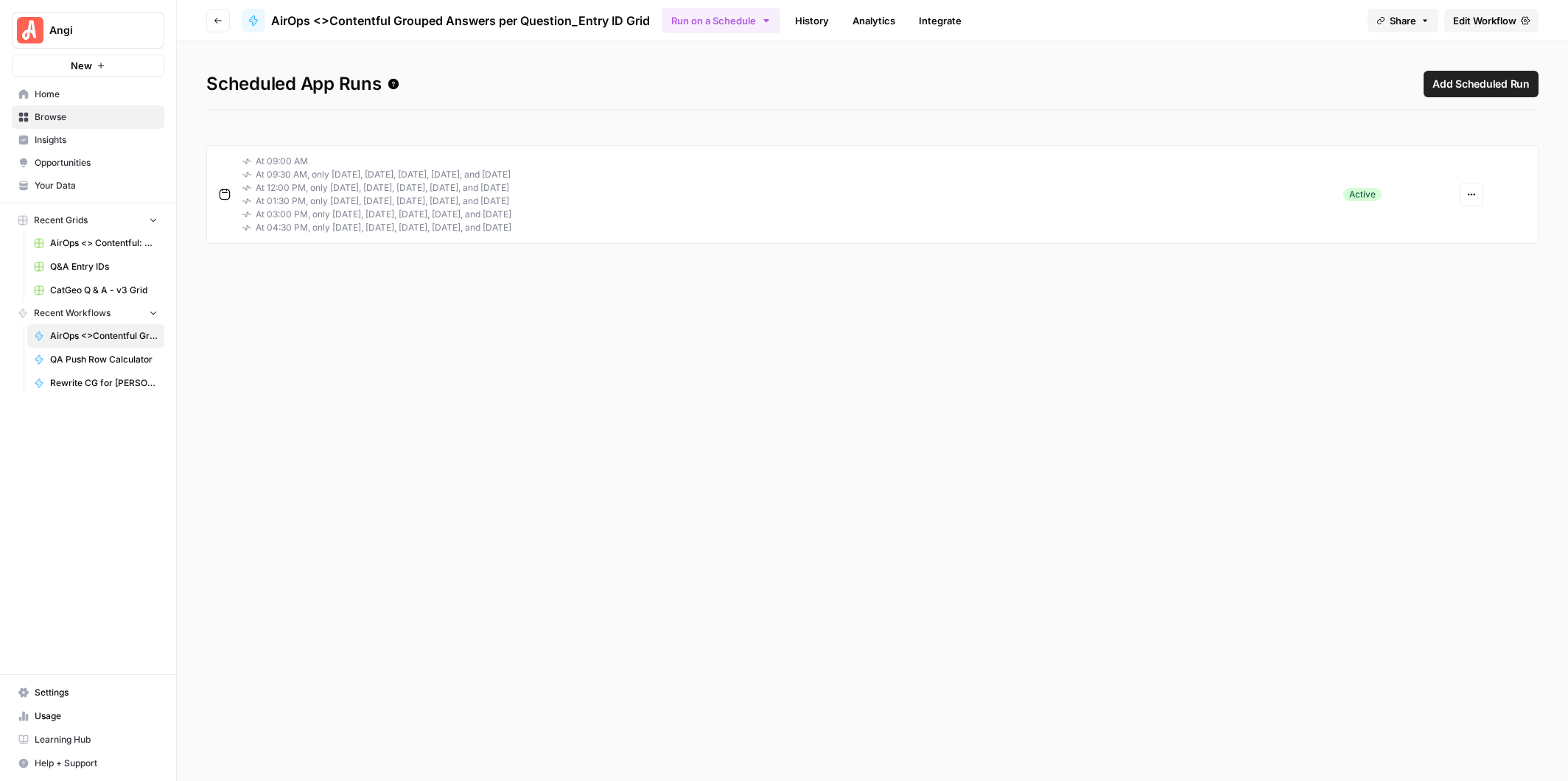
click at [1474, 194] on icon "button" at bounding box center [1475, 195] width 2 height 2
click at [1421, 247] on span "Edit" at bounding box center [1432, 249] width 63 height 15
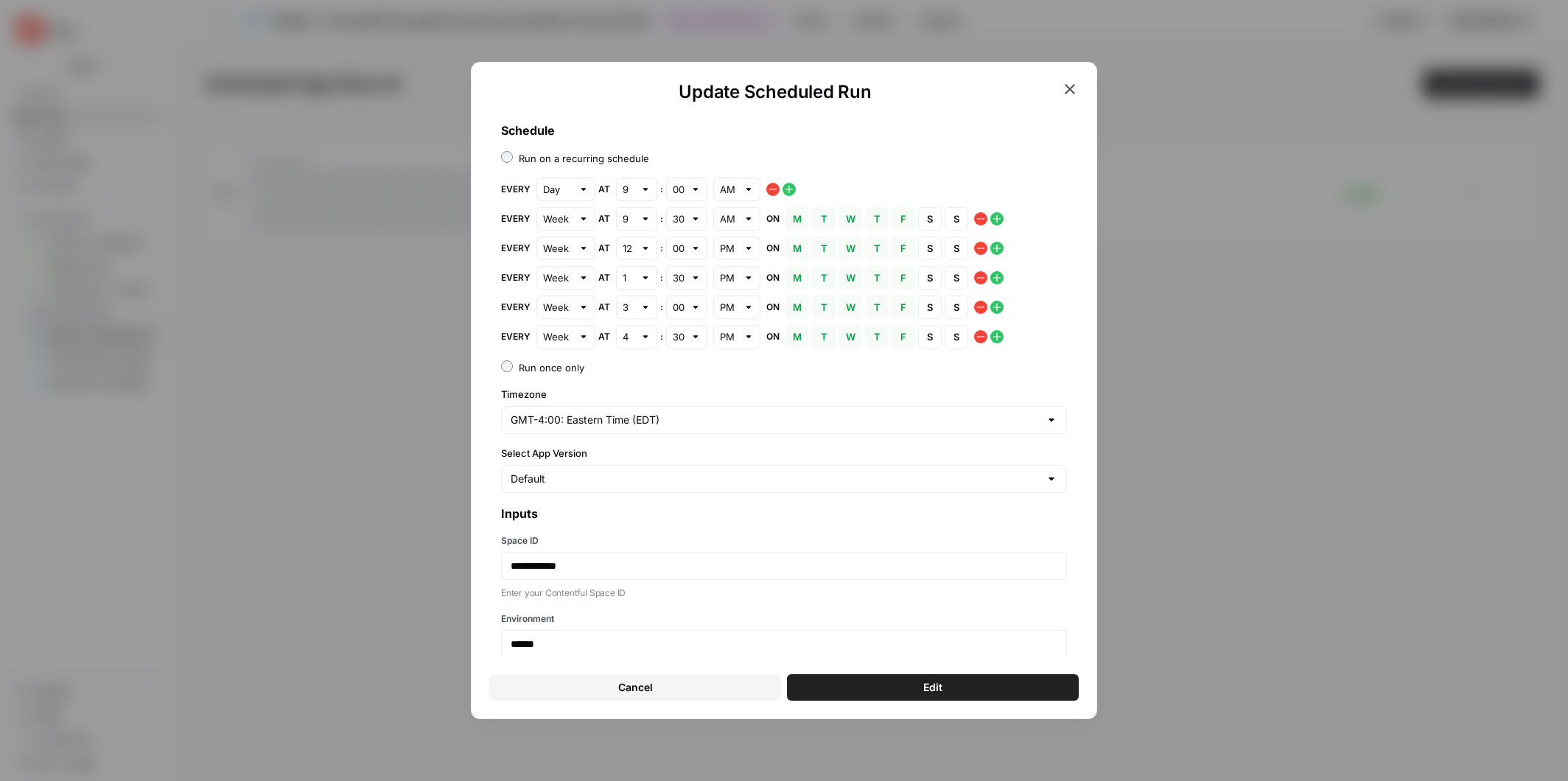
click at [644, 220] on div at bounding box center [645, 219] width 10 height 15
click at [632, 440] on span "10" at bounding box center [633, 439] width 10 height 15
type input "10"
click at [693, 218] on div at bounding box center [695, 219] width 10 height 15
click at [685, 249] on span "00" at bounding box center [683, 253] width 10 height 15
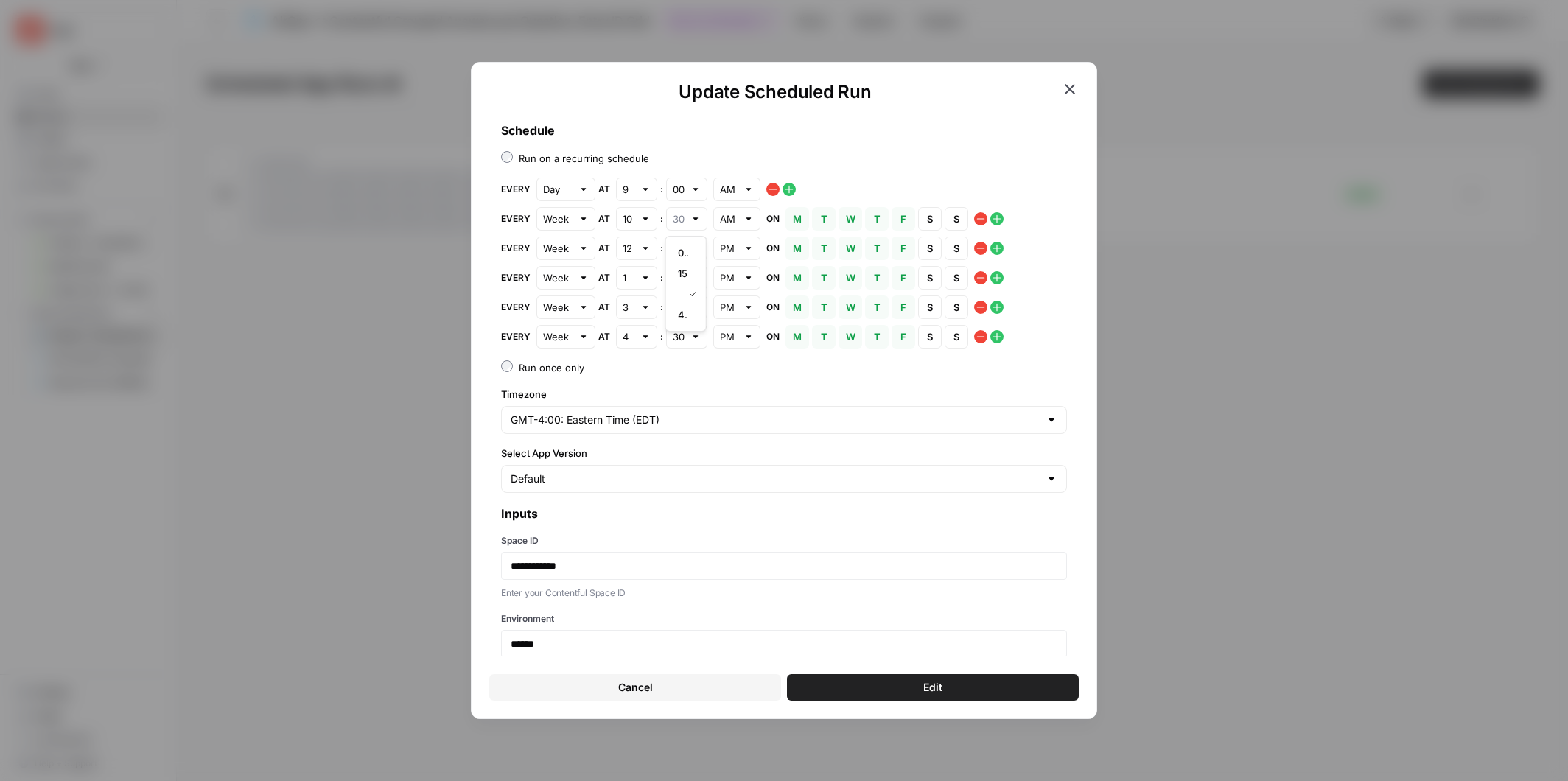
type input "00"
click at [645, 247] on div at bounding box center [645, 249] width 10 height 15
click at [640, 488] on div "11" at bounding box center [635, 489] width 16 height 15
type input "11"
click at [750, 248] on div at bounding box center [748, 249] width 10 height 15
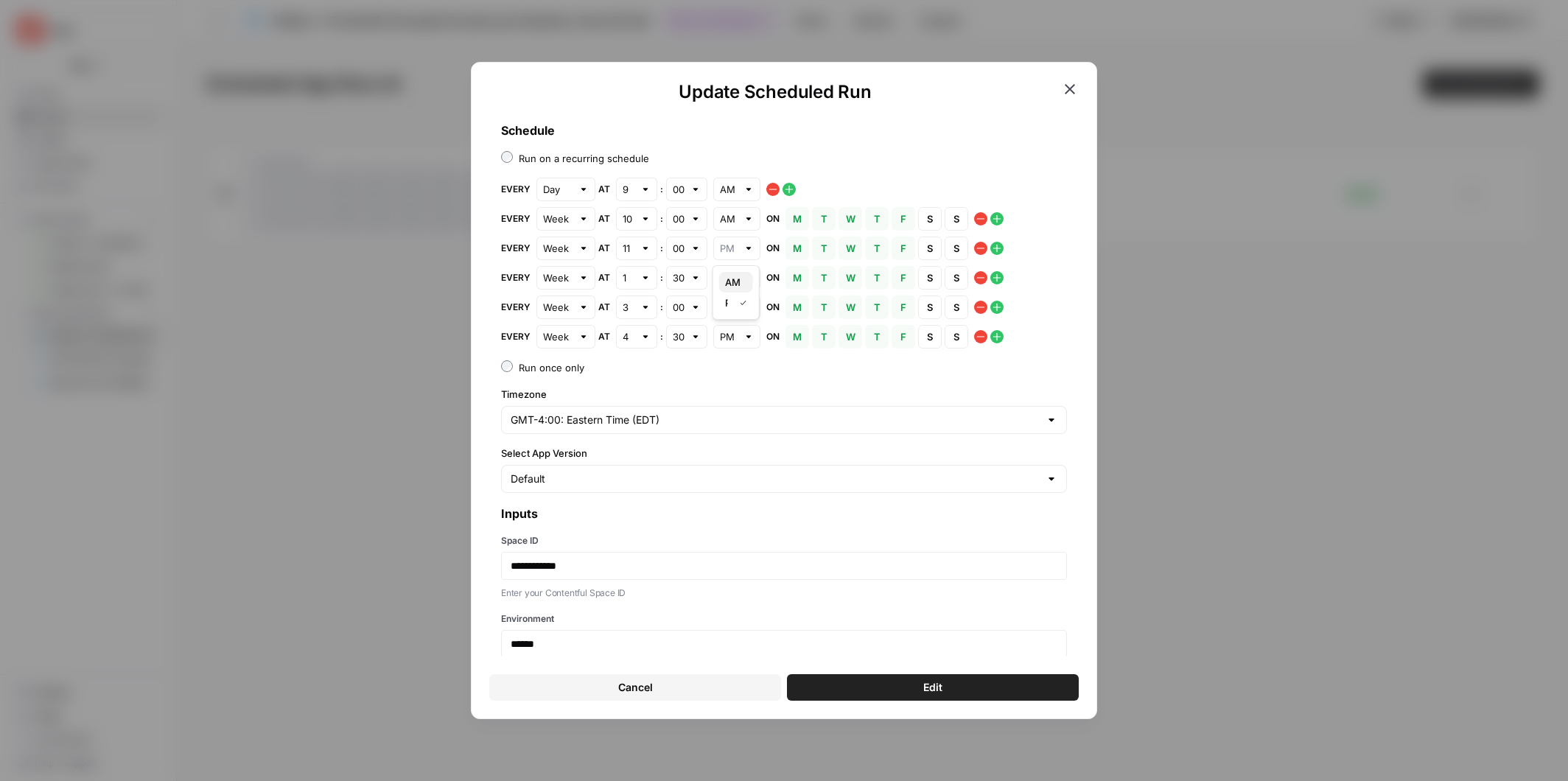
click at [729, 281] on span "AM" at bounding box center [733, 282] width 16 height 15
type input "AM"
click at [647, 277] on div at bounding box center [645, 278] width 10 height 15
click at [635, 538] on span "12" at bounding box center [633, 539] width 10 height 15
type input "12"
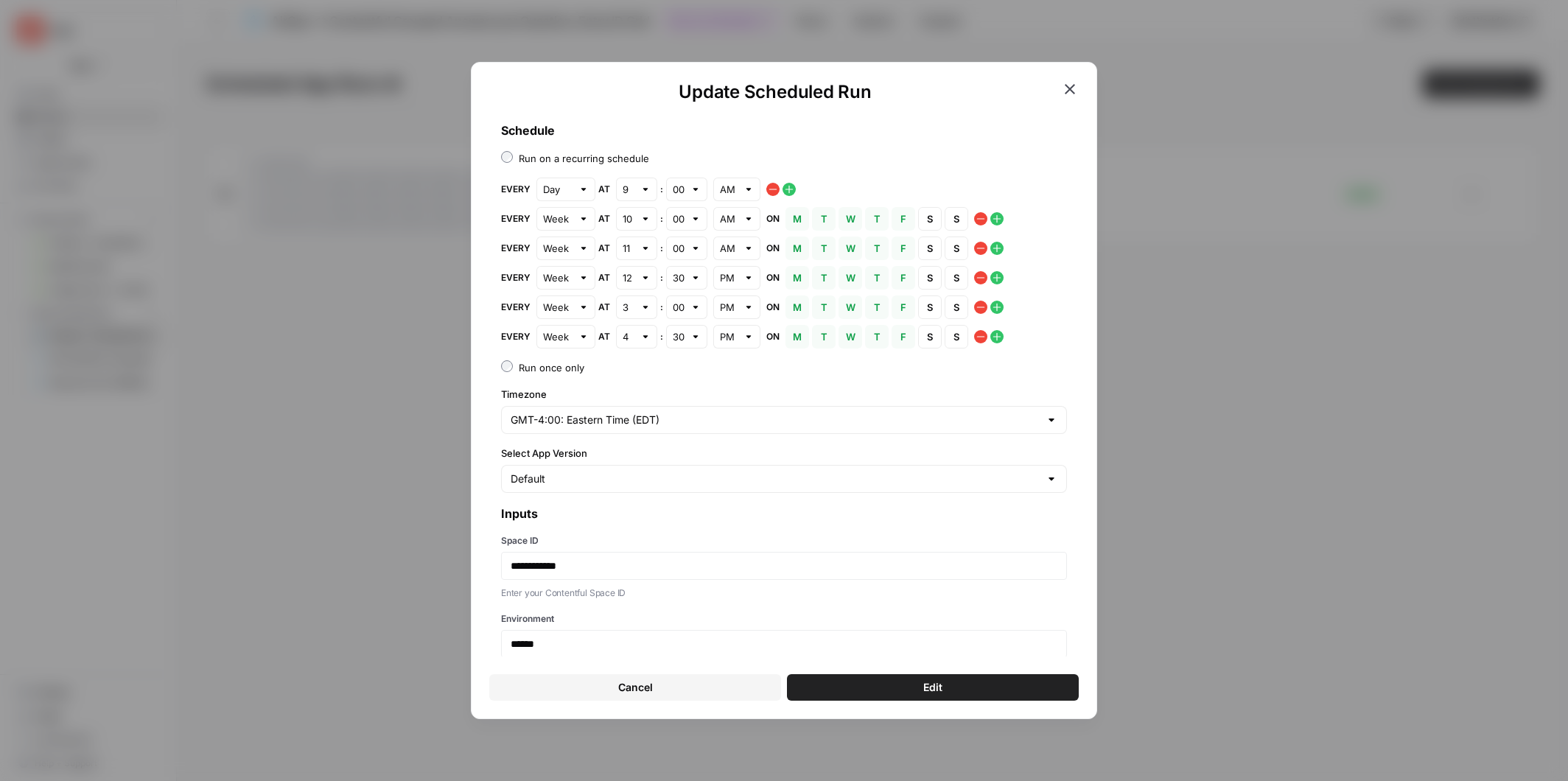
click at [694, 278] on div at bounding box center [695, 278] width 10 height 15
click at [679, 308] on span "00" at bounding box center [683, 312] width 10 height 15
type input "00"
click at [643, 308] on div at bounding box center [645, 307] width 10 height 15
click at [637, 341] on span "1" at bounding box center [633, 341] width 10 height 15
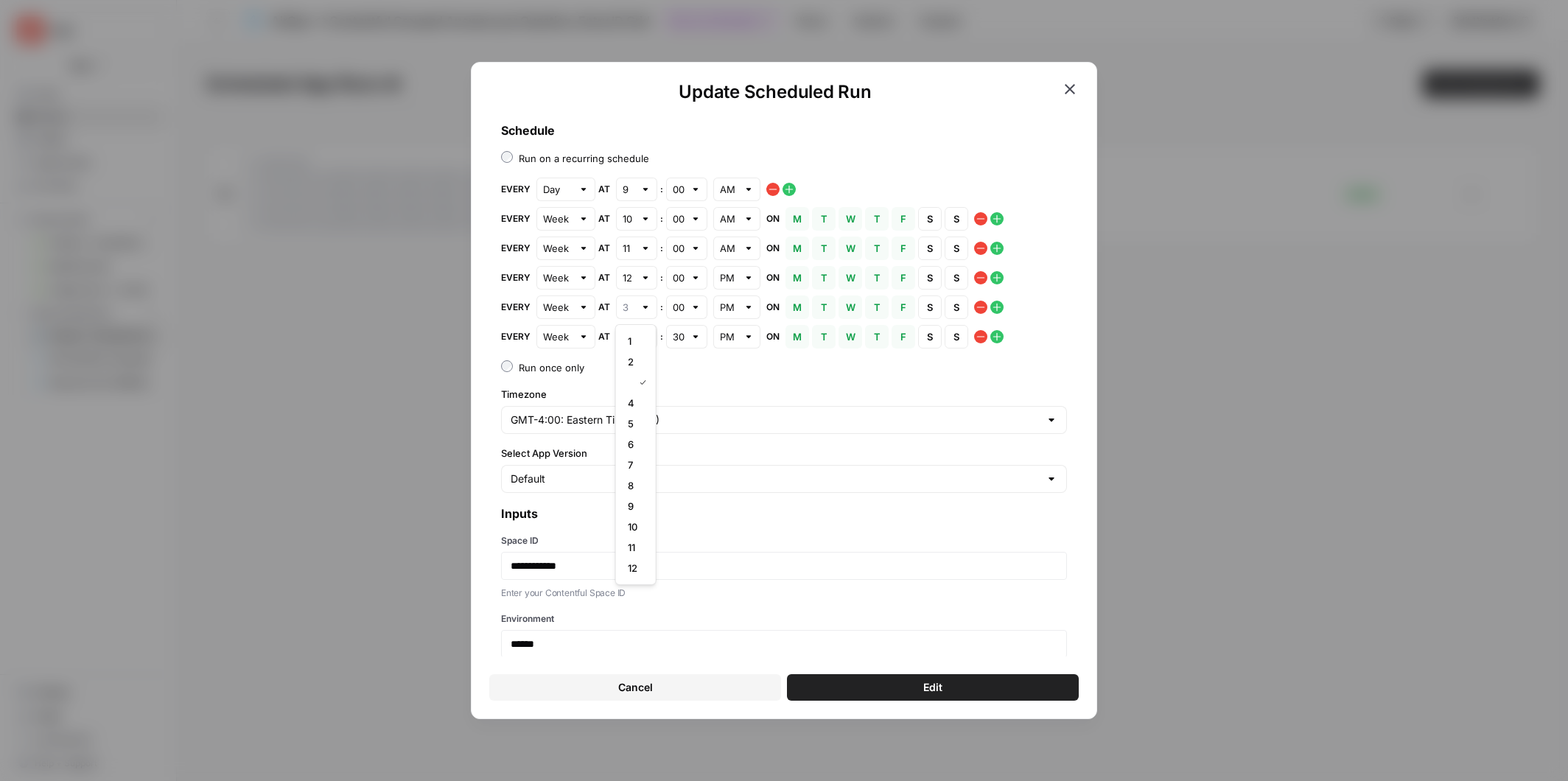
type input "1"
click at [642, 337] on div at bounding box center [645, 337] width 10 height 15
click at [635, 386] on span "2" at bounding box center [633, 391] width 10 height 15
type input "2"
click at [996, 336] on icon "button" at bounding box center [997, 337] width 12 height 12
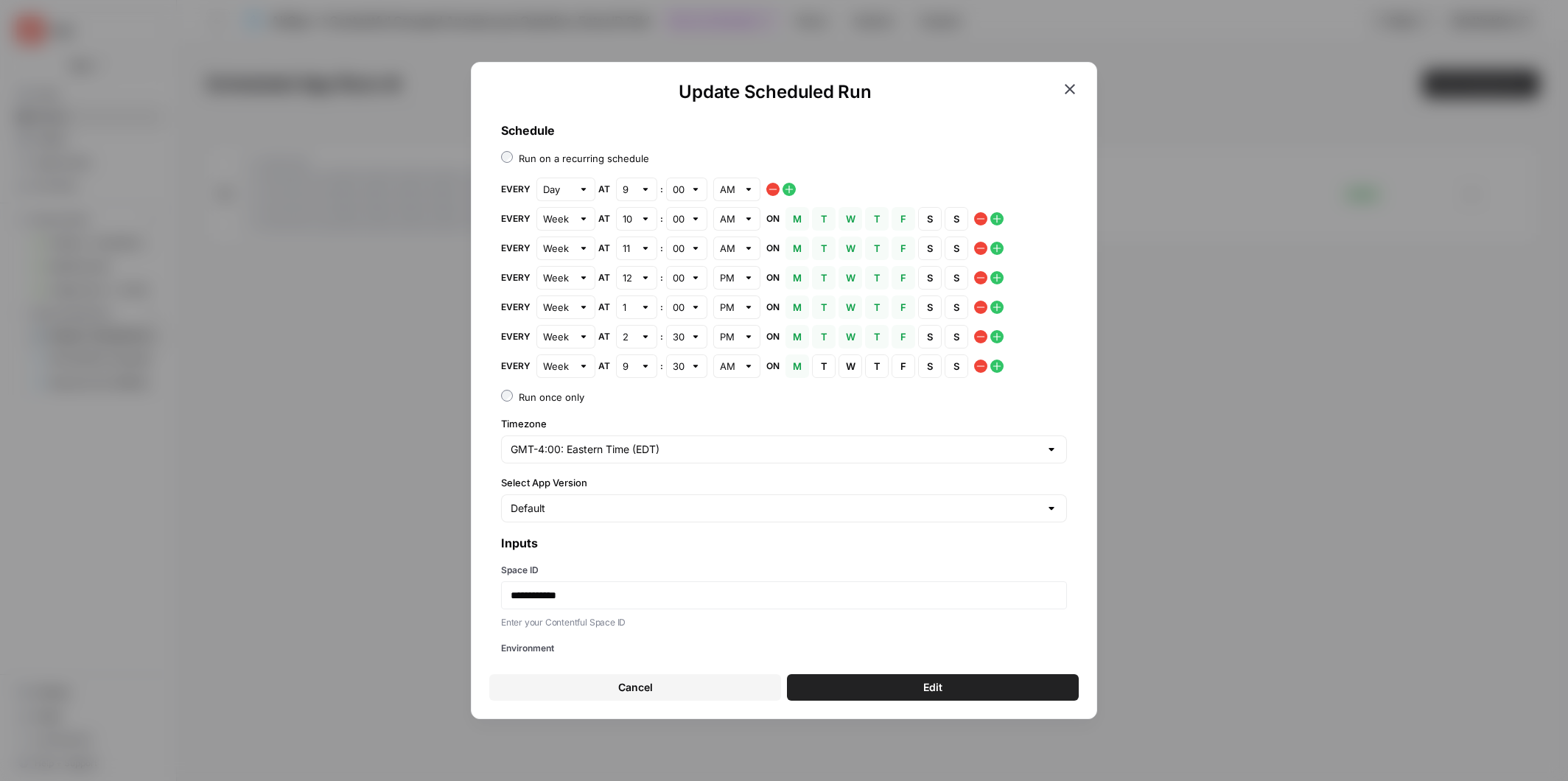
click at [642, 365] on div at bounding box center [645, 367] width 10 height 15
click at [637, 437] on span "3" at bounding box center [633, 441] width 10 height 15
type input "3"
click at [698, 339] on div at bounding box center [695, 337] width 10 height 15
click at [685, 366] on span "00" at bounding box center [683, 371] width 10 height 15
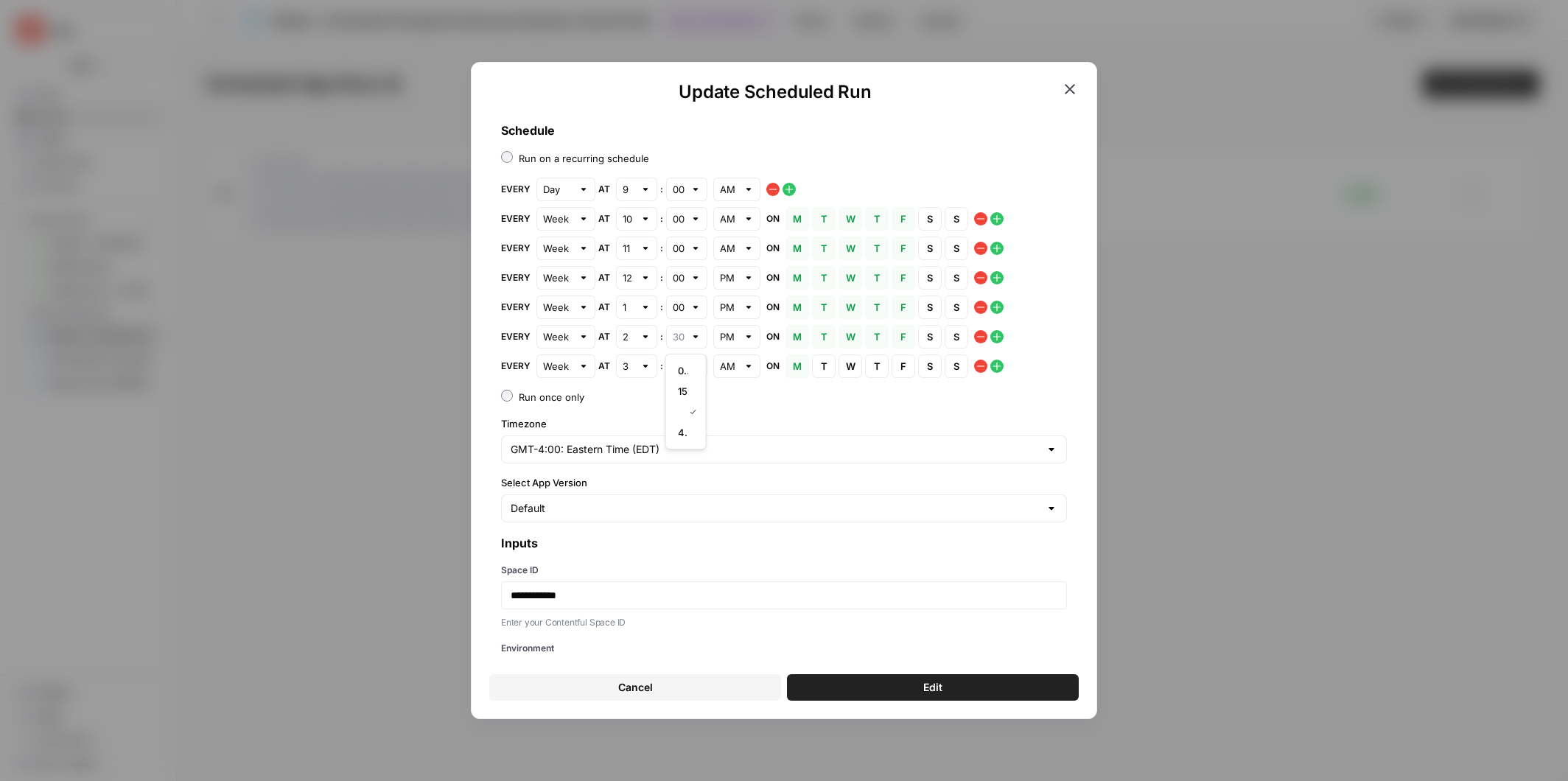
type input "00"
click at [698, 367] on div at bounding box center [695, 367] width 10 height 15
click at [693, 393] on div "00" at bounding box center [685, 400] width 16 height 15
type input "00"
click at [740, 367] on div "AM" at bounding box center [736, 366] width 47 height 24
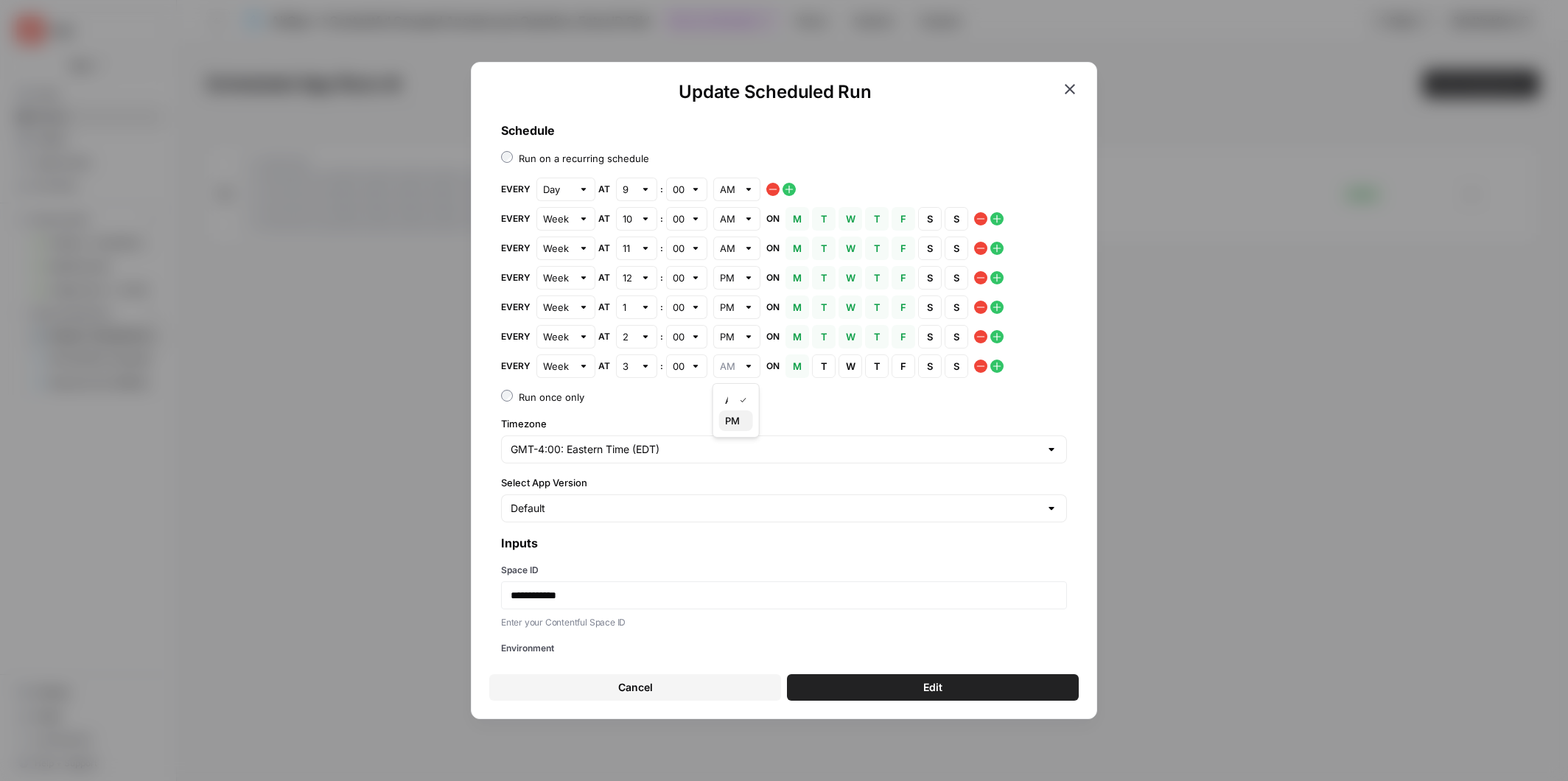
click at [736, 421] on span "PM" at bounding box center [733, 421] width 16 height 15
type input "PM"
click at [995, 365] on icon "button" at bounding box center [997, 366] width 12 height 12
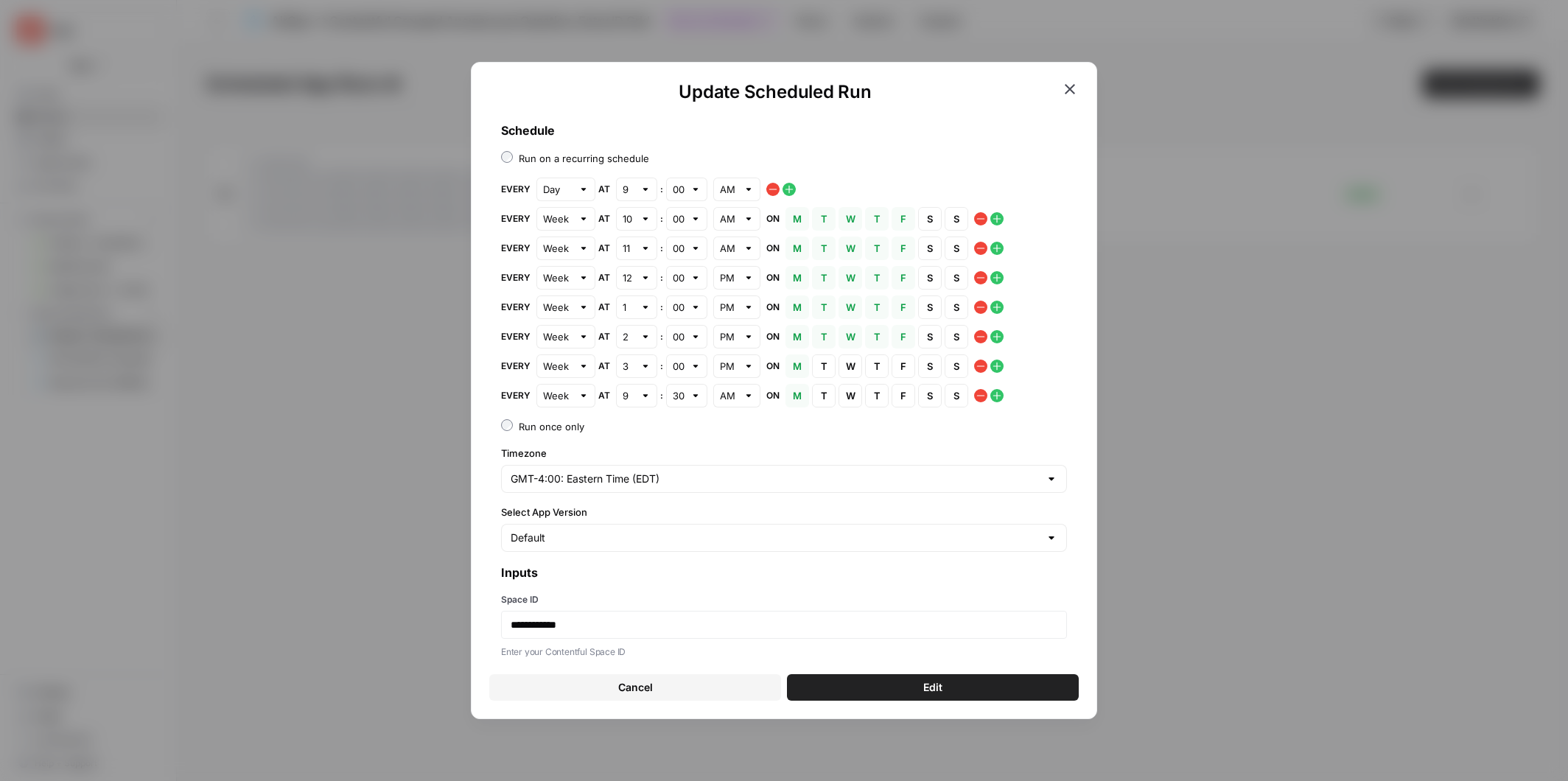
click at [652, 399] on div "9" at bounding box center [636, 395] width 41 height 24
click at [632, 492] on span "4" at bounding box center [633, 491] width 10 height 15
type input "4"
click at [694, 392] on div at bounding box center [695, 396] width 10 height 15
click at [683, 430] on span "00" at bounding box center [683, 430] width 10 height 15
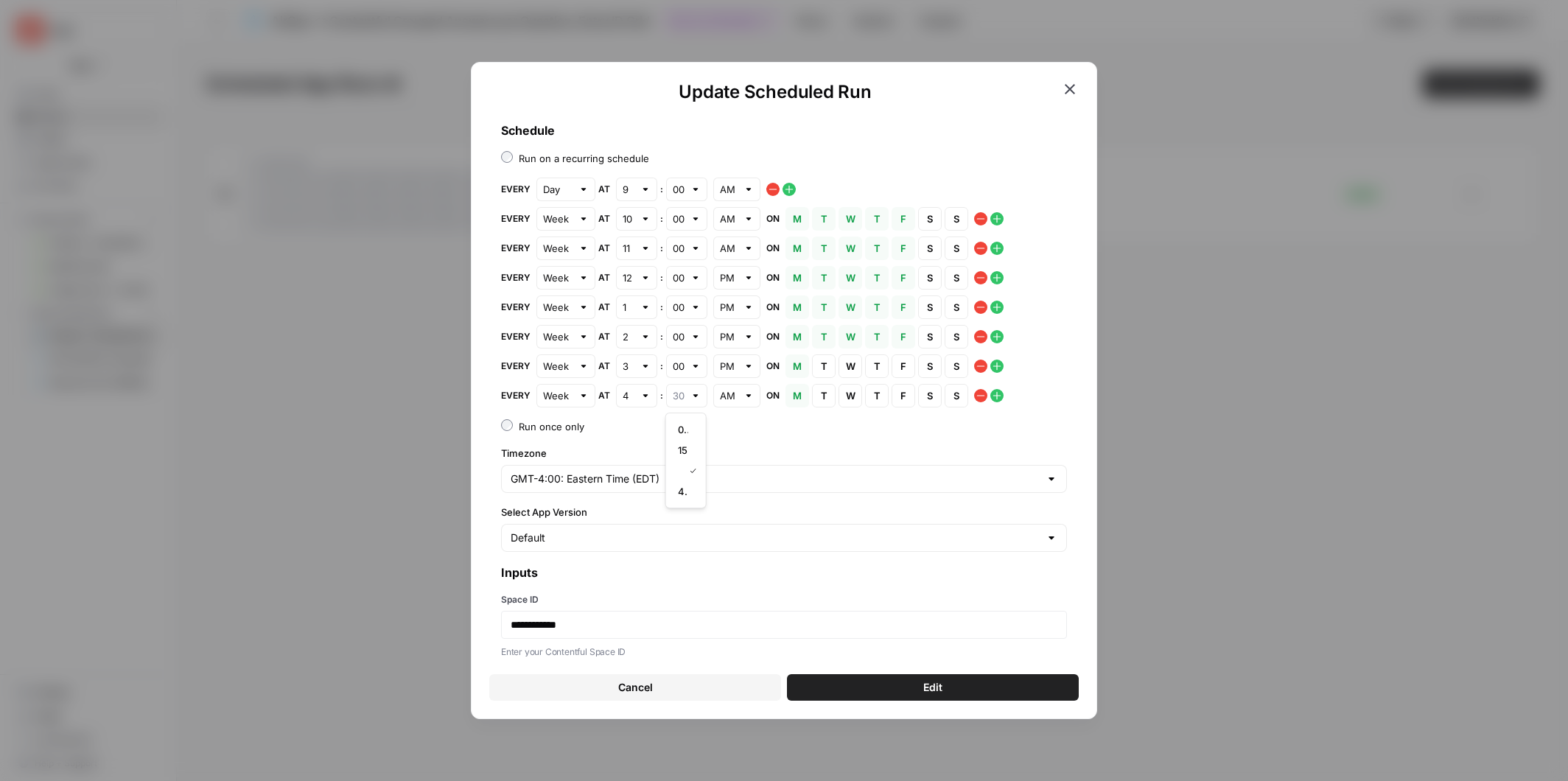
type input "00"
click at [828, 368] on button "T Tuesday" at bounding box center [823, 366] width 24 height 24
click at [846, 367] on span "W" at bounding box center [850, 367] width 8 height 15
click at [875, 367] on span "T" at bounding box center [876, 367] width 8 height 15
click at [903, 367] on span "F" at bounding box center [902, 367] width 8 height 15
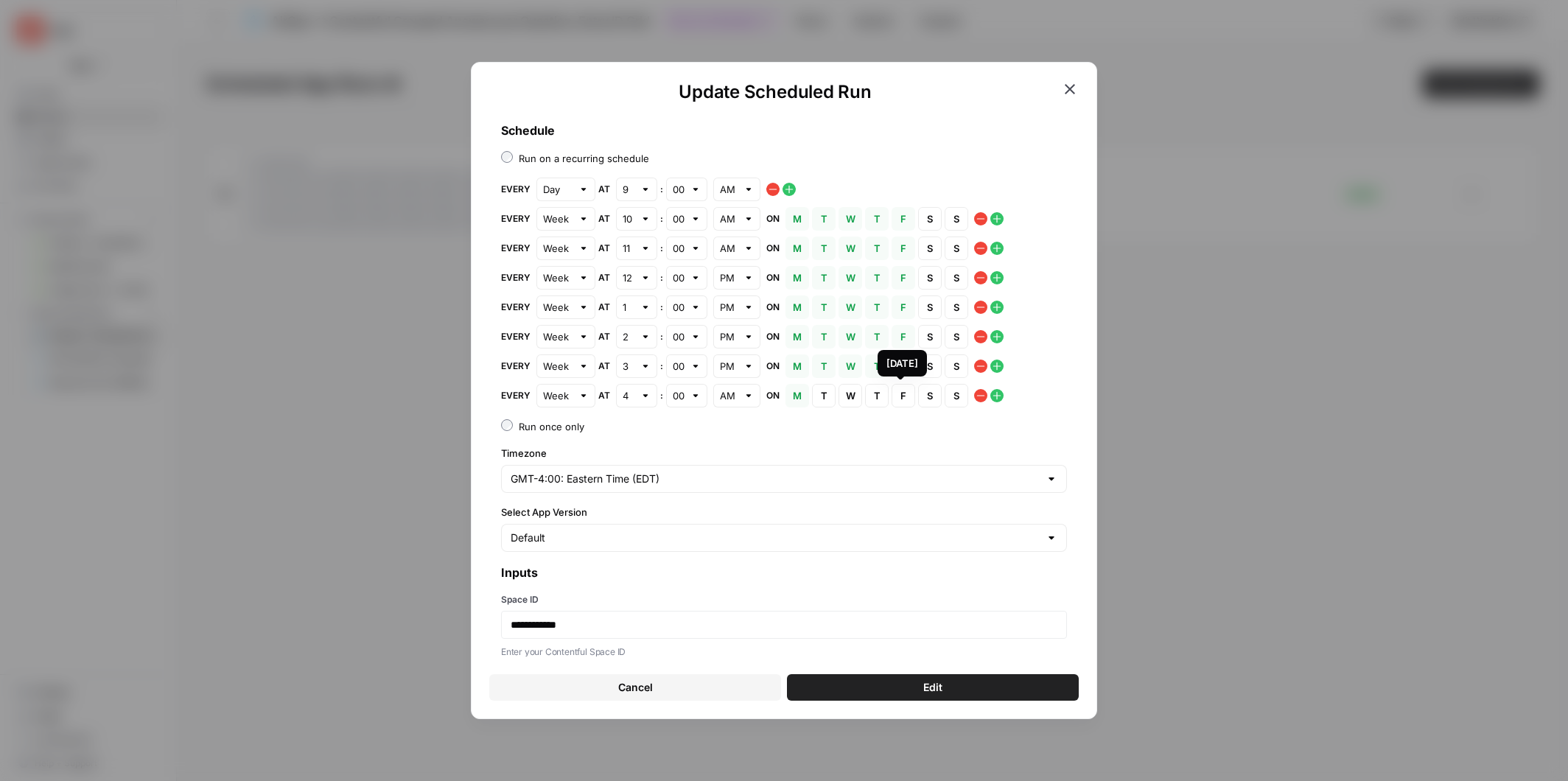
click at [905, 396] on button "F Friday" at bounding box center [903, 395] width 24 height 24
click at [879, 397] on button "T Thursday" at bounding box center [876, 395] width 24 height 24
click at [852, 396] on span "W" at bounding box center [850, 396] width 8 height 15
click at [825, 396] on span "T" at bounding box center [823, 396] width 8 height 15
click at [880, 689] on button "Edit" at bounding box center [933, 688] width 291 height 26
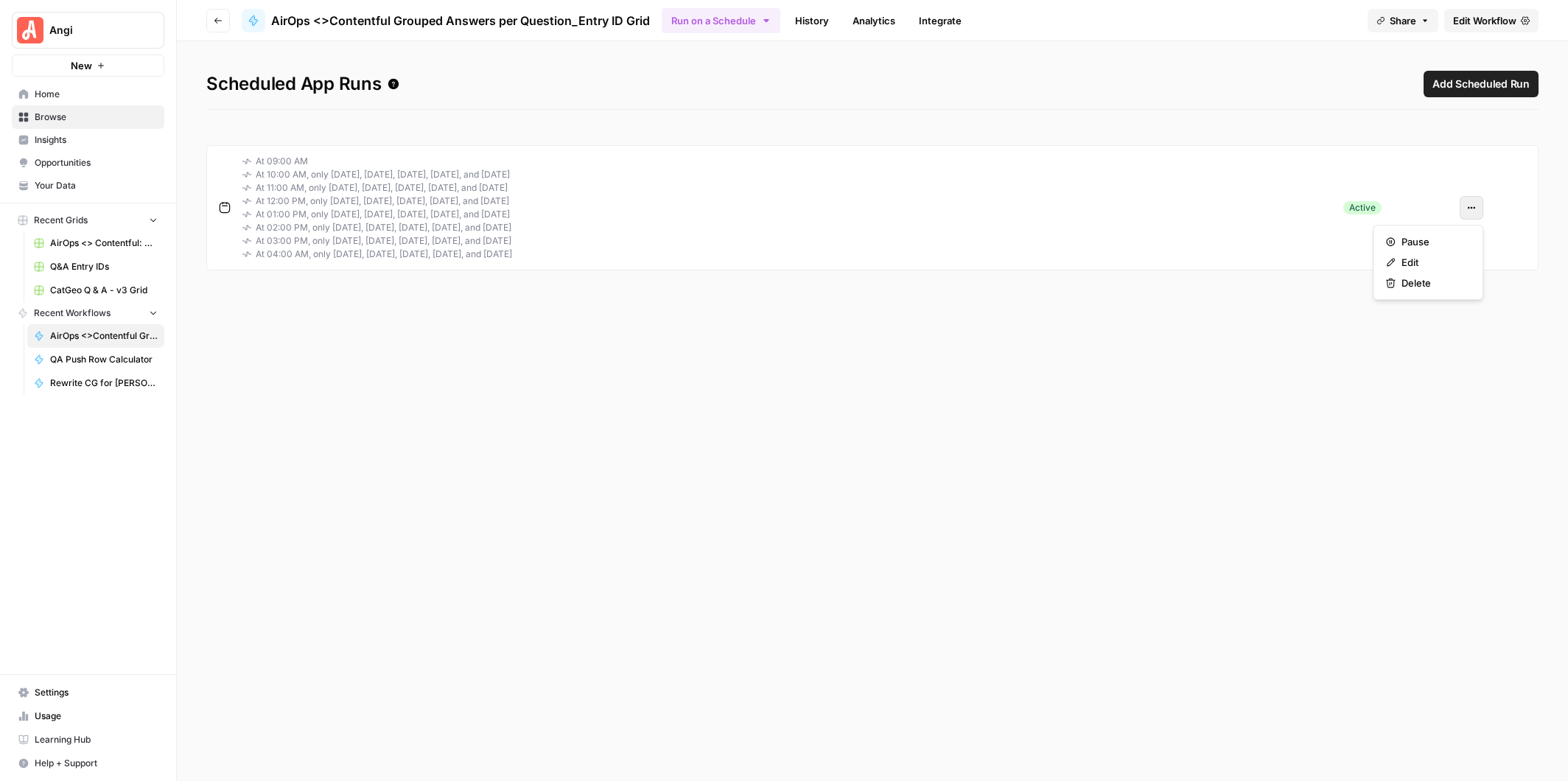
click at [1471, 208] on icon "button" at bounding box center [1472, 208] width 2 height 2
click at [1422, 262] on span "Edit" at bounding box center [1432, 262] width 63 height 15
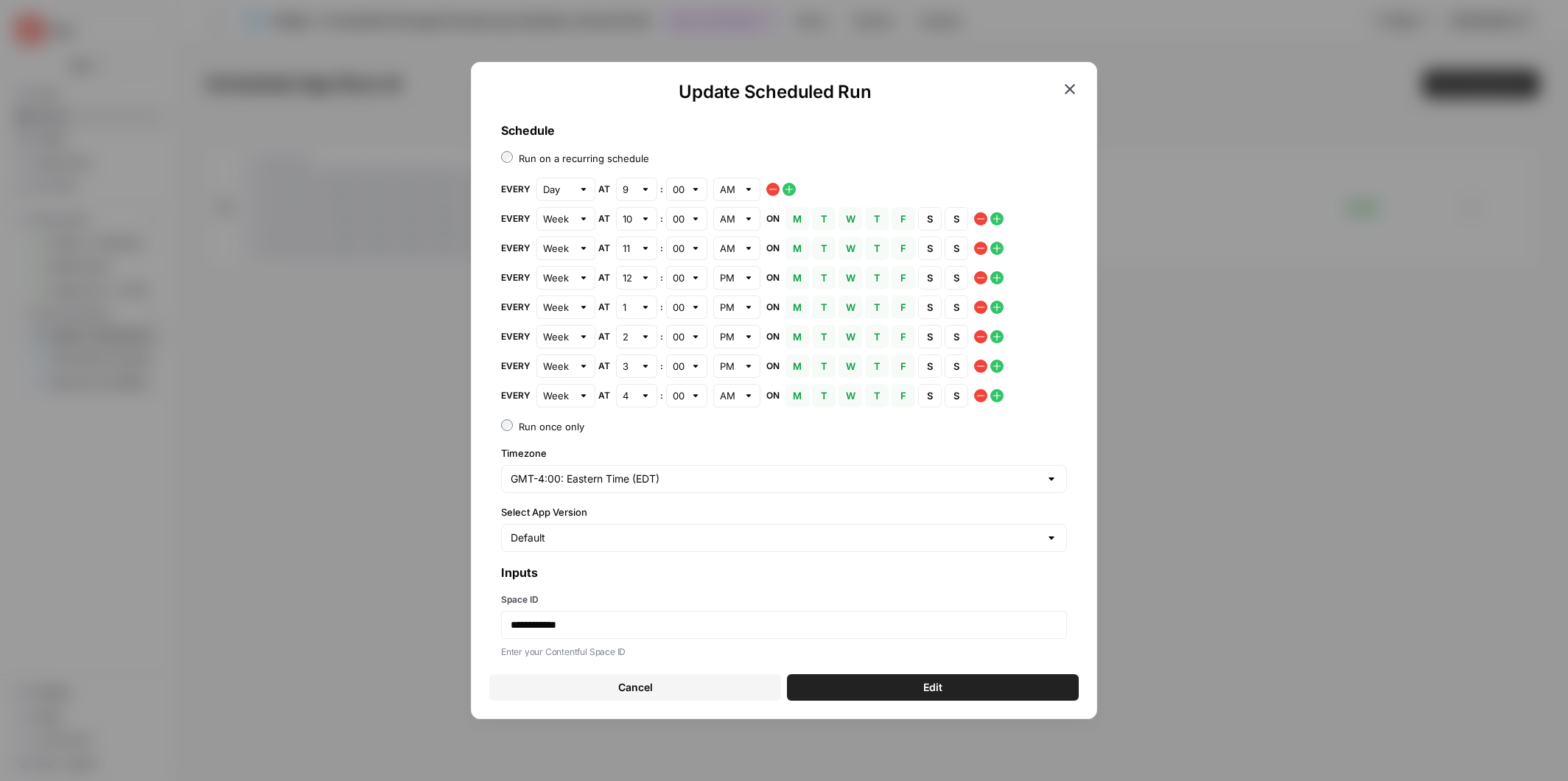
click at [736, 396] on div "AM" at bounding box center [736, 395] width 47 height 24
click at [734, 455] on span "PM" at bounding box center [733, 451] width 16 height 15
type input "PM"
click at [895, 688] on button "Edit" at bounding box center [933, 688] width 291 height 26
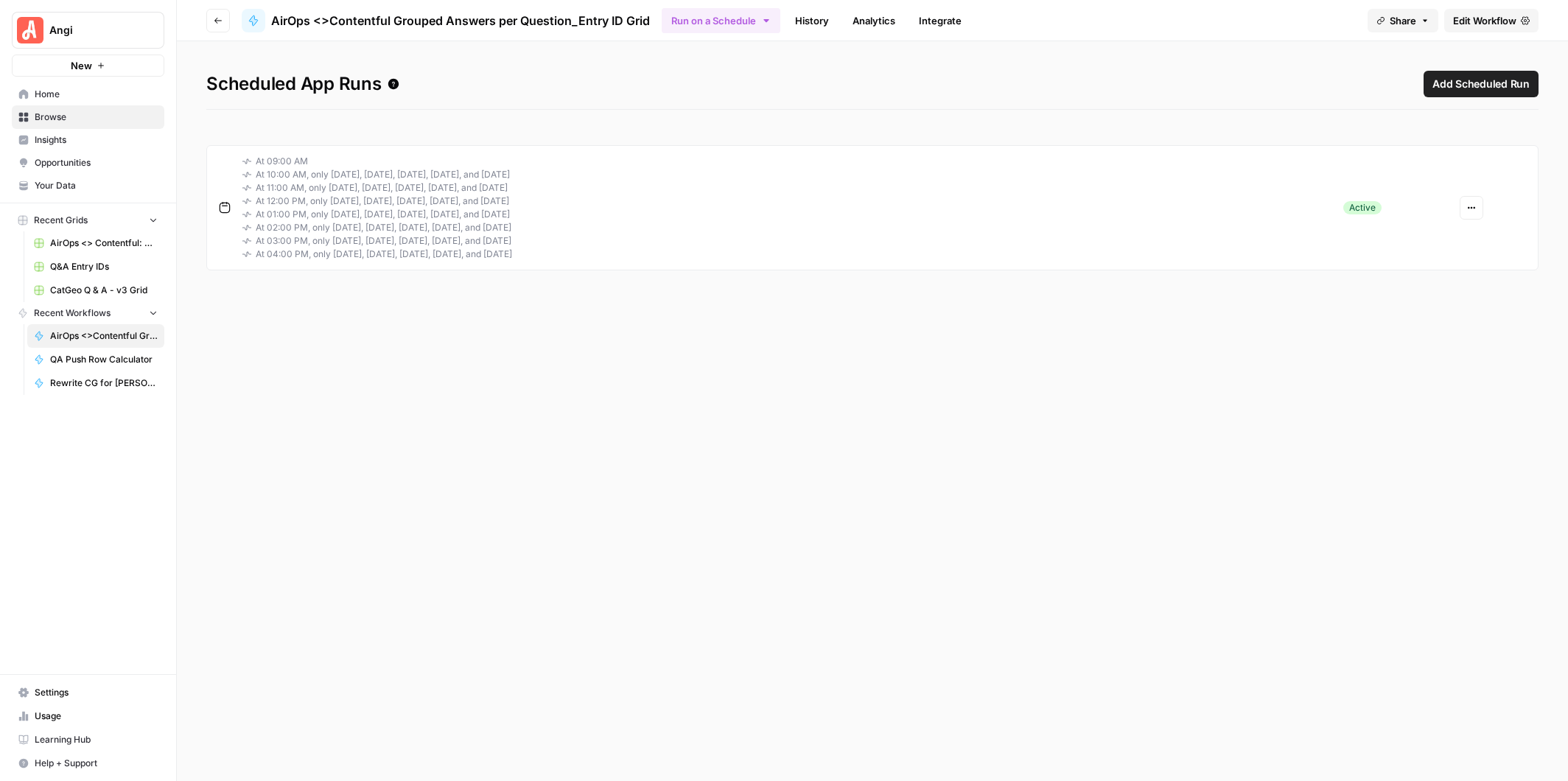
click at [1471, 208] on icon "button" at bounding box center [1472, 208] width 2 height 2
click at [1286, 124] on div "Scheduled App Runs Add Scheduled Run At 09:00 AM At 10:00 AM, only on Monday, T…" at bounding box center [872, 411] width 1391 height 740
click at [1471, 208] on icon "button" at bounding box center [1472, 208] width 2 height 2
click at [1430, 261] on span "Edit" at bounding box center [1432, 262] width 63 height 15
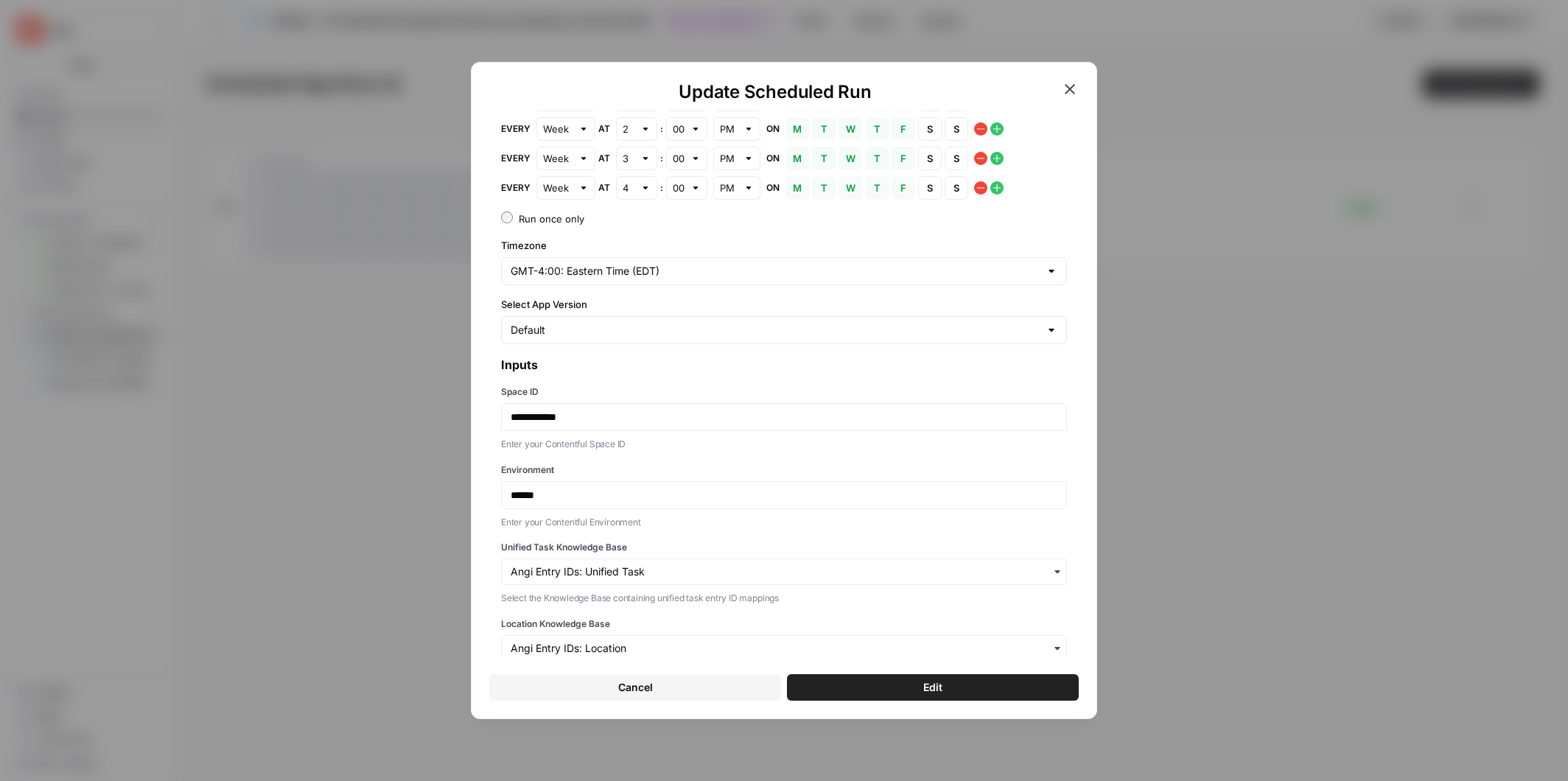
scroll to position [241, 0]
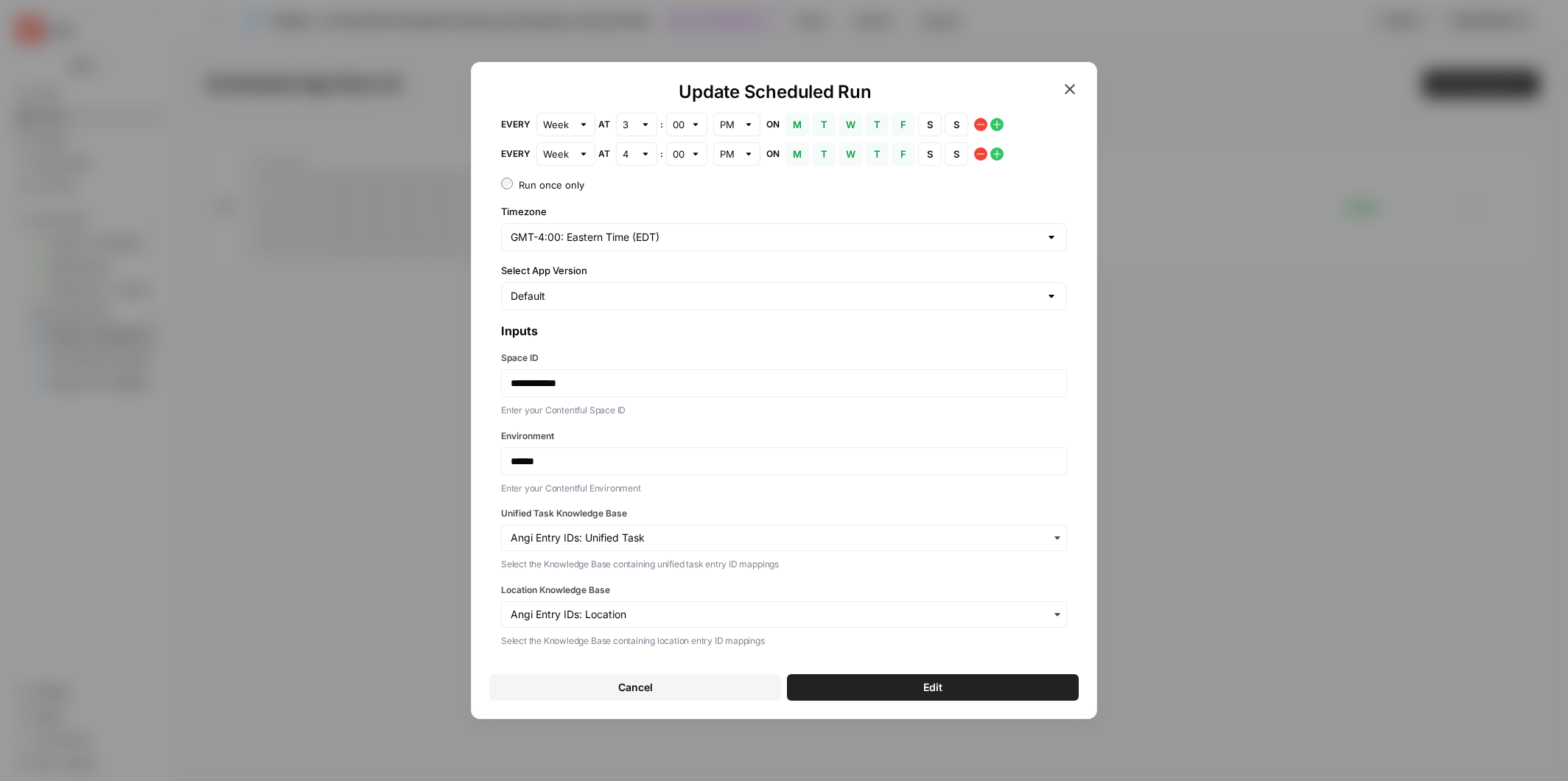
click at [948, 684] on button "Edit" at bounding box center [933, 688] width 291 height 26
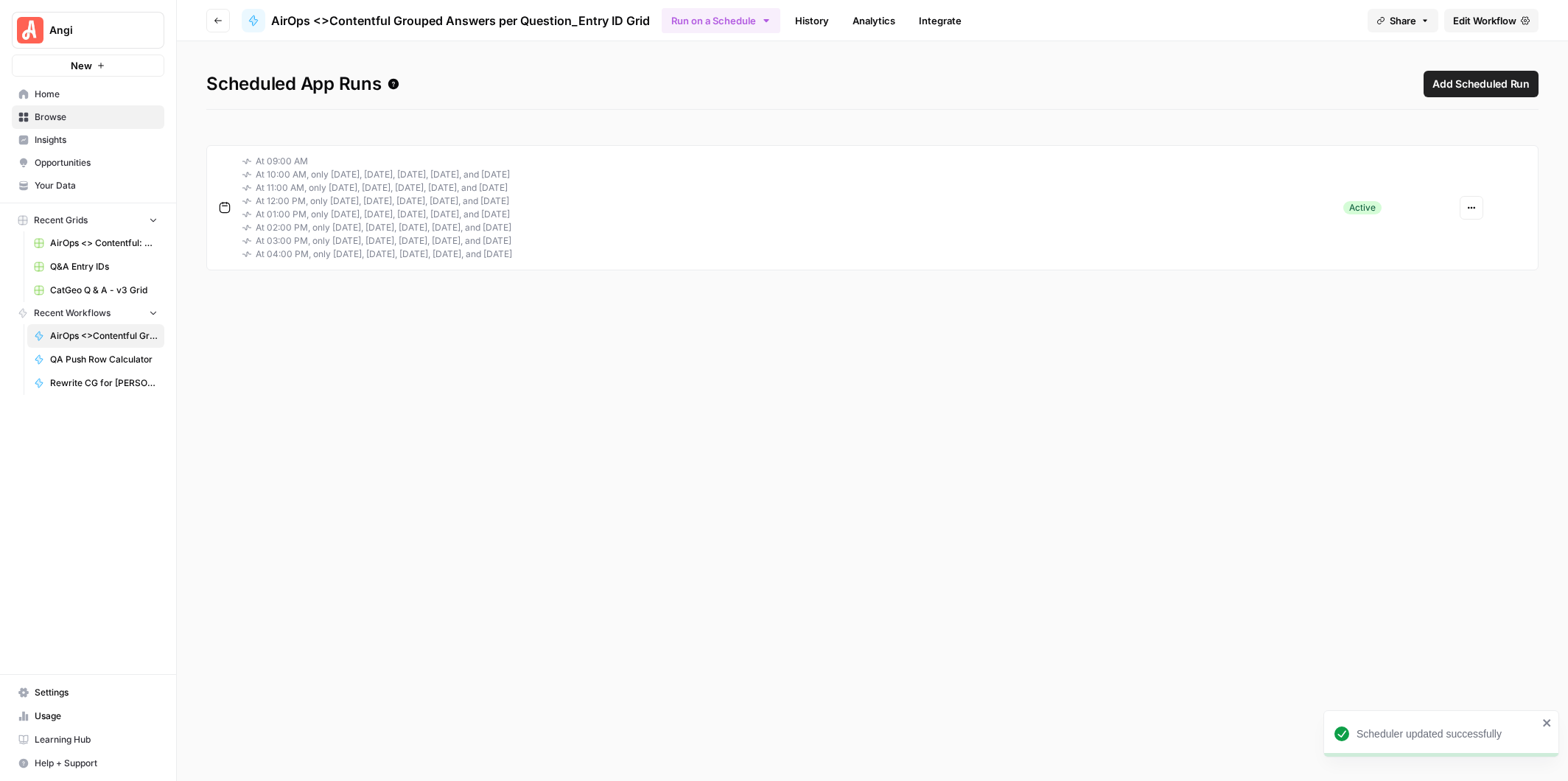
click at [810, 21] on link "History" at bounding box center [812, 20] width 52 height 24
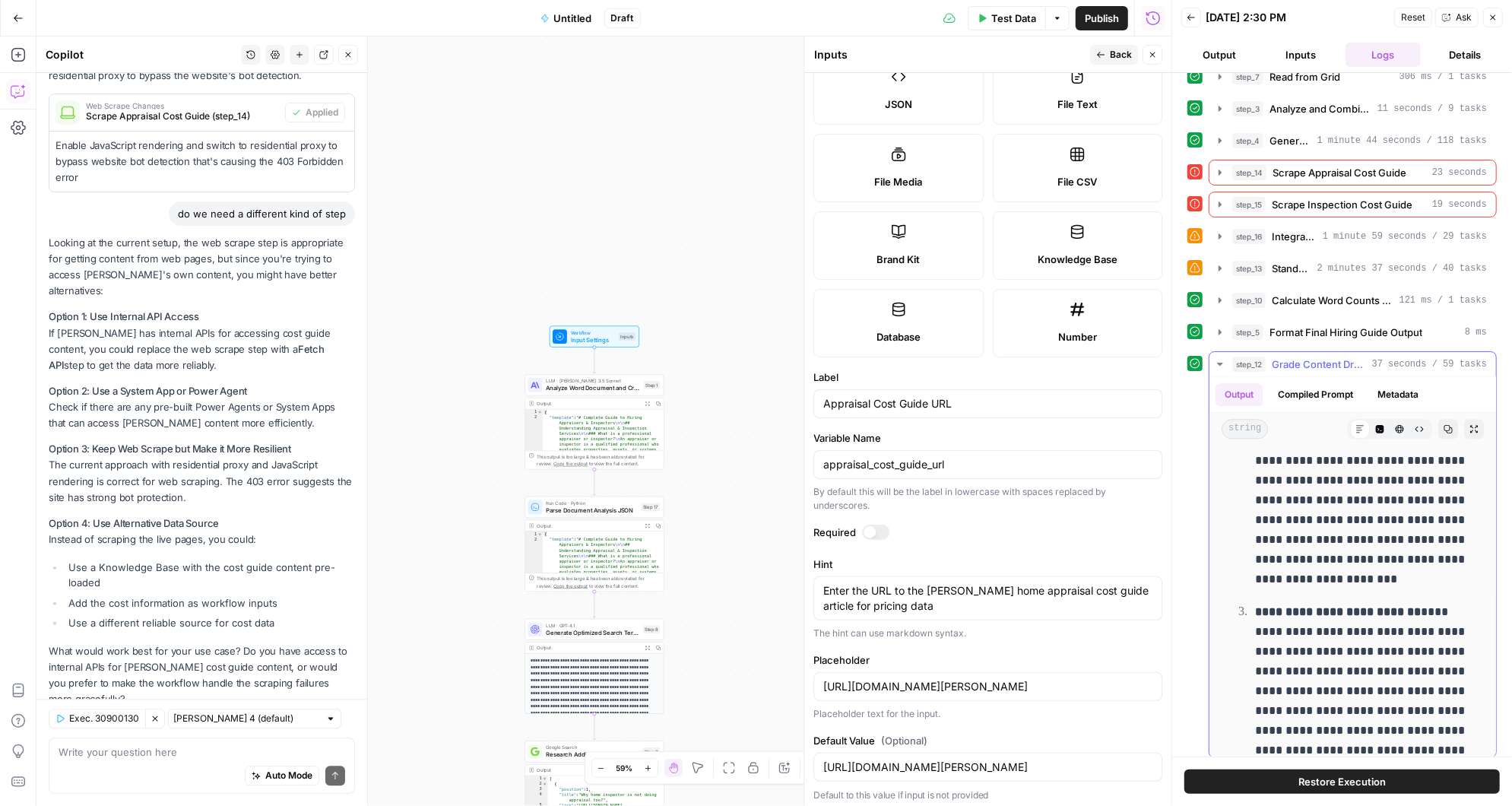
scroll to position [2674, 0]
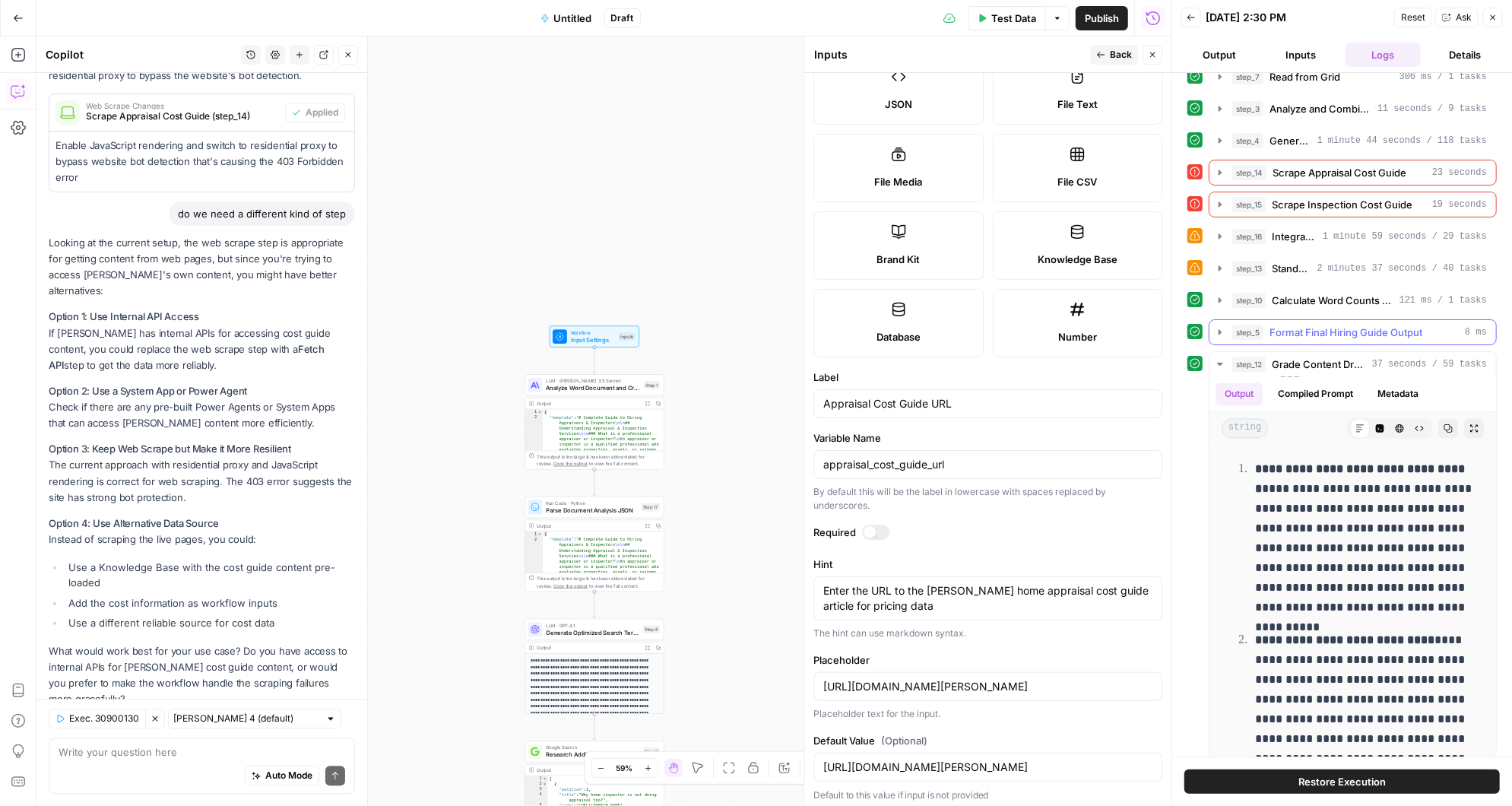
click at [1217, 326] on icon "button" at bounding box center [1220, 332] width 13 height 13
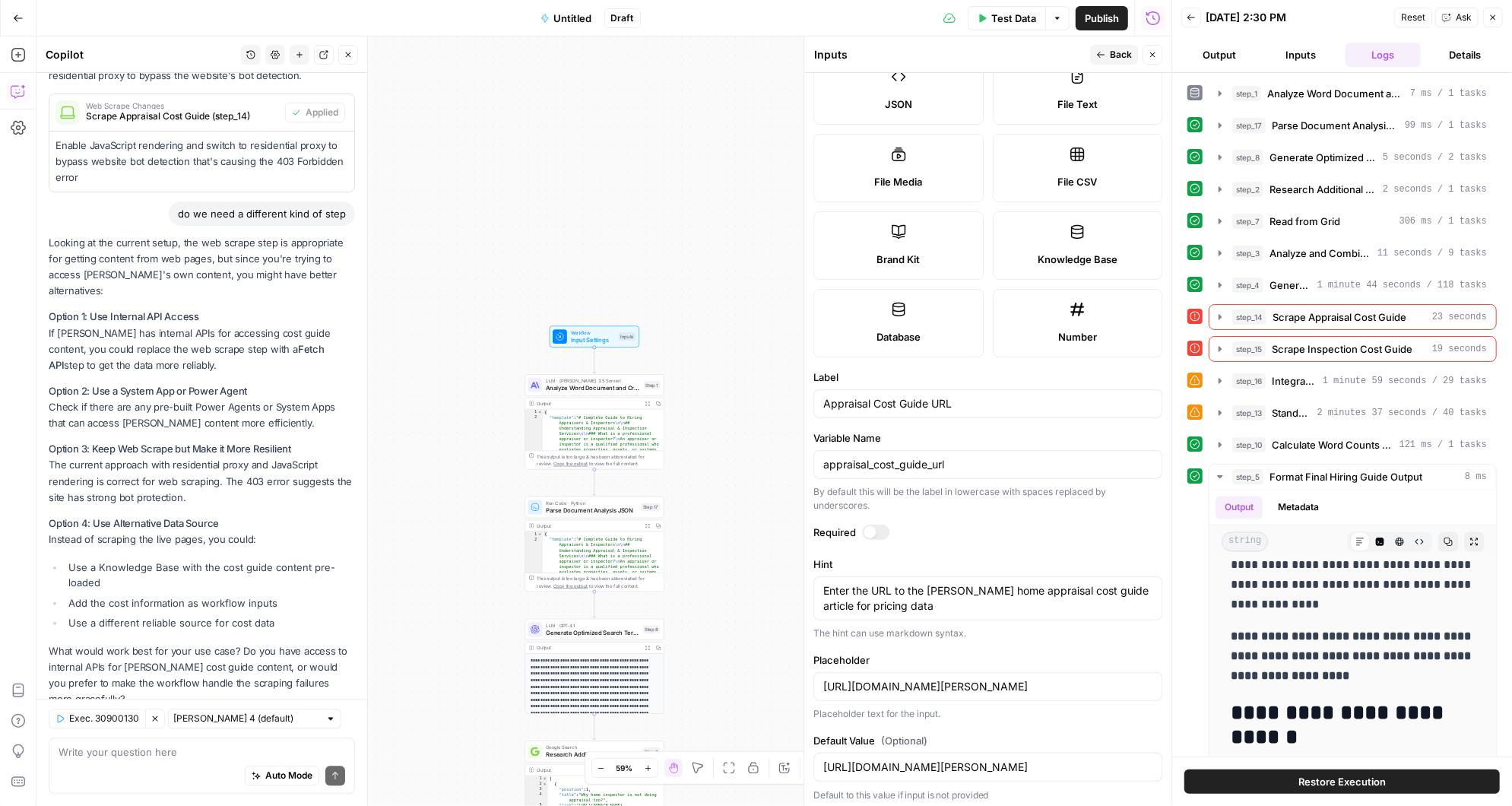
scroll to position [7330, 0]
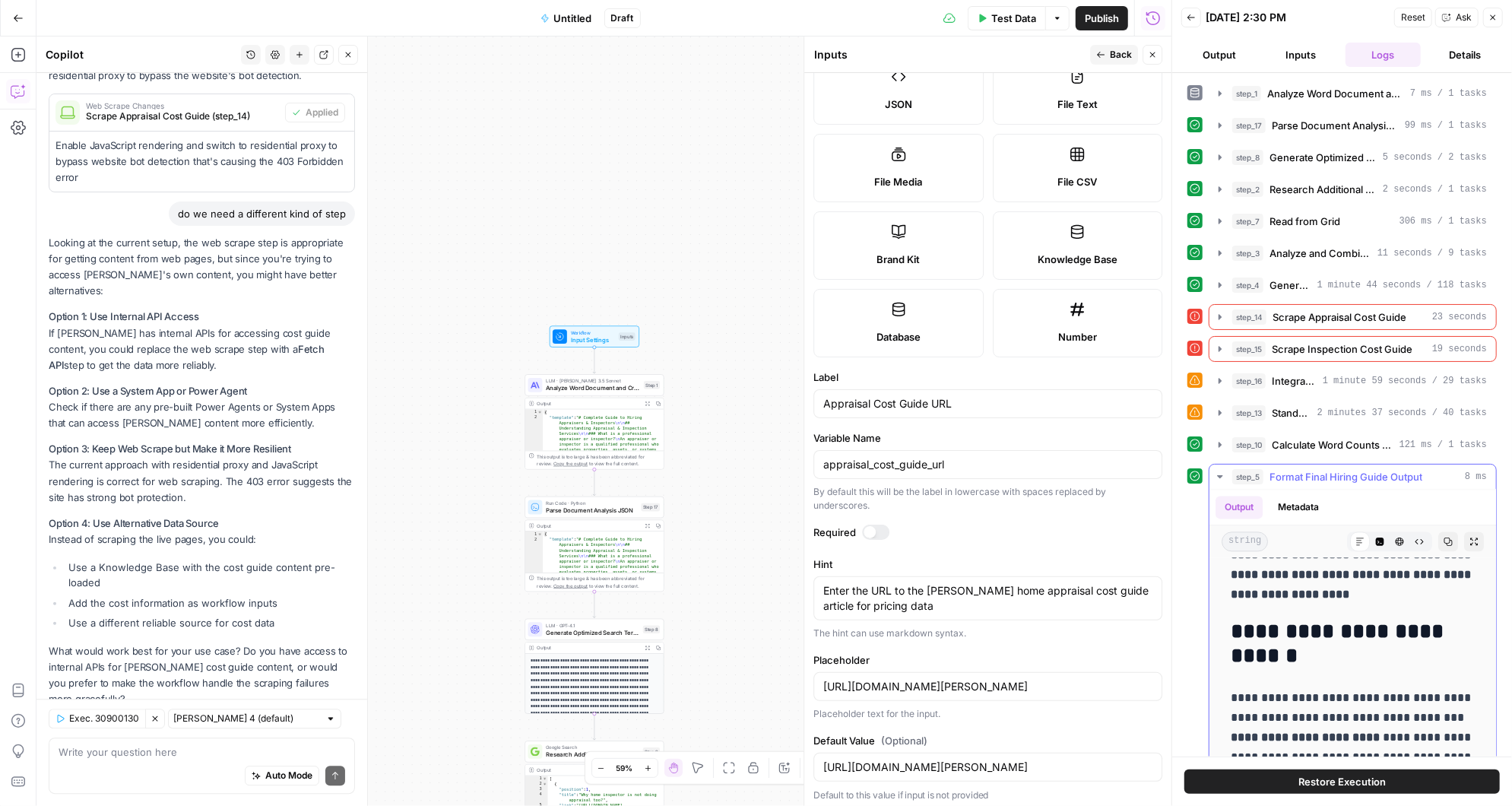
click at [1221, 475] on icon "button" at bounding box center [1219, 476] width 5 height 3
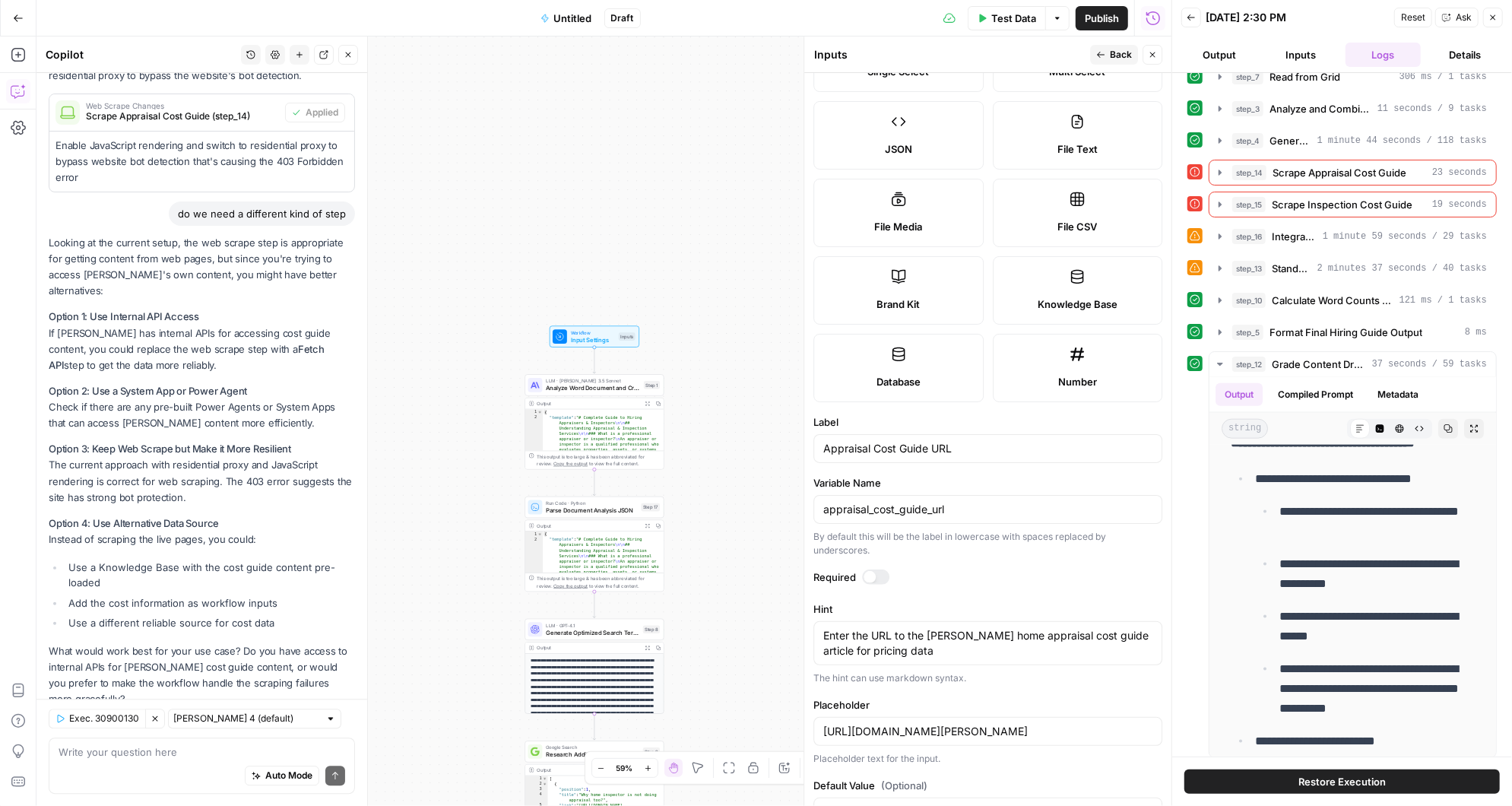
scroll to position [201, 0]
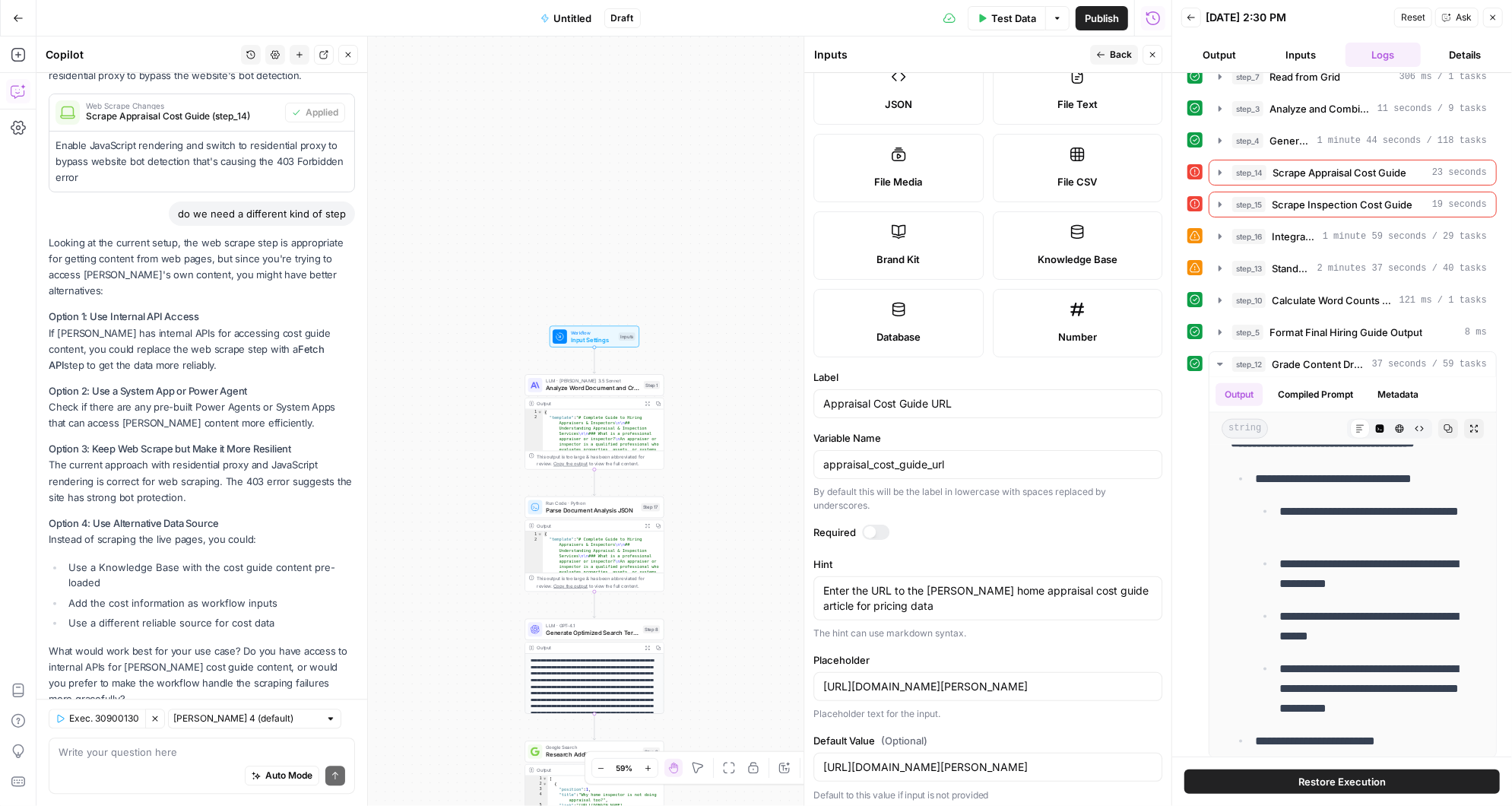
drag, startPoint x: 820, startPoint y: 683, endPoint x: 915, endPoint y: 686, distance: 95.0
click at [916, 687] on div "[URL][DOMAIN_NAME][PERSON_NAME]" at bounding box center [988, 687] width 349 height 29
click at [823, 686] on input "[URL][DOMAIN_NAME][PERSON_NAME]" at bounding box center [988, 687] width 329 height 16
drag, startPoint x: 822, startPoint y: 682, endPoint x: 1180, endPoint y: 696, distance: 358.3
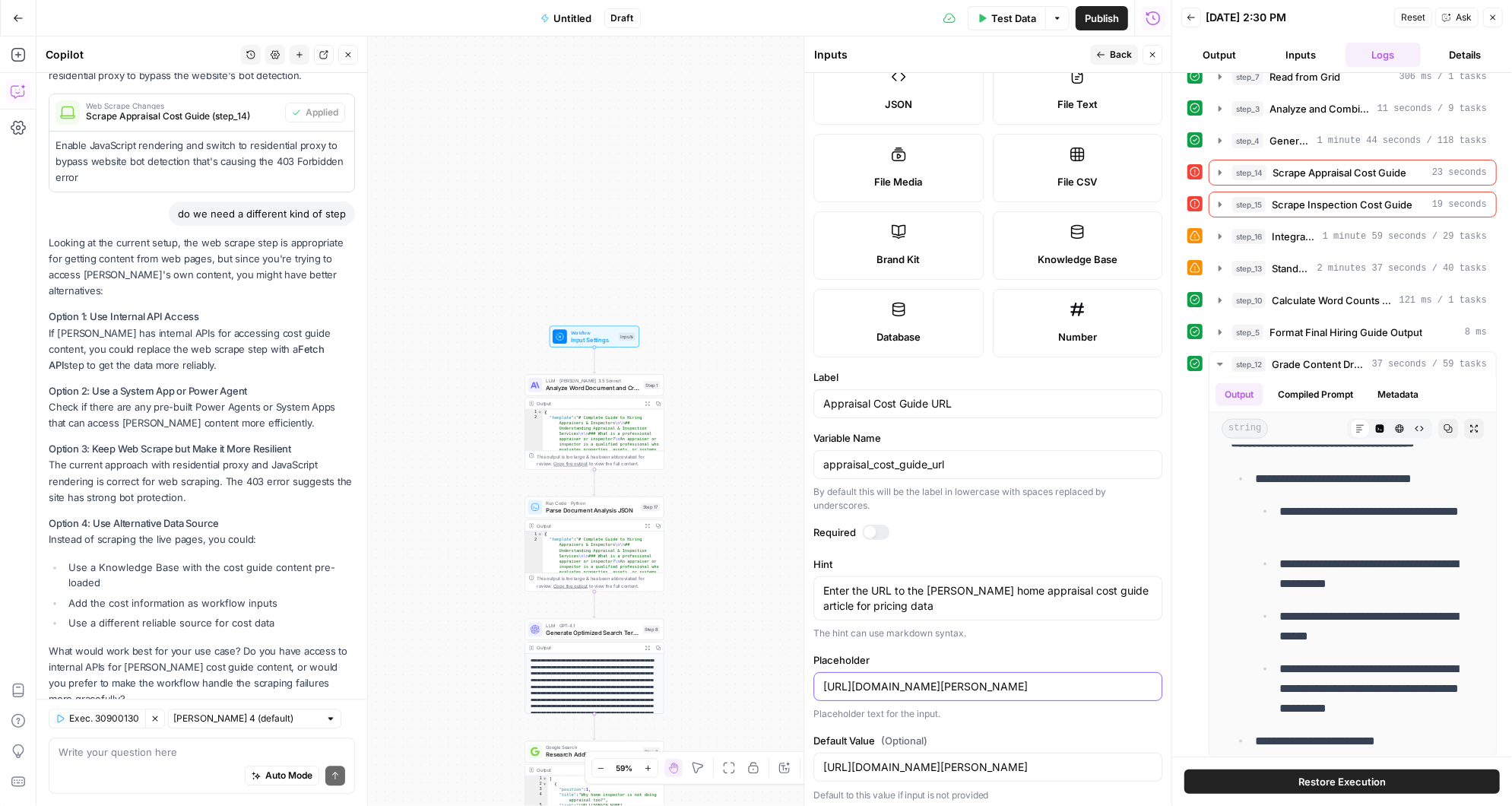
click at [1180, 696] on body "[PERSON_NAME] New Home Browse Insights Opportunities Your Data Recent Grids Air…" at bounding box center [756, 403] width 1512 height 806
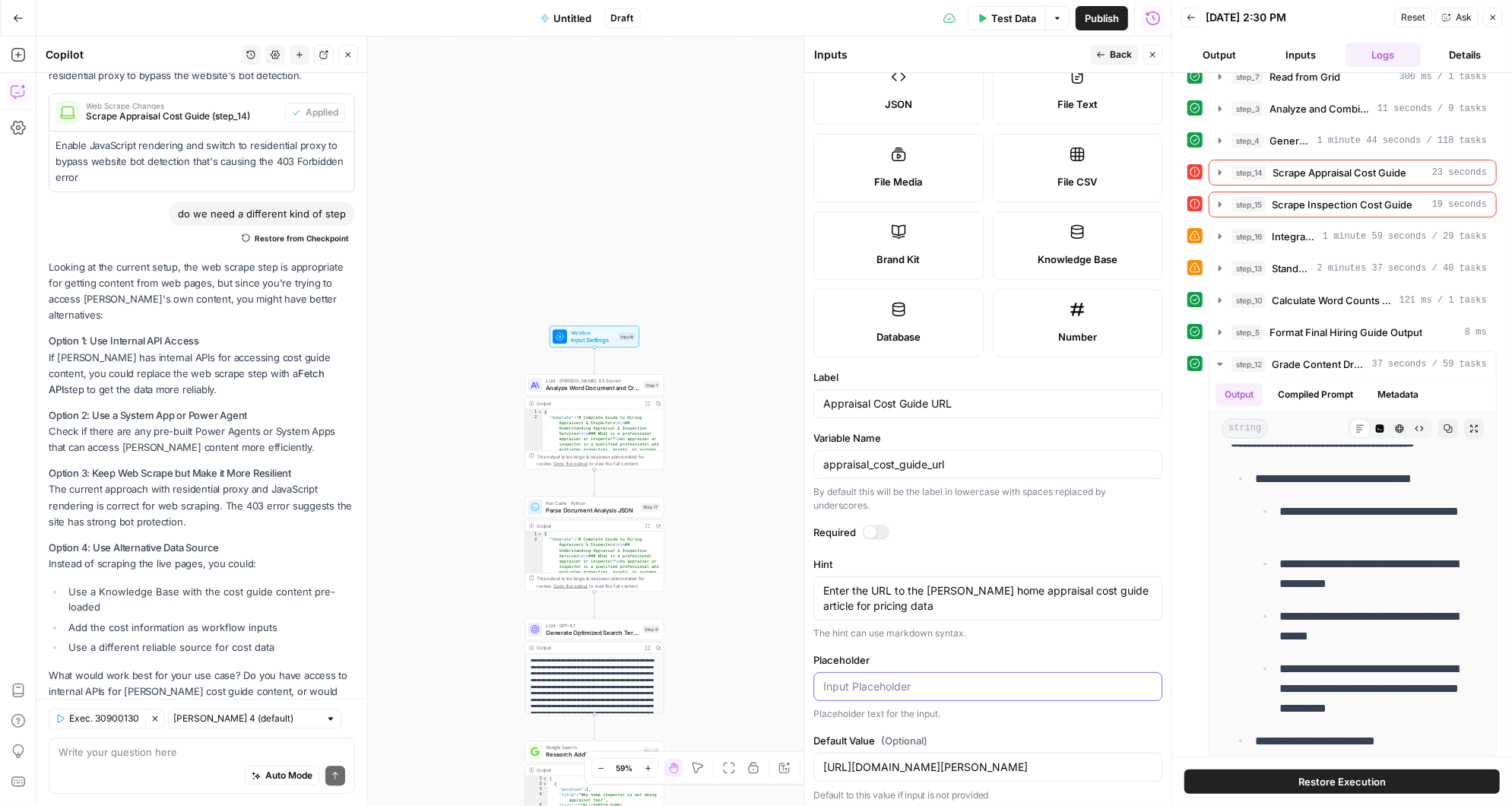
scroll to position [3065, 0]
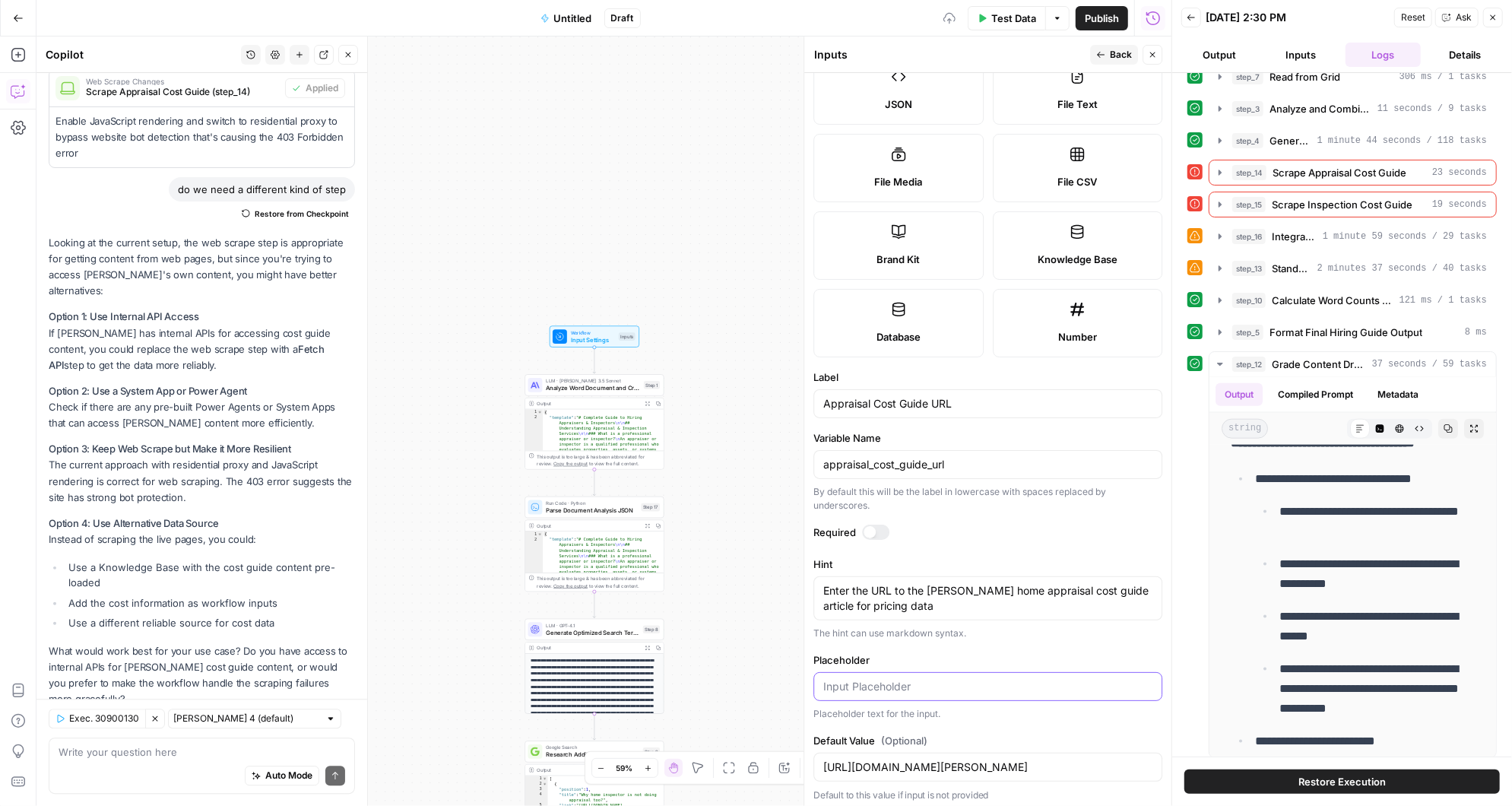
paste input "[URL][DOMAIN_NAME]"
type input "[URL][DOMAIN_NAME]"
drag, startPoint x: 822, startPoint y: 764, endPoint x: 1038, endPoint y: 764, distance: 216.0
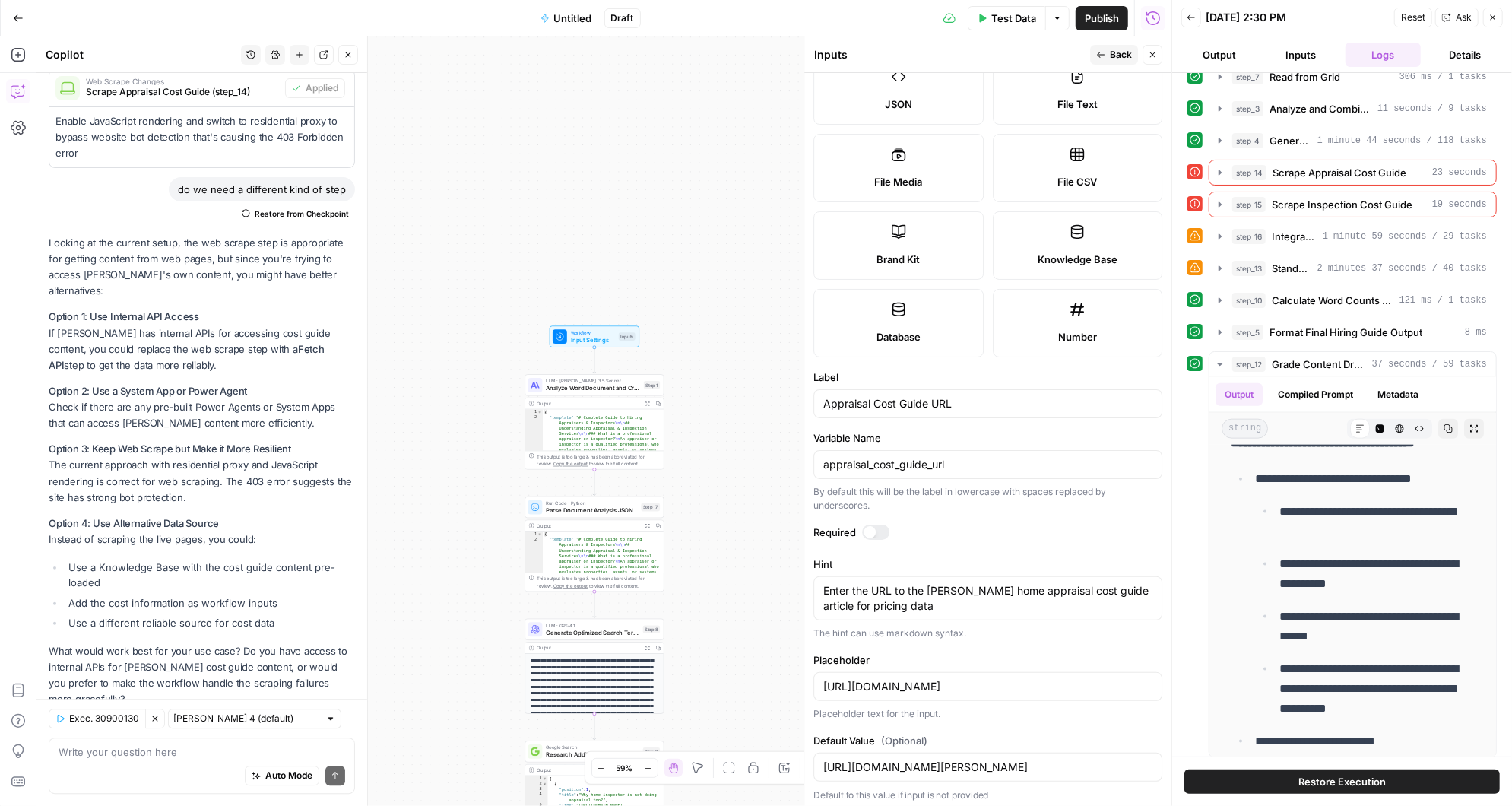
click at [1038, 764] on div "[URL][DOMAIN_NAME][PERSON_NAME]" at bounding box center [988, 768] width 349 height 29
drag, startPoint x: 822, startPoint y: 764, endPoint x: 888, endPoint y: 763, distance: 66.0
click at [888, 764] on div "[URL][DOMAIN_NAME][PERSON_NAME]" at bounding box center [988, 768] width 349 height 29
drag, startPoint x: 1157, startPoint y: 760, endPoint x: 973, endPoint y: 760, distance: 184.0
click at [973, 760] on div "[URL][DOMAIN_NAME][PERSON_NAME]" at bounding box center [988, 768] width 349 height 29
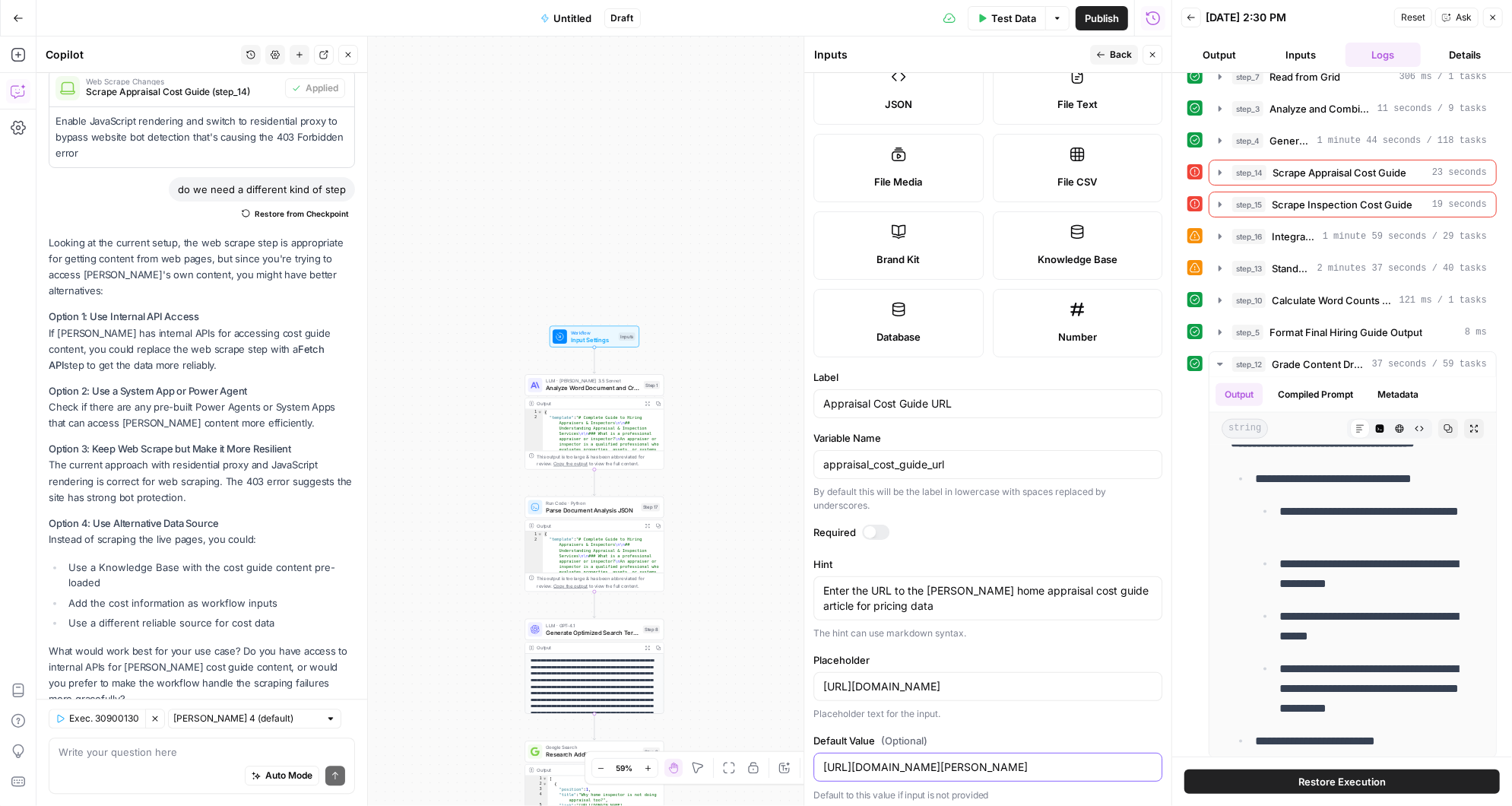
scroll to position [0, 41]
click at [966, 764] on input "[URL][DOMAIN_NAME][PERSON_NAME]" at bounding box center [988, 768] width 329 height 16
paste input "[DOMAIN_NAME][URL]"
type input "[URL][DOMAIN_NAME]"
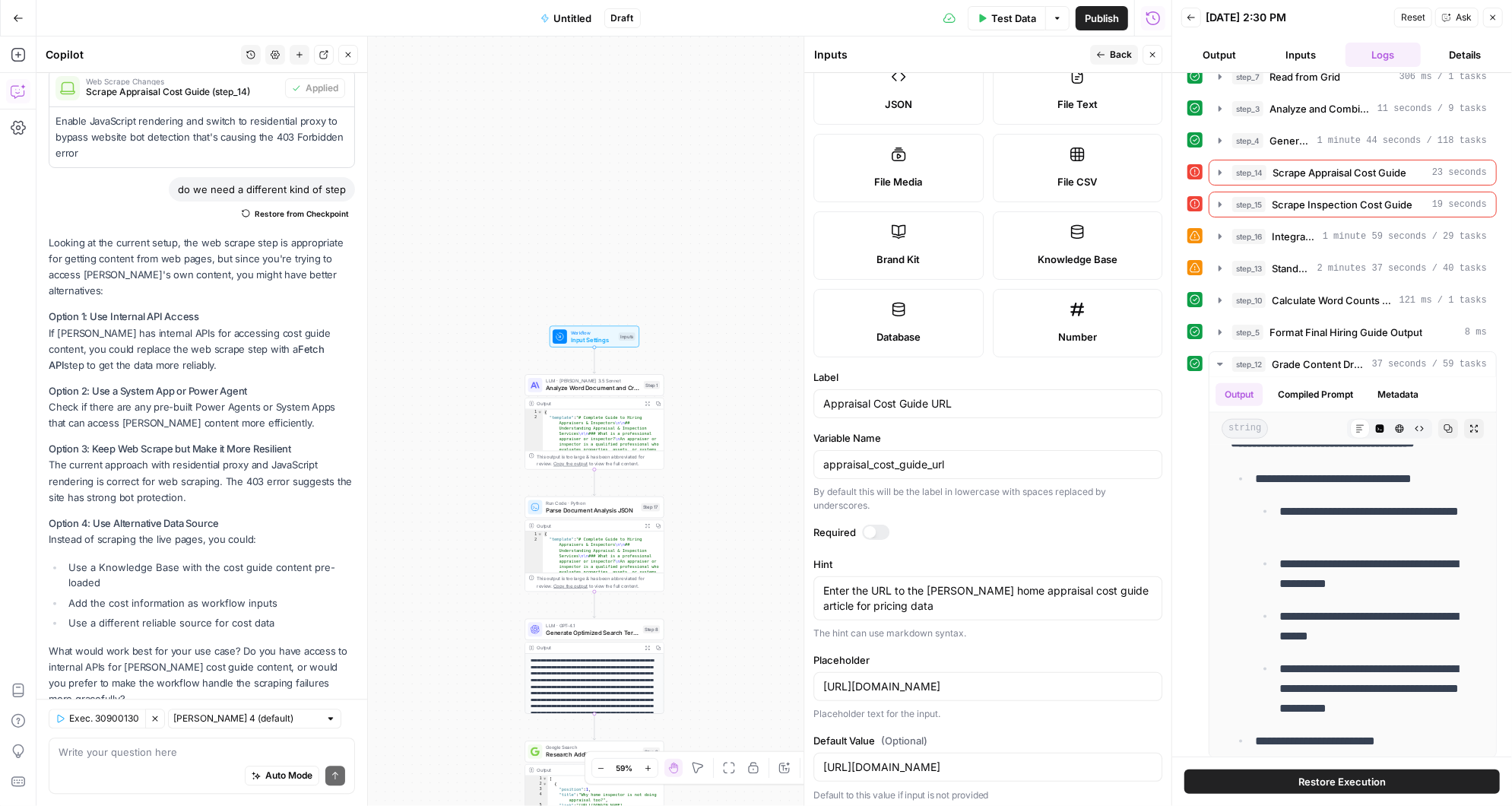
click at [1116, 50] on span "Back" at bounding box center [1121, 55] width 22 height 14
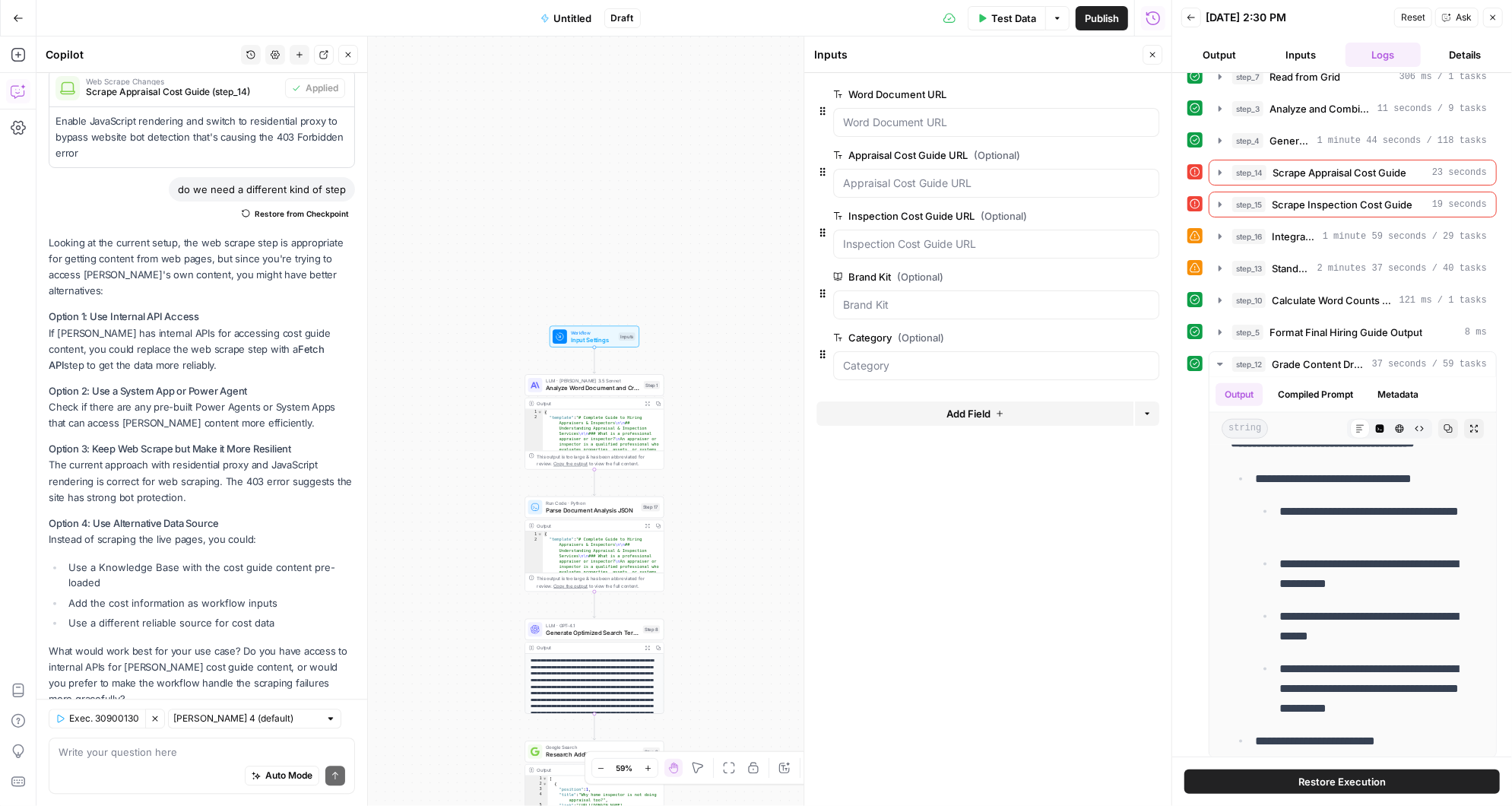
click at [1102, 213] on span "edit field" at bounding box center [1102, 216] width 33 height 13
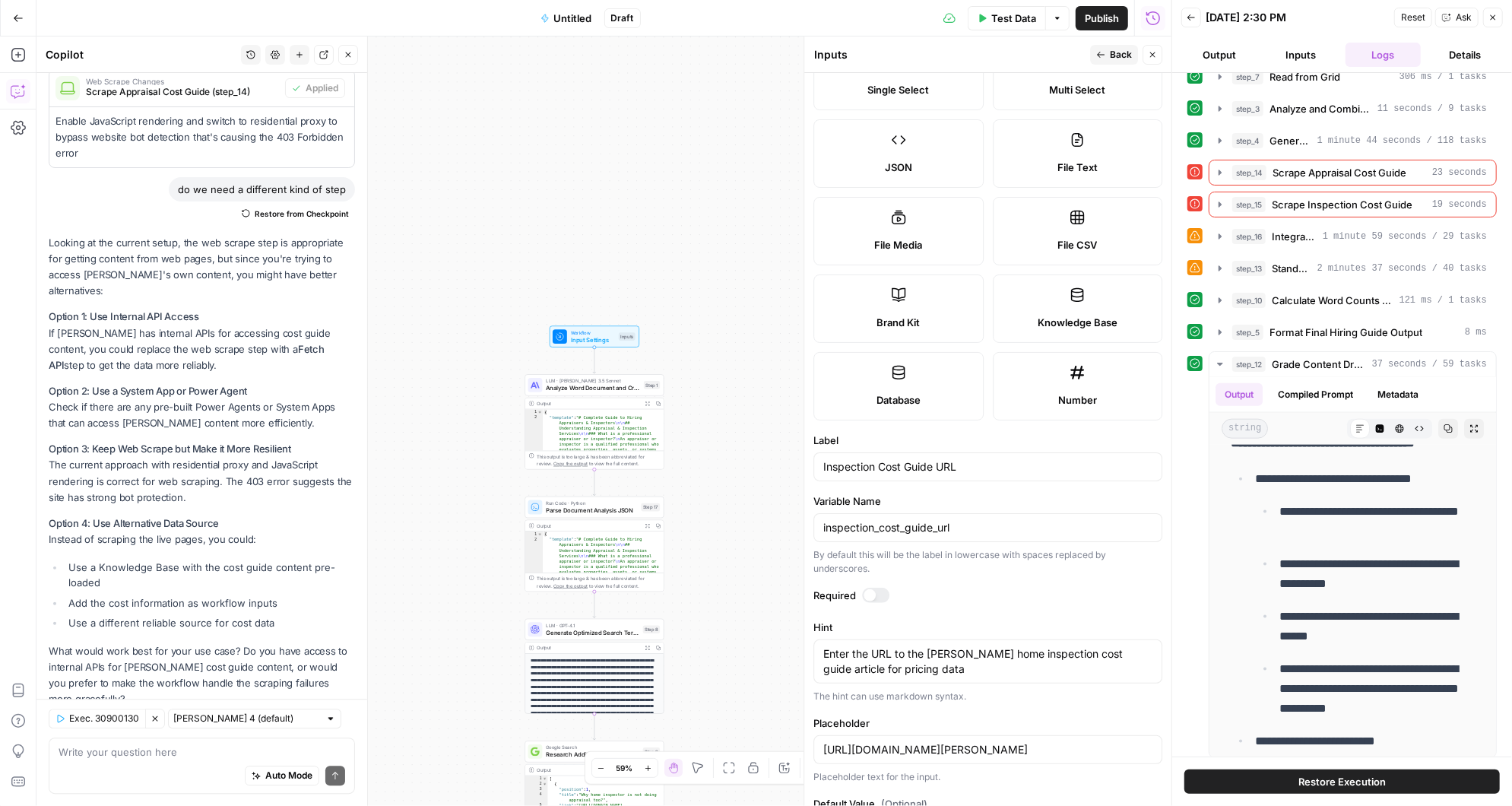
scroll to position [201, 0]
